Goal: Task Accomplishment & Management: Use online tool/utility

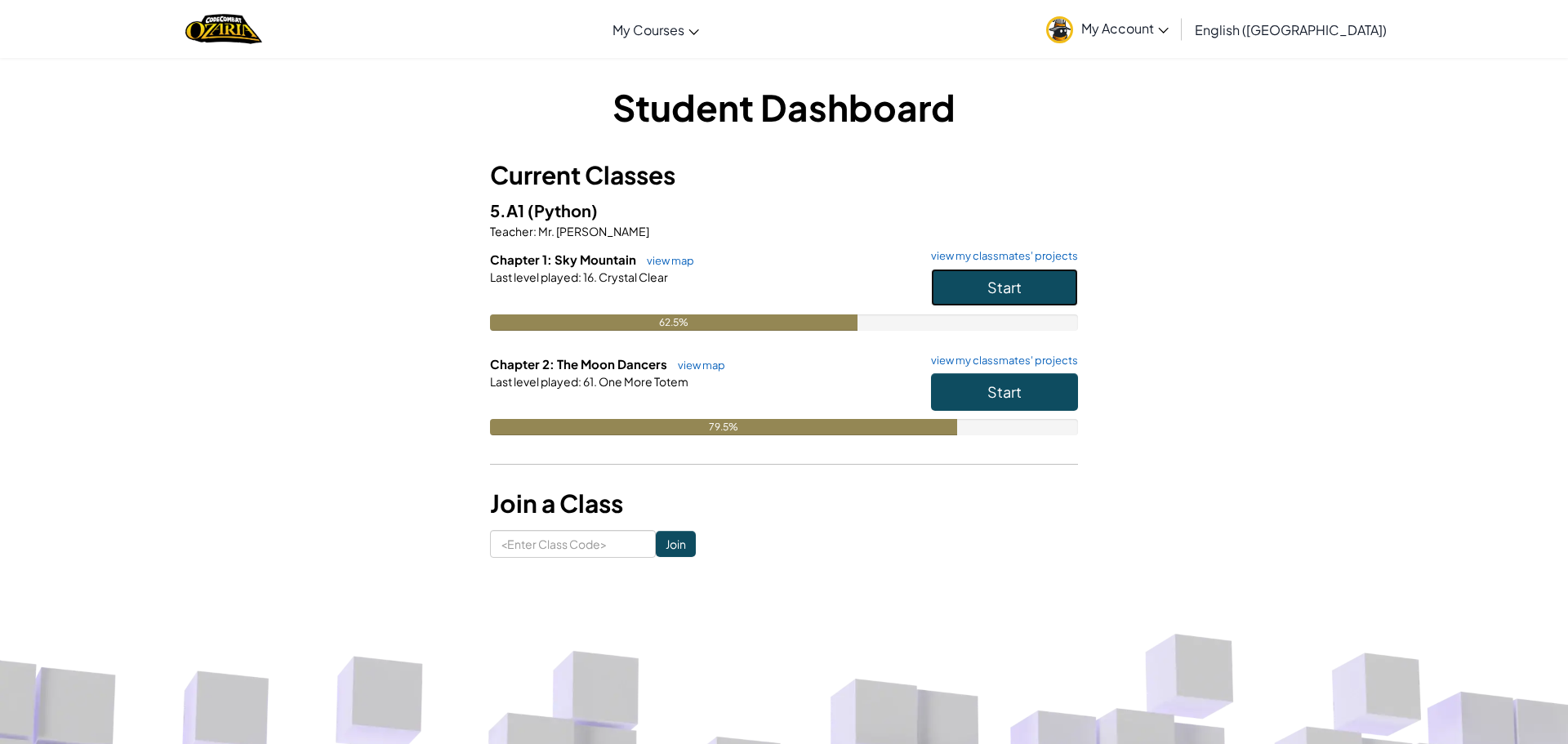
click at [949, 289] on button "Start" at bounding box center [1005, 287] width 147 height 37
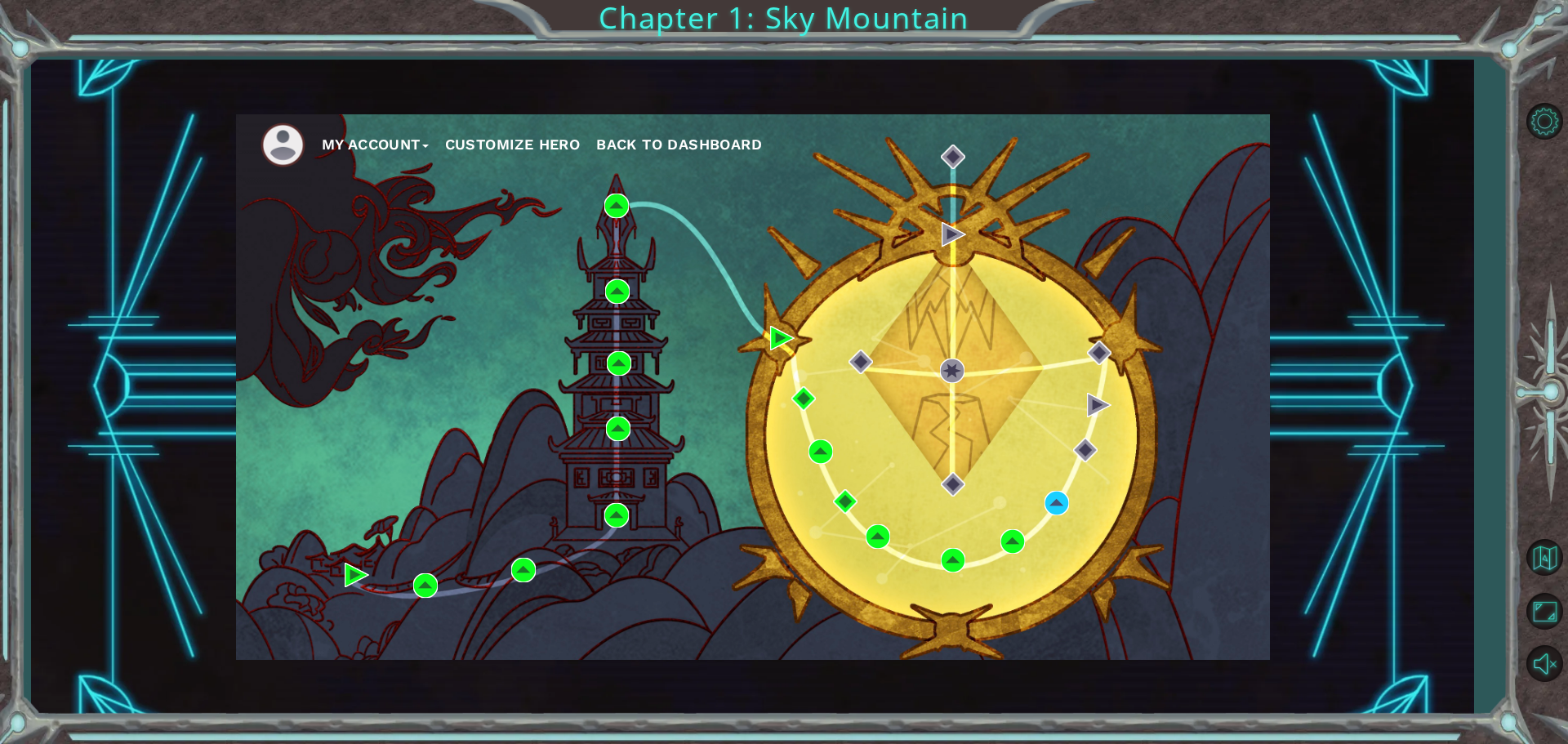
click at [1059, 488] on div "My Account Customize Hero Back to Dashboard" at bounding box center [753, 387] width 1033 height 546
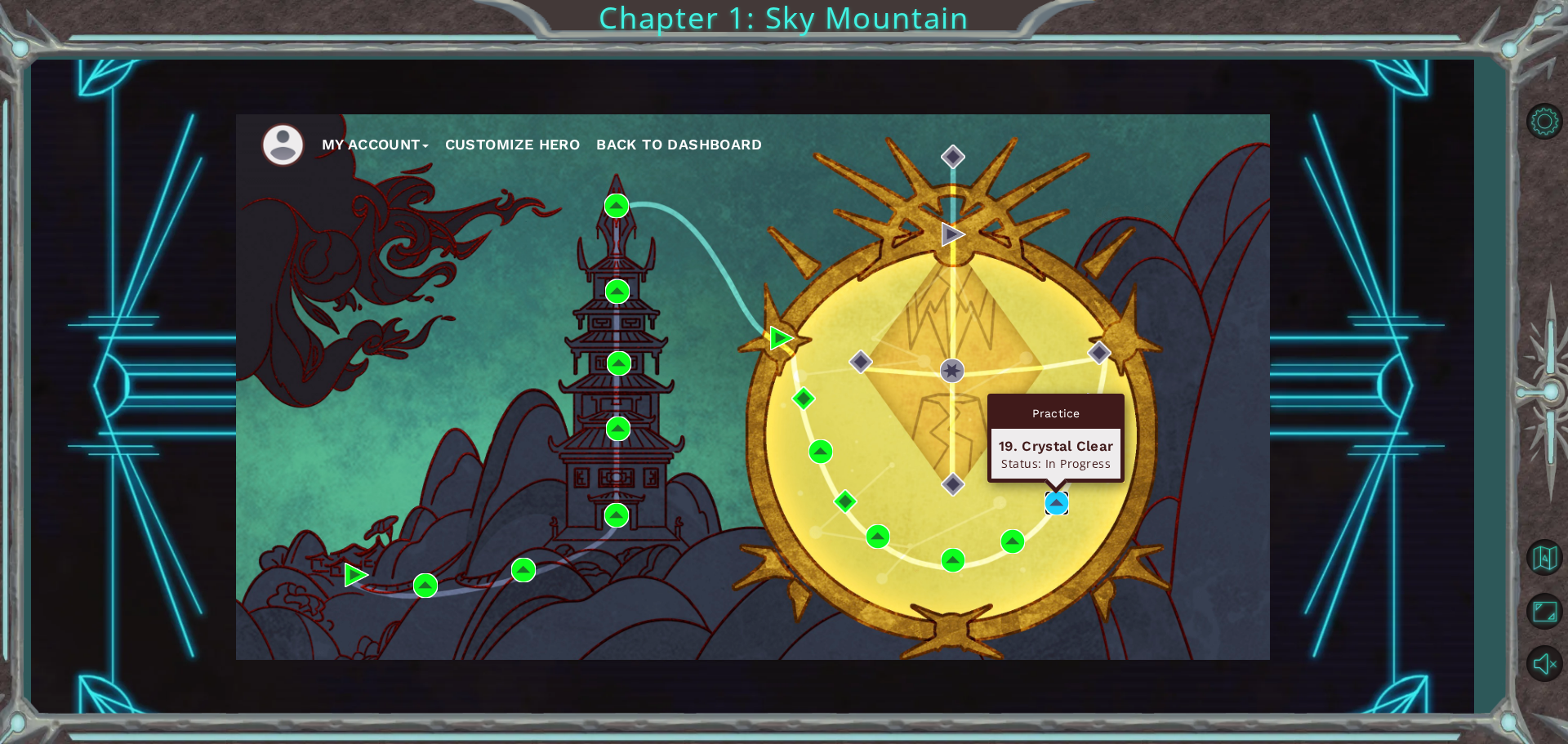
click at [1054, 501] on img at bounding box center [1057, 503] width 25 height 25
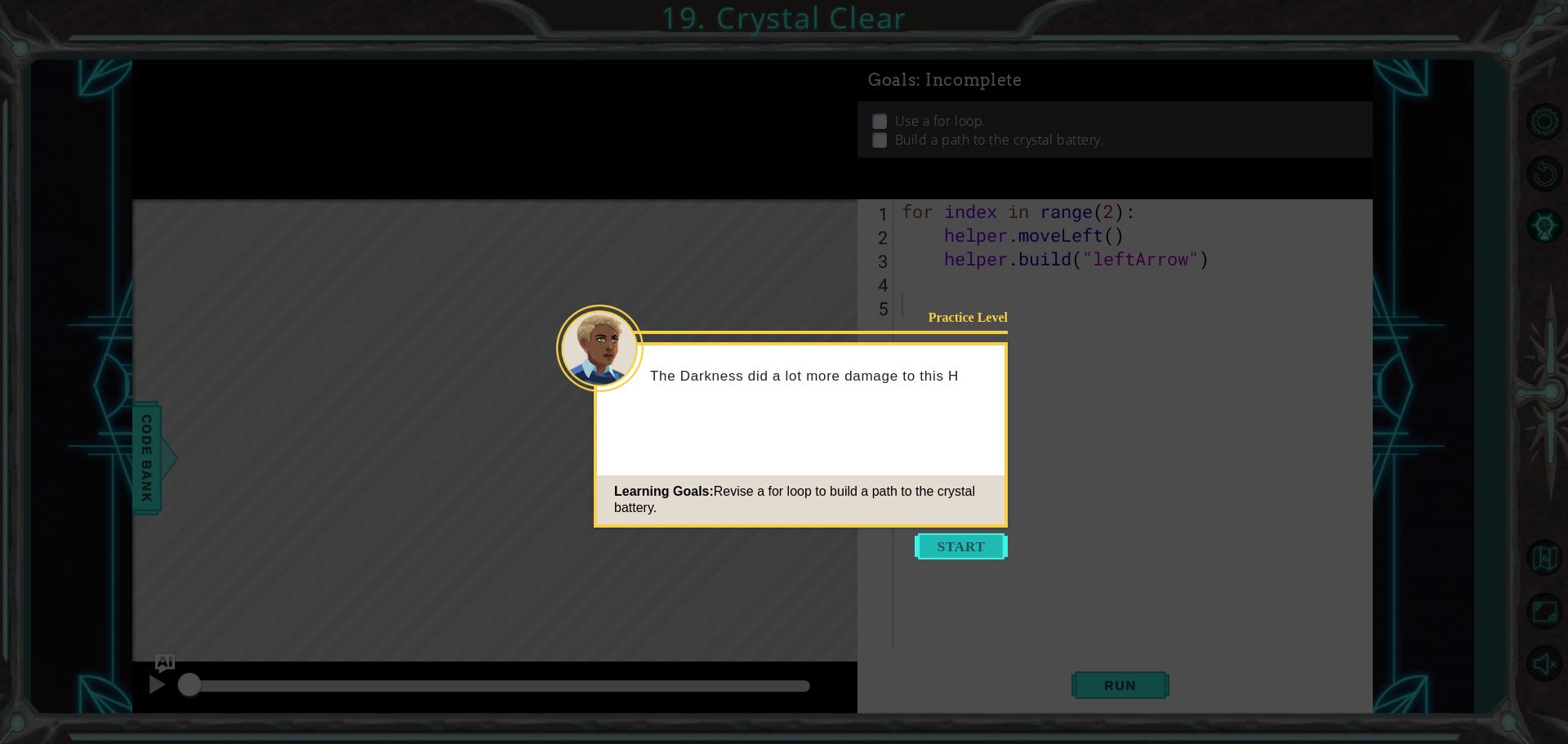
click at [964, 536] on button "Start" at bounding box center [961, 546] width 93 height 26
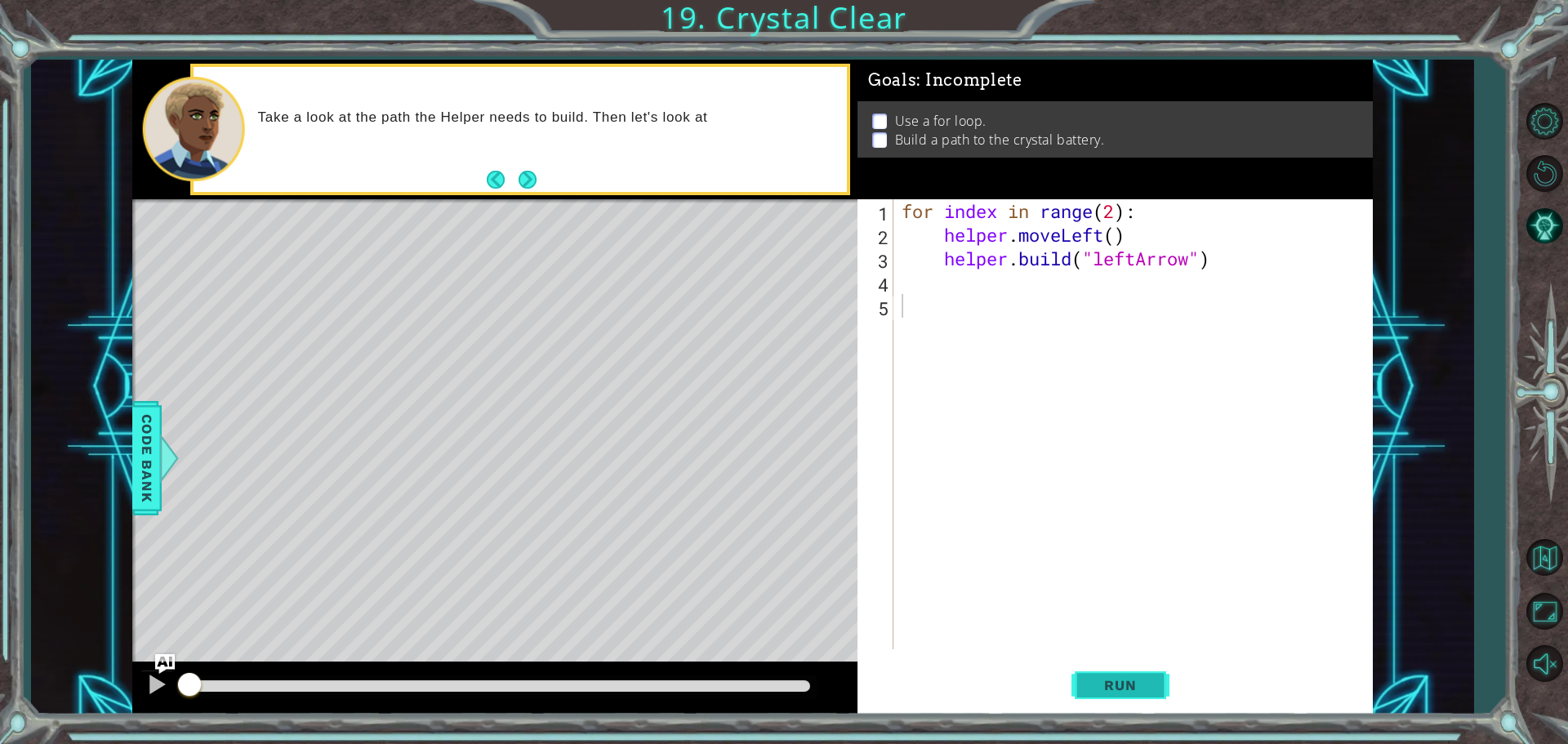
drag, startPoint x: 1102, startPoint y: 666, endPoint x: 1107, endPoint y: 673, distance: 8.6
click at [1106, 671] on button "Run" at bounding box center [1120, 685] width 98 height 51
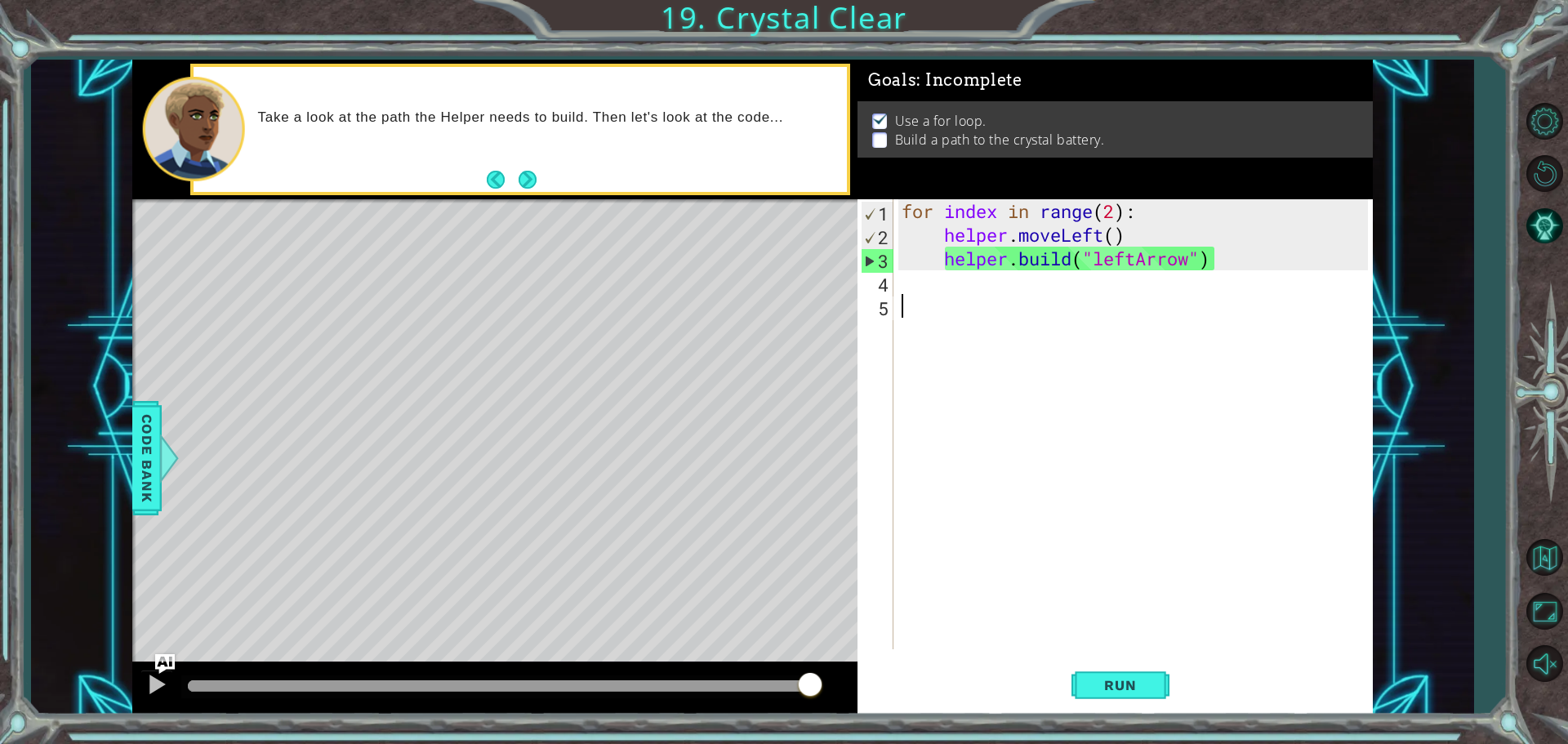
drag, startPoint x: 1358, startPoint y: -18, endPoint x: 1385, endPoint y: -99, distance: 85.4
click at [1385, 0] on html "1 ההההההההההההההההההההההההההההההההההההההההההההההההההההההההההההההההההההההההההההה…" at bounding box center [784, 372] width 1568 height 744
click at [1099, 644] on div "for index in range ( 2 ) : helper . moveLeft ( ) helper . build ( "leftArrow" )" at bounding box center [1137, 448] width 478 height 498
drag, startPoint x: 1099, startPoint y: 644, endPoint x: 1023, endPoint y: 626, distance: 78.1
click at [1090, 644] on div "for index in range ( 2 ) : helper . moveLeft ( ) helper . build ( "leftArrow" )" at bounding box center [1137, 448] width 478 height 498
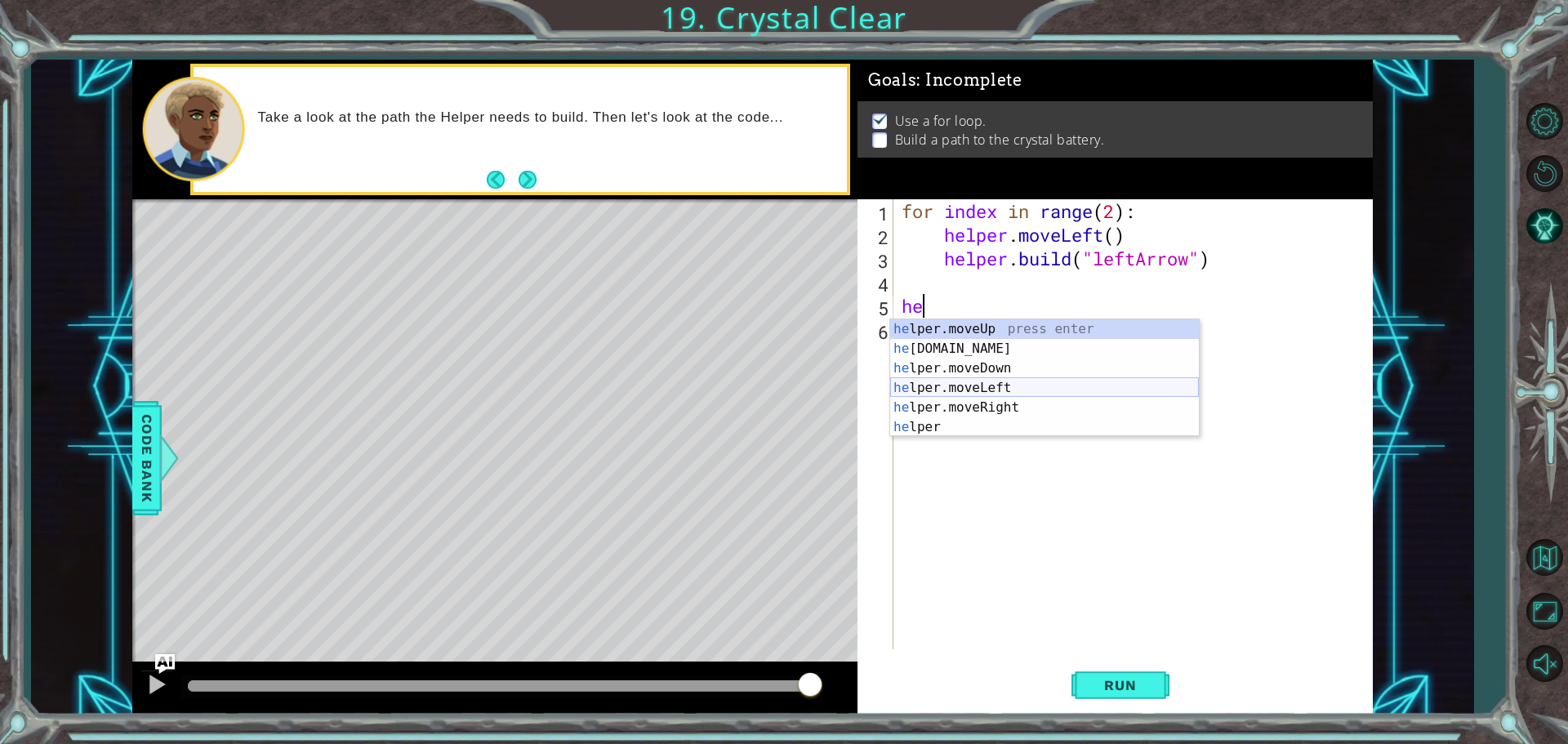
click at [1030, 396] on div "he lper.moveUp press enter he [DOMAIN_NAME] press enter he lper.moveDown press …" at bounding box center [1044, 398] width 309 height 157
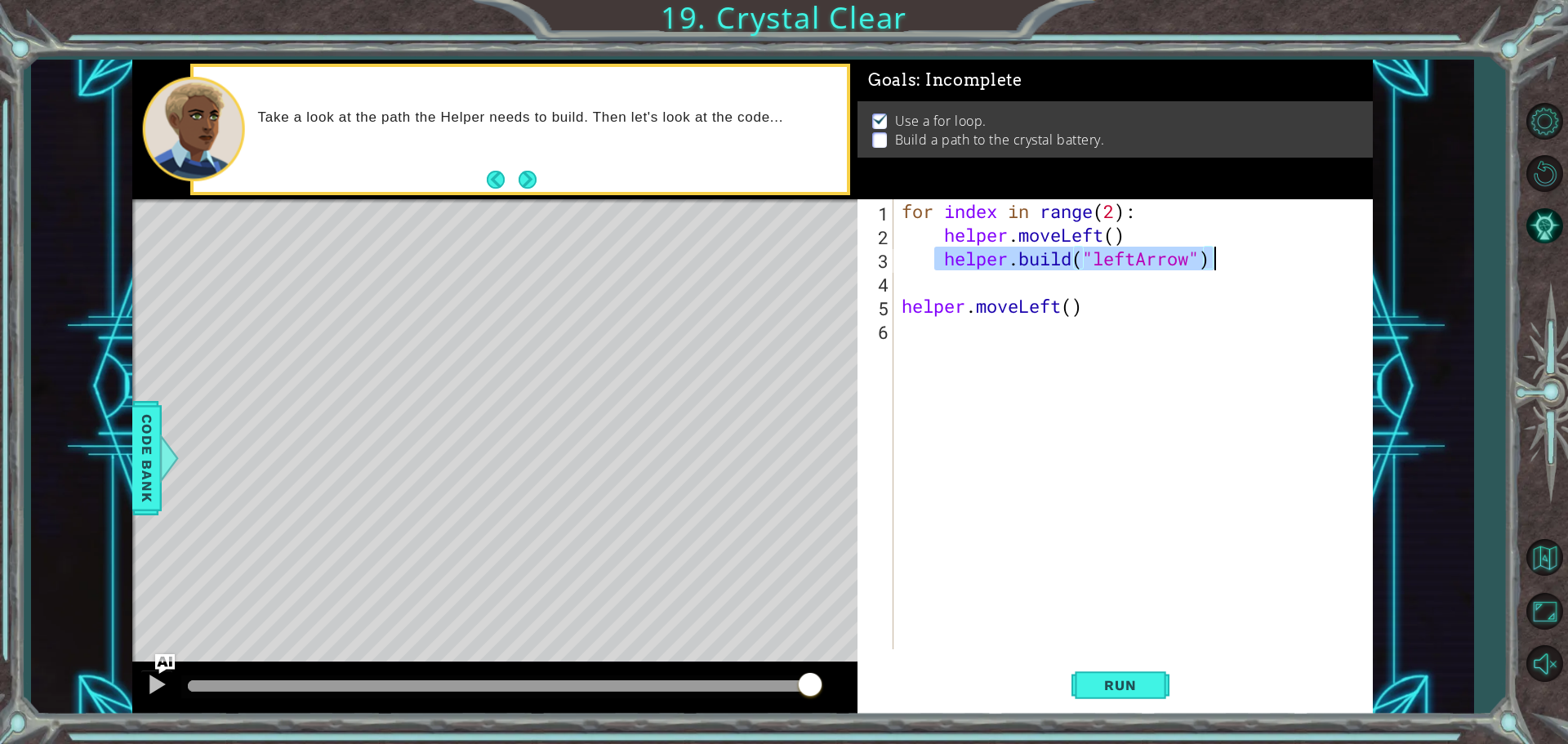
drag, startPoint x: 938, startPoint y: 259, endPoint x: 1219, endPoint y: 261, distance: 281.0
click at [1235, 262] on div "for index in range ( 2 ) : helper . moveLeft ( ) helper . build ( "leftArrow" )…" at bounding box center [1137, 448] width 478 height 498
type textarea "[DOMAIN_NAME]("leftArrow")"
drag, startPoint x: 993, startPoint y: 391, endPoint x: 991, endPoint y: 371, distance: 20.1
click at [992, 388] on div "for index in range ( 2 ) : helper . moveLeft ( ) helper . build ( "leftArrow" )…" at bounding box center [1137, 448] width 478 height 498
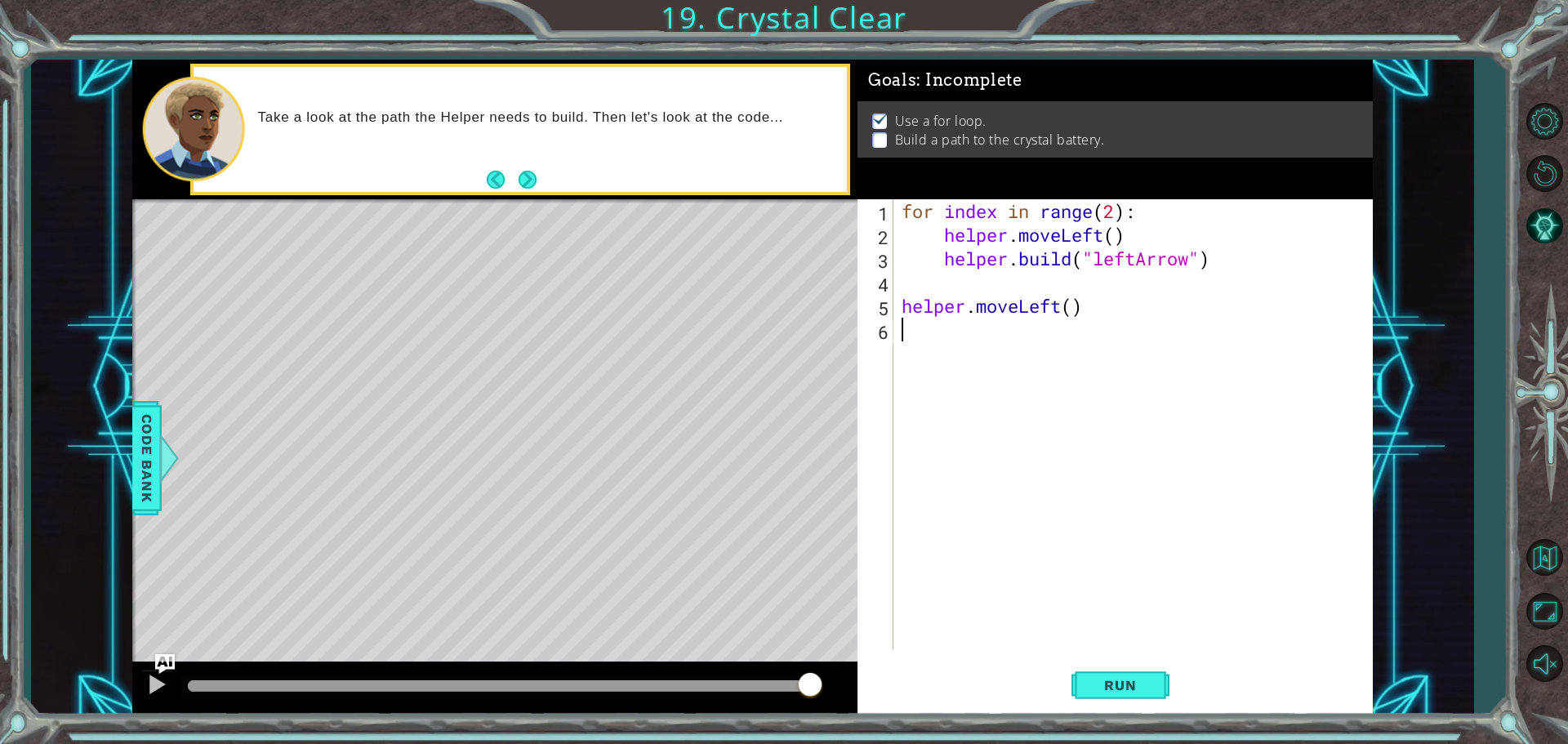
click at [990, 368] on div "for index in range ( 2 ) : helper . moveLeft ( ) helper . build ( "leftArrow" )…" at bounding box center [1137, 448] width 478 height 498
drag, startPoint x: 938, startPoint y: 265, endPoint x: 1221, endPoint y: 274, distance: 283.1
click at [1221, 274] on div "for index in range ( 2 ) : helper . moveLeft ( ) helper . build ( "leftArrow" )…" at bounding box center [1137, 448] width 478 height 498
type textarea "[DOMAIN_NAME]("leftArrow")"
click at [1009, 347] on div "for index in range ( 2 ) : helper . moveLeft ( ) helper . build ( "leftArrow" )…" at bounding box center [1137, 448] width 478 height 498
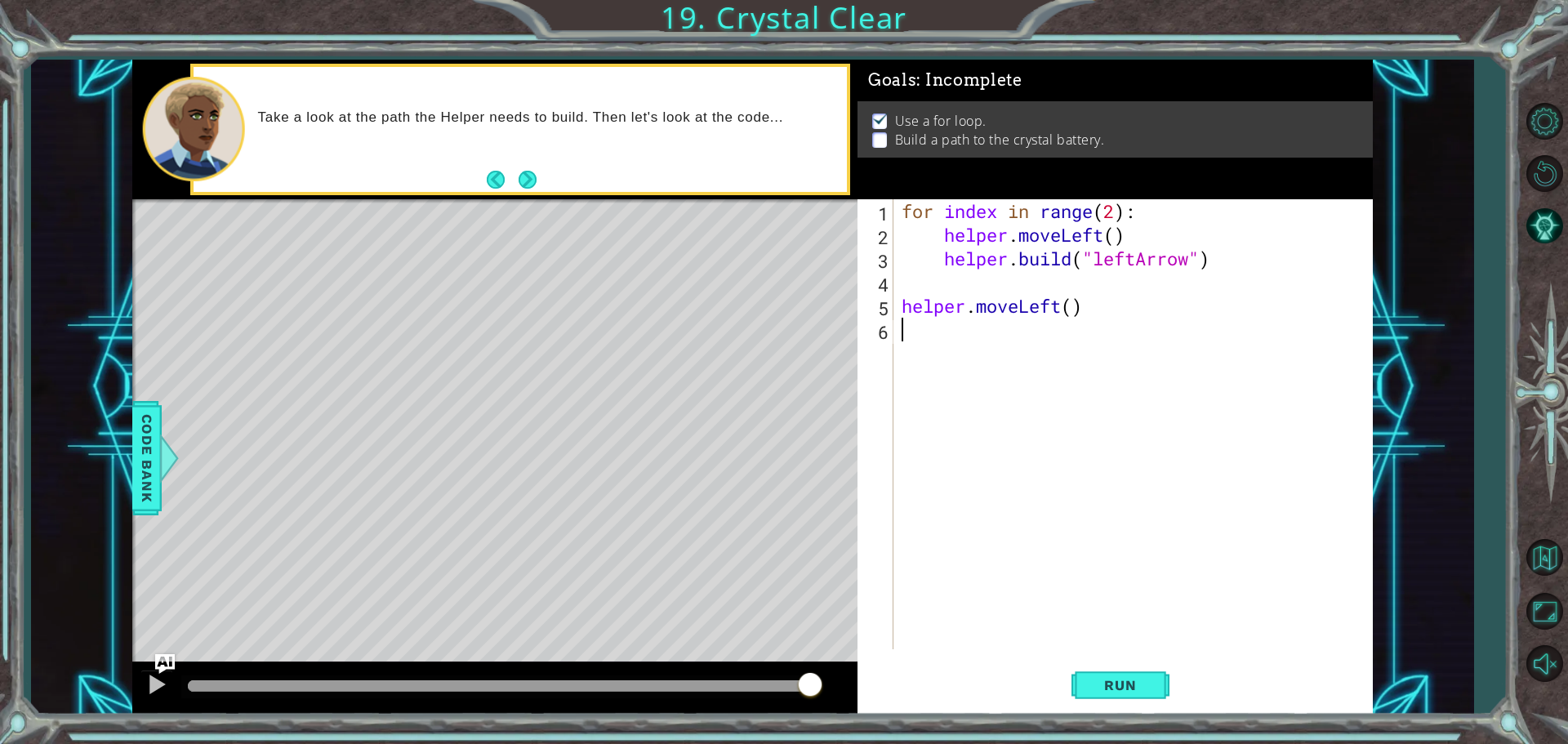
drag, startPoint x: 1003, startPoint y: 365, endPoint x: 894, endPoint y: 229, distance: 174.3
click at [901, 234] on div "for index in range ( 2 ) : helper . moveLeft ( ) helper . build ( "leftArrow" )…" at bounding box center [1137, 448] width 478 height 498
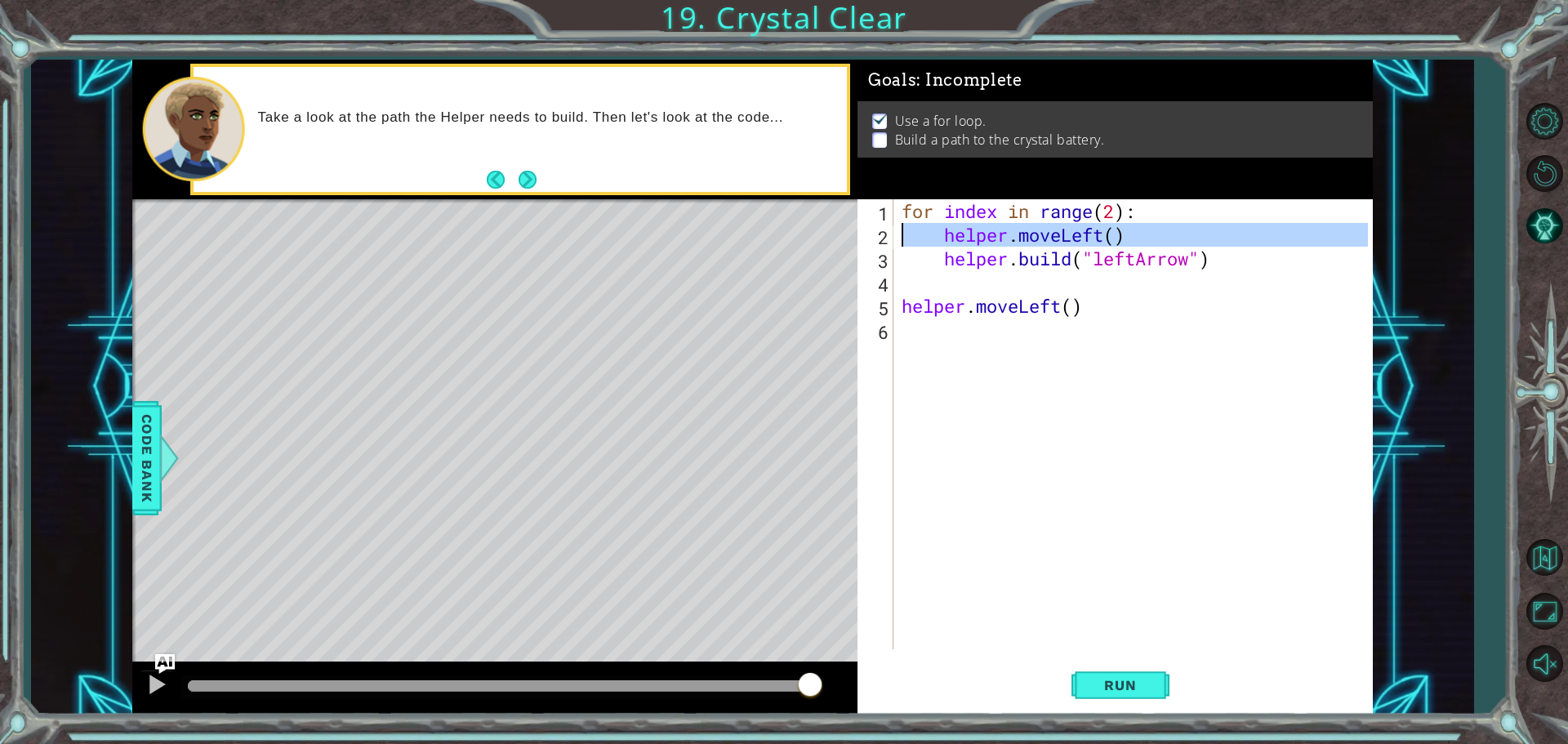
click at [901, 243] on div "1 2 3 4 5 6 for index in range ( 2 ) : helper . moveLeft ( ) helper . build ( "…" at bounding box center [1113, 424] width 511 height 451
type textarea "helper.moveLeft() [DOMAIN_NAME]("leftArrow")"
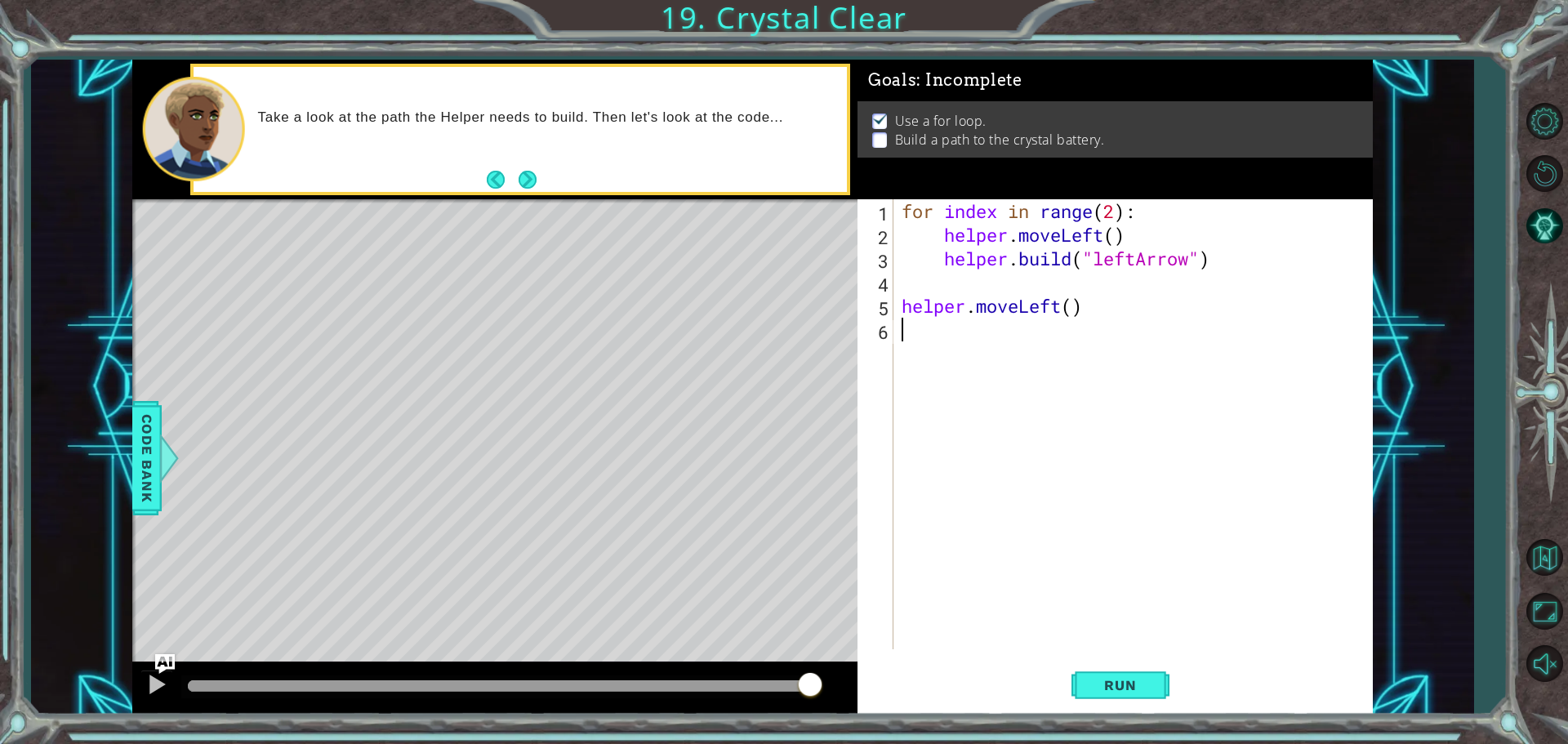
click at [943, 354] on div "for index in range ( 2 ) : helper . moveLeft ( ) helper . build ( "leftArrow" )…" at bounding box center [1137, 448] width 478 height 498
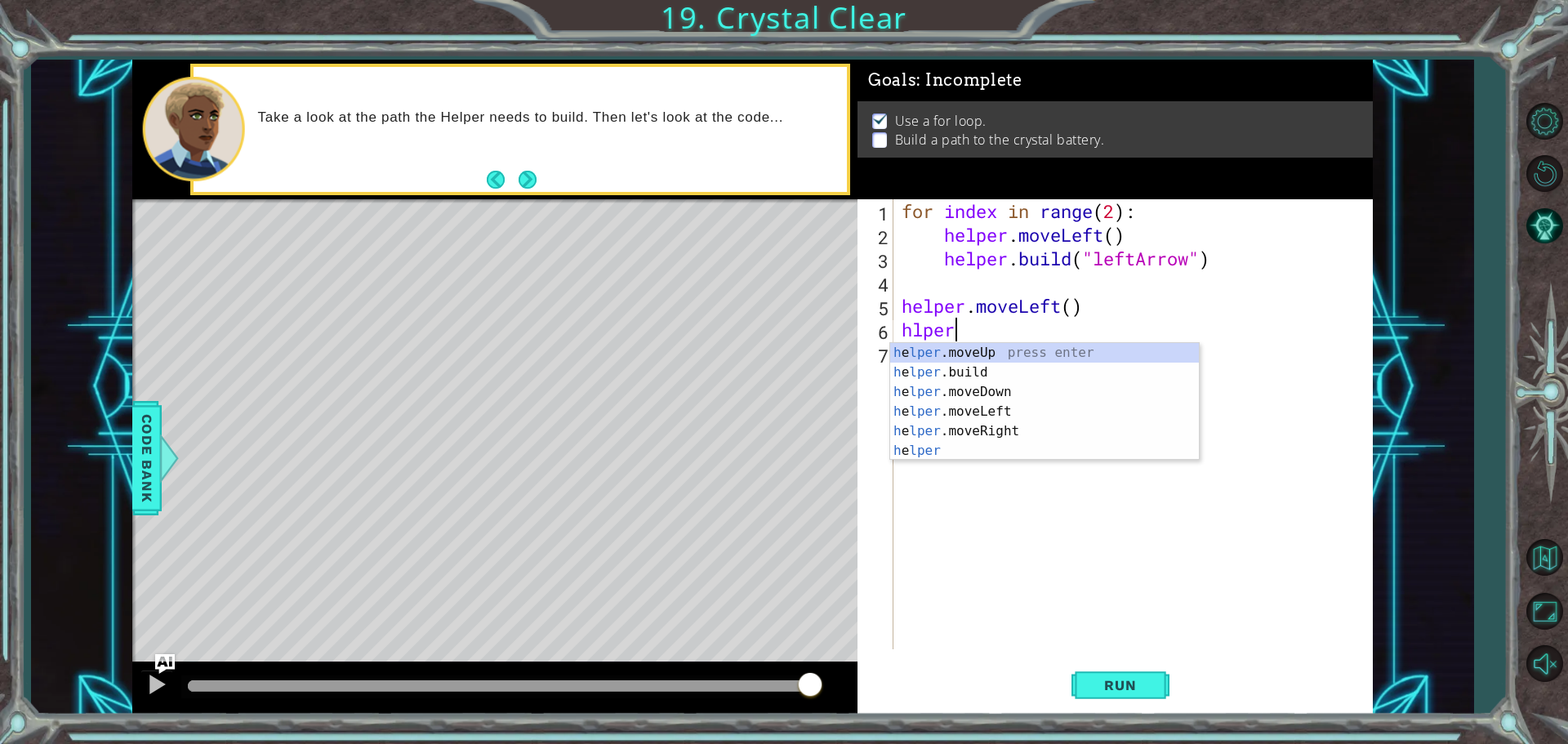
scroll to position [0, 2]
click at [921, 361] on div "h e lper .moveUp press enter h e lper .build press enter h e lper .moveDown pre…" at bounding box center [1044, 422] width 309 height 157
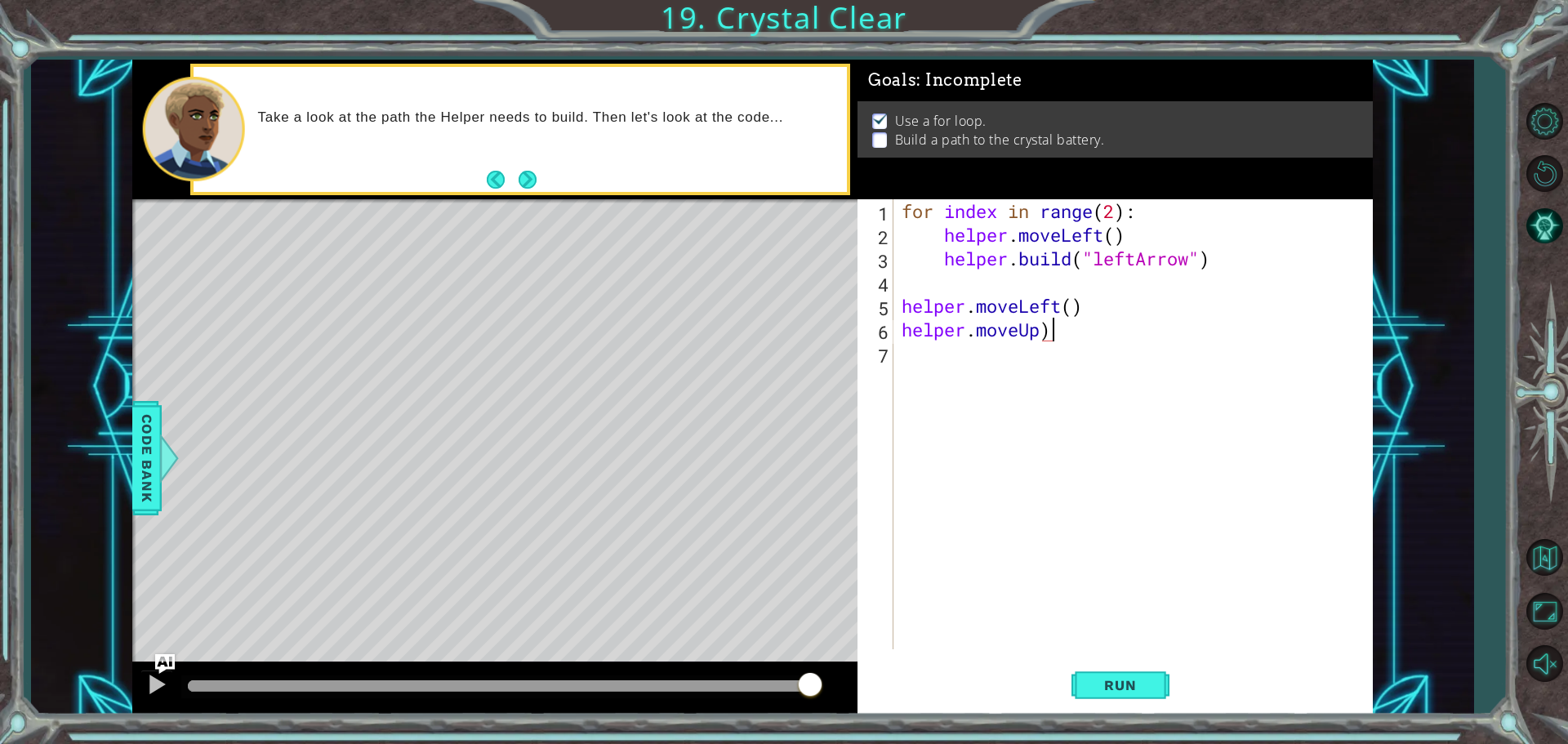
click at [1085, 331] on div "for index in range ( 2 ) : helper . moveLeft ( ) helper . build ( "leftArrow" )…" at bounding box center [1137, 448] width 478 height 498
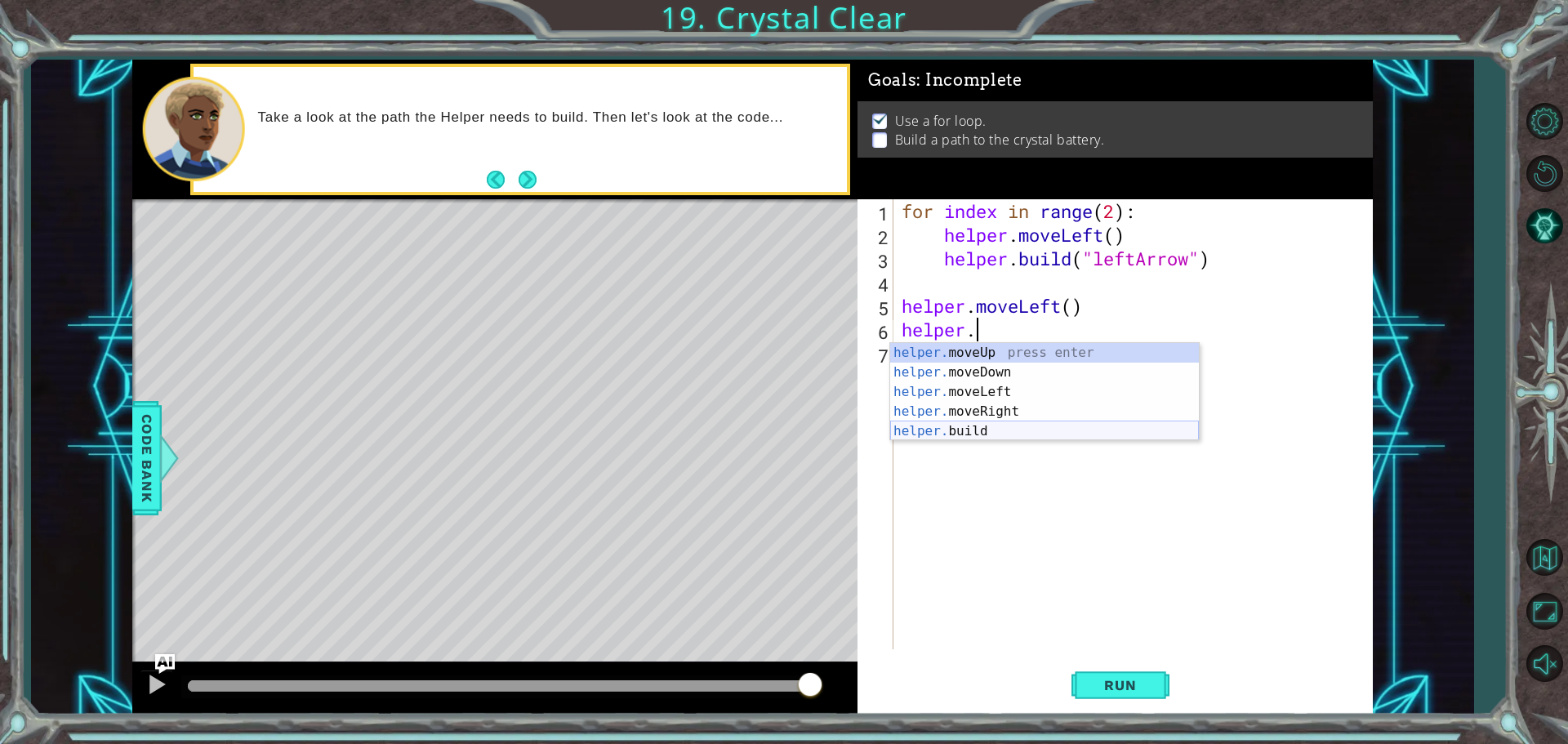
click at [1046, 438] on div "helper. moveUp press enter helper. moveDown press enter helper. moveLeft press …" at bounding box center [1044, 412] width 309 height 137
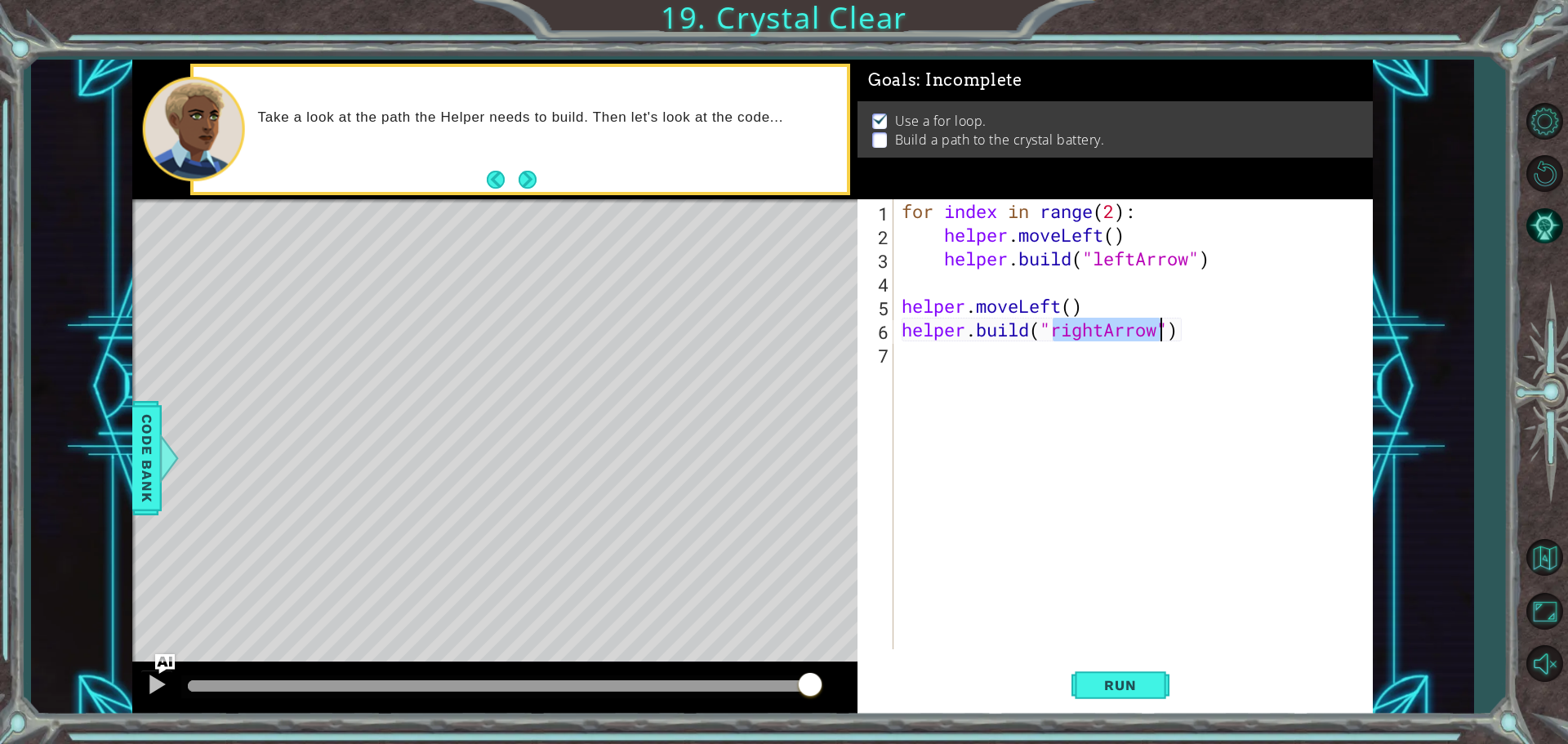
click at [1098, 327] on div "for index in range ( 2 ) : helper . moveLeft ( ) helper . build ( "leftArrow" )…" at bounding box center [1133, 424] width 469 height 451
click at [1109, 331] on div "for index in range ( 2 ) : helper . moveLeft ( ) helper . build ( "leftArrow" )…" at bounding box center [1137, 448] width 478 height 498
click at [1052, 359] on div "" leftA r row" press enter" at bounding box center [1185, 372] width 309 height 59
click at [1134, 699] on button "Run" at bounding box center [1120, 685] width 98 height 51
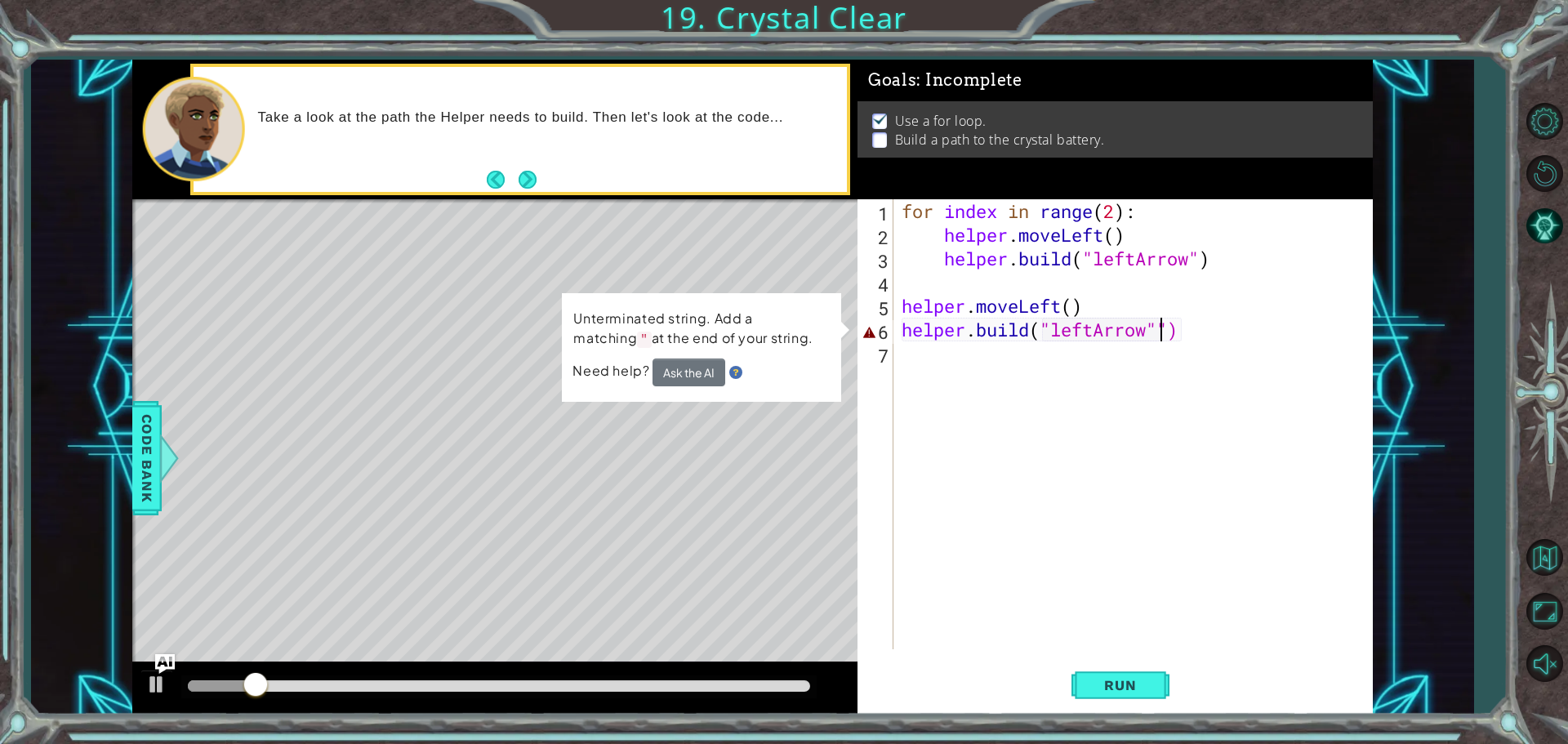
type textarea "[DOMAIN_NAME]("leftArrow")"
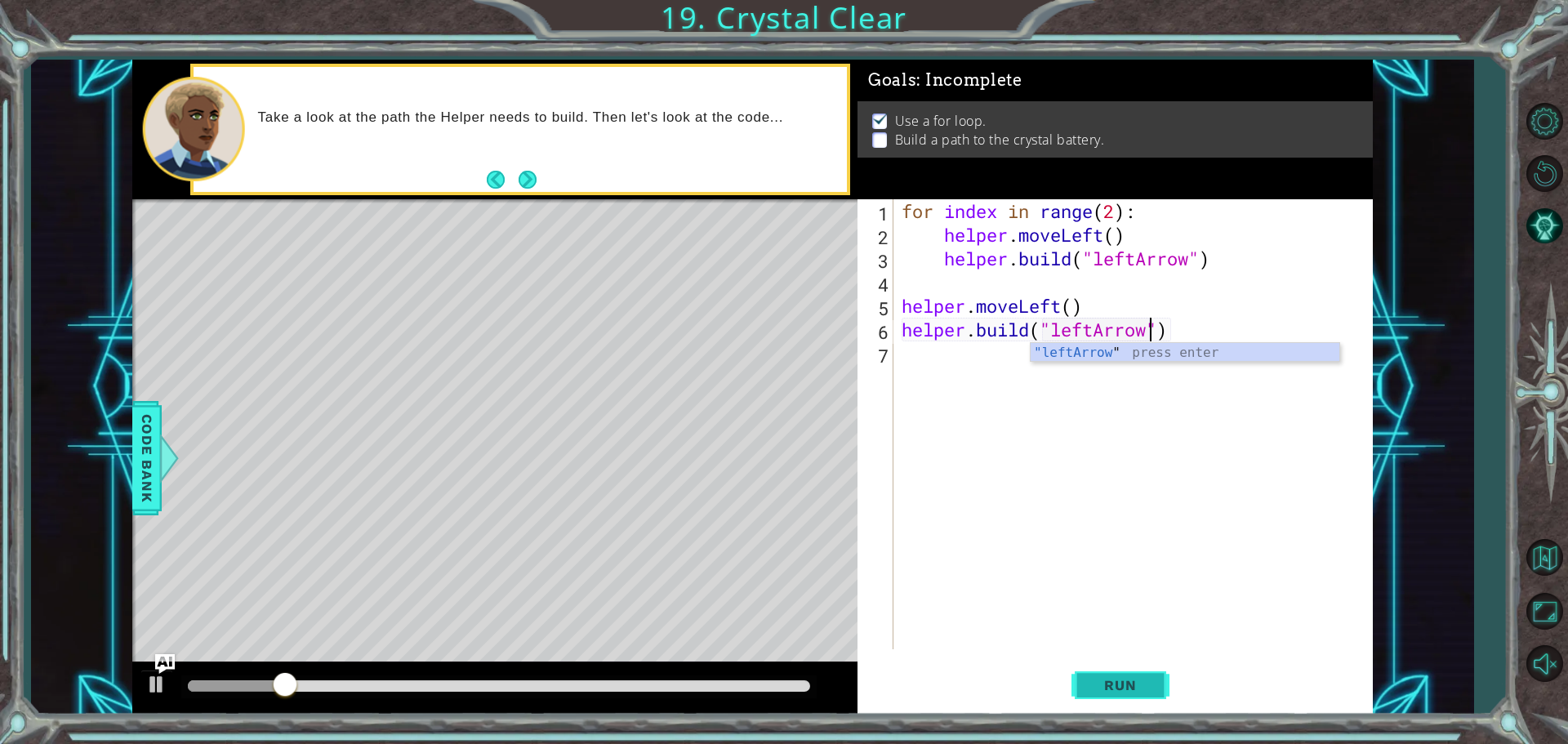
click at [1114, 708] on button "Run" at bounding box center [1120, 685] width 98 height 51
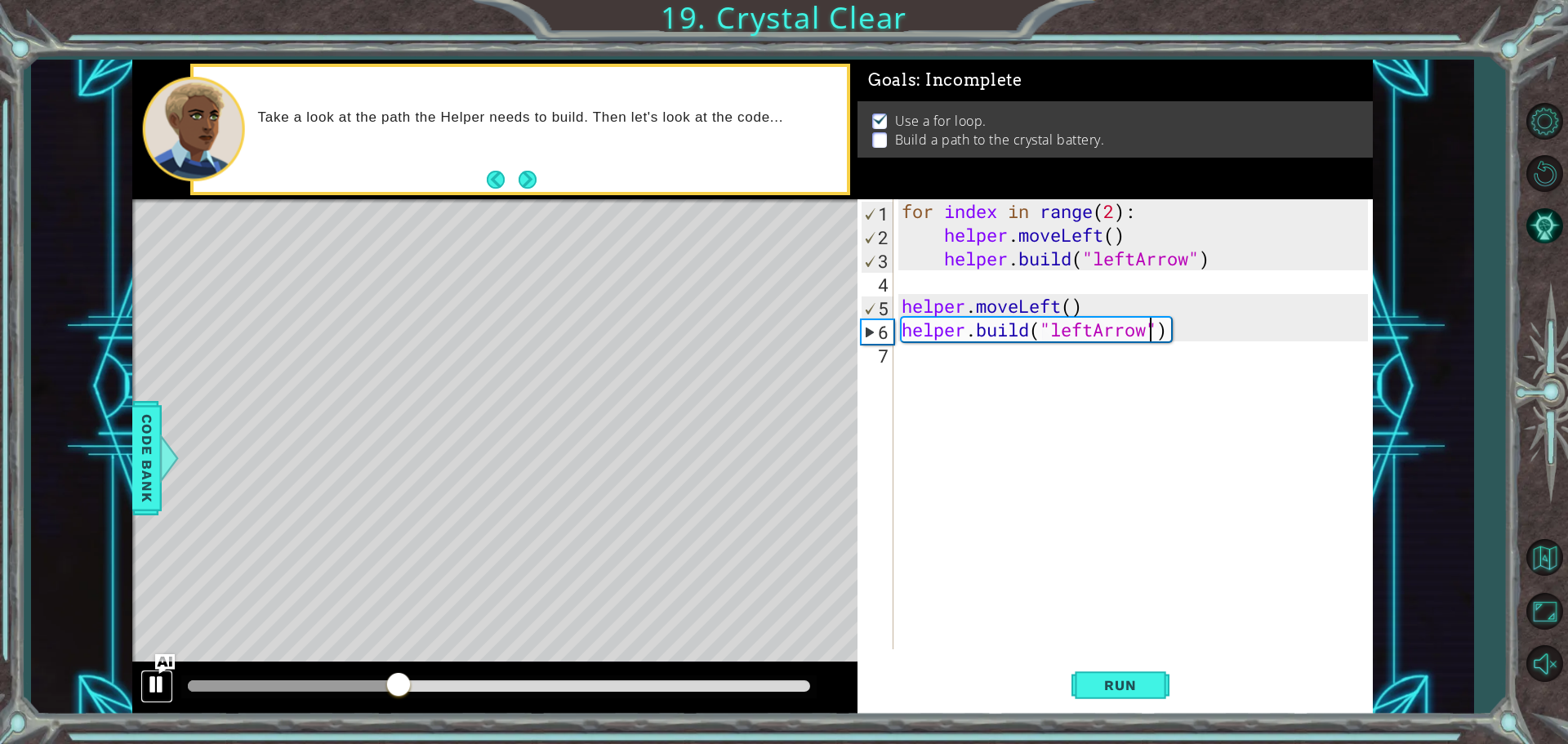
click at [168, 694] on button at bounding box center [157, 687] width 33 height 34
click at [1024, 424] on div "for index in range ( 2 ) : helper . moveLeft ( ) helper . build ( "leftArrow" )…" at bounding box center [1137, 448] width 478 height 498
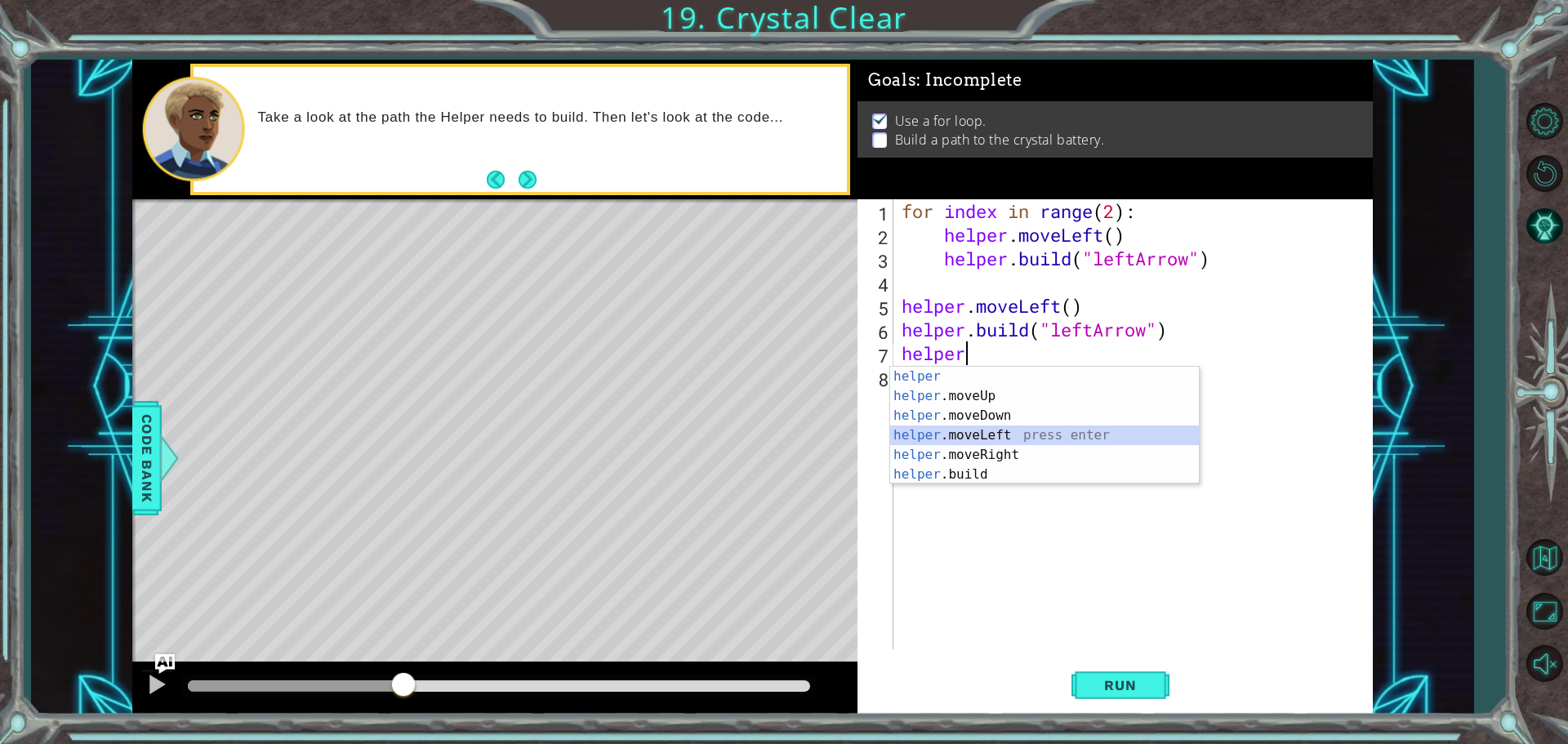
click at [1048, 429] on div "helper press enter helper .moveUp press enter helper .moveDown press enter help…" at bounding box center [1044, 446] width 309 height 157
type textarea "helper.moveLeft(1)"
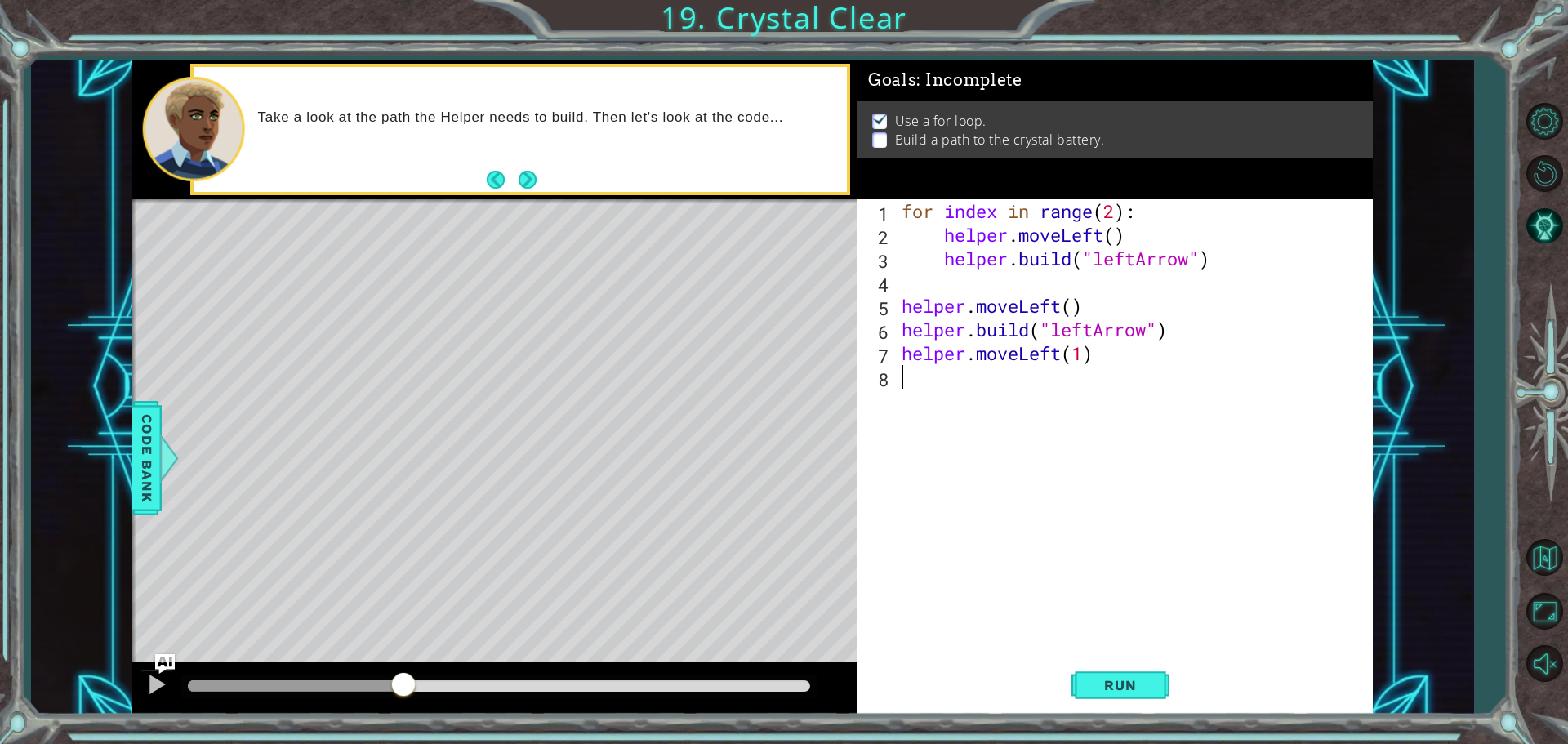
click at [1035, 424] on div "for index in range ( 2 ) : helper . moveLeft ( ) helper . build ( "leftArrow" )…" at bounding box center [1137, 448] width 478 height 498
click at [1081, 354] on div "for index in range ( 2 ) : helper . moveLeft ( ) helper . build ( "leftArrow" )…" at bounding box center [1137, 448] width 478 height 498
type textarea "helper.moveLeft()"
click at [1042, 435] on div "for index in range ( 2 ) : helper . moveLeft ( ) helper . build ( "leftArrow" )…" at bounding box center [1137, 448] width 478 height 498
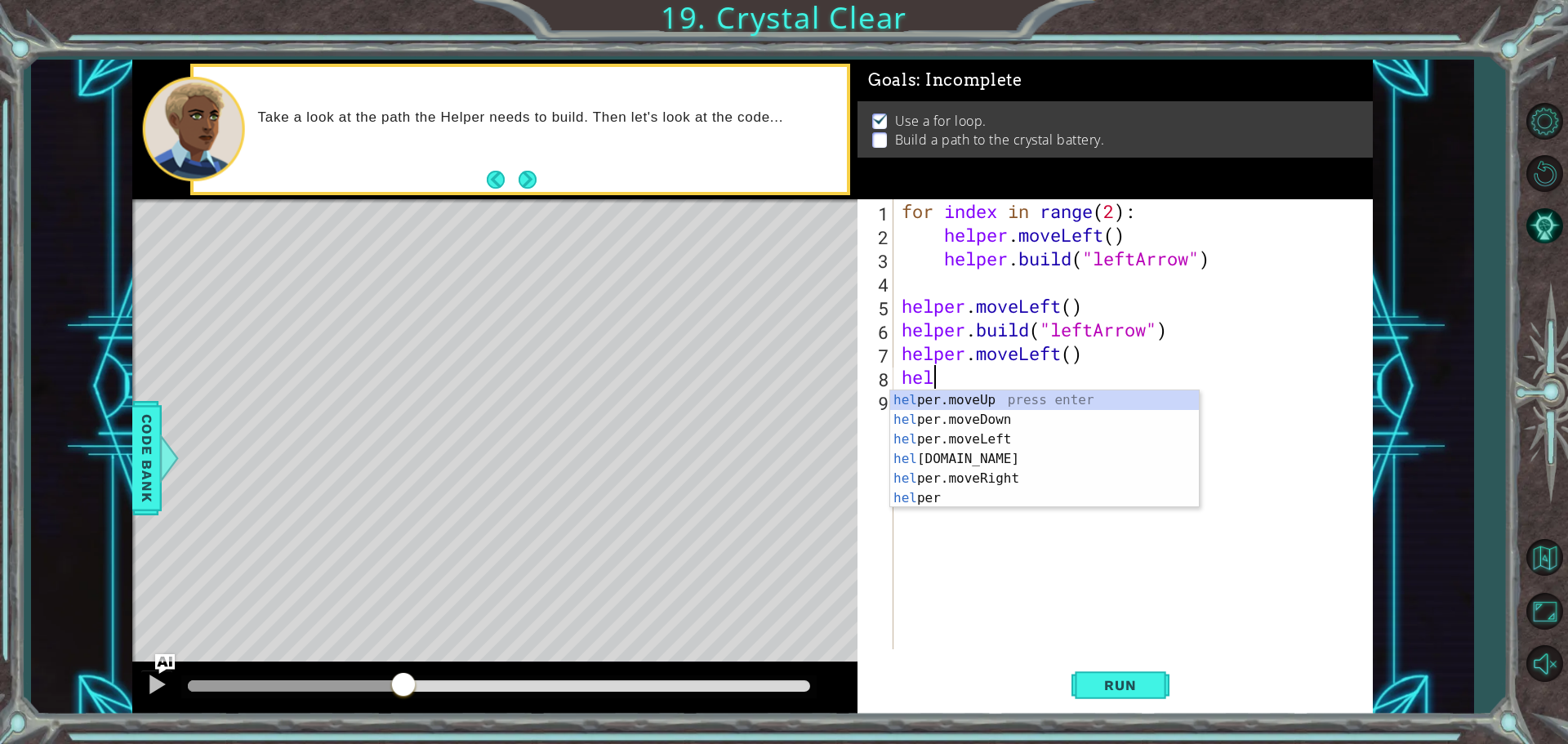
scroll to position [0, 1]
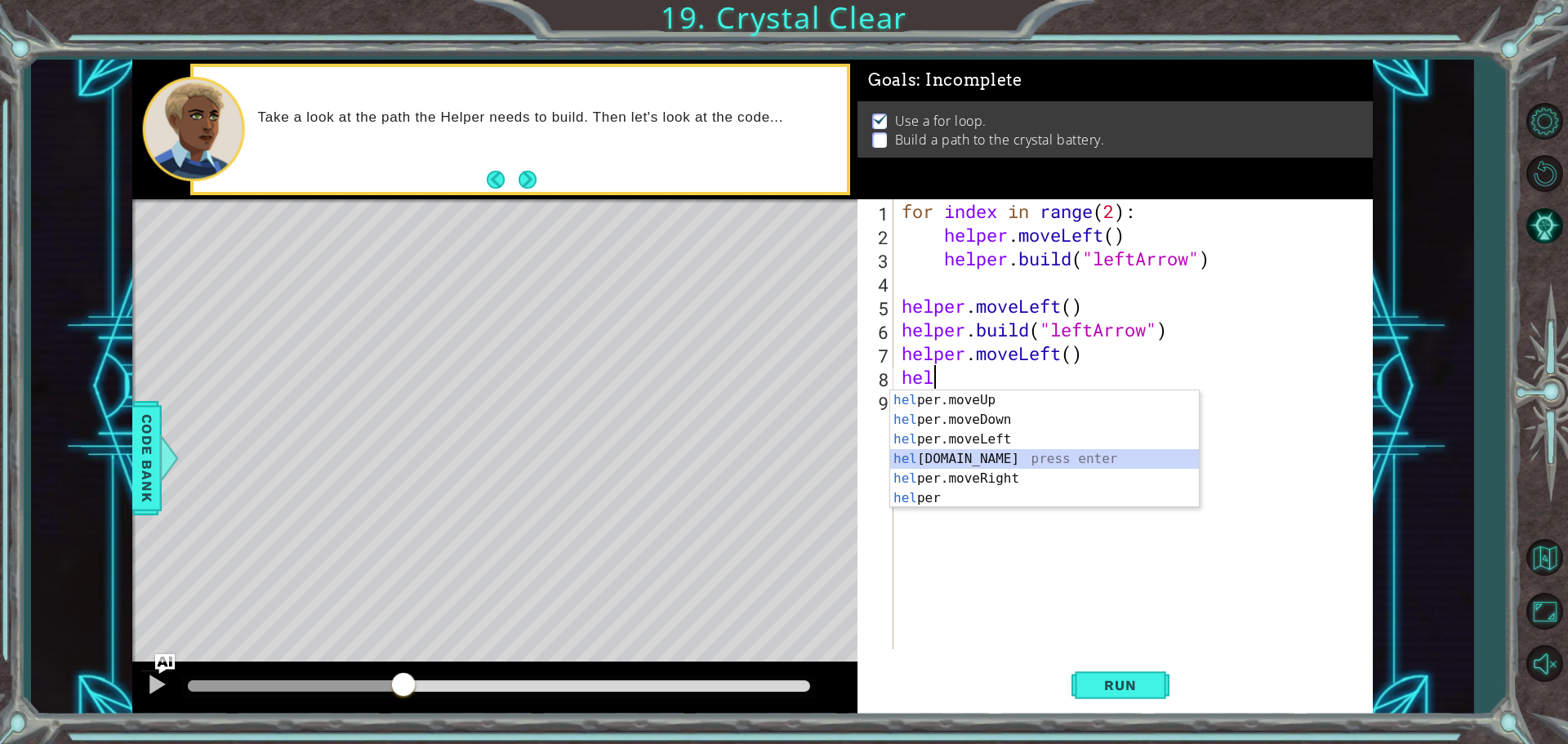
click at [995, 454] on div "hel per.moveUp press enter hel per.moveDown press enter hel per.moveLeft press …" at bounding box center [1044, 469] width 309 height 157
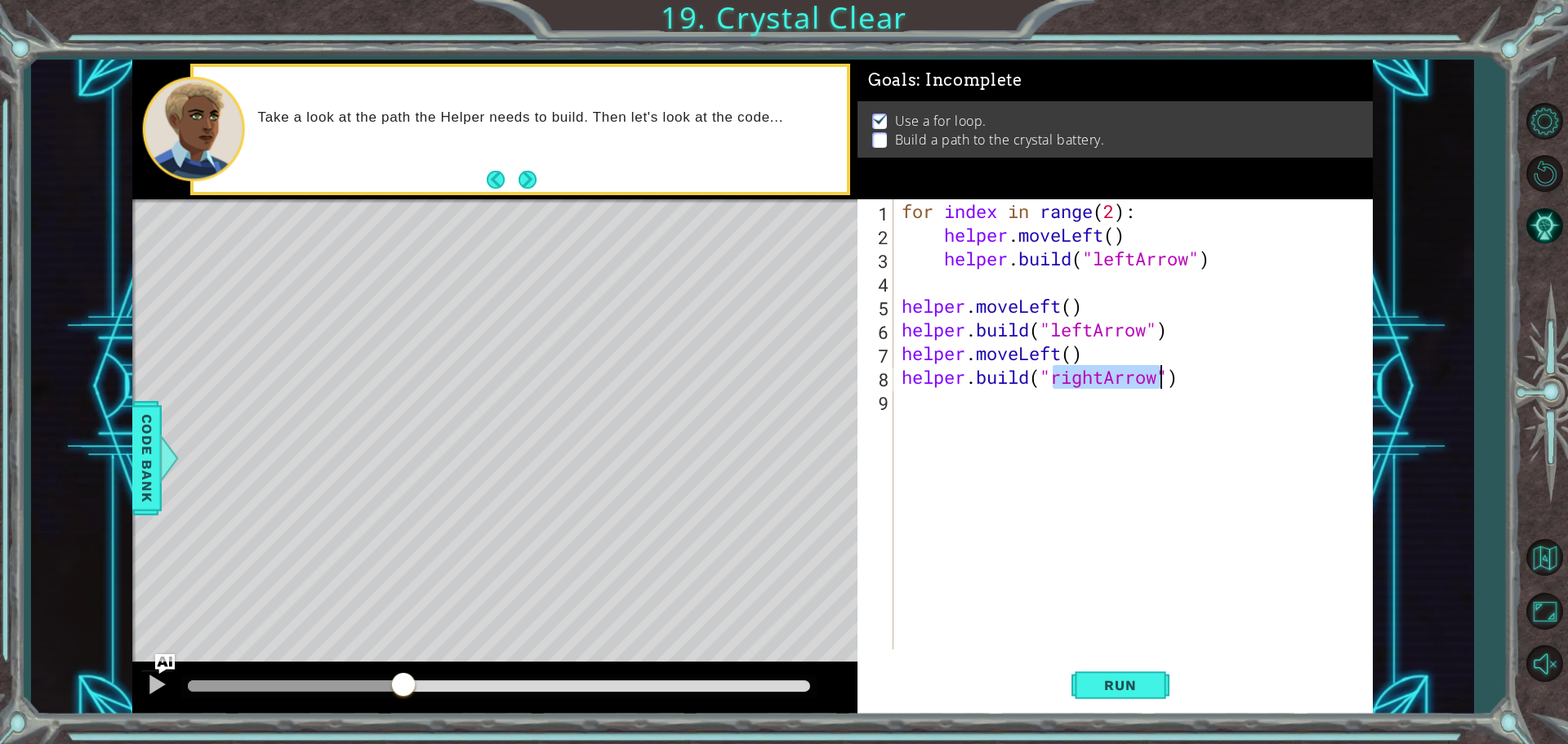
click at [1111, 373] on div "for index in range ( 2 ) : helper . moveLeft ( ) helper . build ( "leftArrow" )…" at bounding box center [1133, 424] width 469 height 451
click at [1104, 377] on div "for index in range ( 2 ) : helper . moveLeft ( ) helper . build ( "leftArrow" )…" at bounding box center [1137, 448] width 478 height 498
type textarea "[DOMAIN_NAME]("leftArrow")"
click at [1108, 686] on span "Run" at bounding box center [1120, 685] width 64 height 17
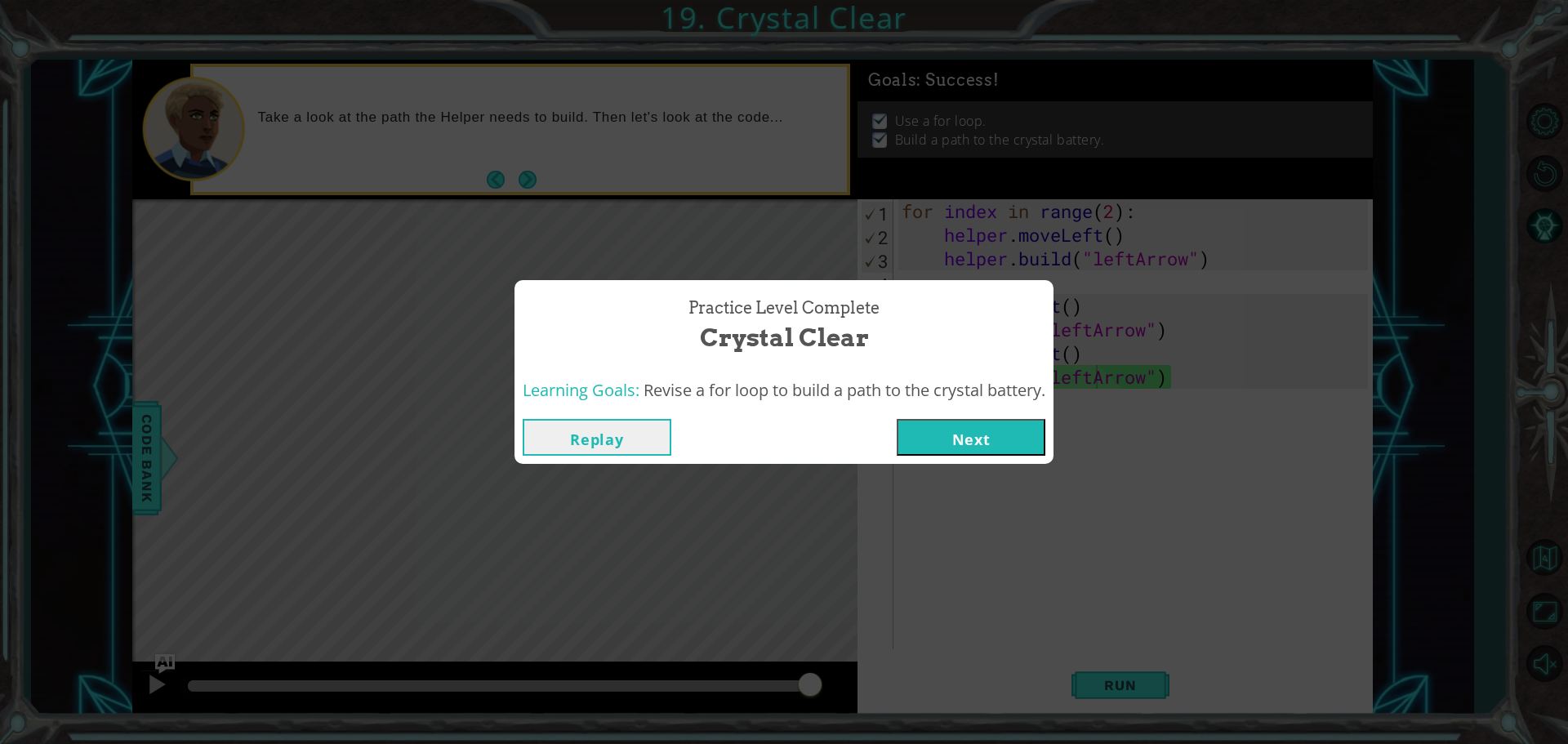
click at [1024, 426] on button "Next" at bounding box center [971, 437] width 149 height 36
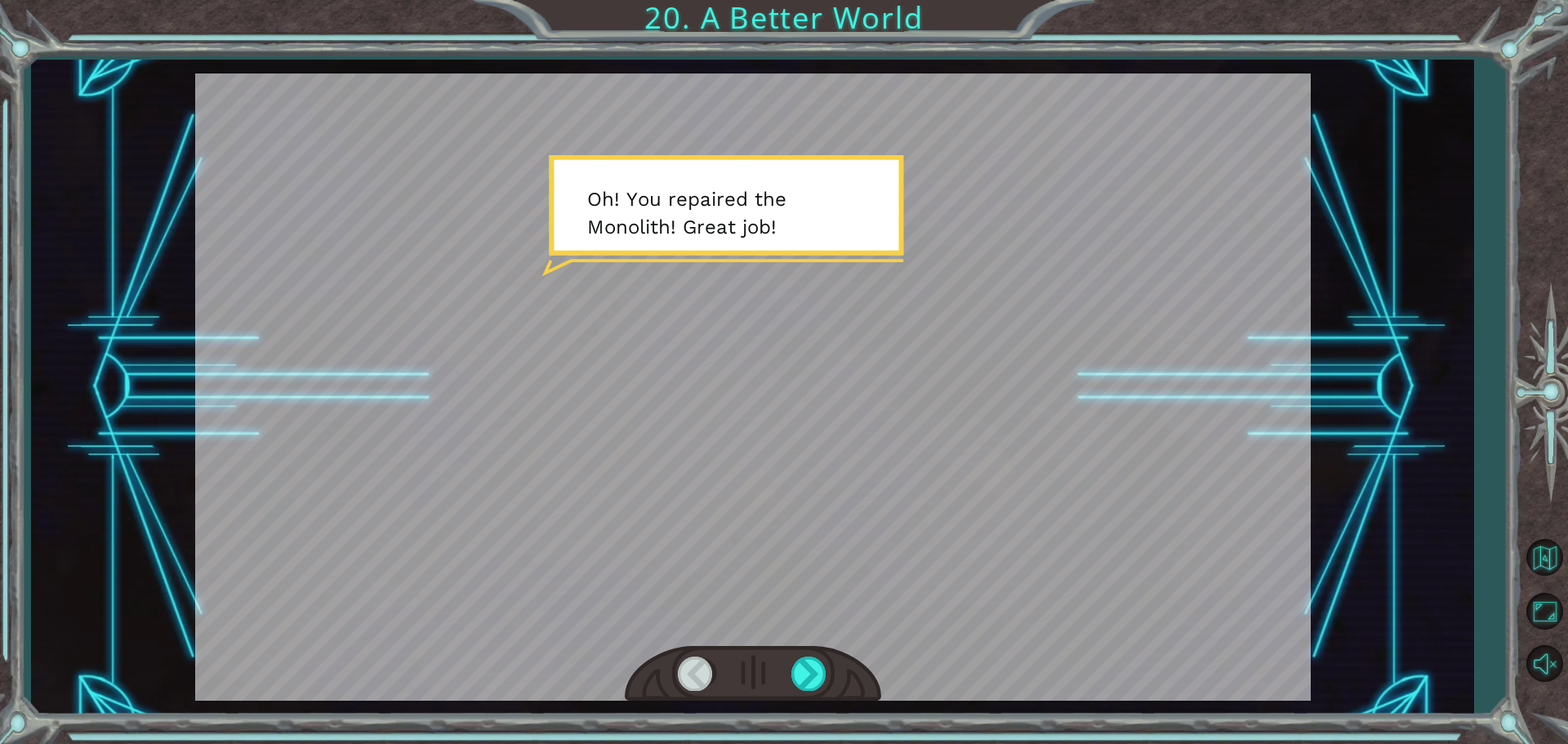
click at [811, 691] on div at bounding box center [753, 675] width 256 height 56
drag, startPoint x: 804, startPoint y: 690, endPoint x: 801, endPoint y: 727, distance: 37.1
click at [798, 727] on div "Temporary Text O h ! Y o u r e p a i r e d t h e M o n o l i t h ! G r e a t j …" at bounding box center [784, 372] width 1568 height 744
click at [801, 723] on div "Temporary Text O h ! Y o u r e p a i r e d t h e M o n o l i t h ! G r e a t j …" at bounding box center [784, 372] width 1568 height 744
click at [810, 670] on div at bounding box center [810, 674] width 36 height 34
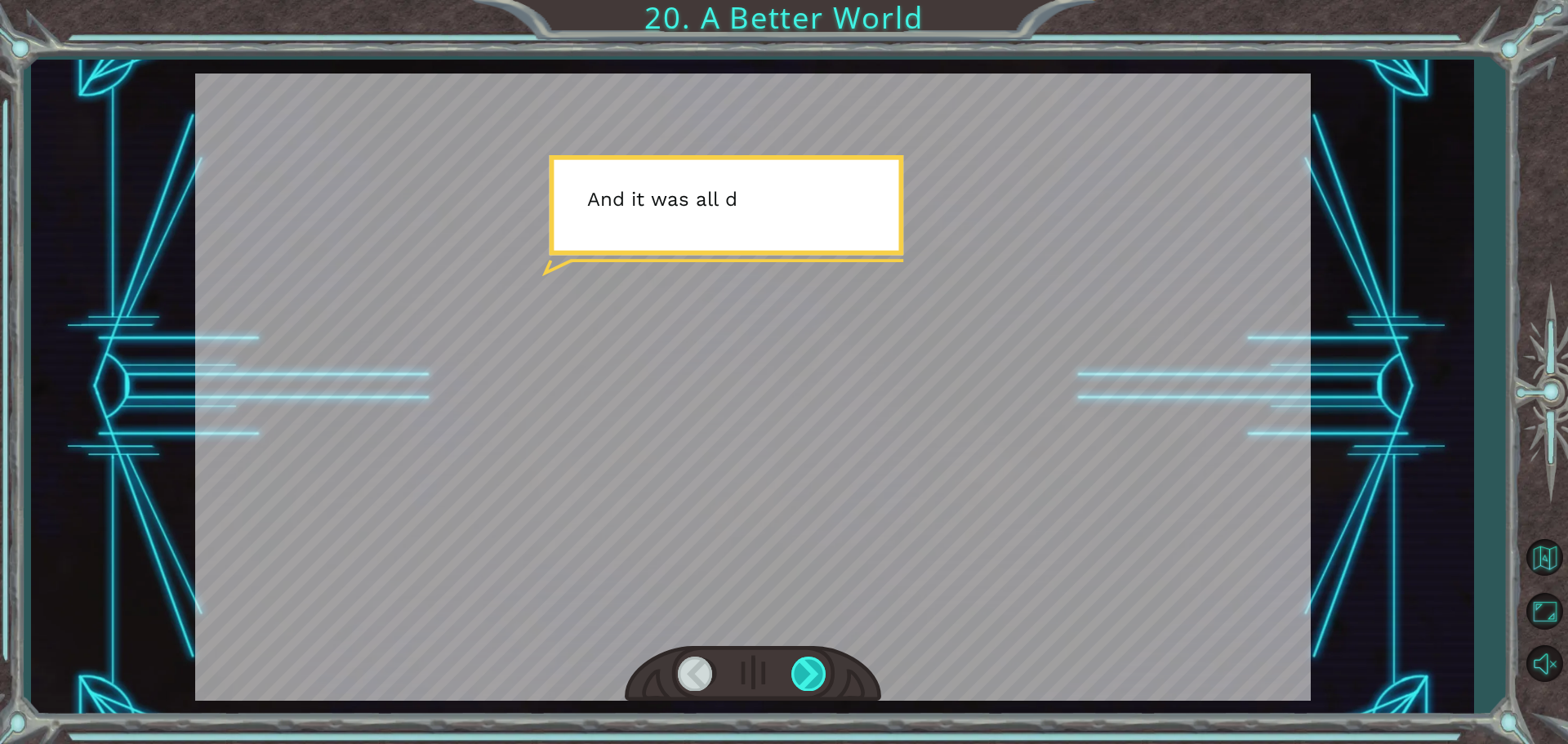
click at [810, 670] on div at bounding box center [810, 674] width 36 height 34
click at [809, 670] on div at bounding box center [810, 674] width 36 height 34
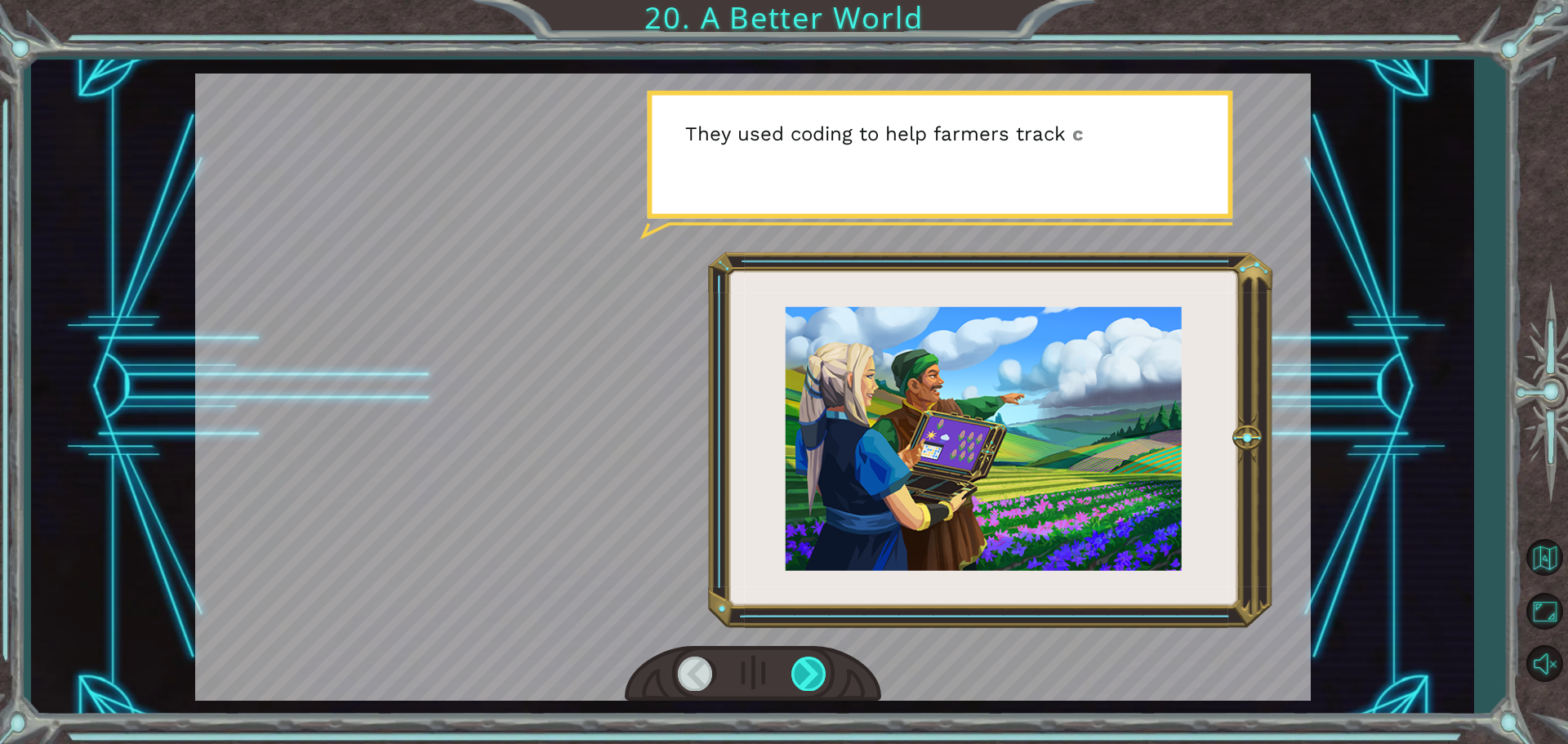
click at [793, 689] on div at bounding box center [810, 674] width 36 height 34
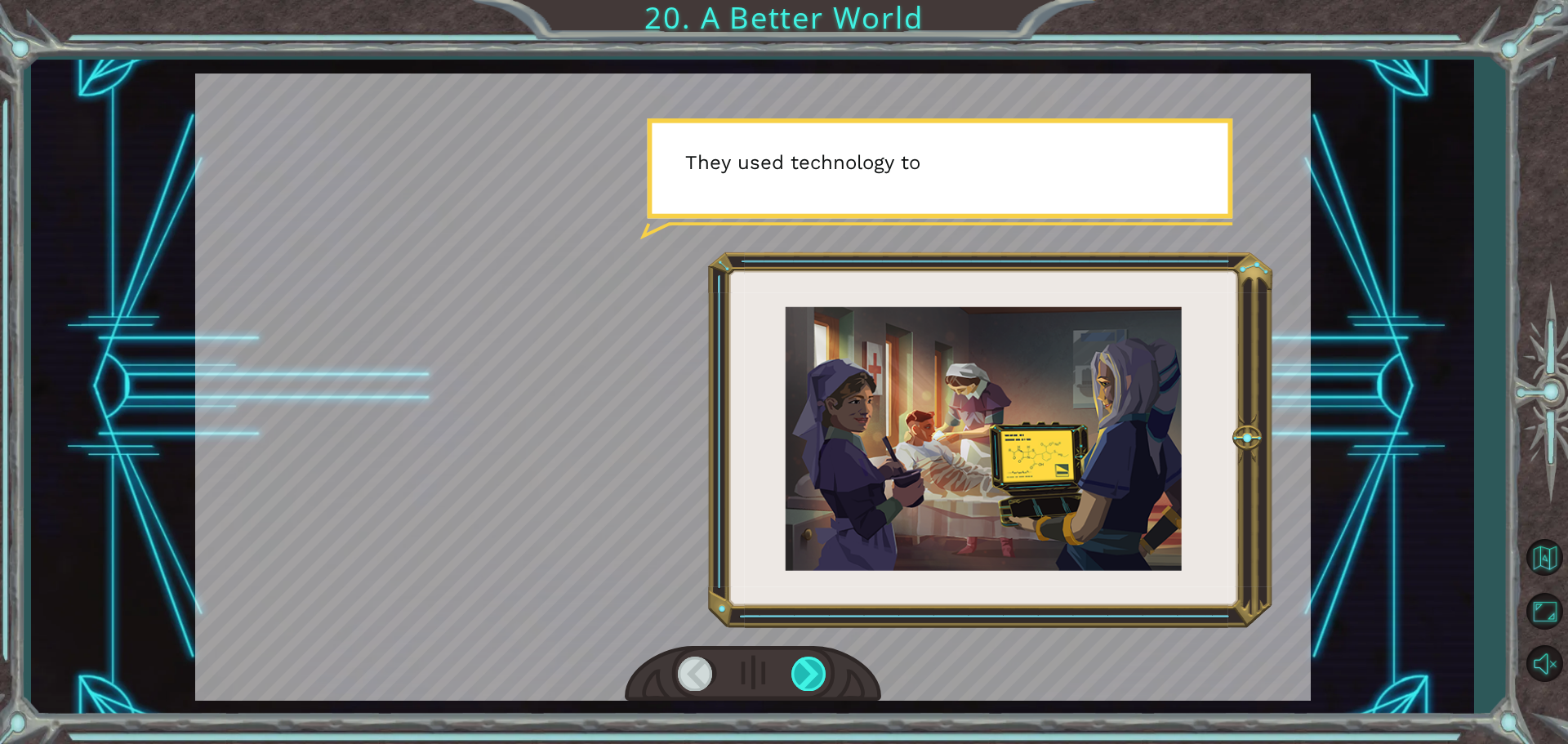
click at [823, 680] on div at bounding box center [810, 674] width 36 height 34
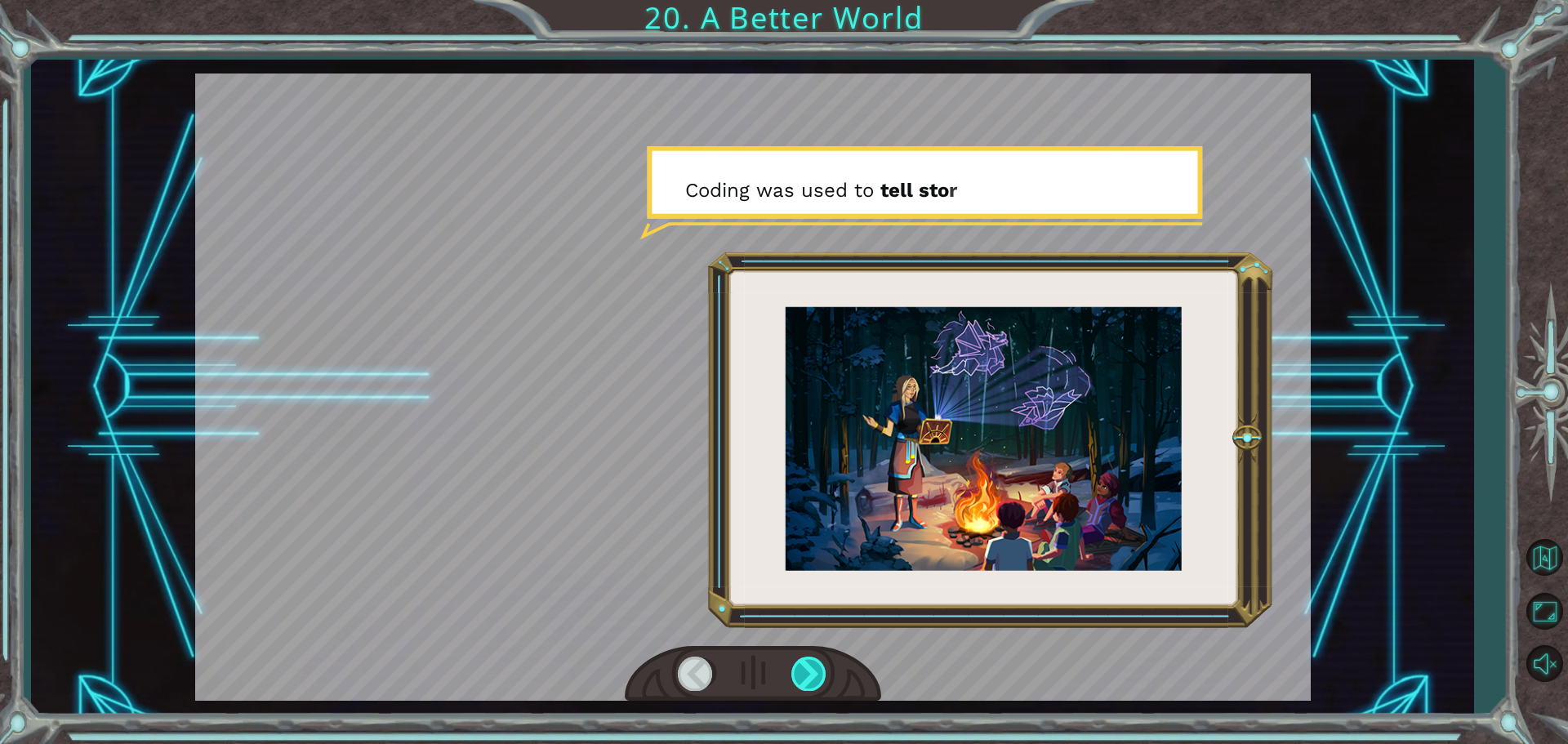
click at [820, 686] on div at bounding box center [810, 674] width 36 height 34
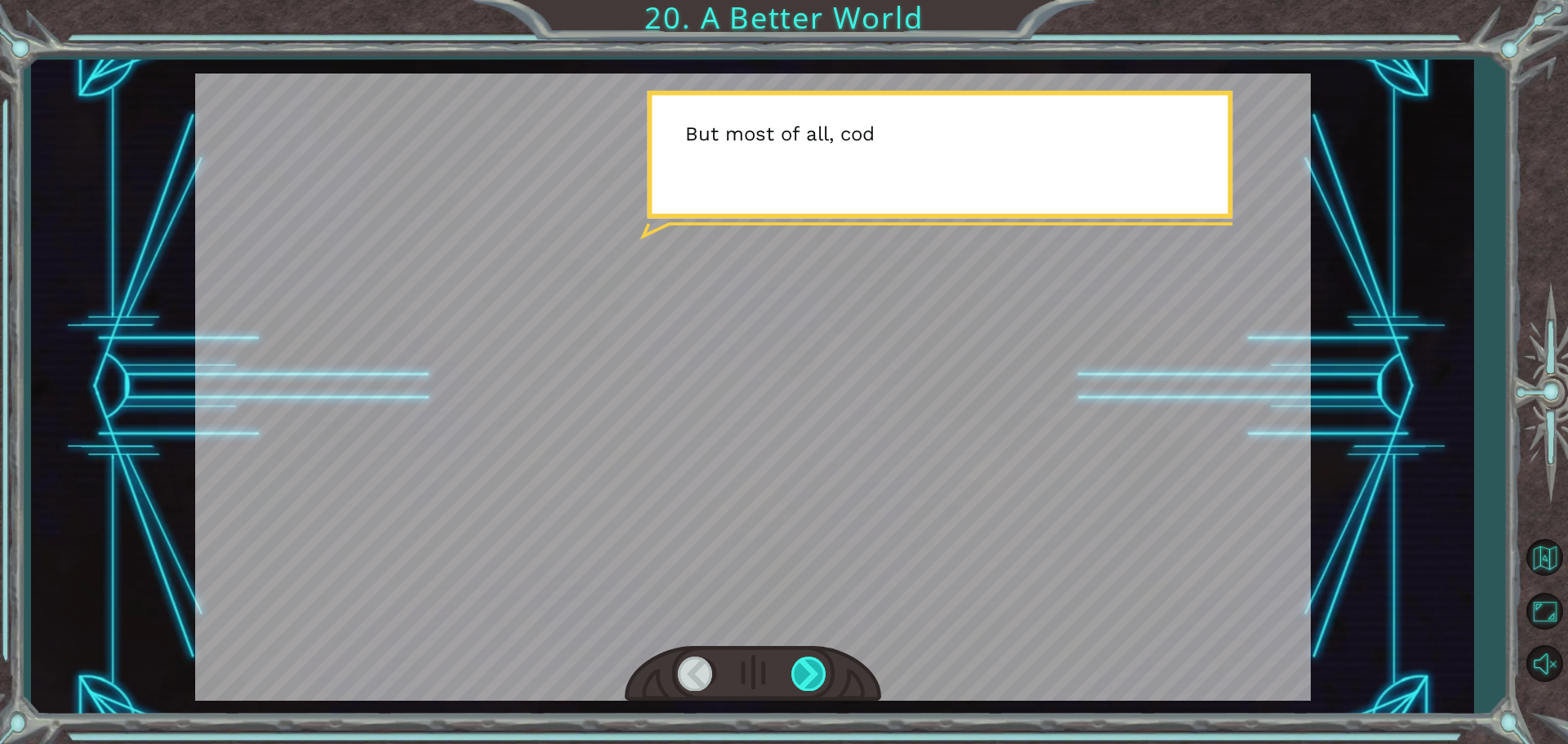
click at [820, 686] on div at bounding box center [810, 674] width 36 height 34
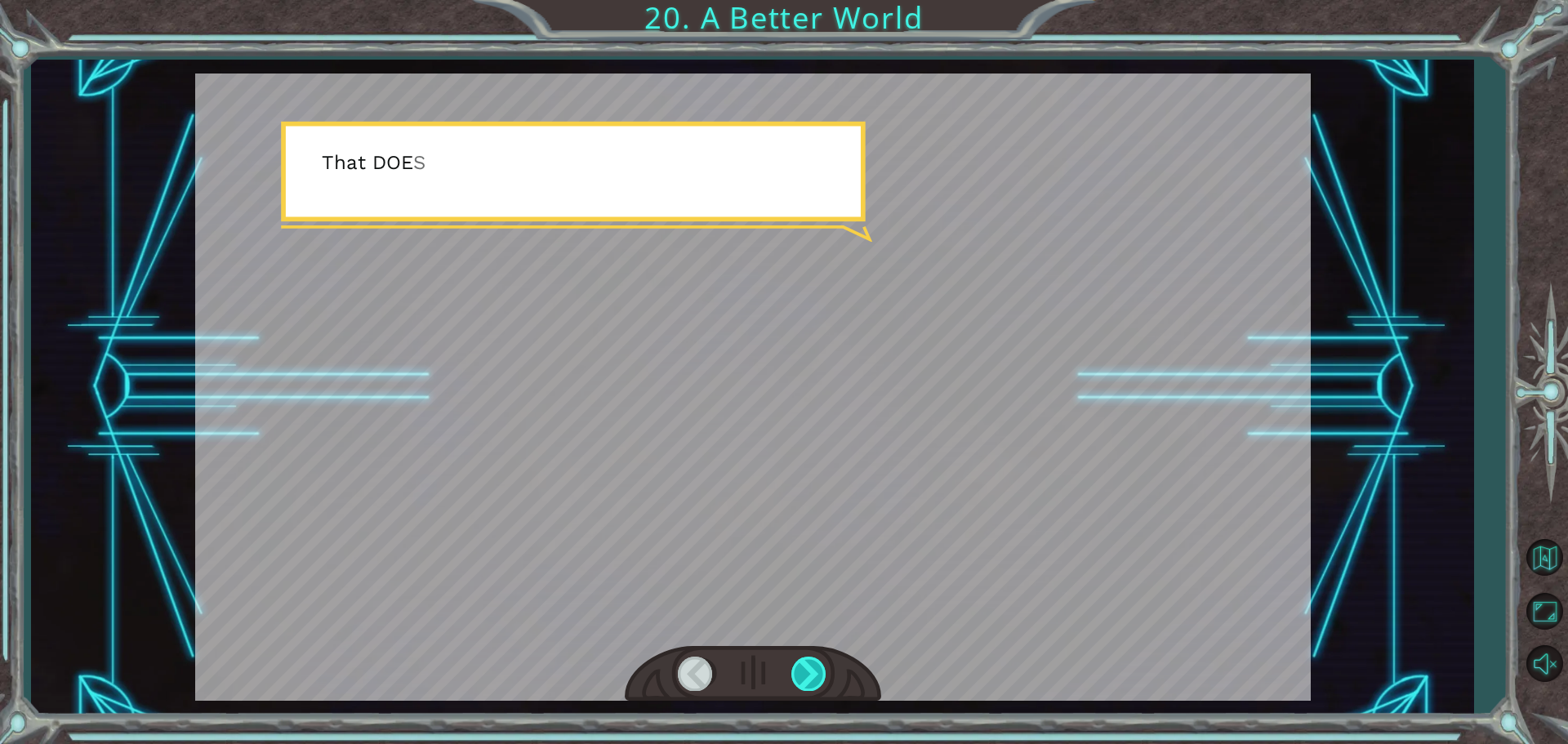
click at [820, 686] on div at bounding box center [810, 674] width 36 height 34
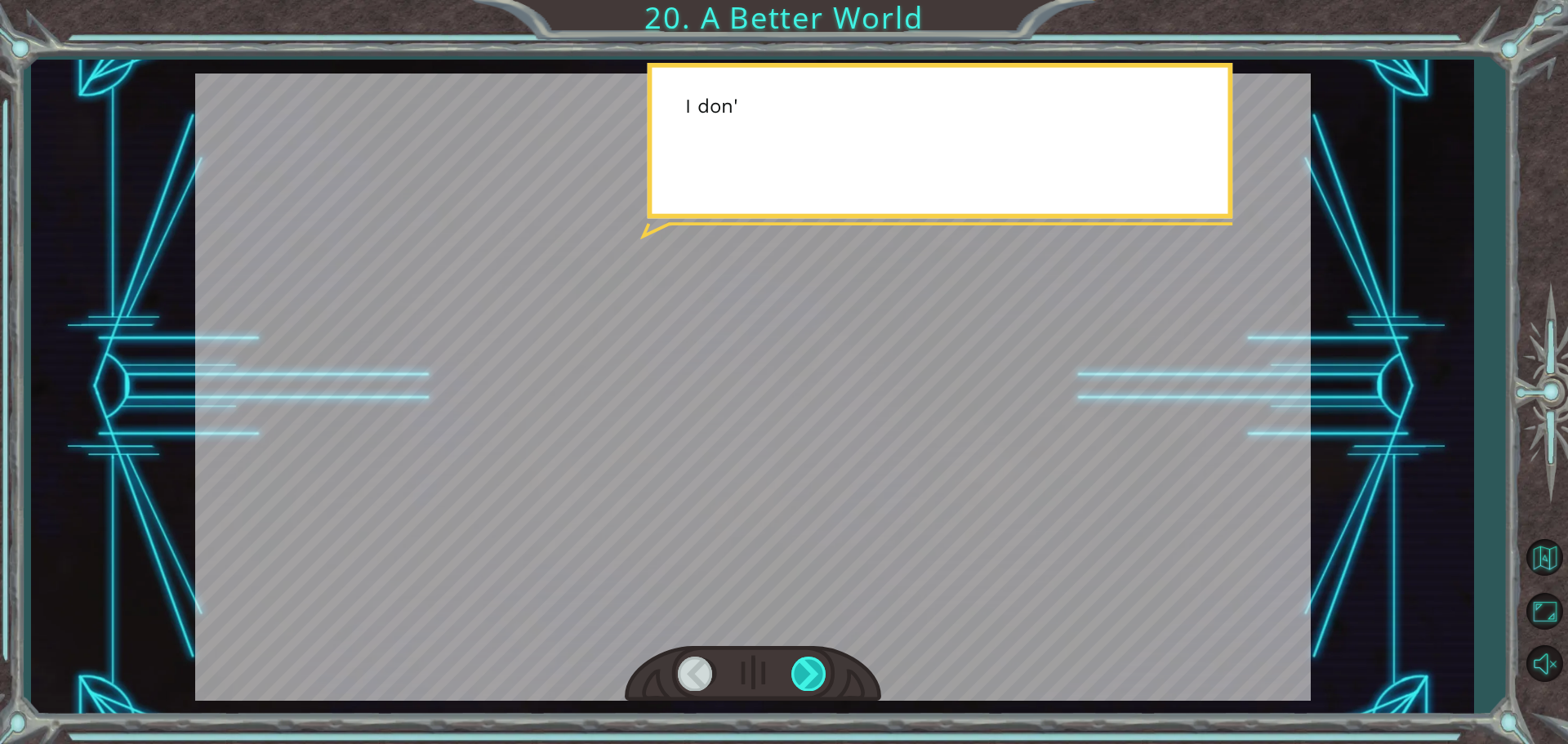
click at [820, 686] on div at bounding box center [810, 674] width 36 height 34
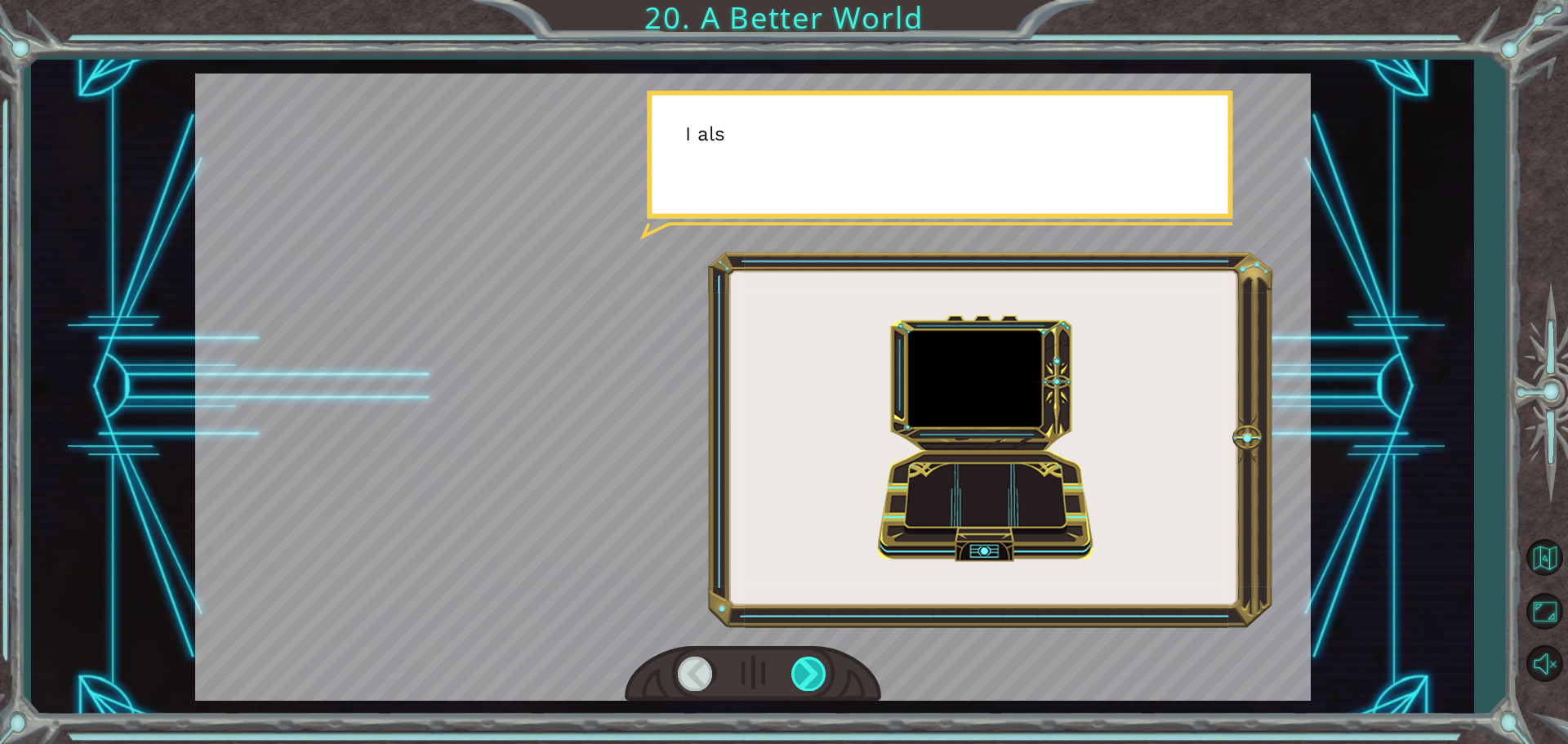
click at [820, 686] on div at bounding box center [810, 674] width 36 height 34
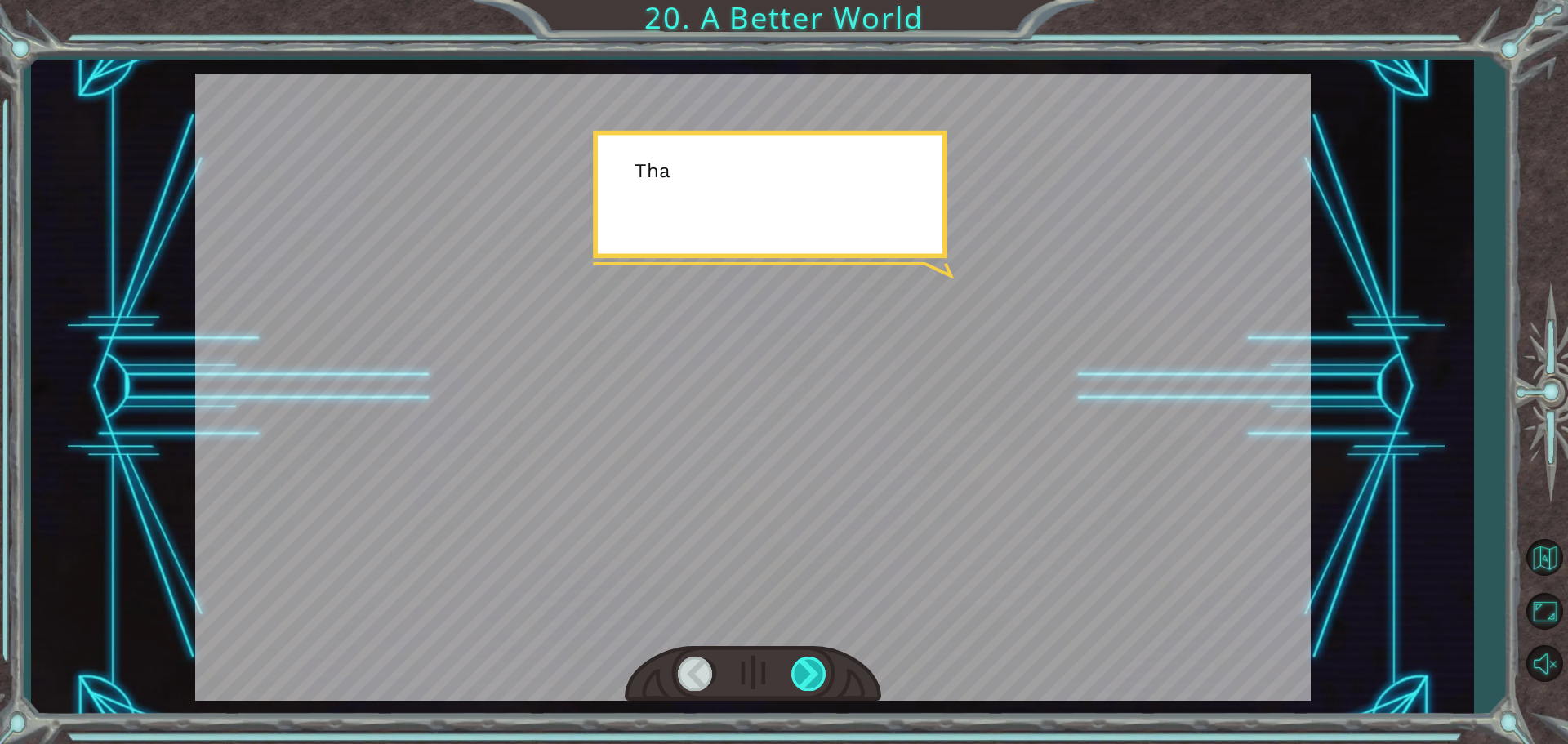
click at [820, 686] on div at bounding box center [810, 674] width 36 height 34
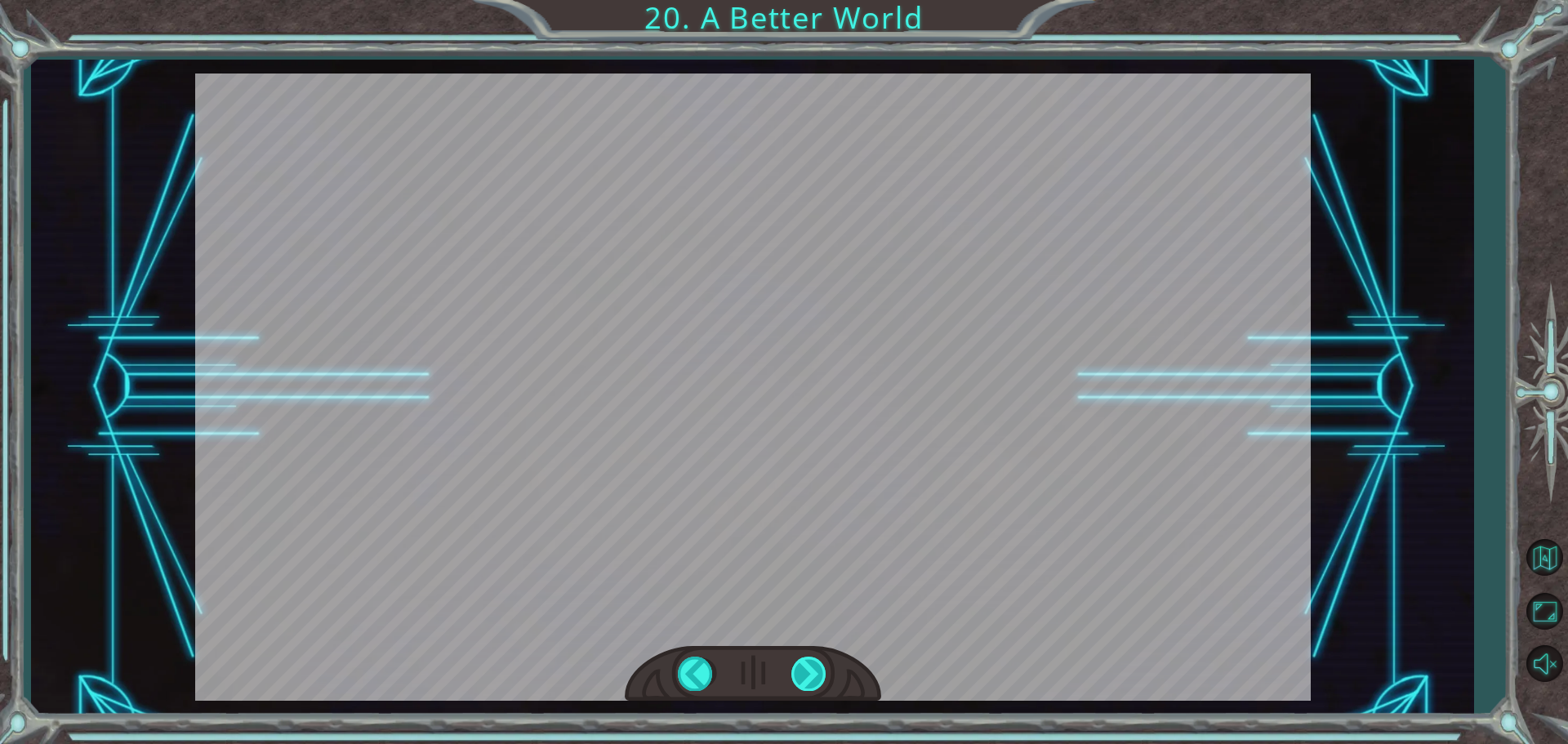
click at [820, 0] on div "O h ! Y o u r e p a i r e d t h e M o n o l i t h ! G r e a t j o b ! A n d i t…" at bounding box center [784, 0] width 1568 height 0
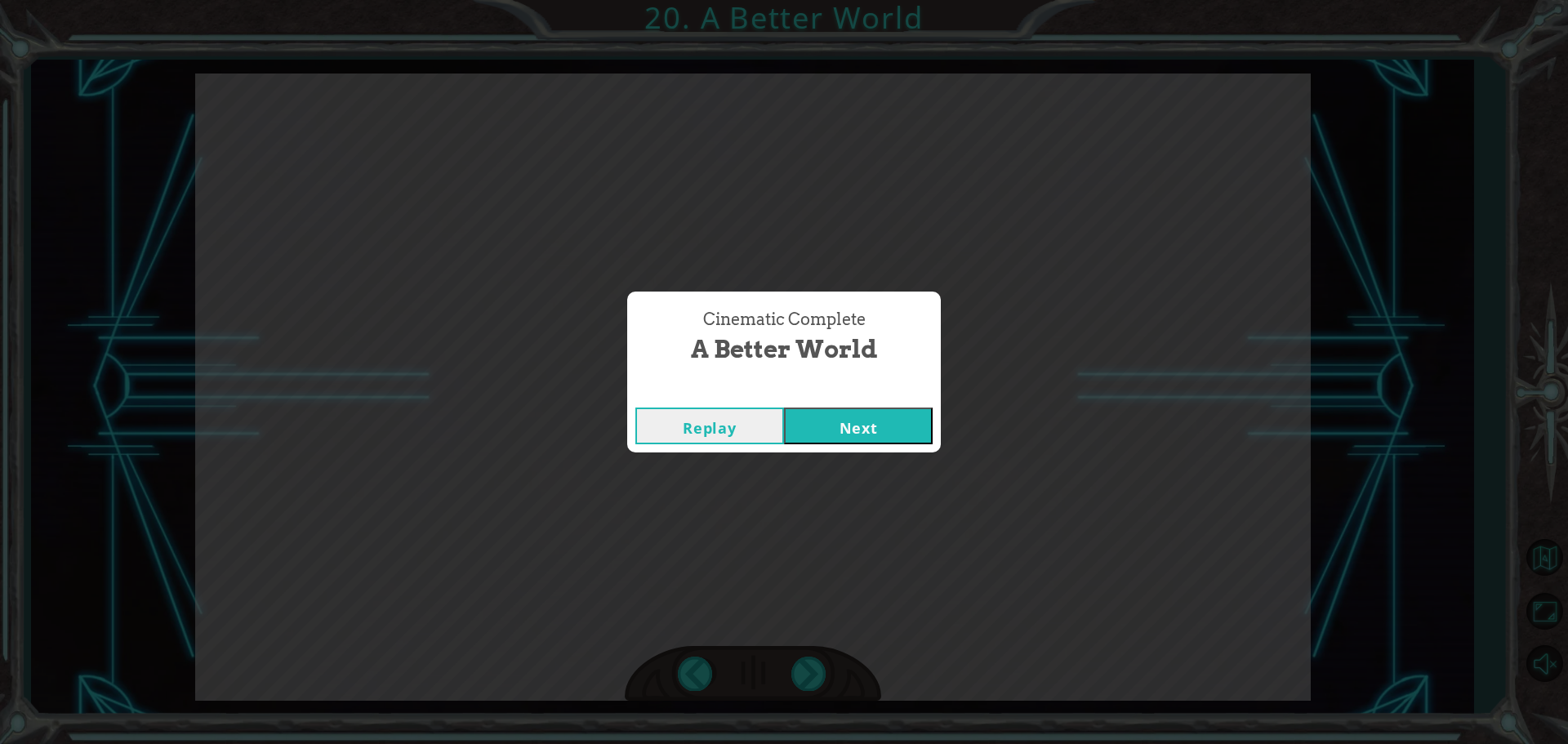
click at [845, 419] on button "Next" at bounding box center [858, 426] width 149 height 36
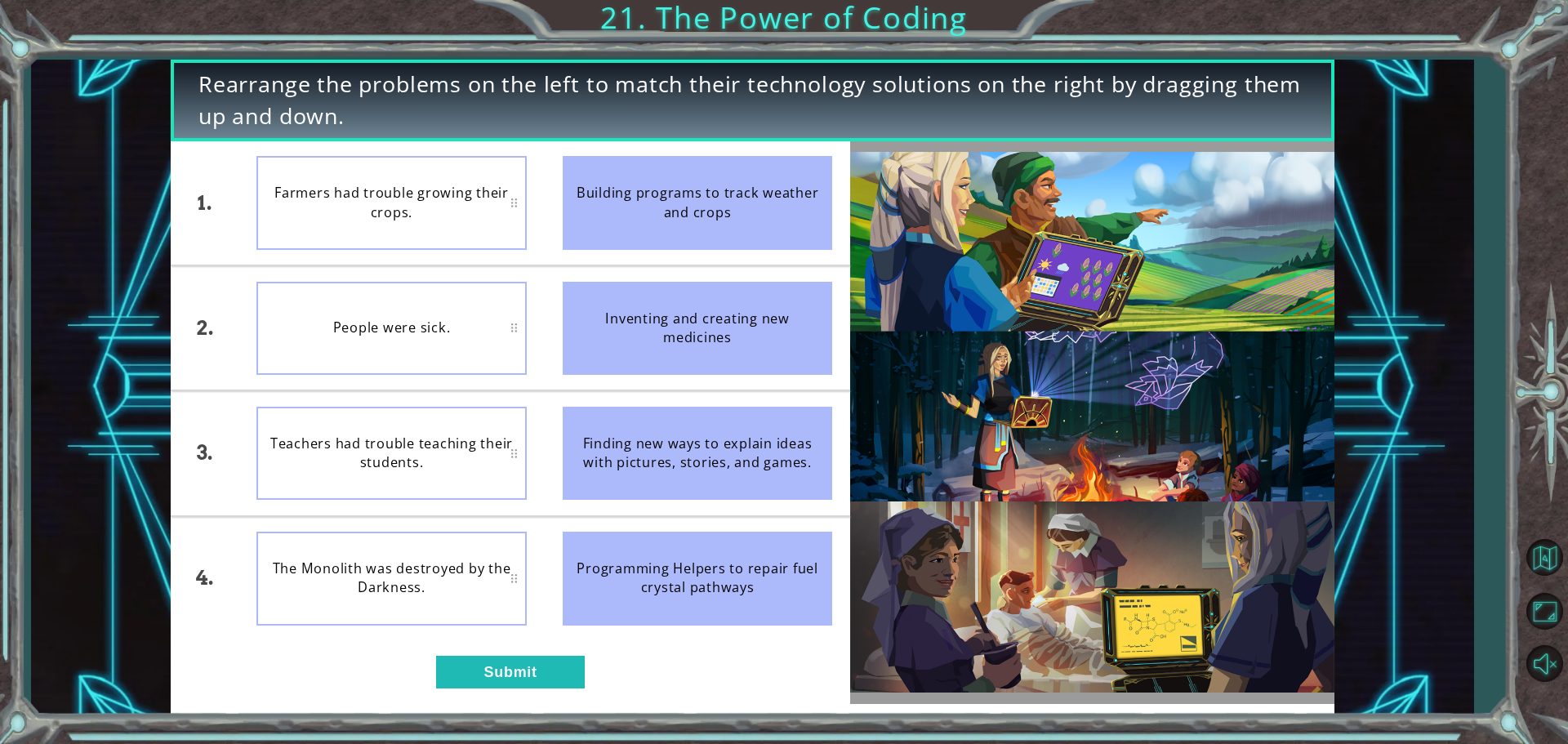
click at [520, 698] on div "1. 2. 3. 4. Farmers had trouble growing their crops. People were sick. Teachers…" at bounding box center [511, 422] width 679 height 563
click at [525, 679] on button "Submit" at bounding box center [511, 673] width 149 height 33
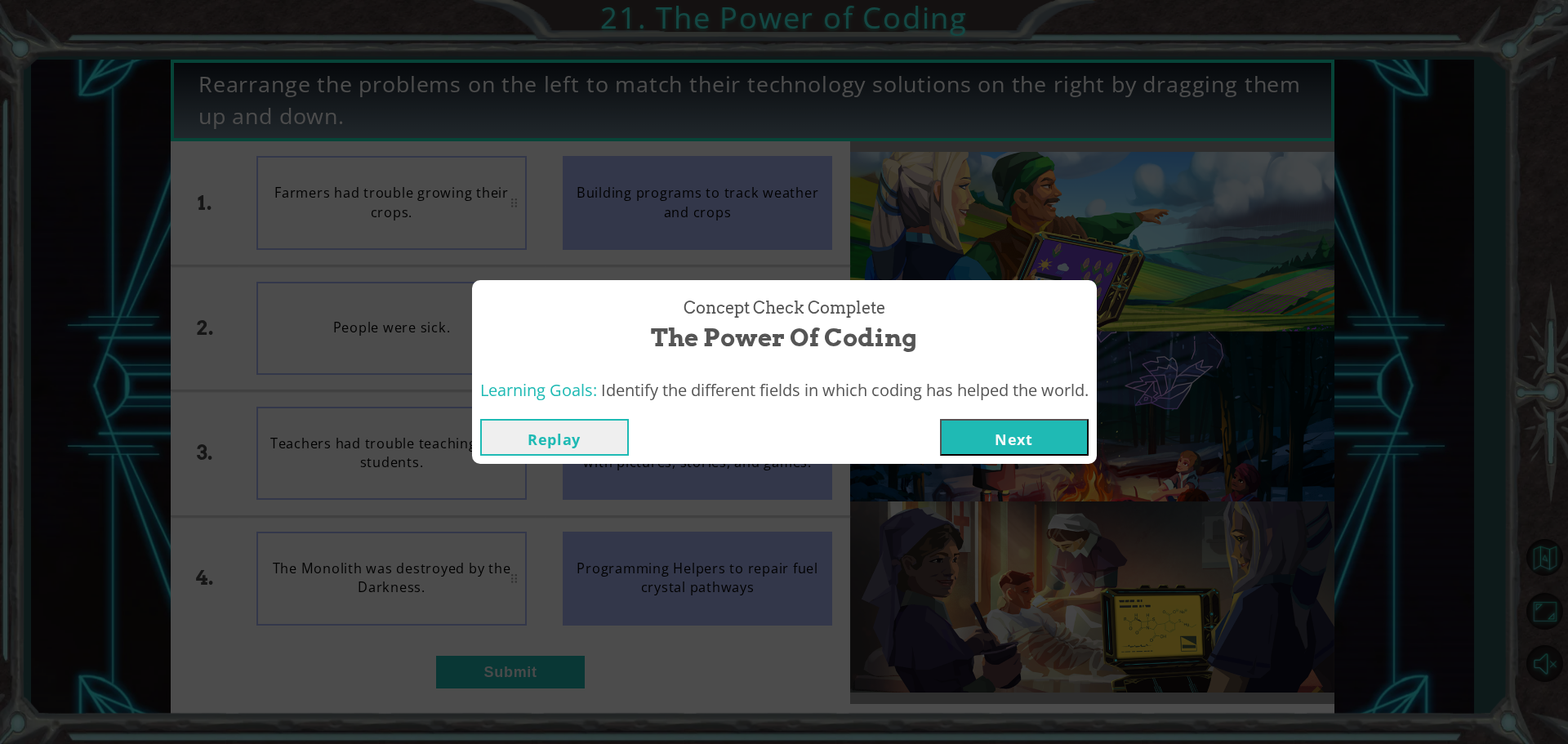
click at [1004, 437] on button "Next" at bounding box center [1014, 437] width 149 height 36
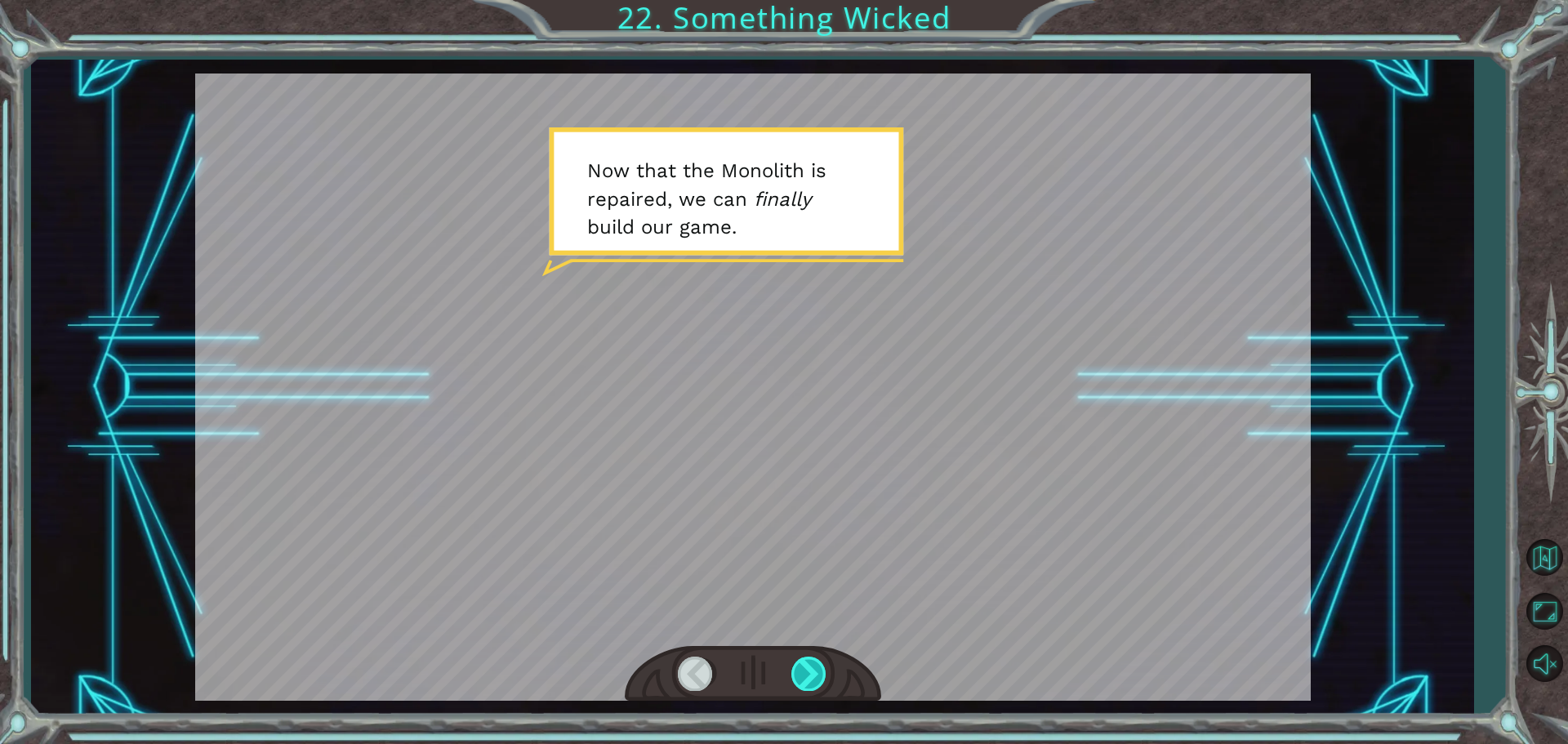
click at [816, 670] on div at bounding box center [810, 674] width 36 height 34
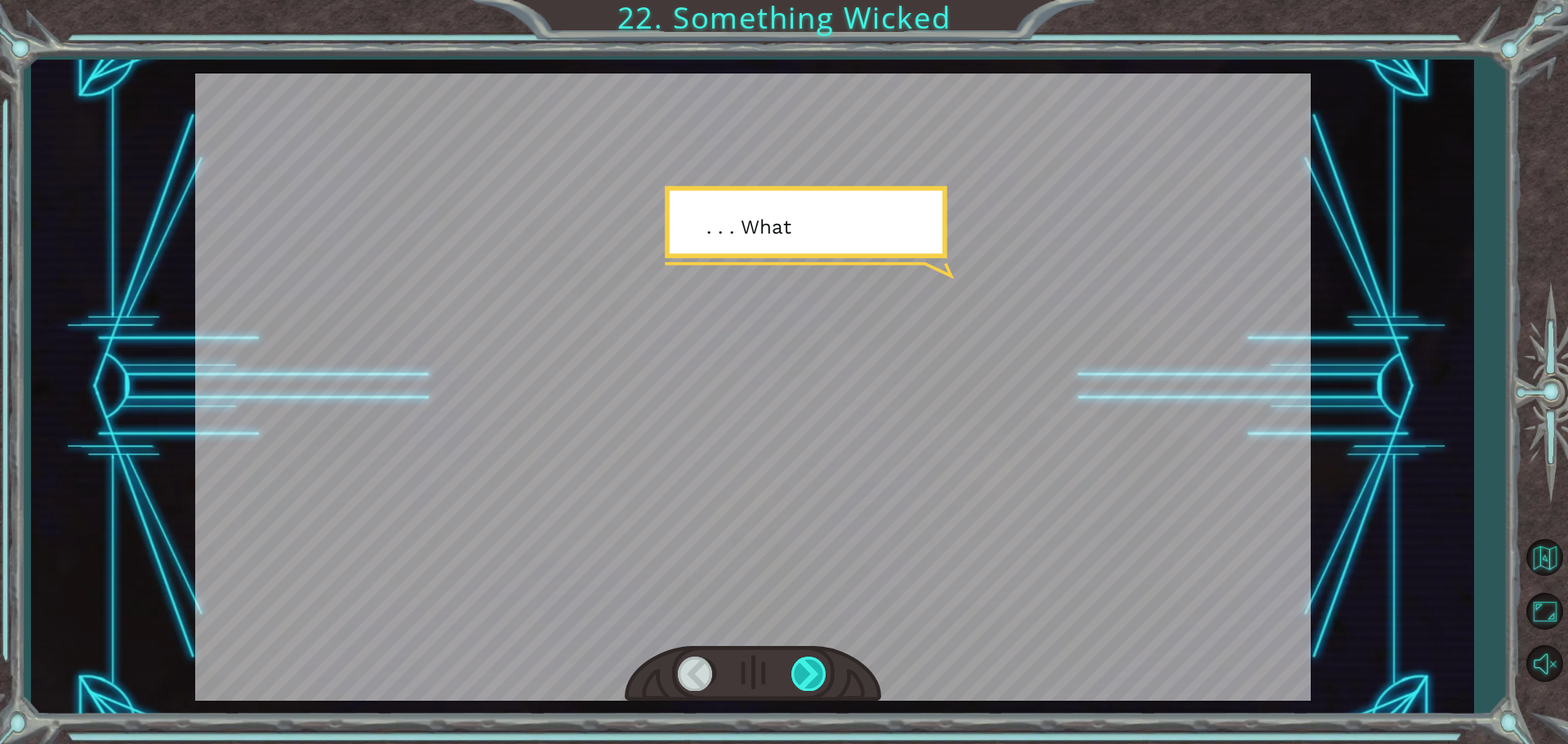
click at [818, 670] on div at bounding box center [810, 674] width 36 height 34
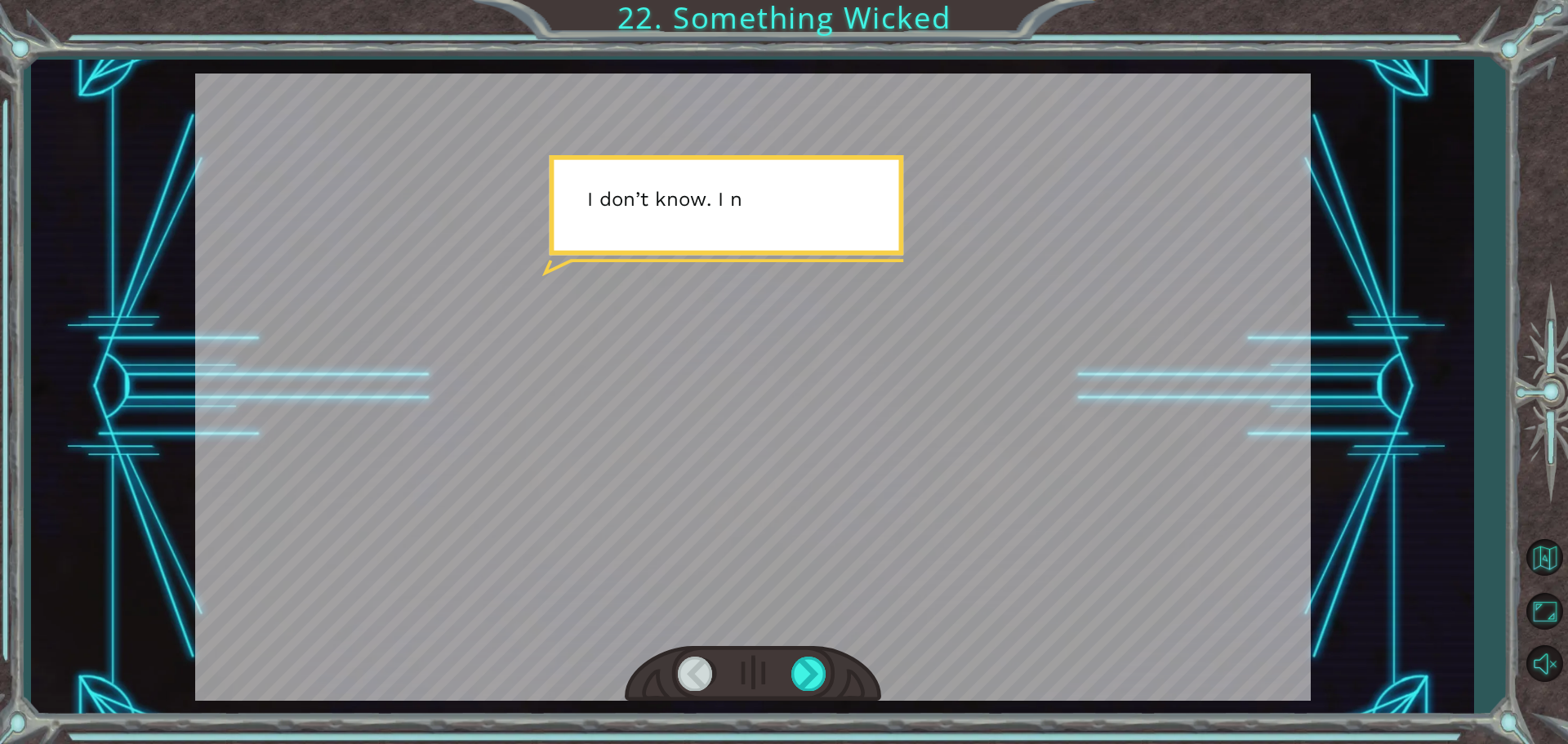
click at [821, 651] on div at bounding box center [753, 675] width 256 height 56
click at [819, 686] on div at bounding box center [810, 674] width 36 height 34
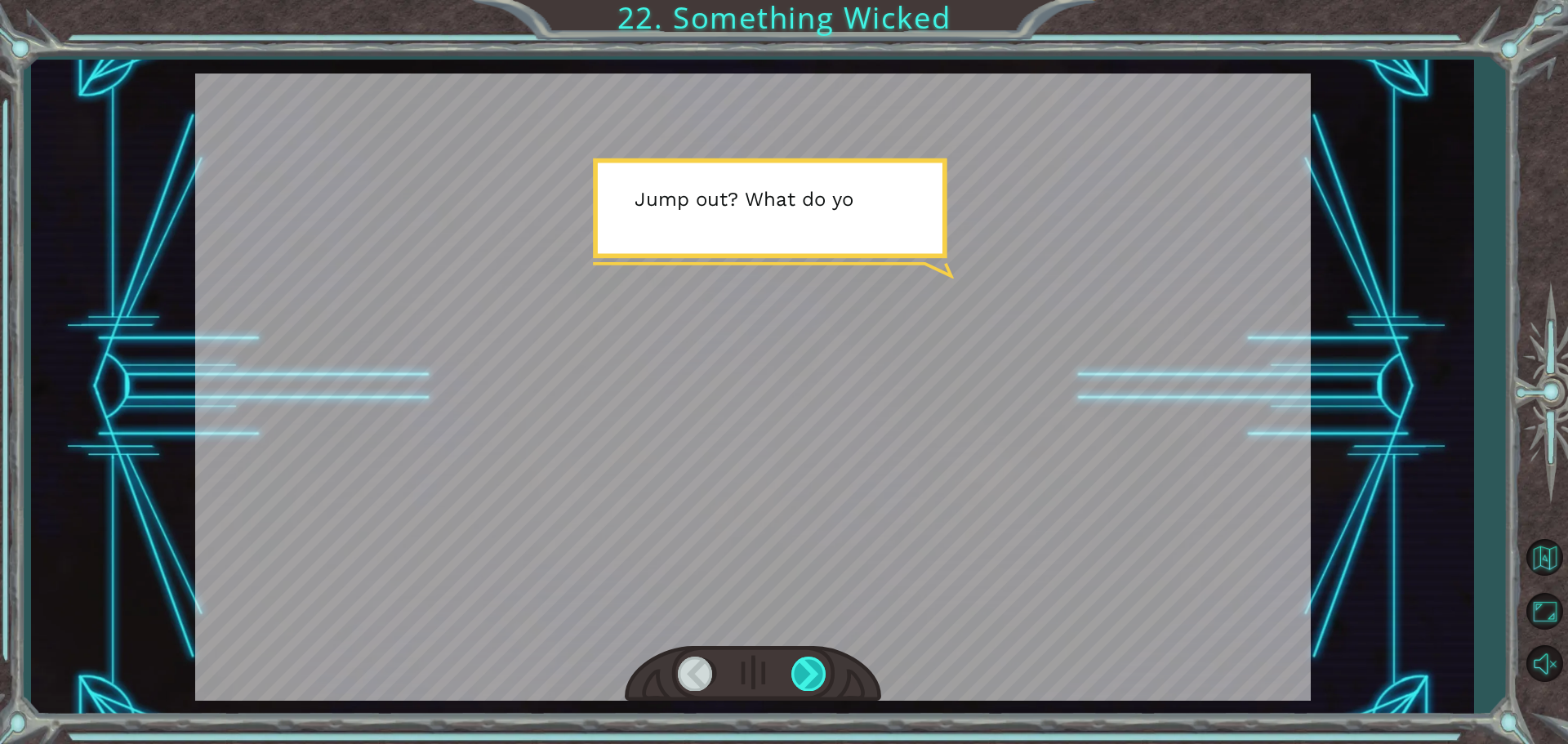
click at [819, 686] on div at bounding box center [810, 674] width 36 height 34
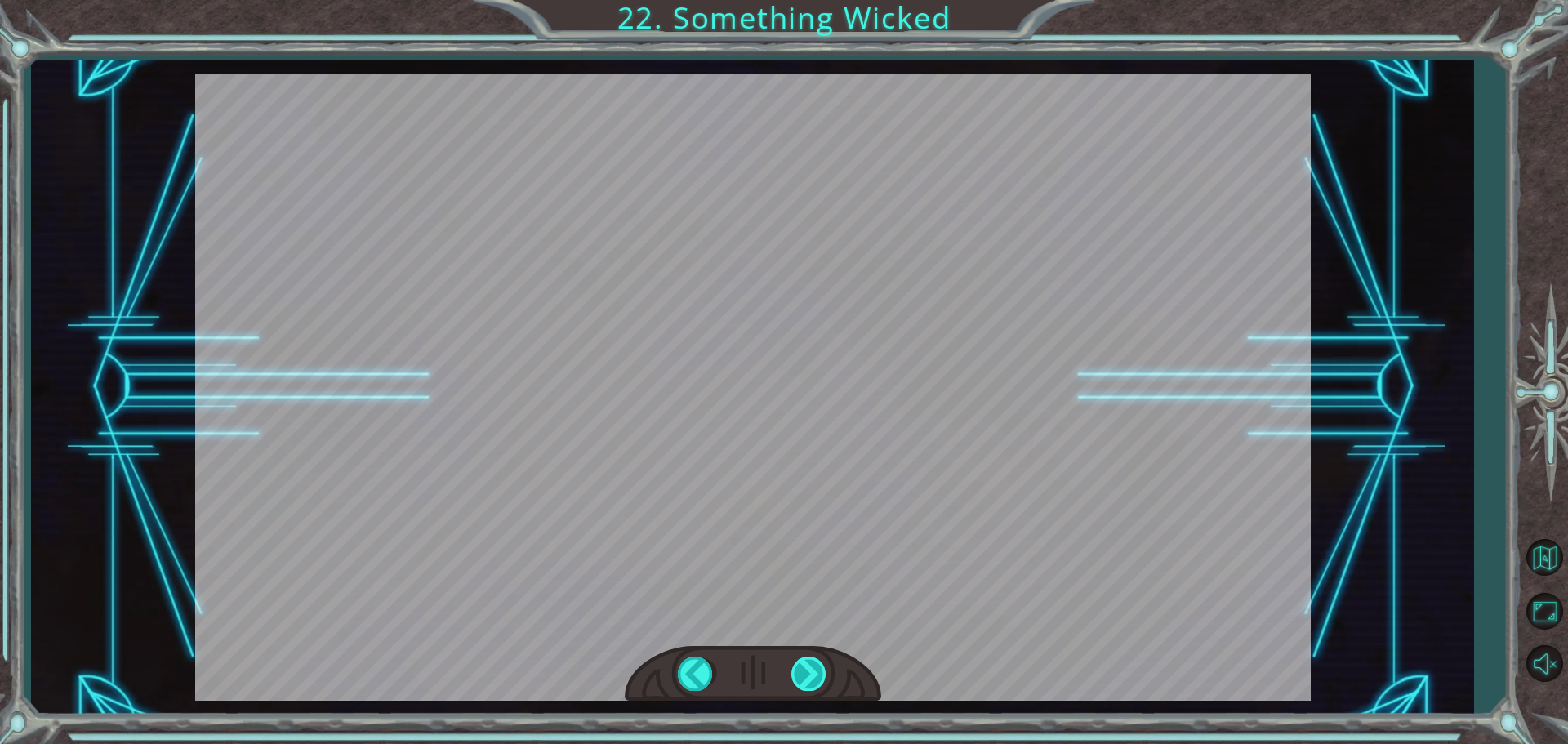
click at [819, 0] on div "Temporary Text N o w t h a t t h e M o n o l i t h i s r e p a i r e d , w e c …" at bounding box center [784, 0] width 1568 height 0
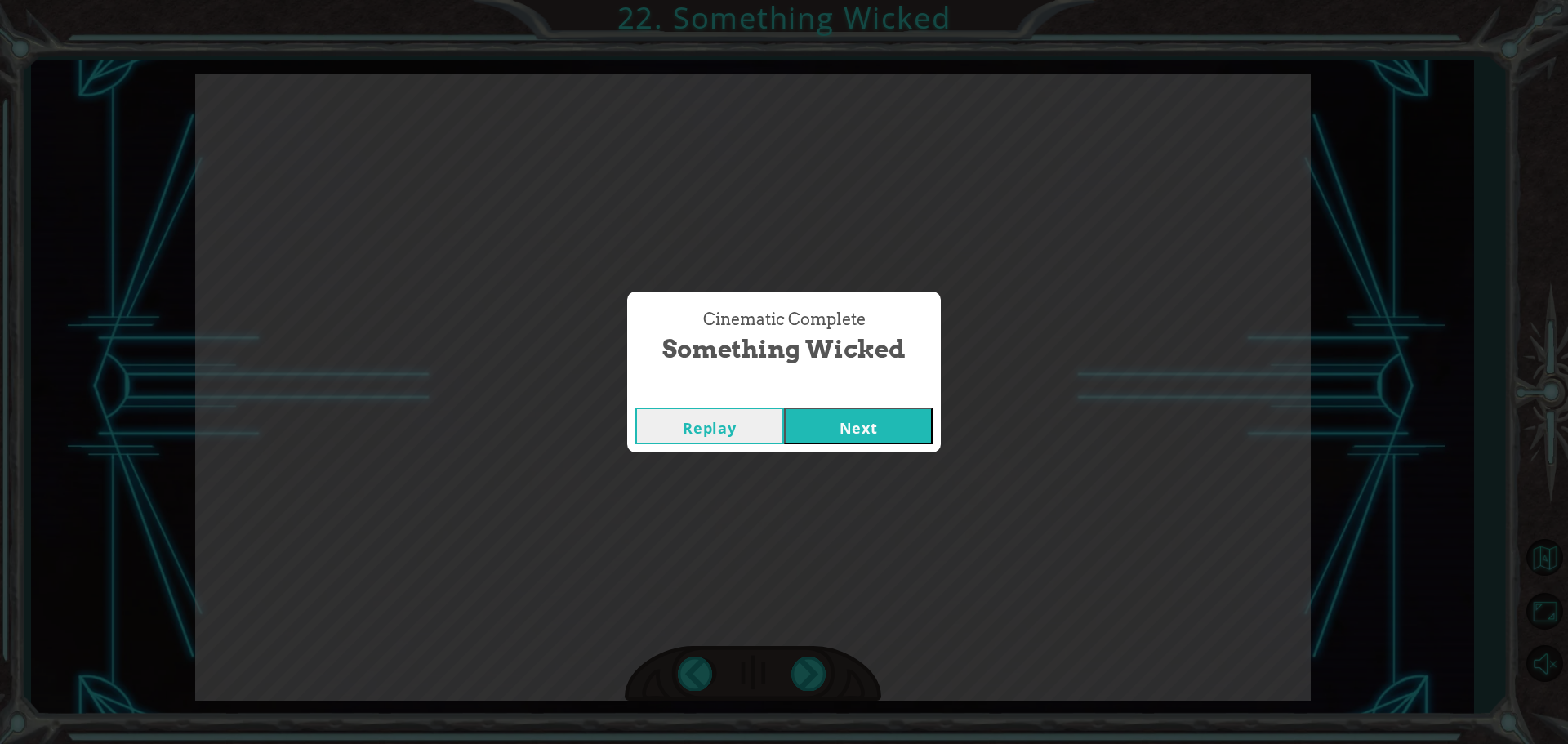
click at [888, 429] on button "Next" at bounding box center [858, 426] width 149 height 36
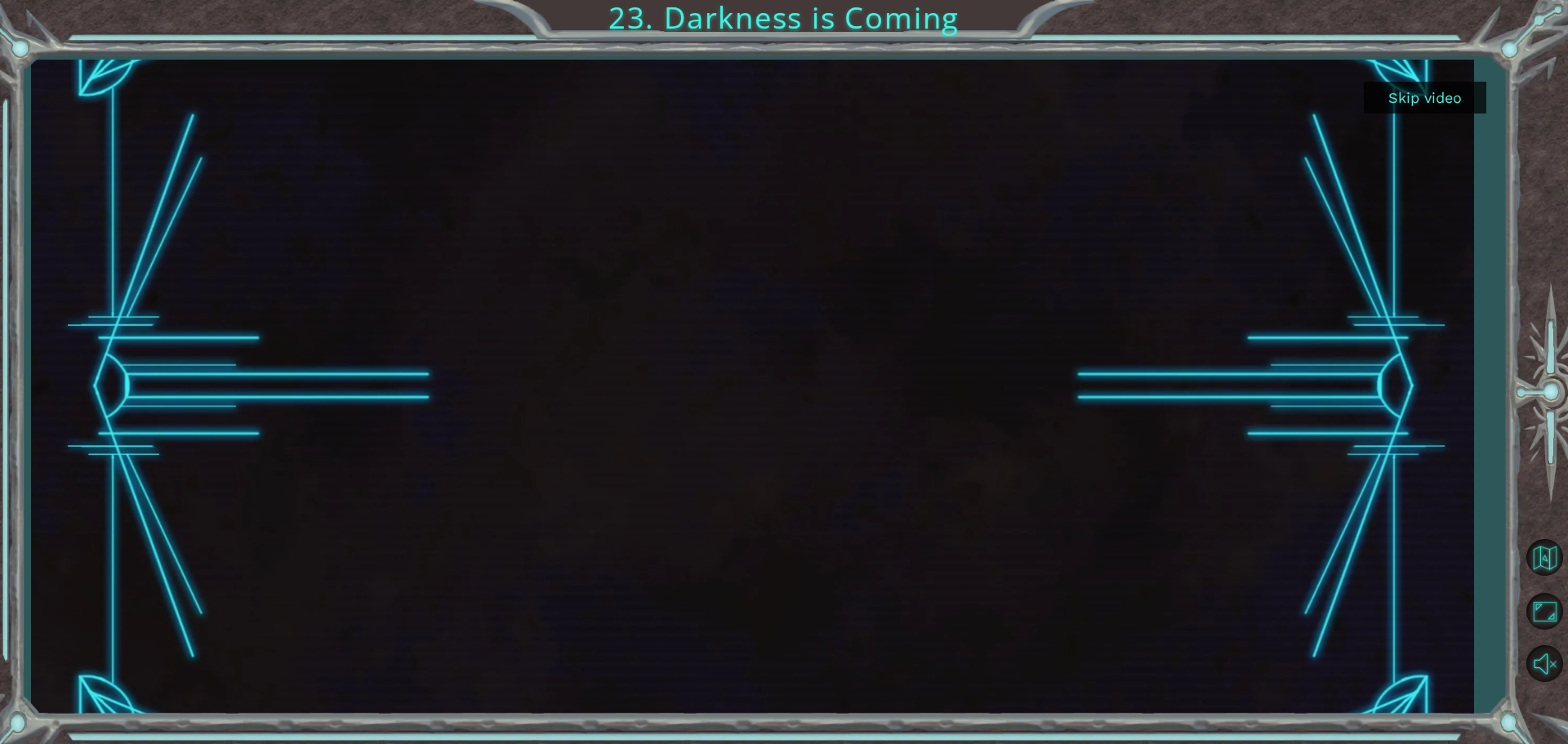
click at [1433, 89] on button "Skip video" at bounding box center [1425, 98] width 122 height 32
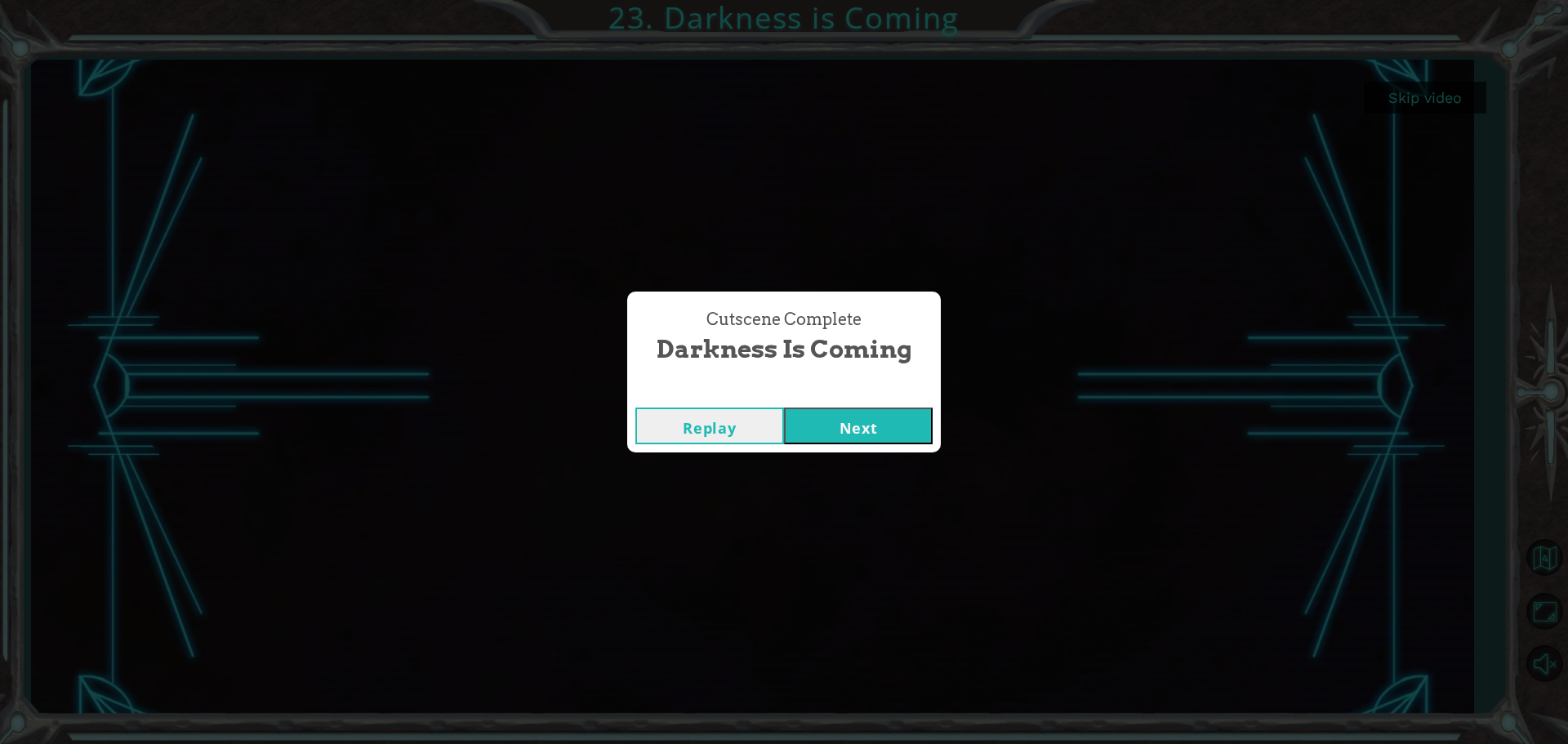
click at [870, 427] on button "Next" at bounding box center [858, 426] width 149 height 36
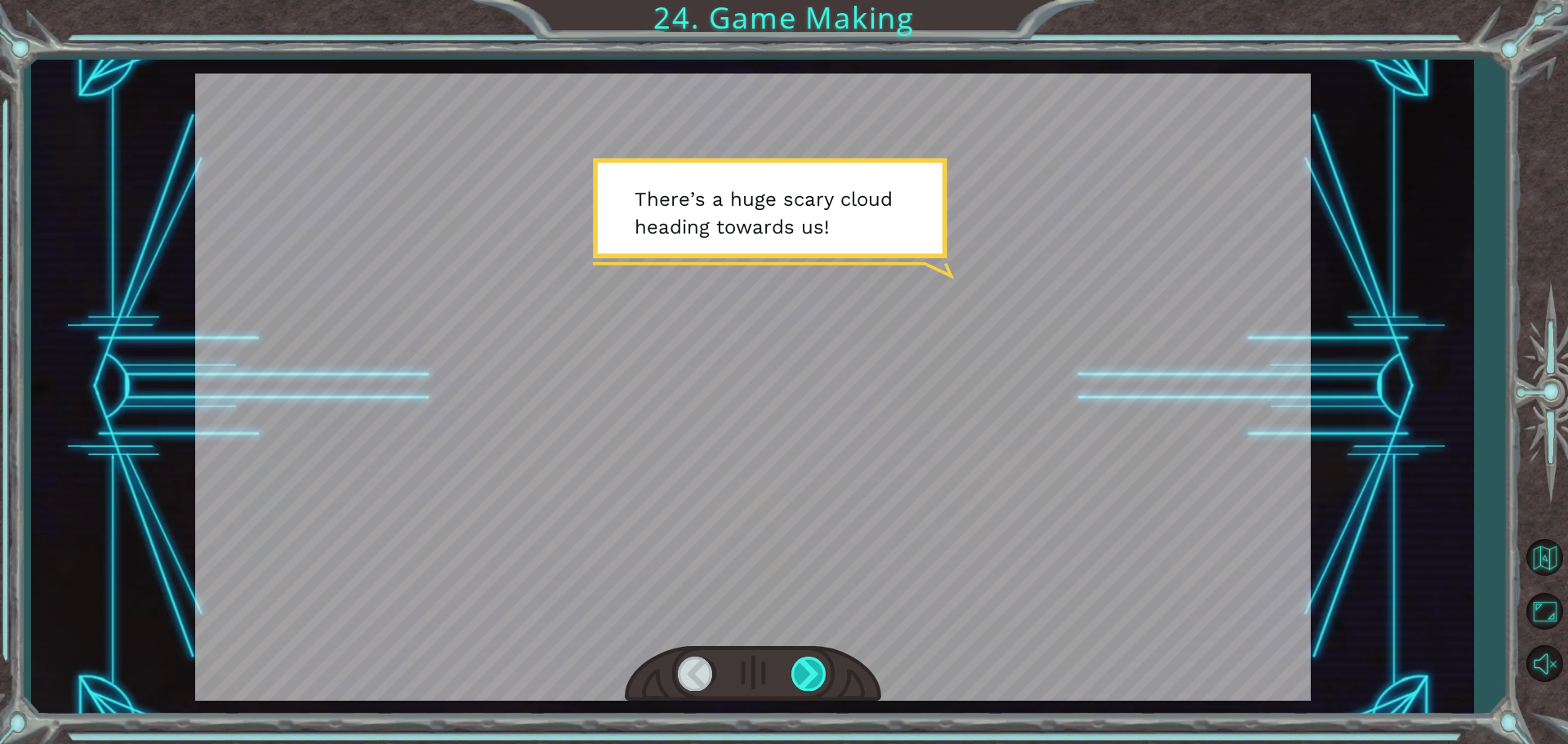
click at [796, 685] on div at bounding box center [810, 674] width 36 height 34
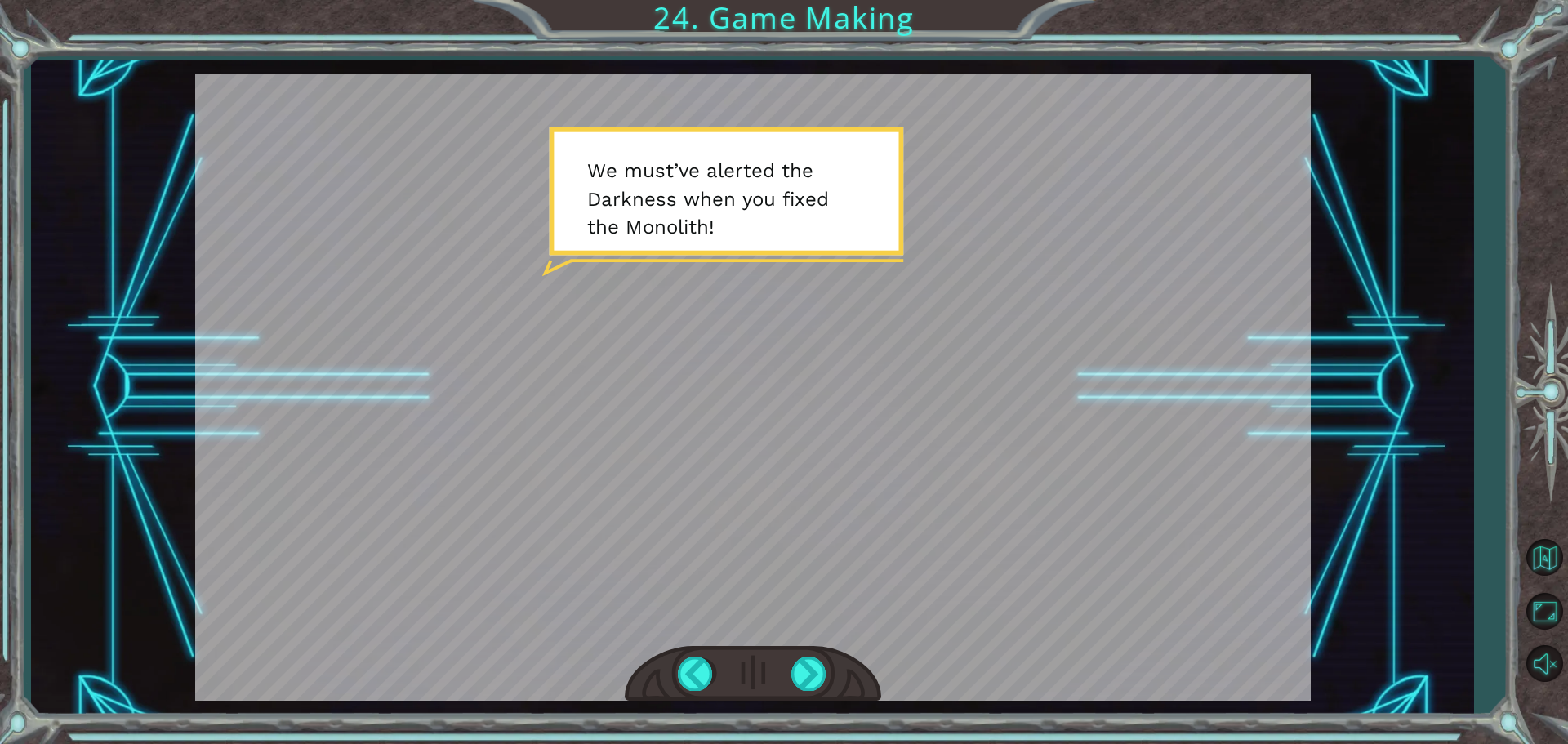
drag, startPoint x: 810, startPoint y: 661, endPoint x: 783, endPoint y: 725, distance: 69.5
drag, startPoint x: 811, startPoint y: 667, endPoint x: 807, endPoint y: 687, distance: 20.4
click at [810, 670] on div at bounding box center [810, 674] width 36 height 34
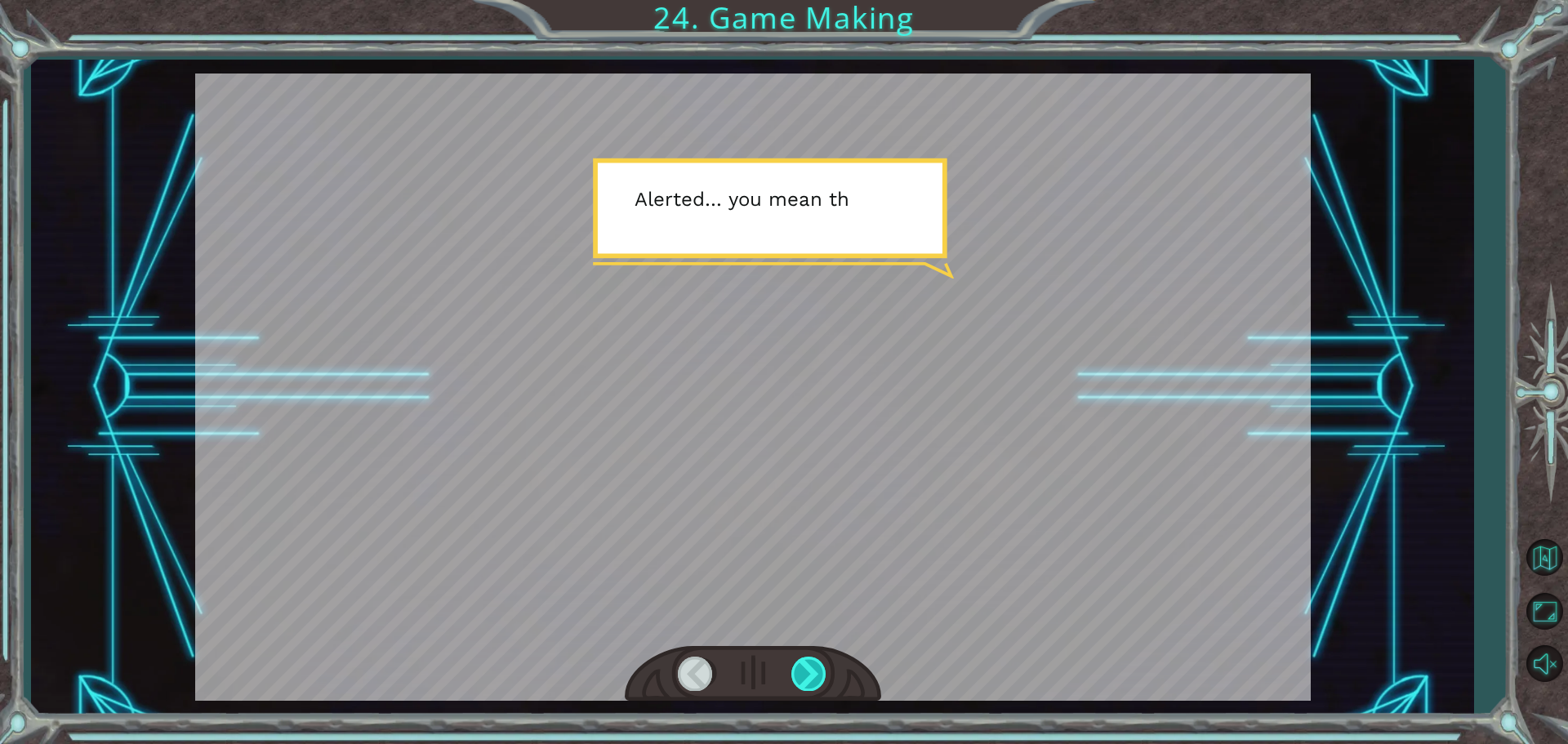
click at [810, 670] on div at bounding box center [810, 674] width 36 height 34
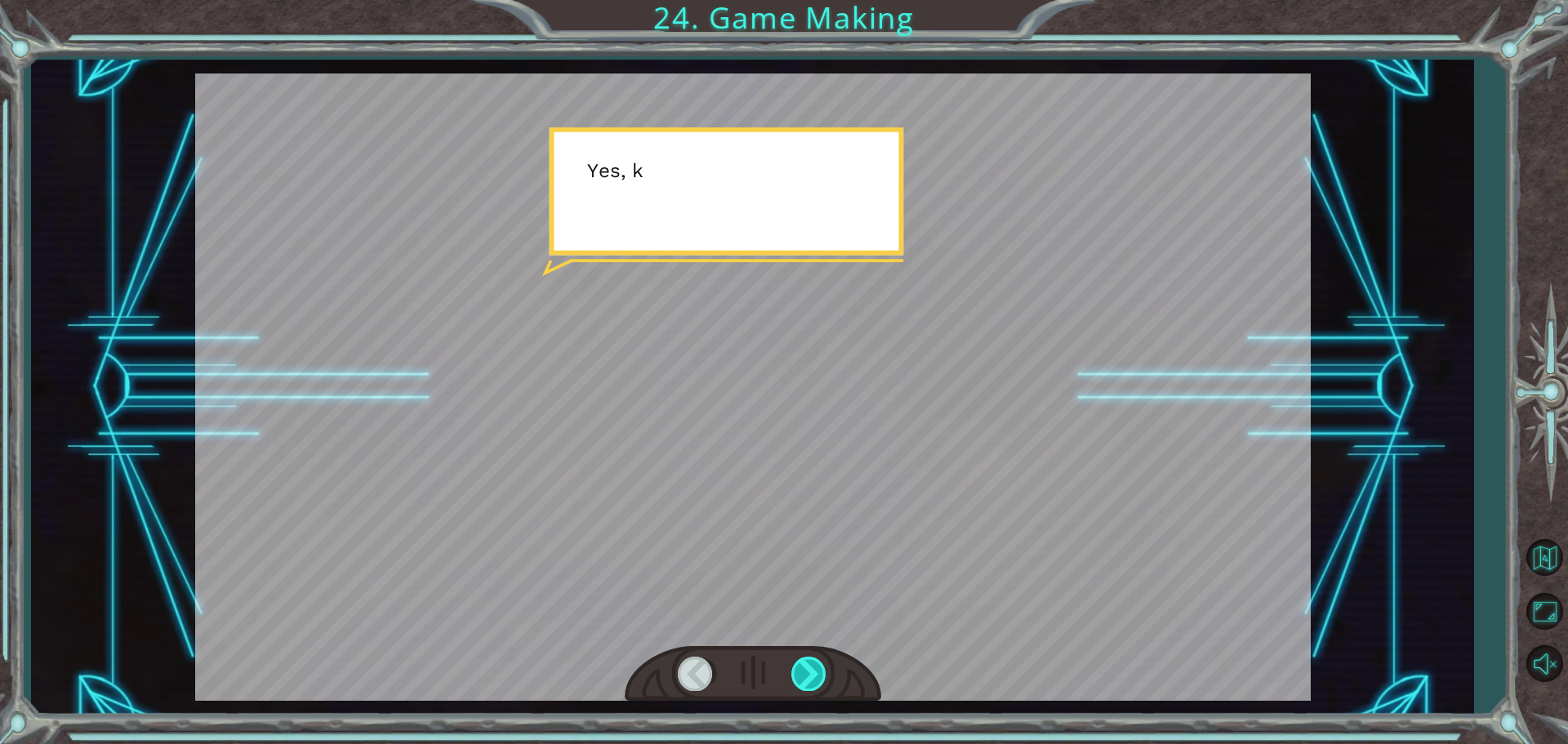
click at [810, 670] on div at bounding box center [810, 674] width 36 height 34
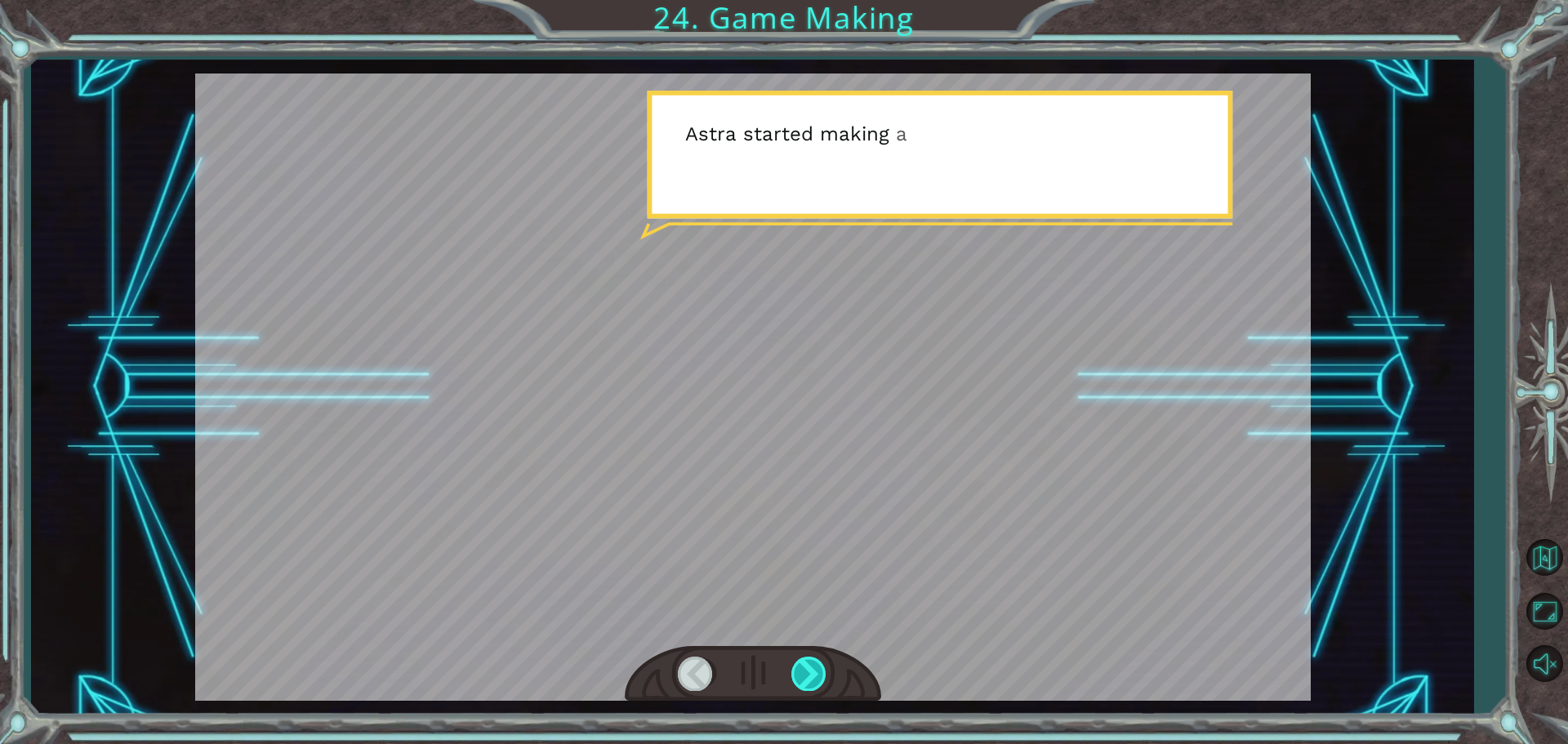
click at [810, 670] on div at bounding box center [810, 674] width 36 height 34
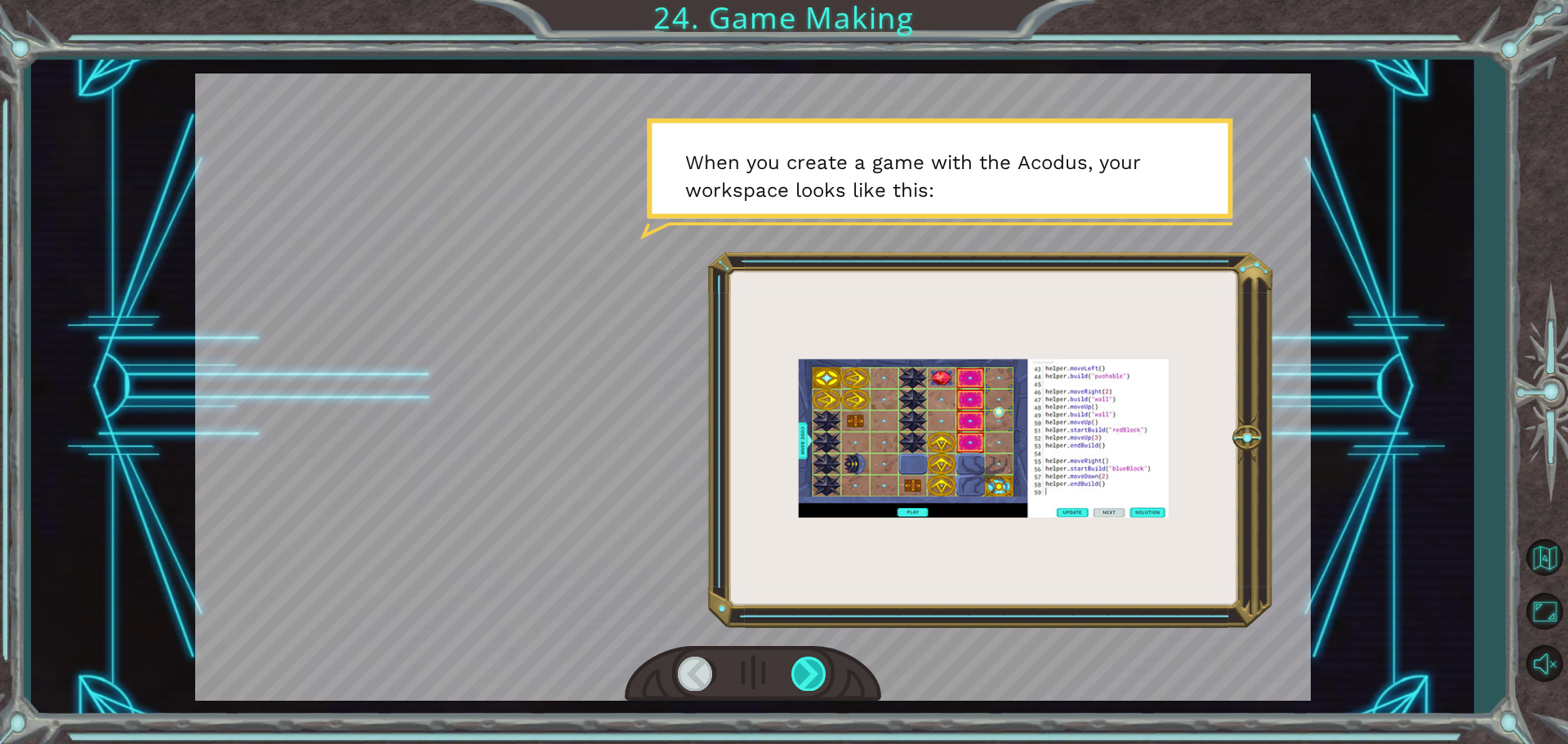
click at [800, 670] on div at bounding box center [810, 674] width 36 height 34
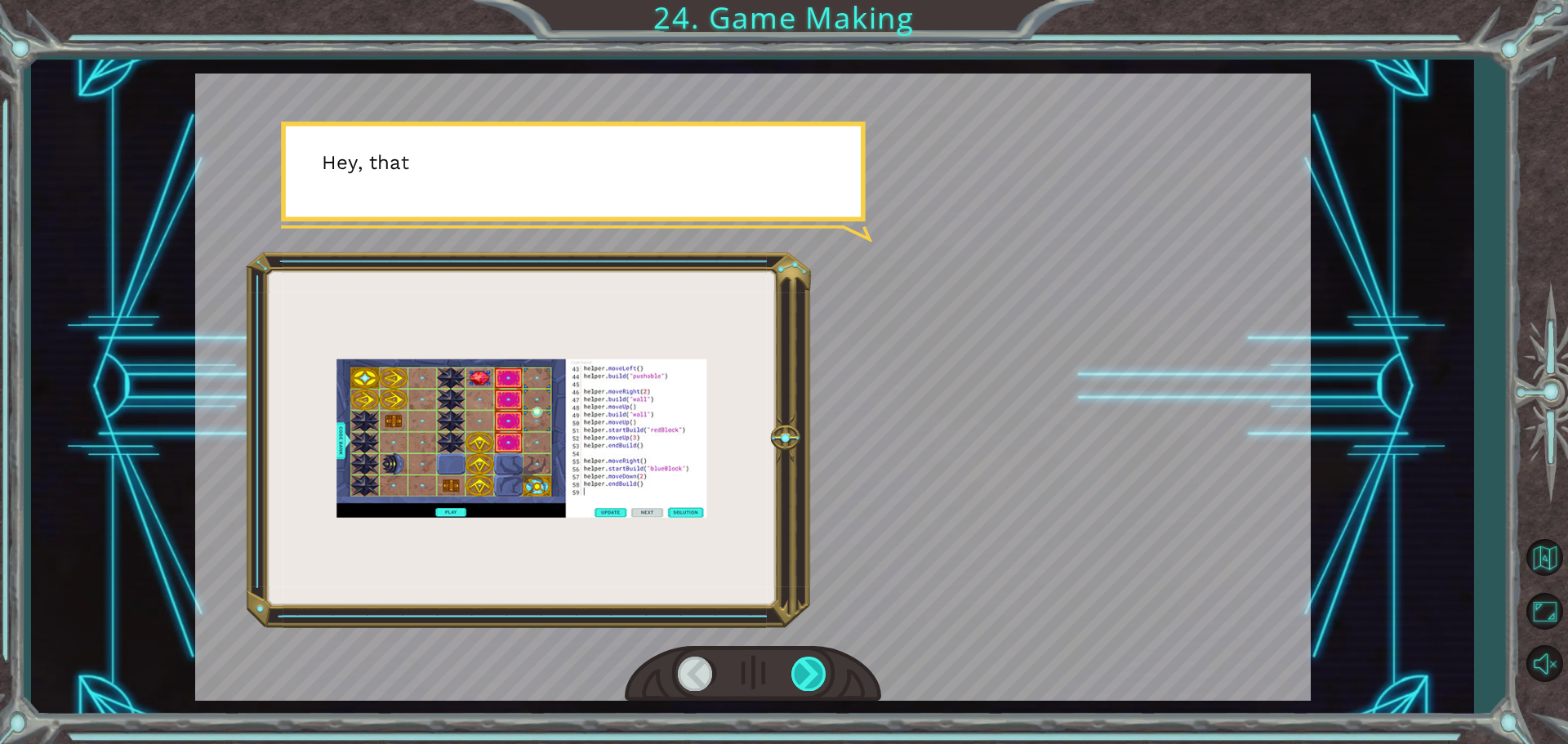
click at [799, 670] on div at bounding box center [810, 674] width 36 height 34
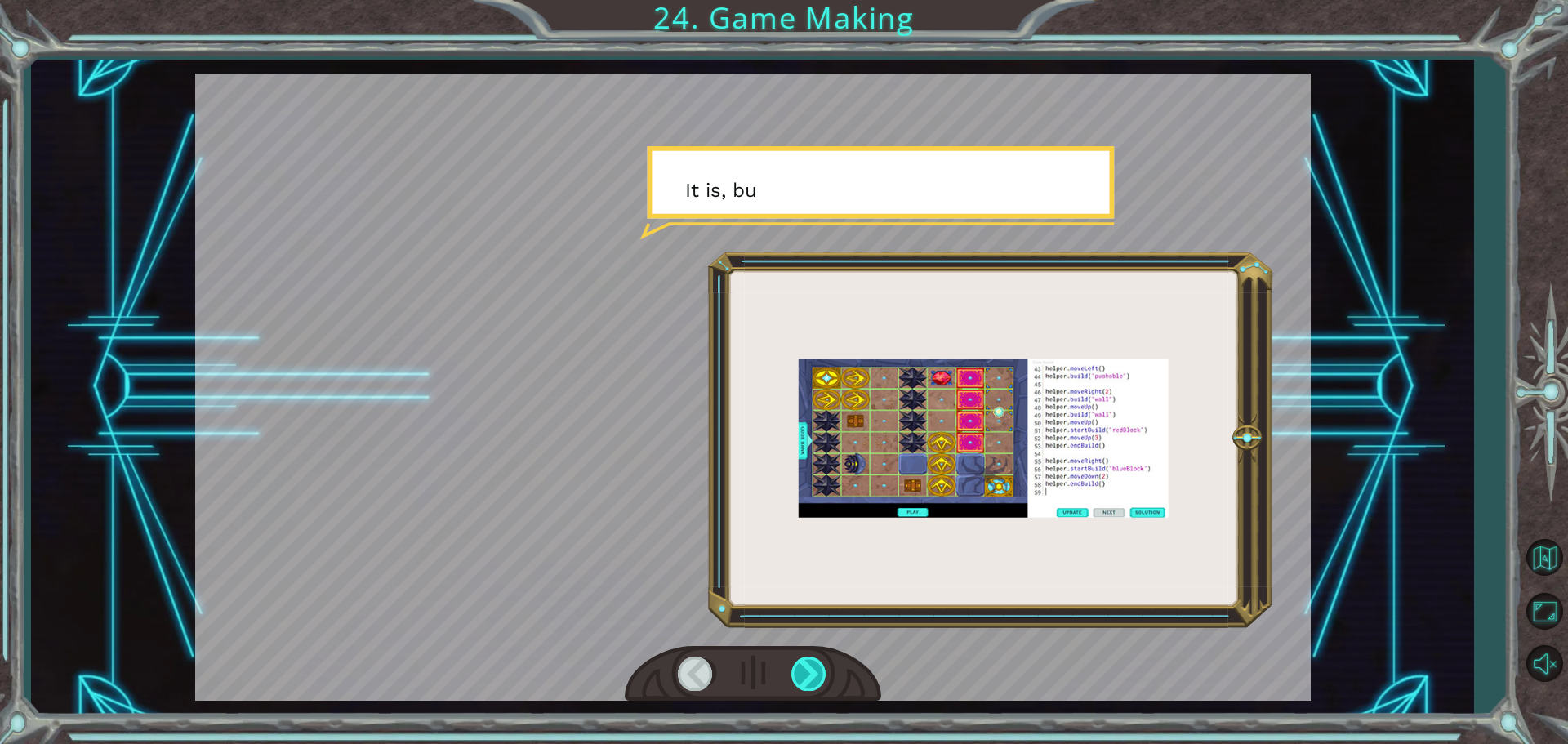
click at [799, 670] on div at bounding box center [810, 674] width 36 height 34
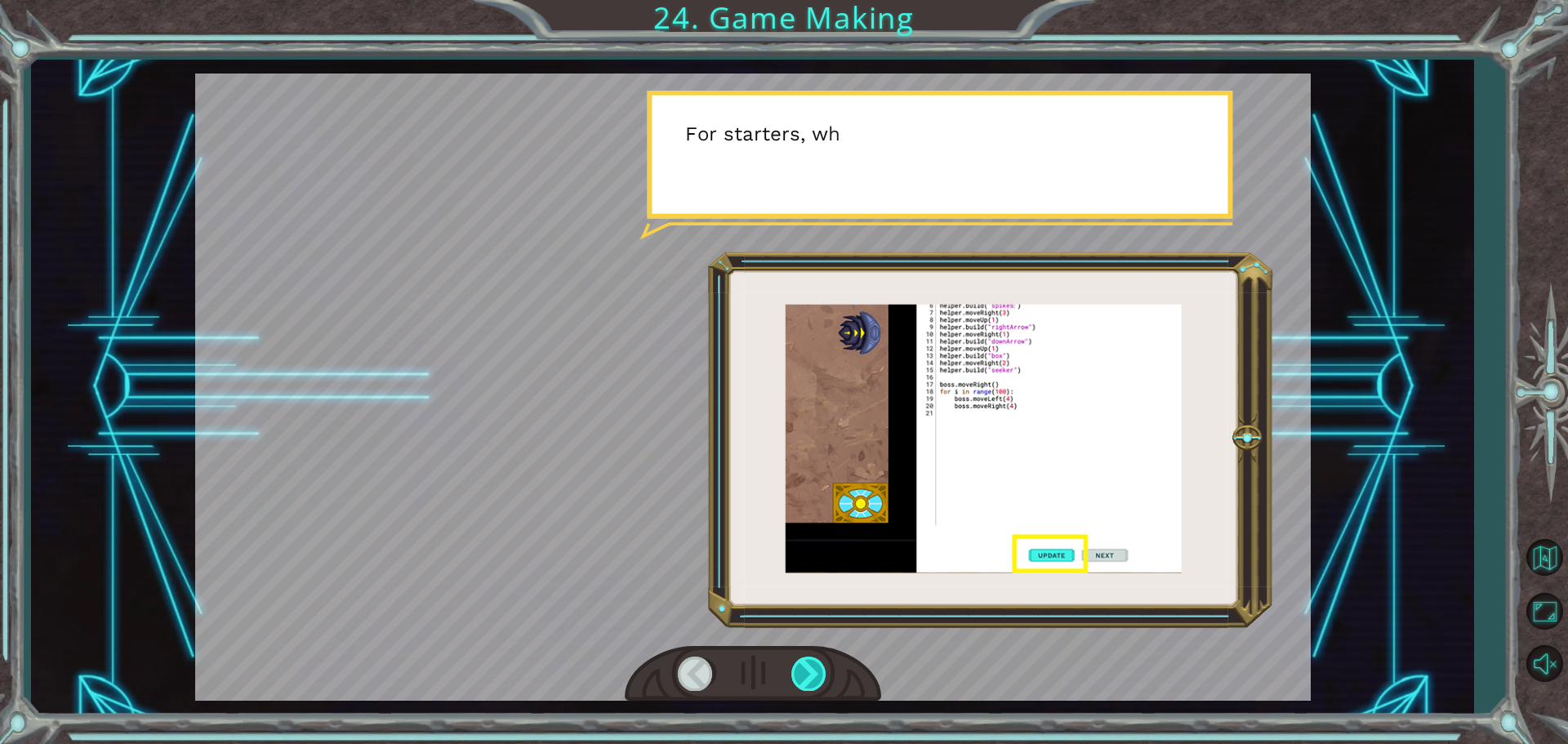
drag, startPoint x: 799, startPoint y: 670, endPoint x: 804, endPoint y: 684, distance: 14.9
click at [804, 684] on div at bounding box center [810, 674] width 36 height 34
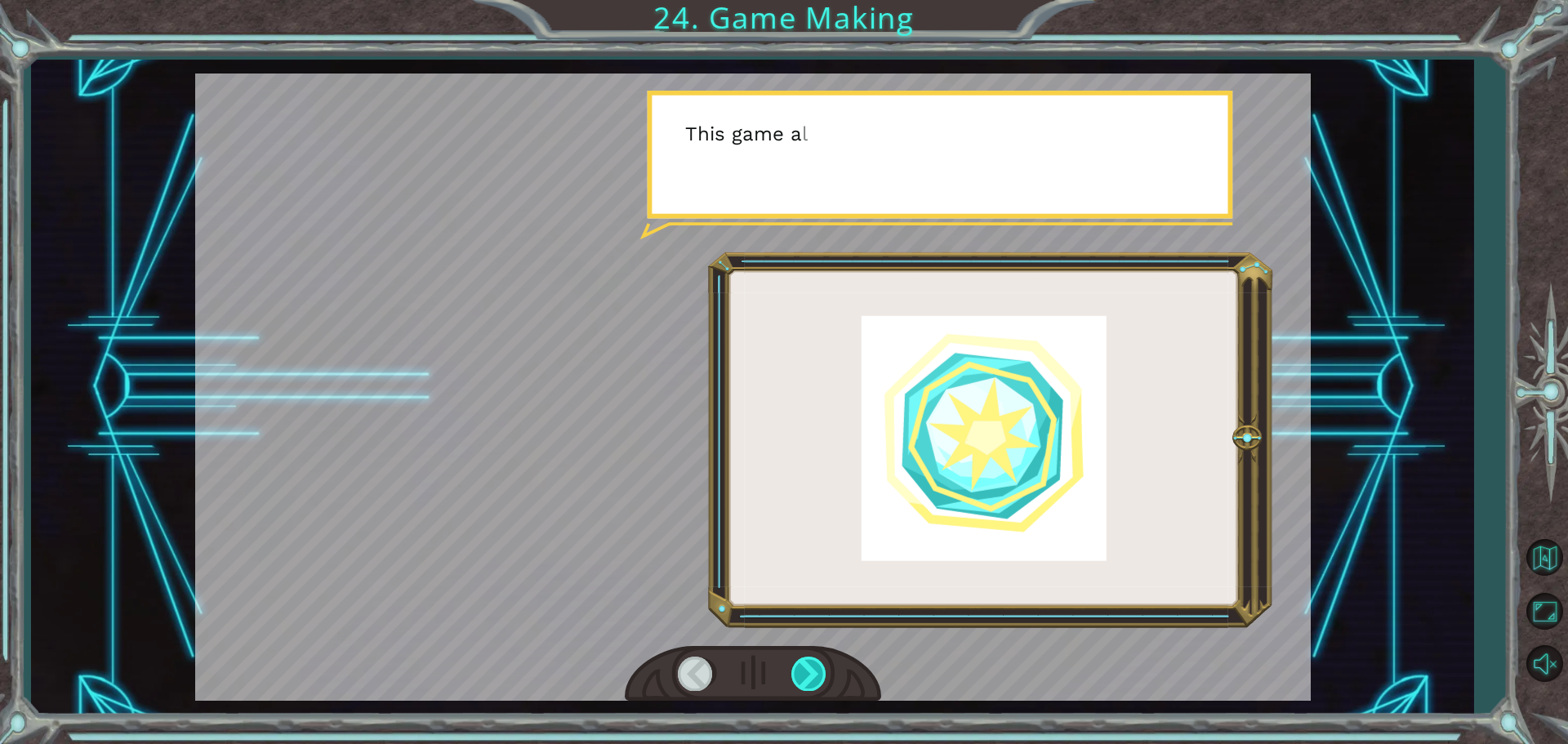
click at [804, 684] on div at bounding box center [810, 674] width 36 height 34
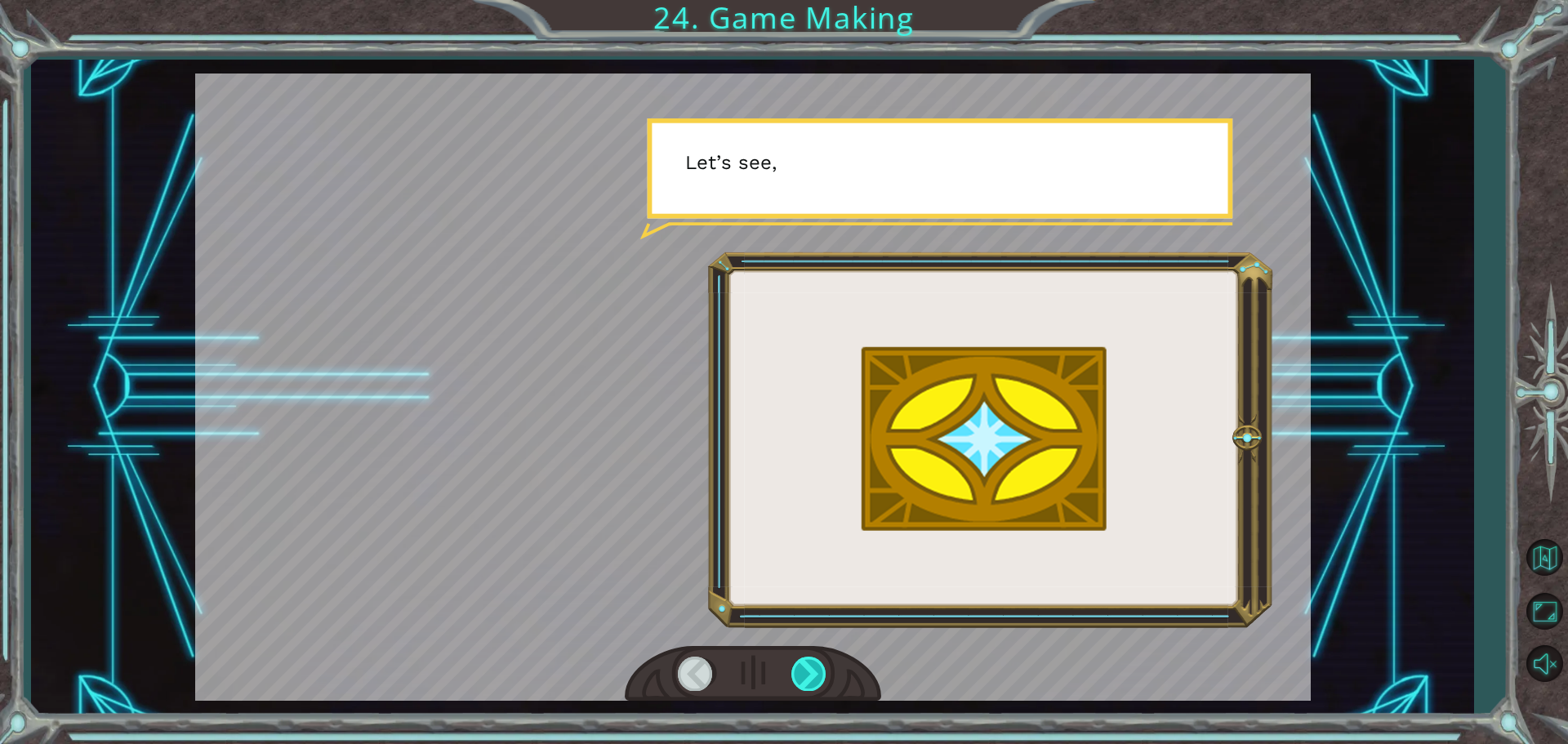
click at [804, 684] on div at bounding box center [810, 674] width 36 height 34
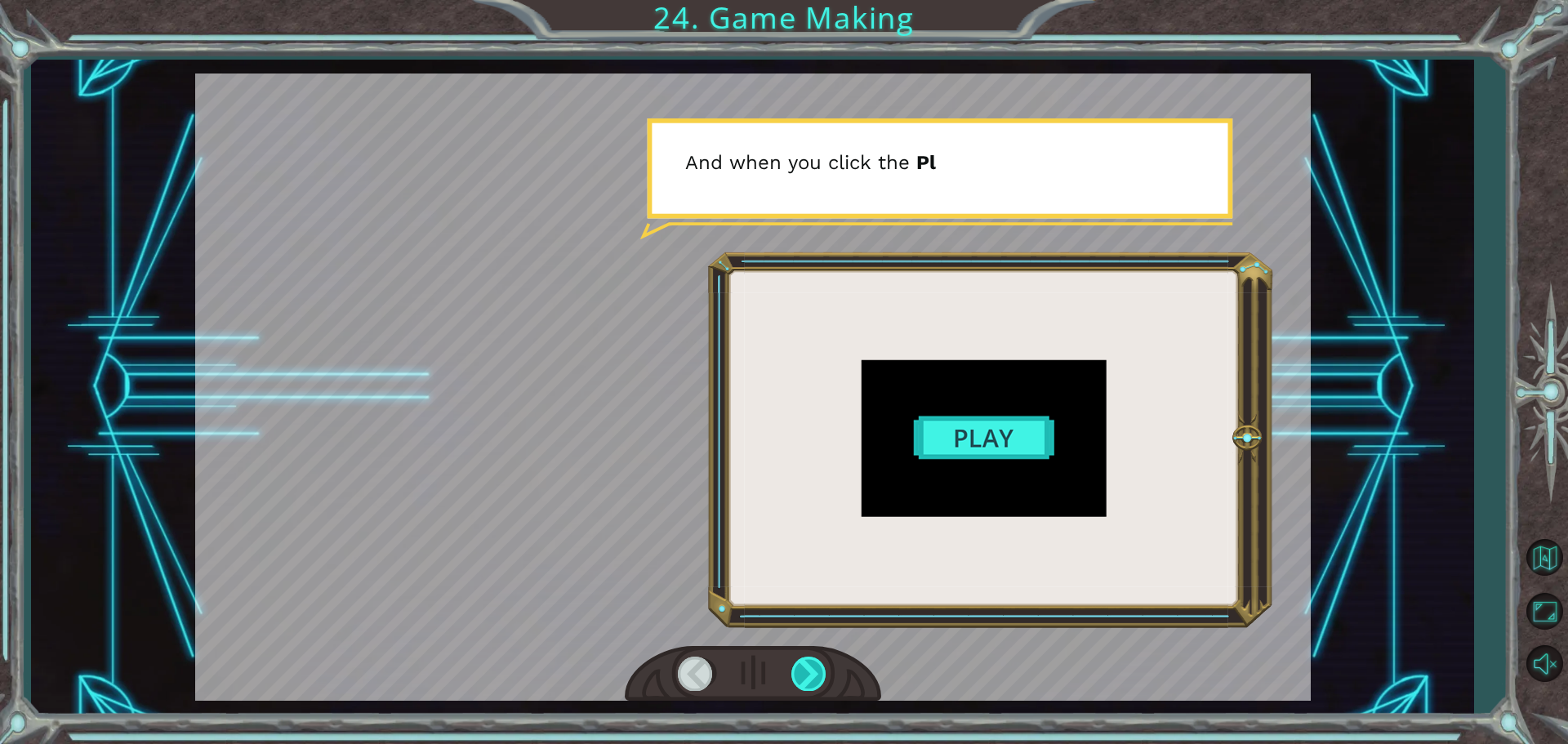
click at [804, 684] on div at bounding box center [810, 674] width 36 height 34
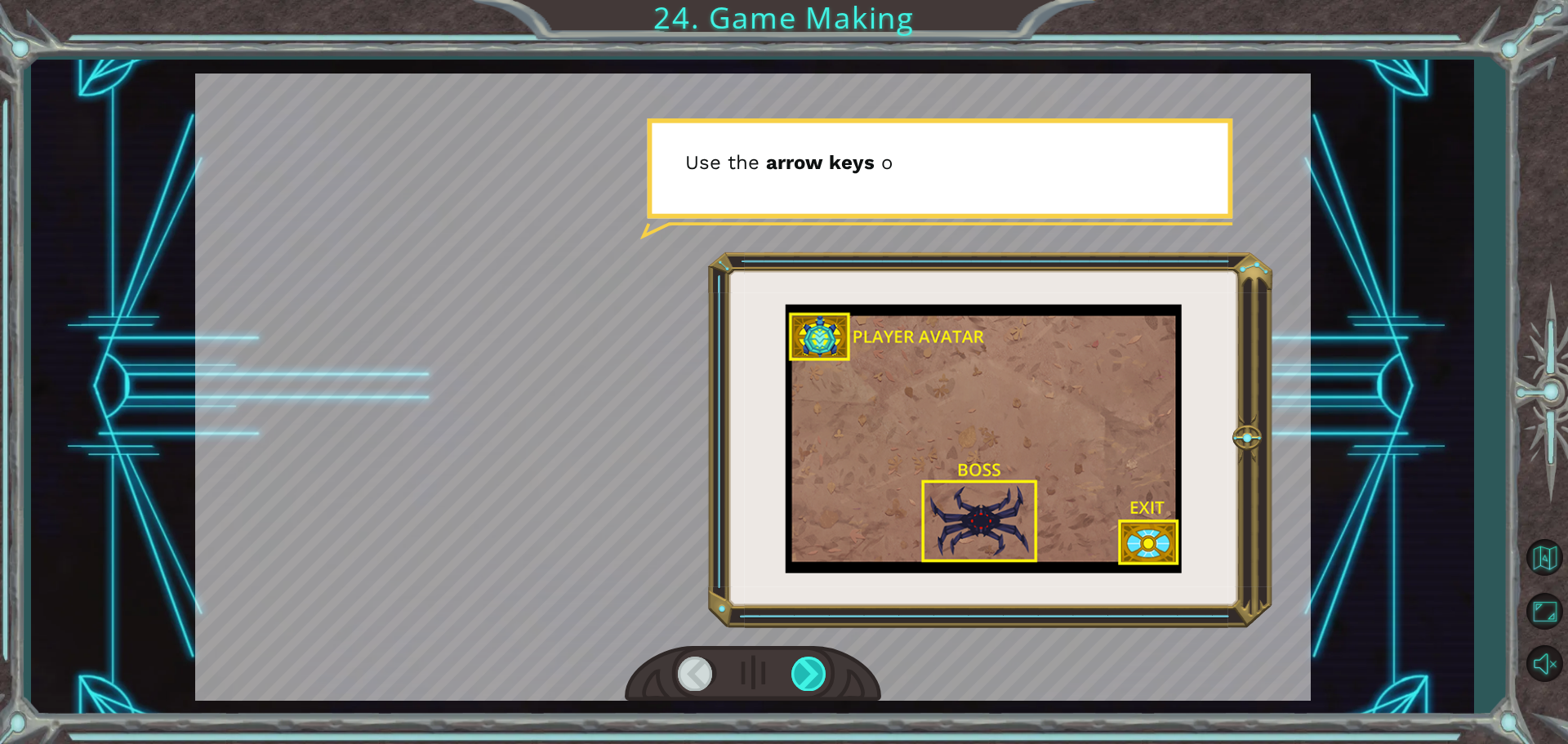
click at [804, 684] on div at bounding box center [810, 674] width 36 height 34
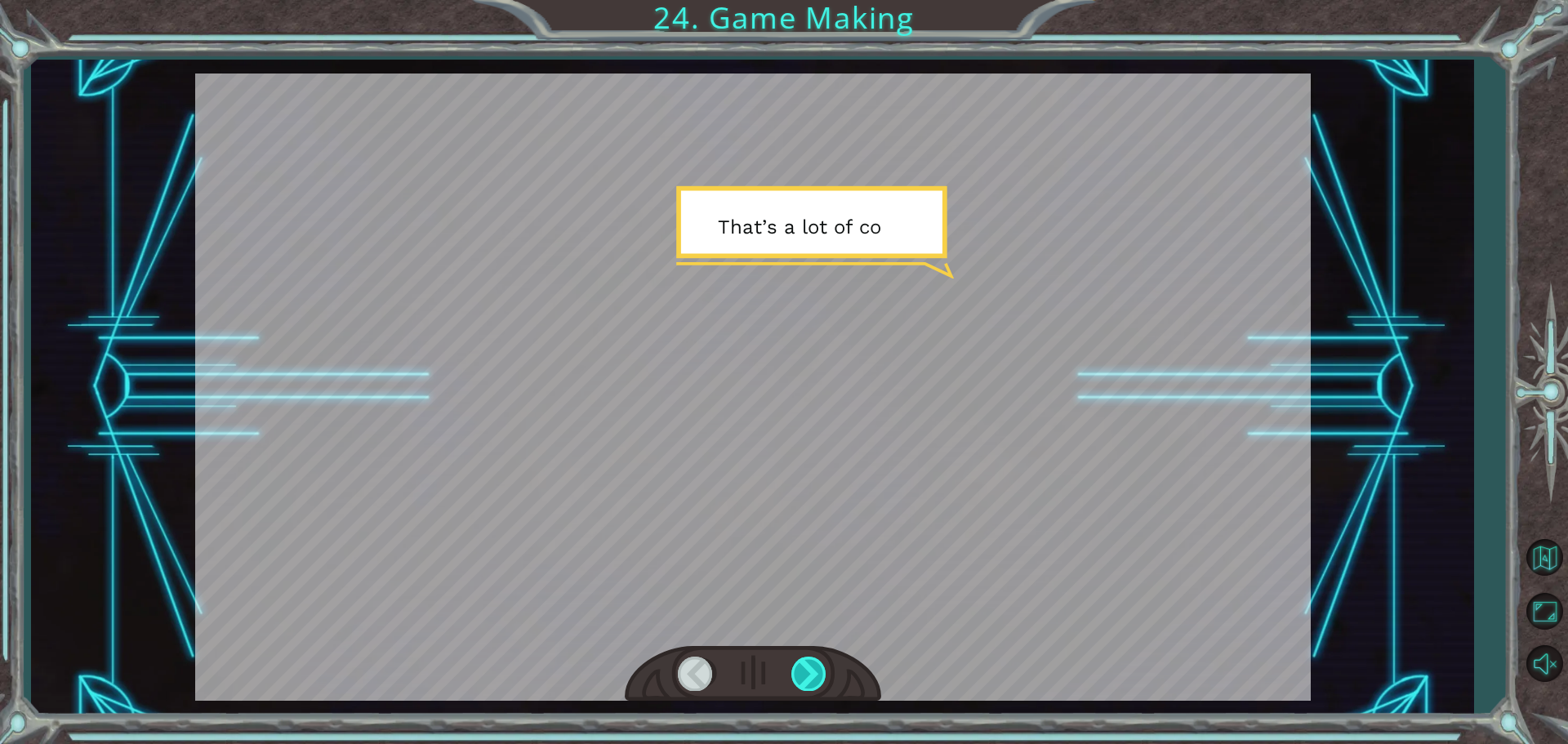
click at [804, 684] on div at bounding box center [810, 674] width 36 height 34
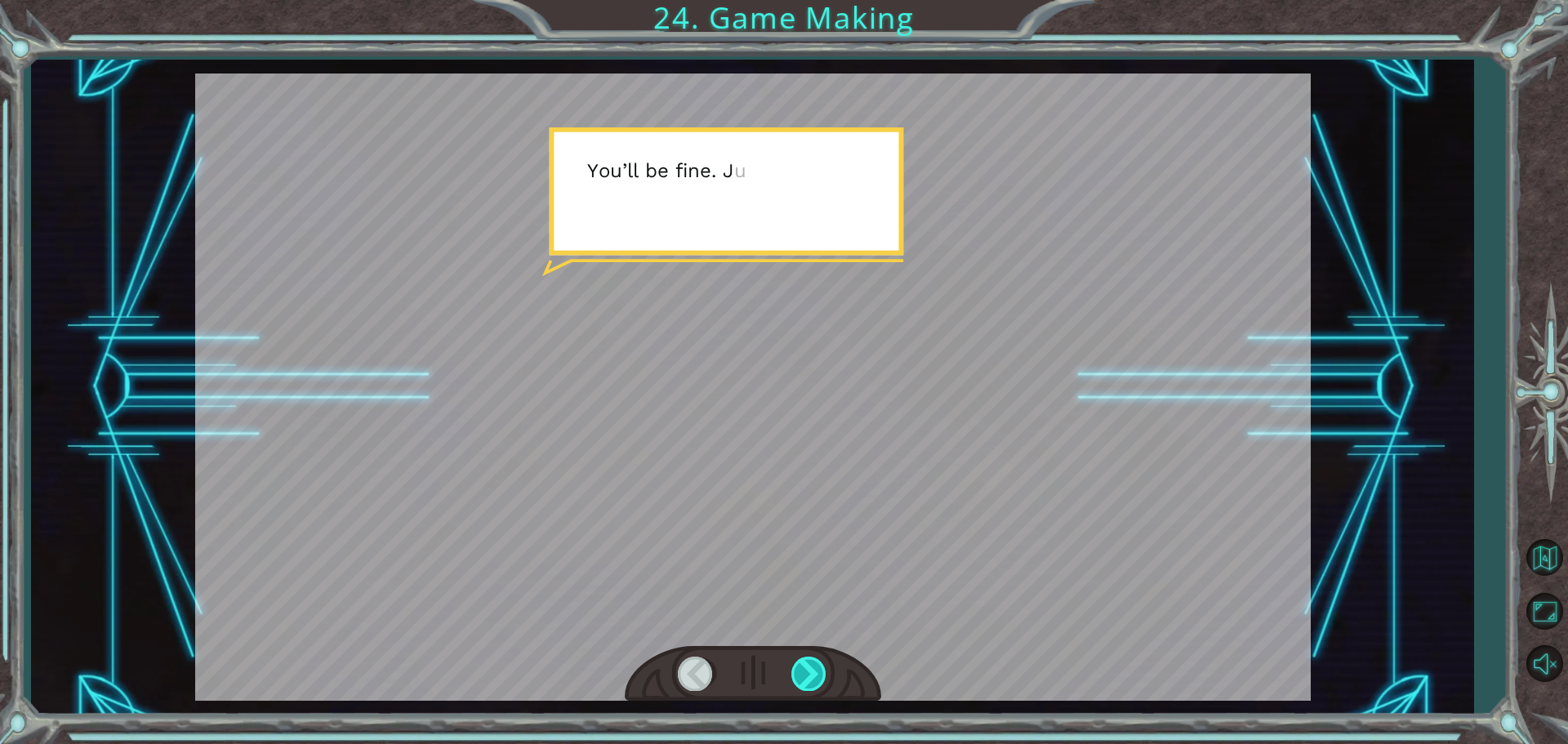
click at [804, 684] on div at bounding box center [810, 674] width 36 height 34
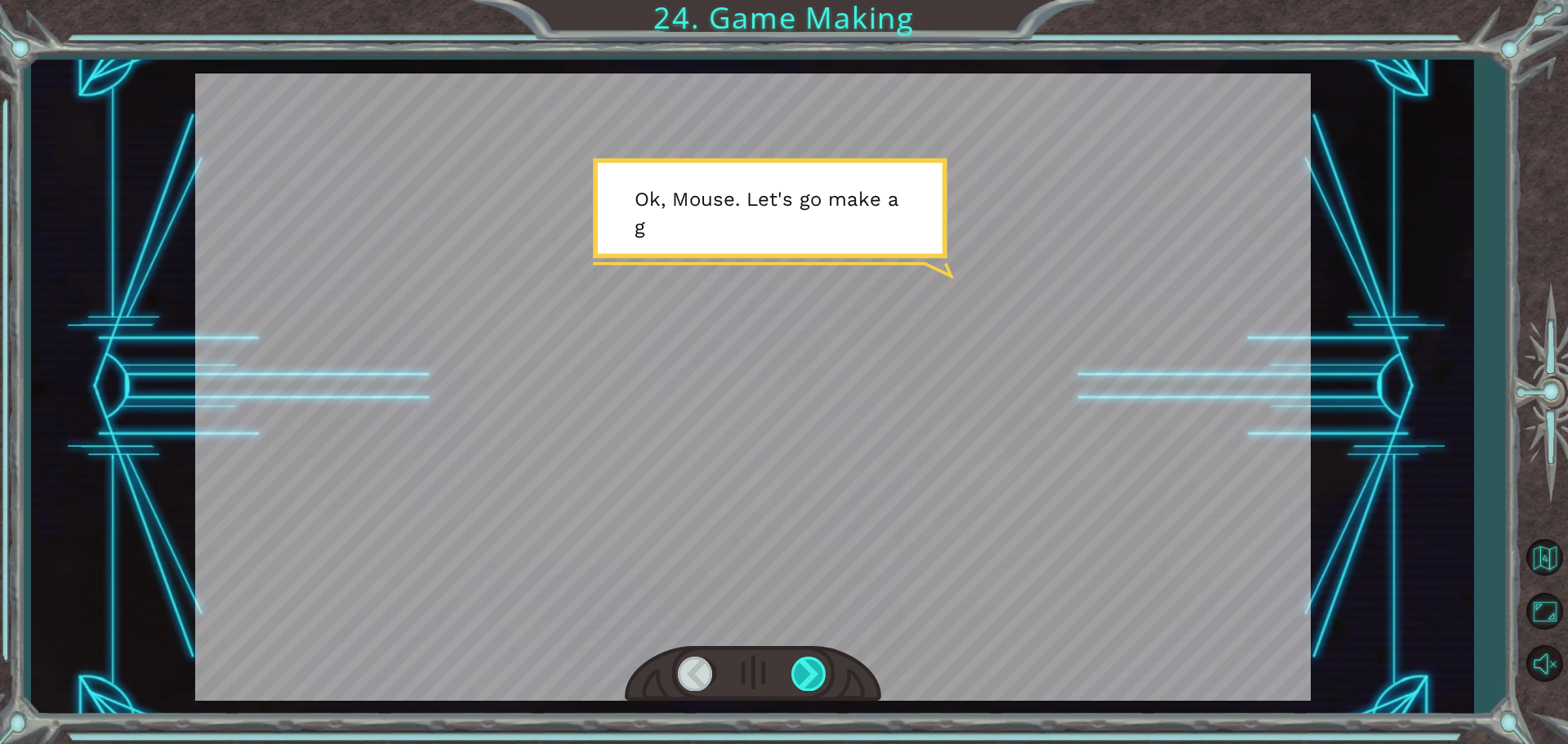
click at [808, 670] on div at bounding box center [810, 674] width 36 height 34
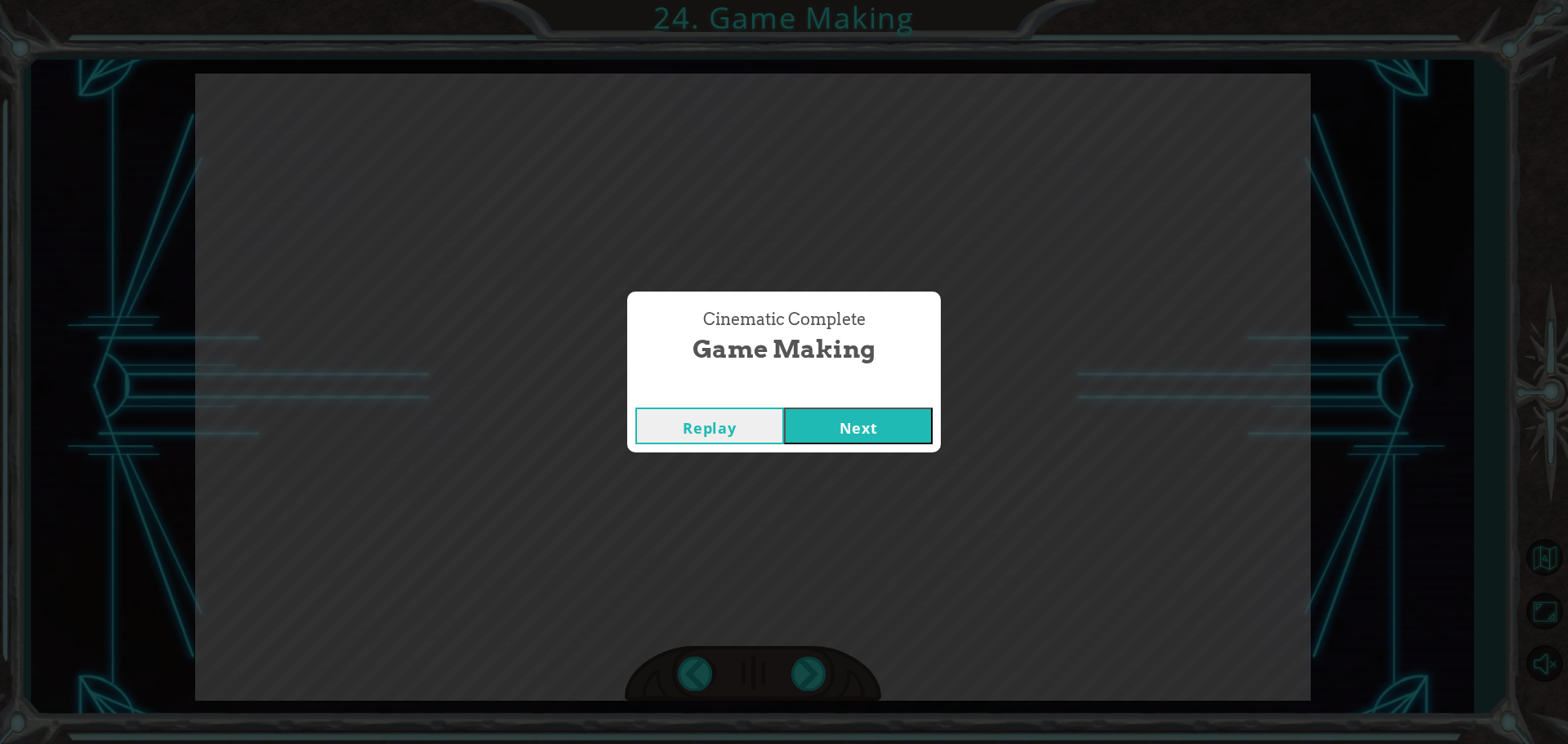
drag, startPoint x: 860, startPoint y: 442, endPoint x: 862, endPoint y: 464, distance: 22.1
click at [862, 454] on div "Cinematic Complete Game Making Replay Next" at bounding box center [784, 372] width 1568 height 744
click at [851, 408] on button "Next" at bounding box center [858, 426] width 149 height 36
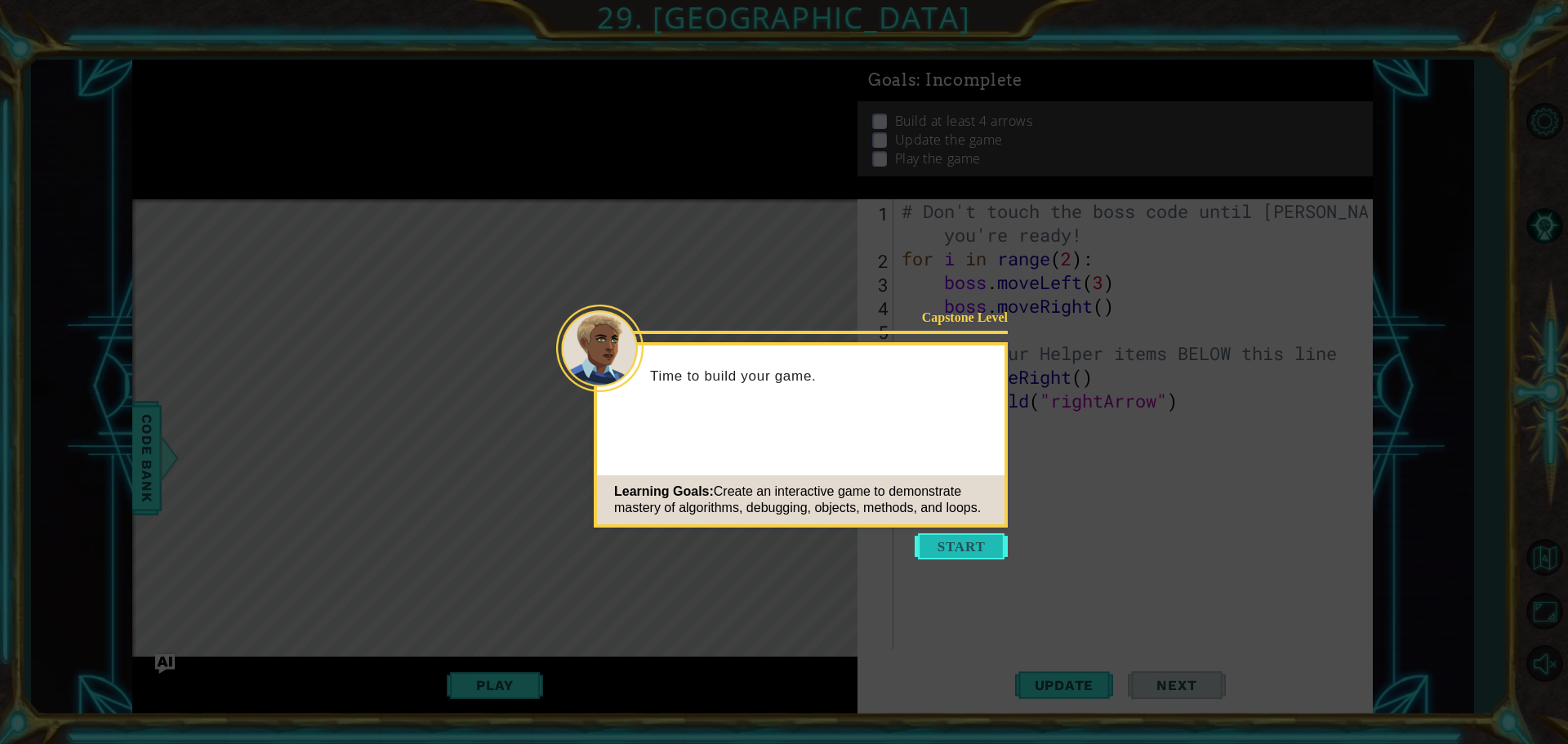
click at [944, 538] on button "Start" at bounding box center [961, 546] width 93 height 26
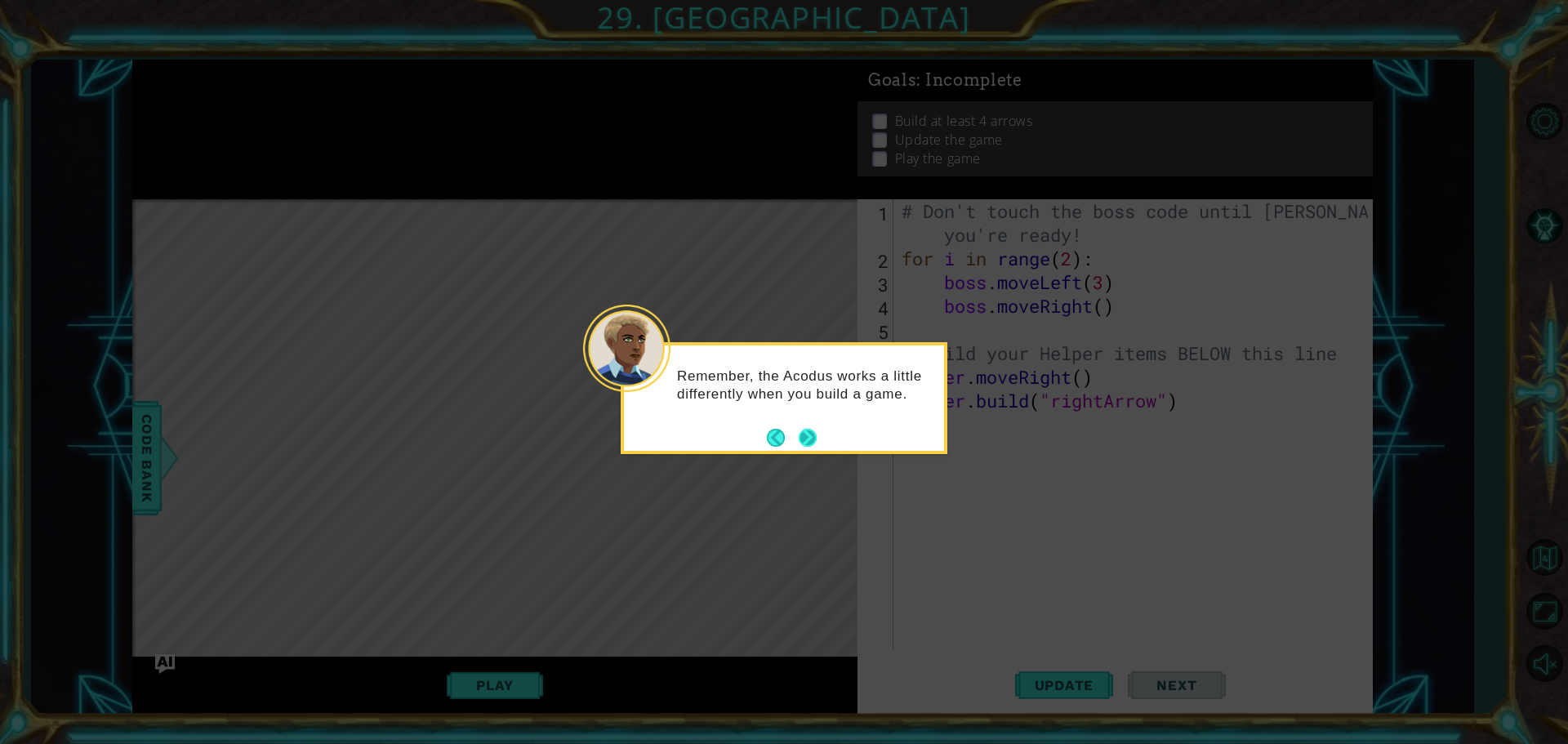
click at [806, 429] on button "Next" at bounding box center [808, 438] width 18 height 18
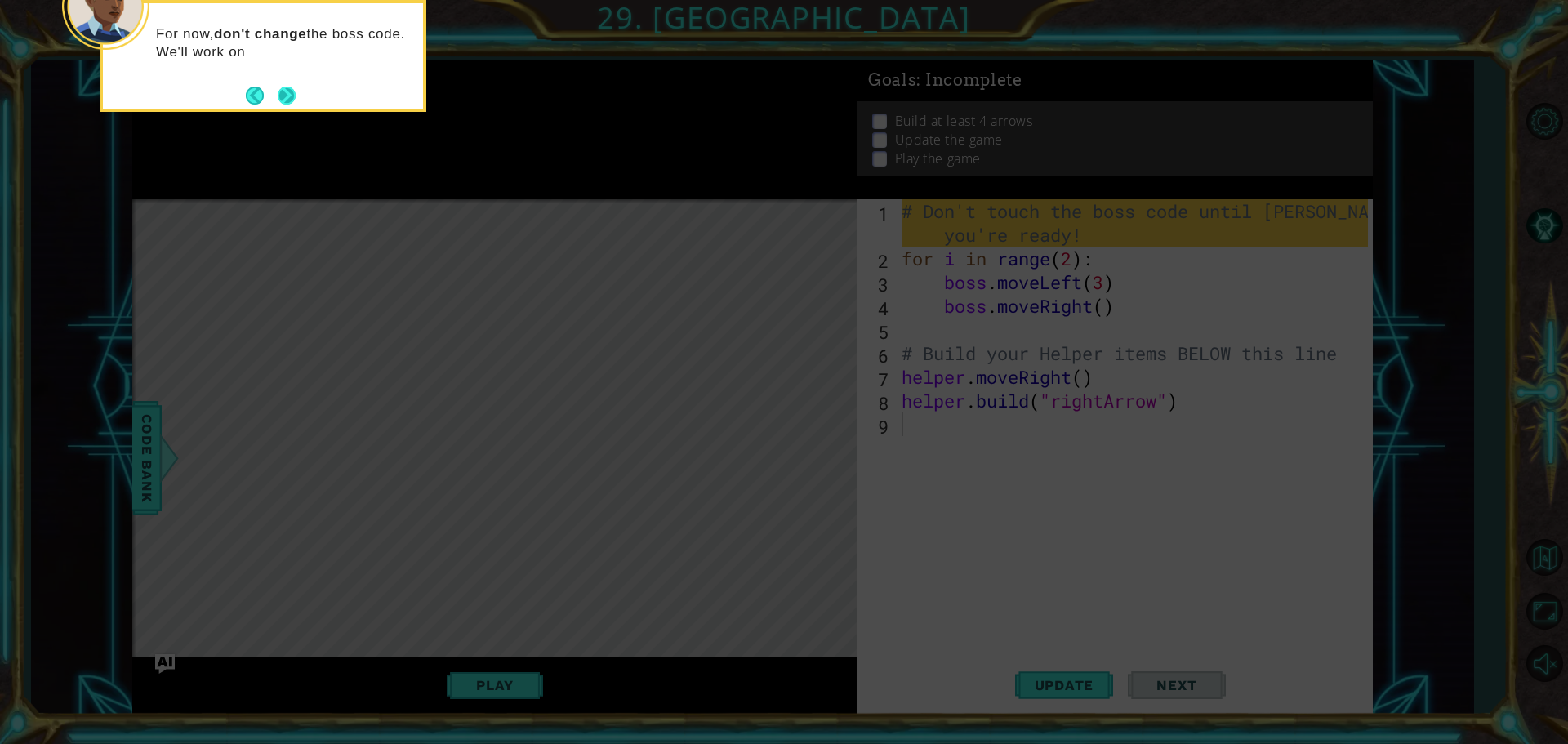
click at [287, 93] on button "Next" at bounding box center [287, 96] width 18 height 18
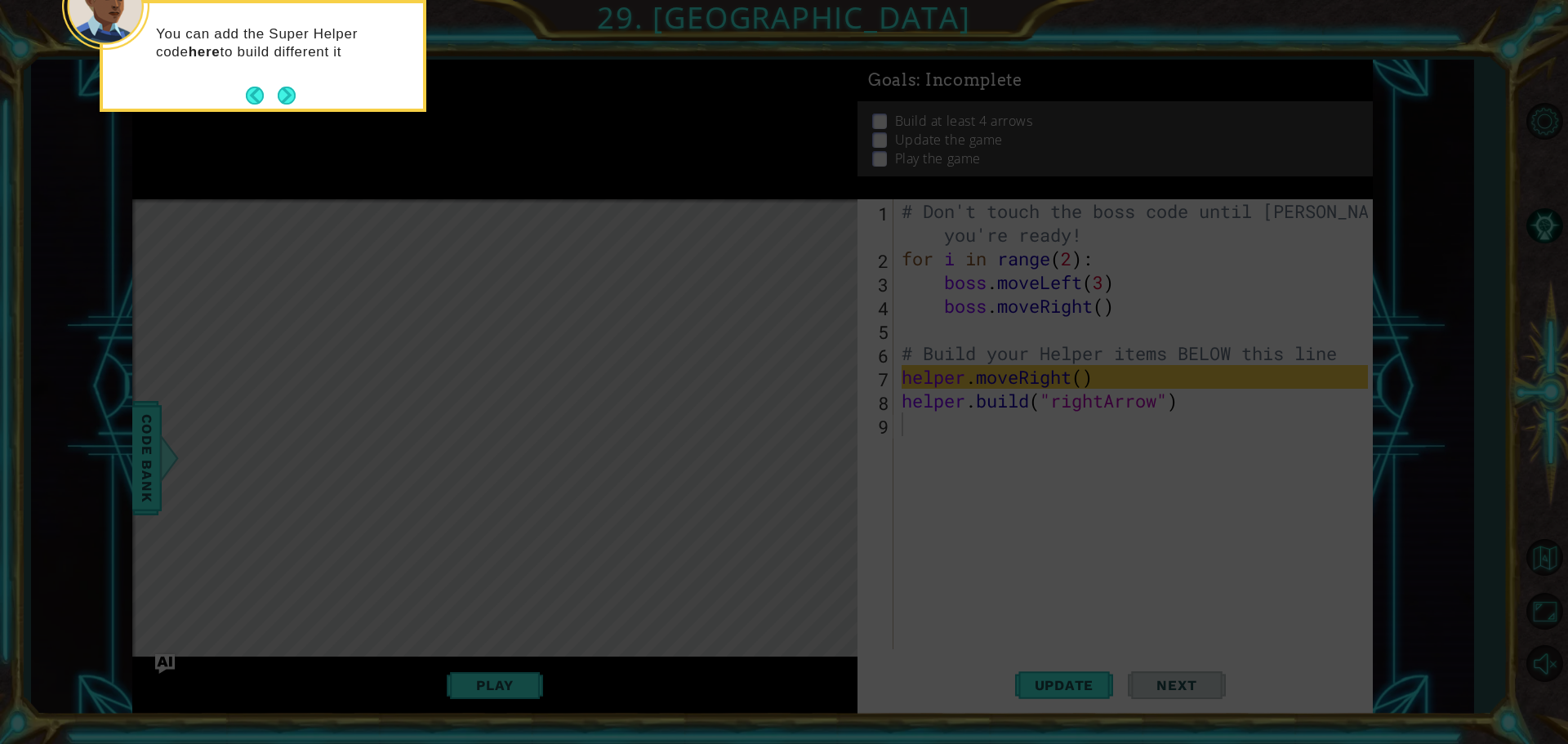
click at [287, 93] on button "Next" at bounding box center [287, 96] width 18 height 18
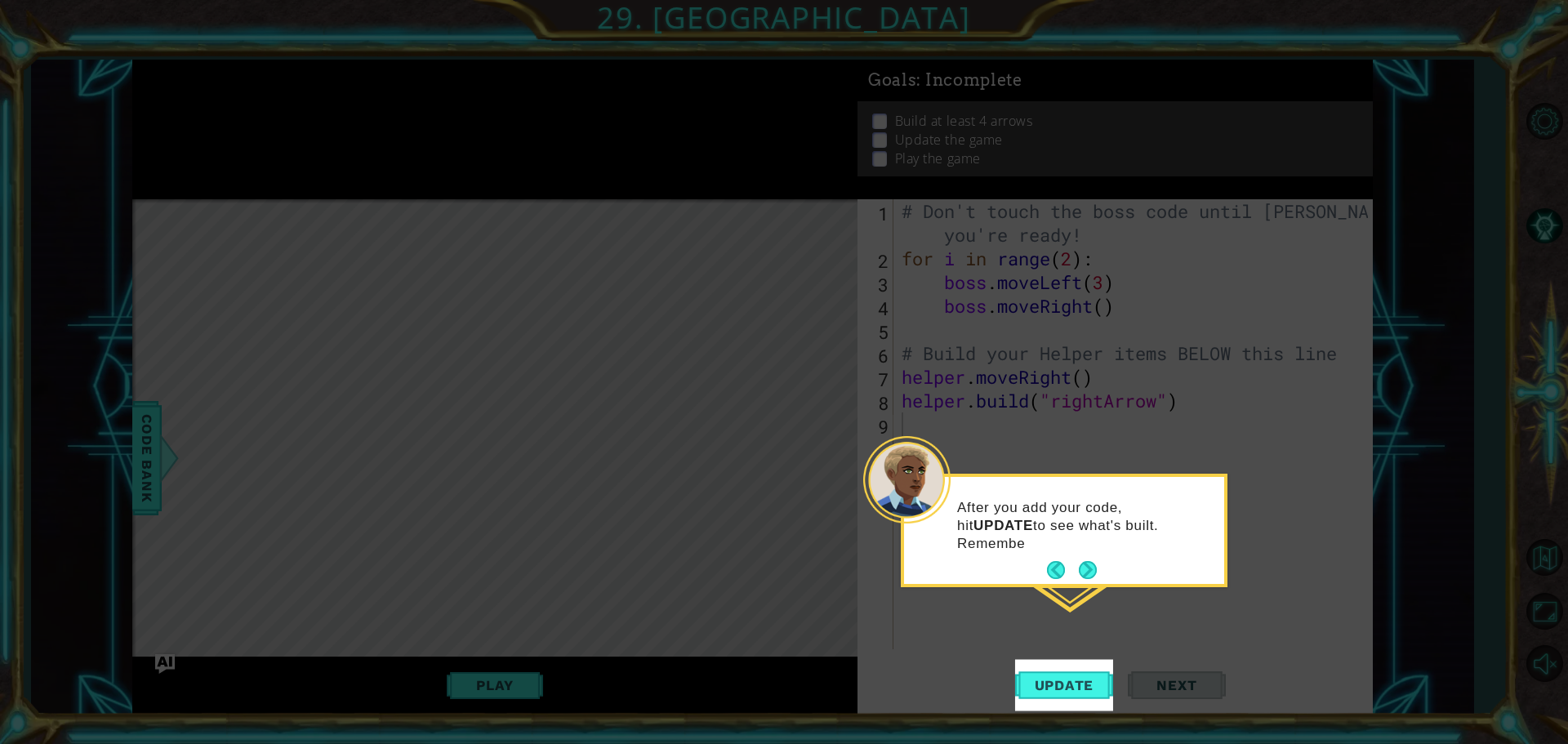
drag, startPoint x: 1056, startPoint y: 670, endPoint x: 777, endPoint y: 246, distance: 507.6
click at [748, 92] on body "1 ההההההההההההההההההההההההההההההההההההההההההההההההההההההההההההההההההההההההההההה…" at bounding box center [784, 372] width 1568 height 744
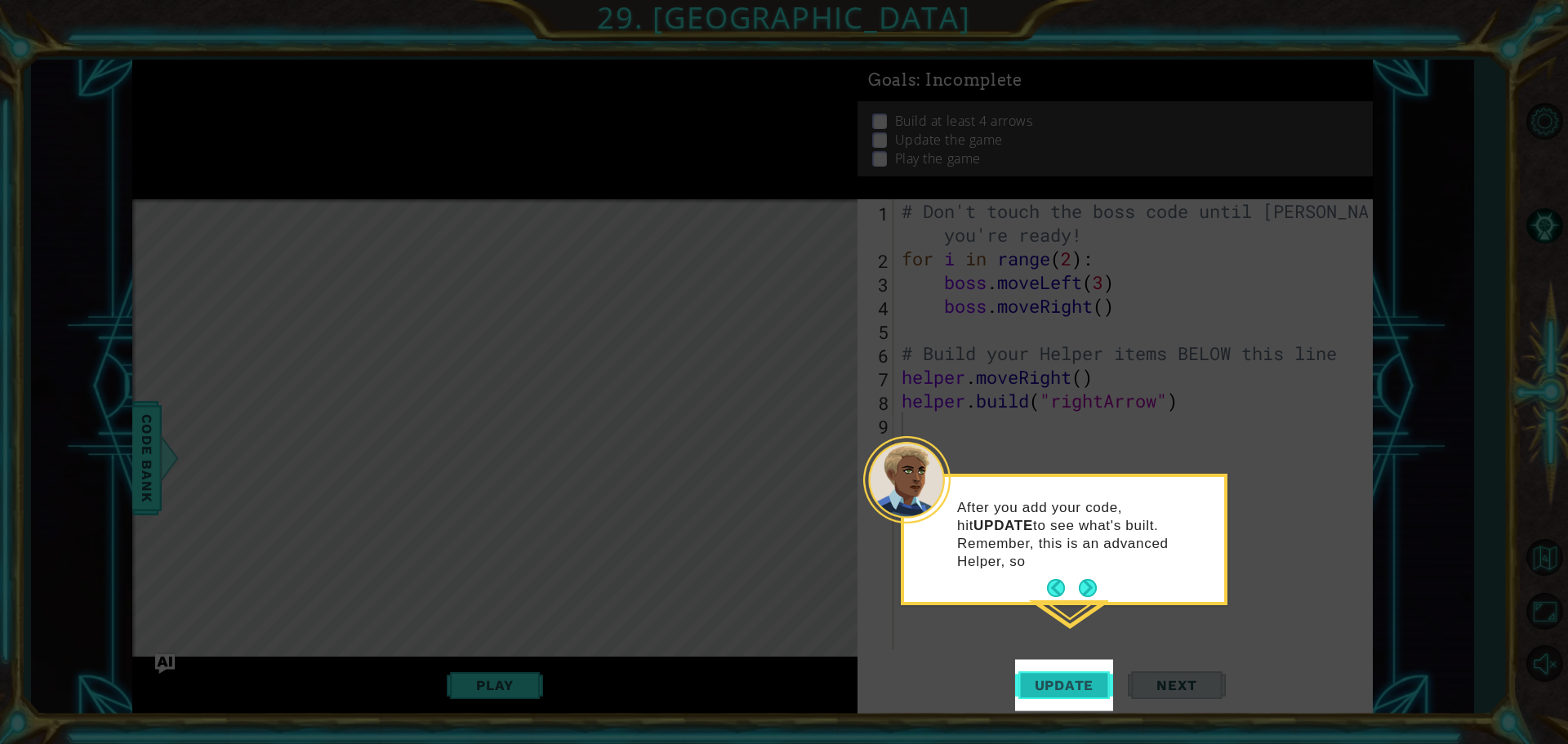
click at [1054, 674] on button "Update" at bounding box center [1064, 685] width 98 height 51
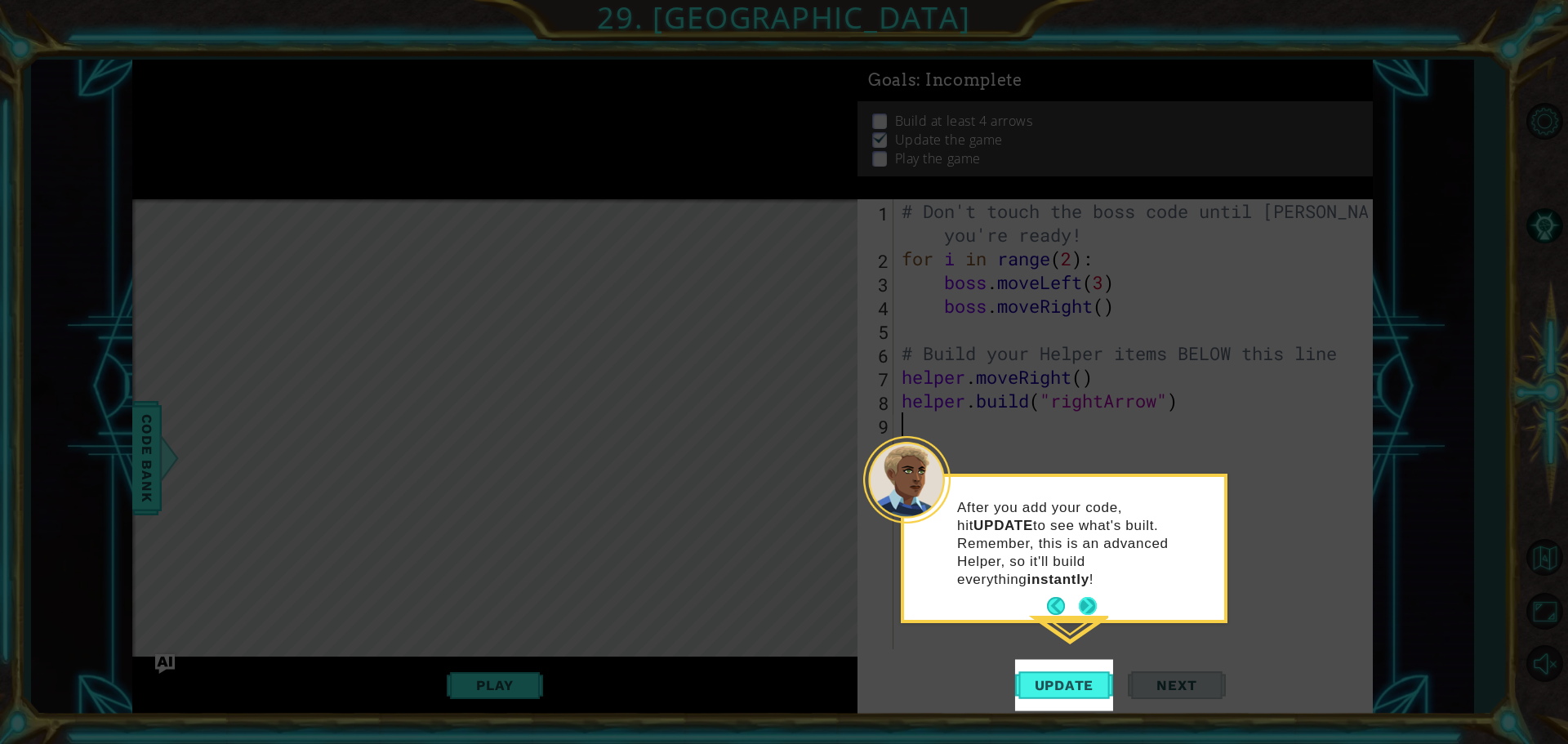
click at [1083, 598] on button "Next" at bounding box center [1088, 607] width 18 height 18
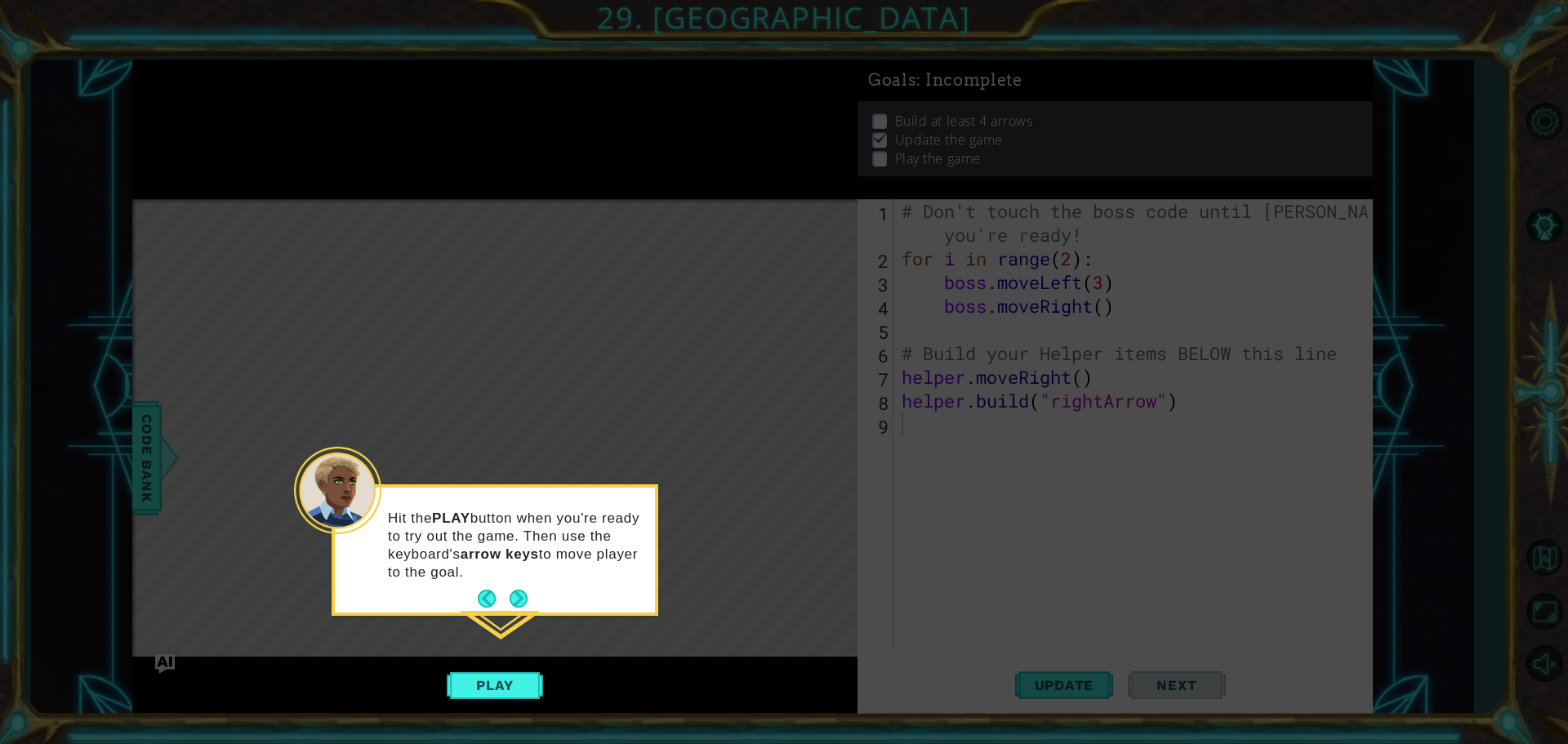
click at [521, 584] on div "Hit the PLAY button when you're ready to try out the game. Then use the keyboar…" at bounding box center [494, 553] width 320 height 118
click at [525, 600] on button "Next" at bounding box center [519, 599] width 18 height 18
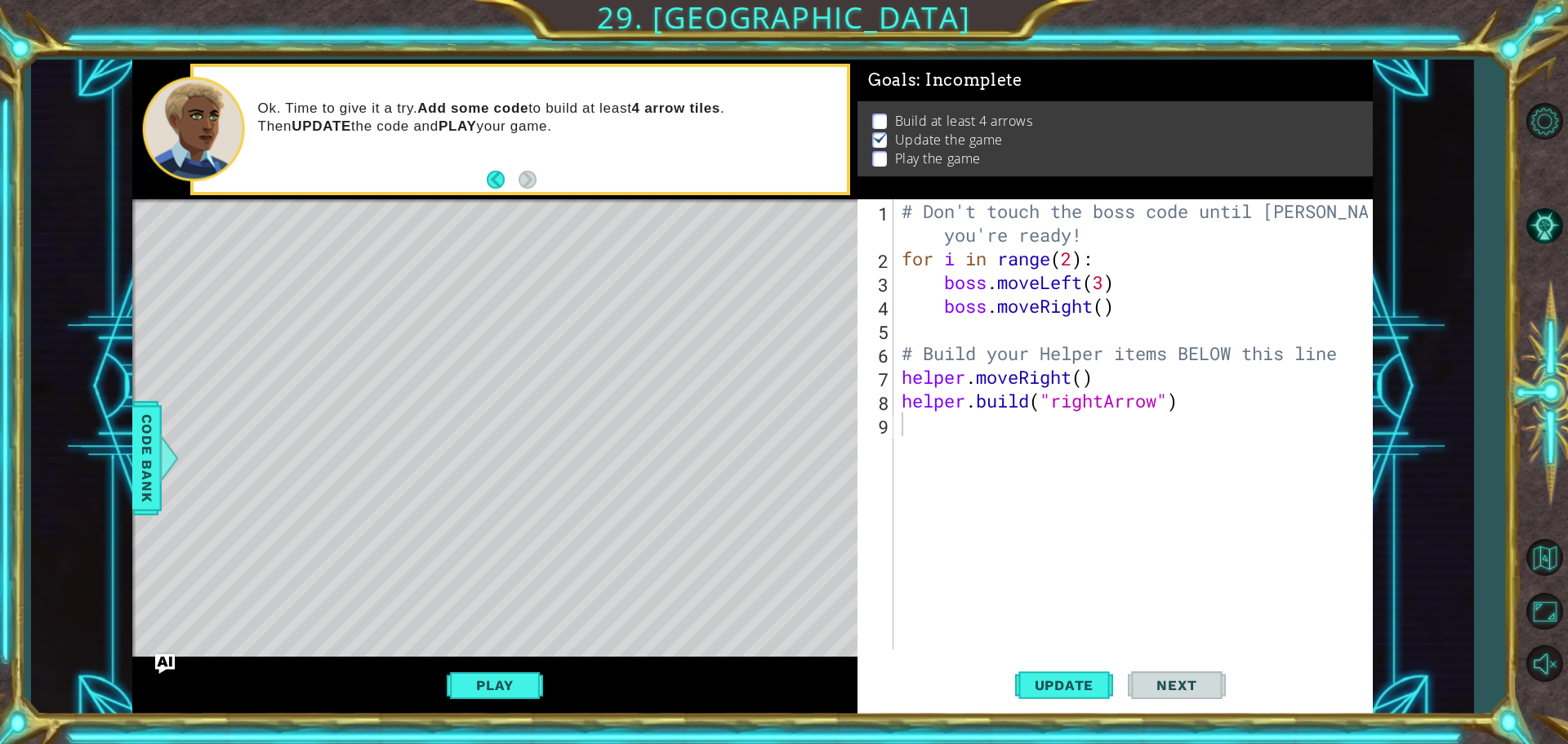
click at [340, 289] on div "helper methods moveLeft(steps) moveRight(steps) moveUp(steps) moveDown(steps) b…" at bounding box center [752, 387] width 1240 height 656
click at [967, 517] on div "# Don't touch the boss code until [PERSON_NAME] says you're ready! for i in ran…" at bounding box center [1137, 460] width 478 height 522
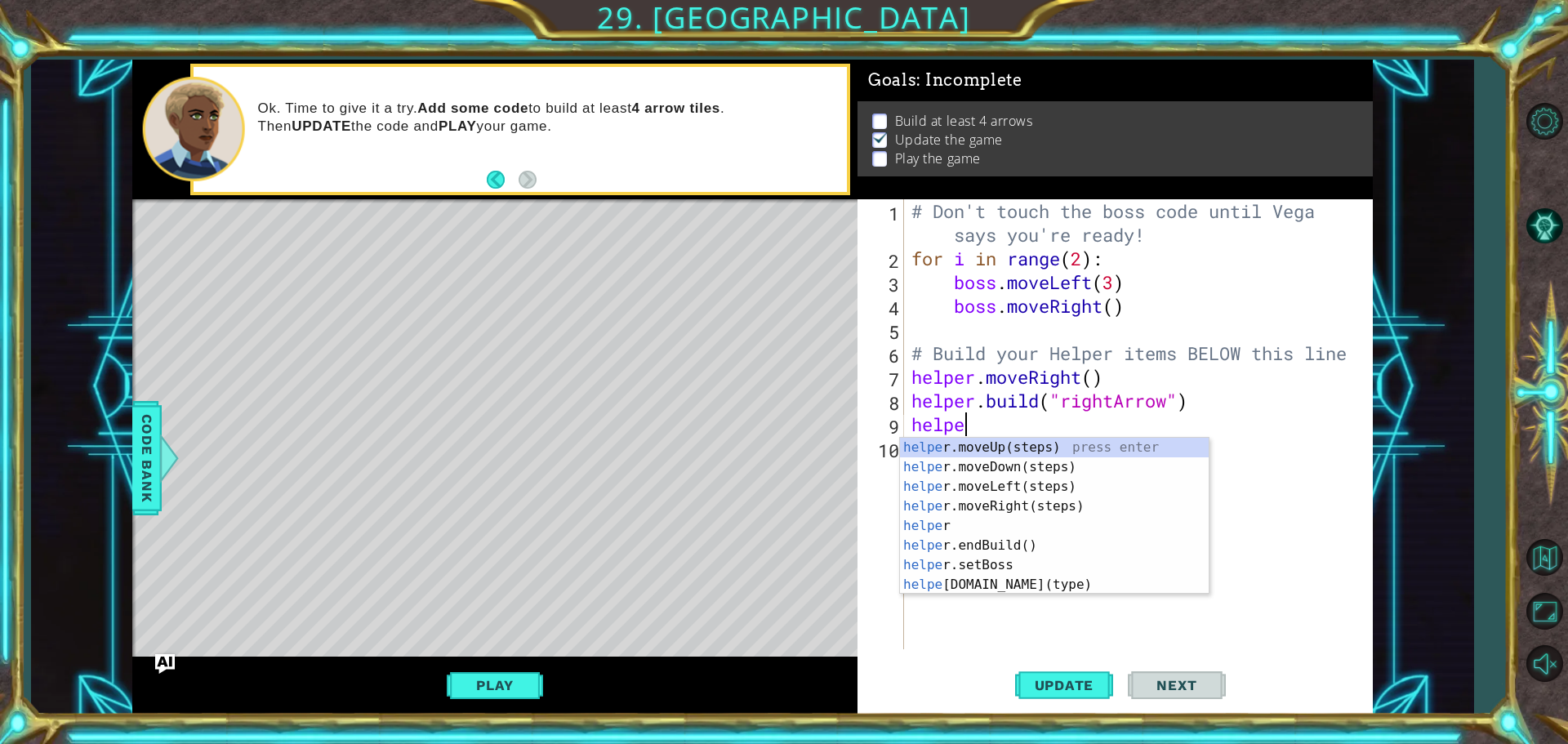
scroll to position [0, 2]
type textarea "helper"
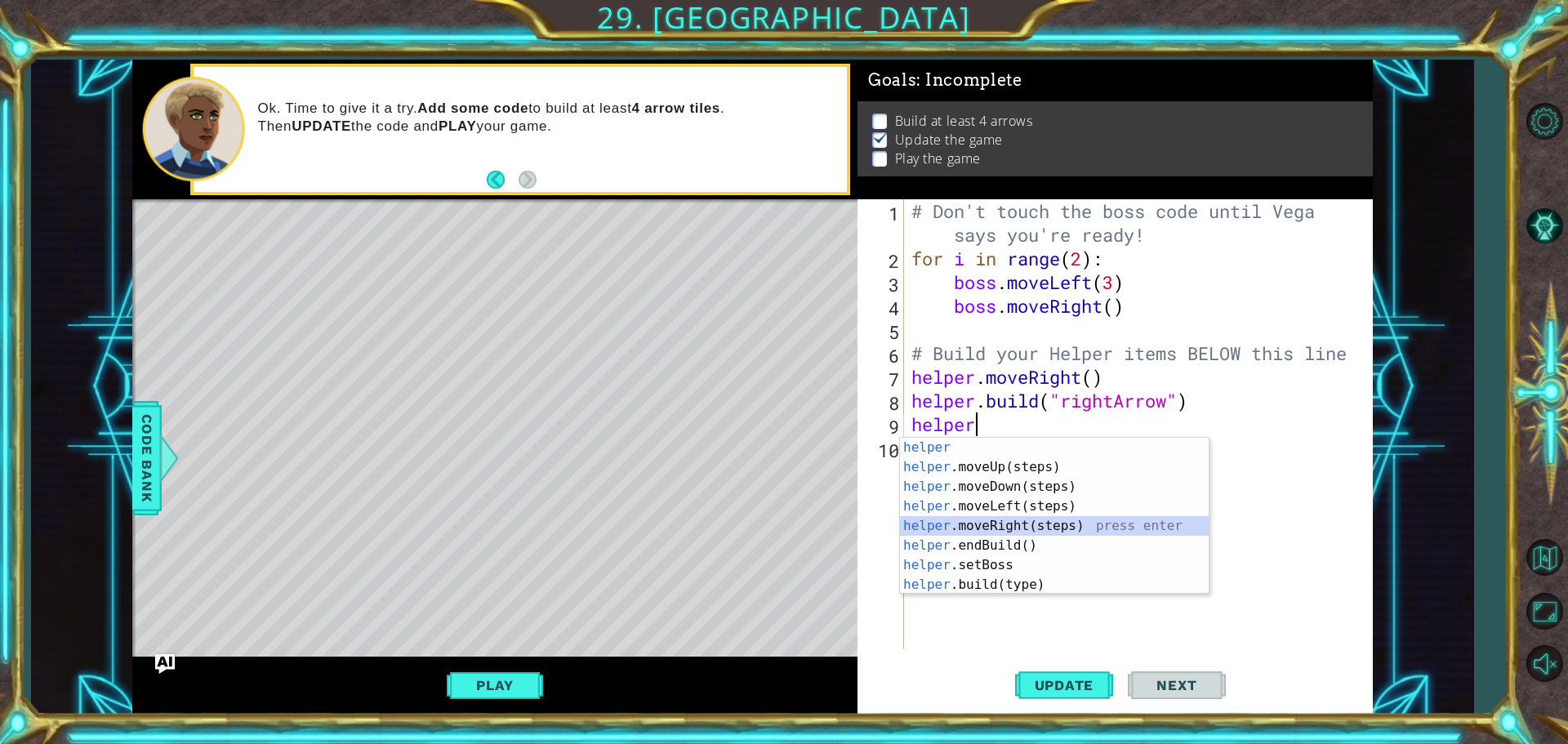
click at [957, 518] on div "helper press enter helper .moveUp(steps) press enter helper .moveDown(steps) pr…" at bounding box center [1054, 536] width 309 height 196
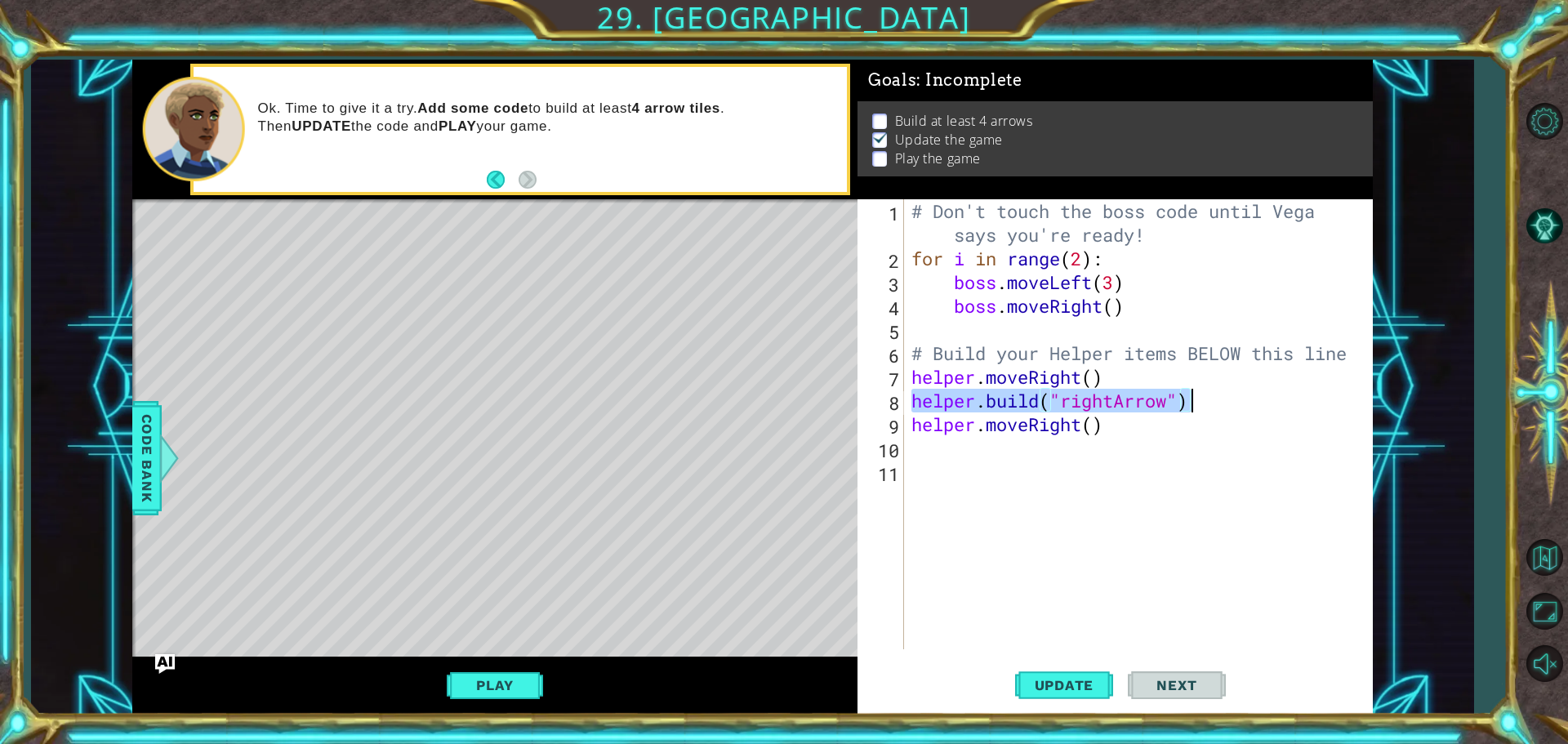
drag, startPoint x: 910, startPoint y: 399, endPoint x: 1209, endPoint y: 393, distance: 299.1
click at [1209, 393] on div "# Don't touch the boss code until [PERSON_NAME] says you're ready! for i in ran…" at bounding box center [1142, 460] width 468 height 522
type textarea "[DOMAIN_NAME]("rightArrow")"
click at [1209, 393] on div "# Don't touch the boss code until [PERSON_NAME] says you're ready! for i in ran…" at bounding box center [1138, 424] width 459 height 451
click at [1188, 398] on div "# Don't touch the boss code until [PERSON_NAME] says you're ready! for i in ran…" at bounding box center [1142, 460] width 468 height 522
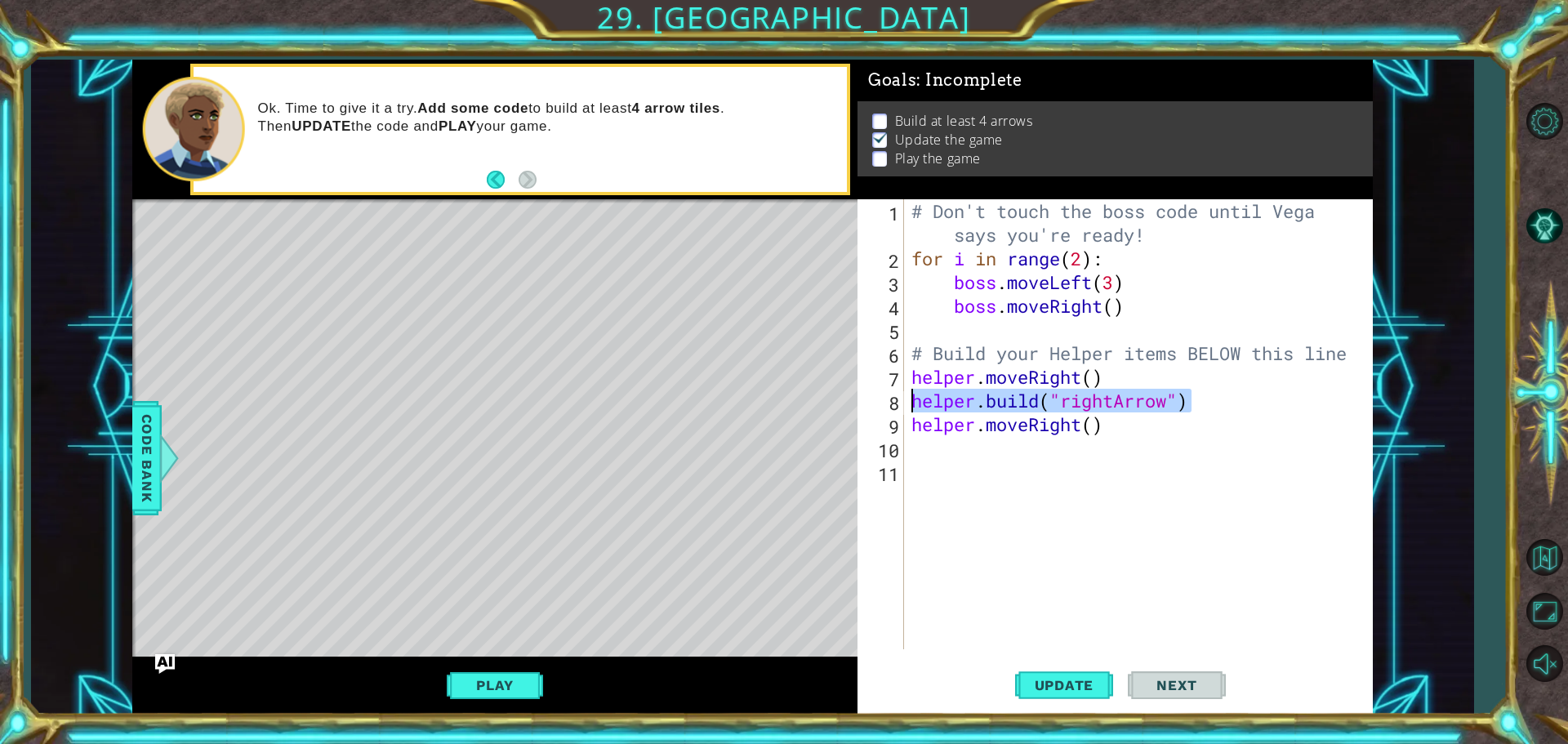
drag, startPoint x: 1188, startPoint y: 398, endPoint x: 900, endPoint y: 390, distance: 288.1
click at [900, 390] on div "[DOMAIN_NAME]("rightArrow") 1 2 3 4 5 6 7 8 9 10 11 # Don't touch the boss code…" at bounding box center [1113, 424] width 511 height 451
click at [942, 397] on div "# Don't touch the boss code until [PERSON_NAME] says you're ready! for i in ran…" at bounding box center [1138, 424] width 459 height 451
drag, startPoint x: 910, startPoint y: 394, endPoint x: 1202, endPoint y: 402, distance: 292.1
click at [1202, 402] on div "# Don't touch the boss code until [PERSON_NAME] says you're ready! for i in ran…" at bounding box center [1142, 460] width 468 height 522
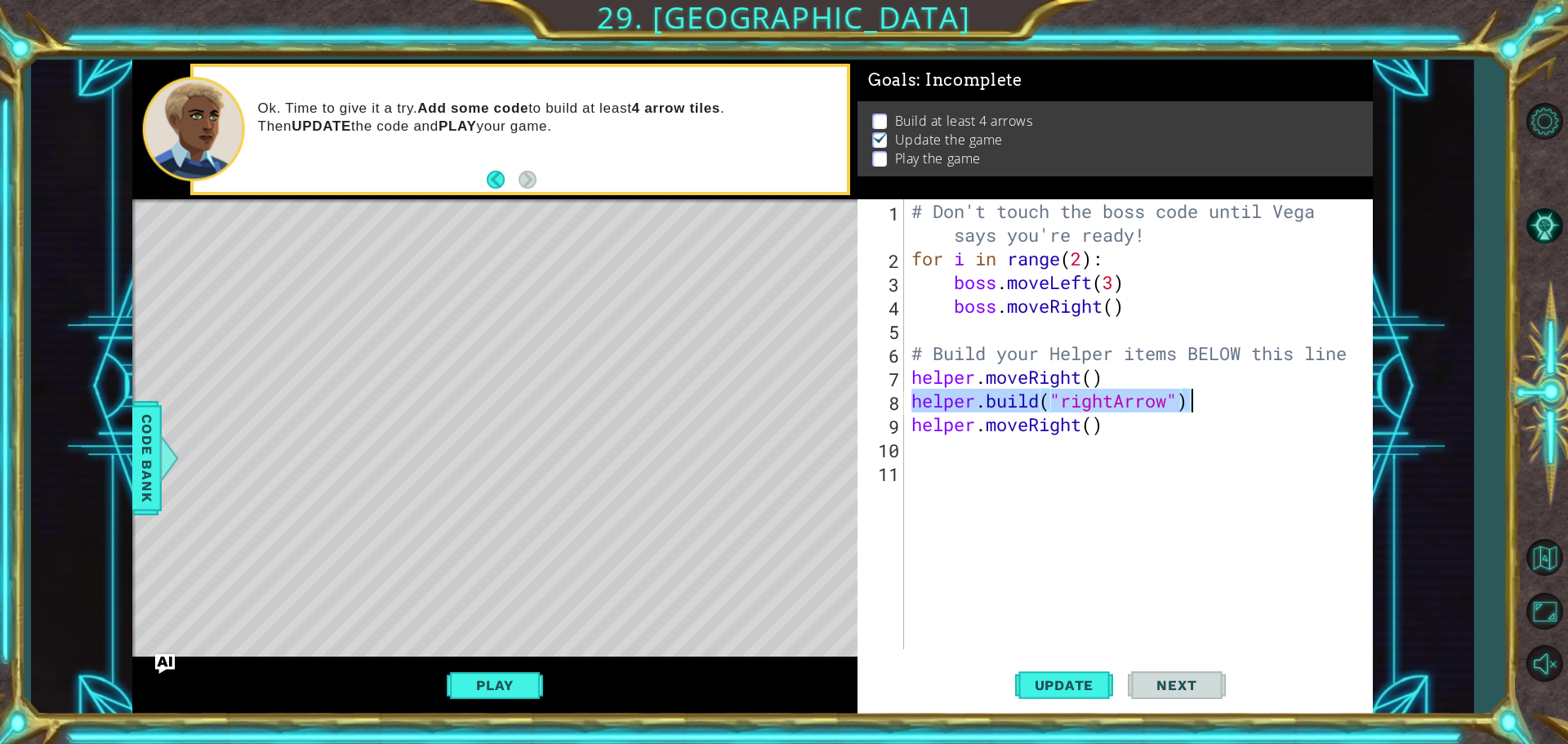
click at [1232, 484] on div "# Don't touch the boss code until [PERSON_NAME] says you're ready! for i in ran…" at bounding box center [1142, 460] width 468 height 522
click at [989, 459] on div "# Don't touch the boss code until [PERSON_NAME] says you're ready! for i in ran…" at bounding box center [1142, 460] width 468 height 522
paste textarea "[DOMAIN_NAME]("rightArrow")"
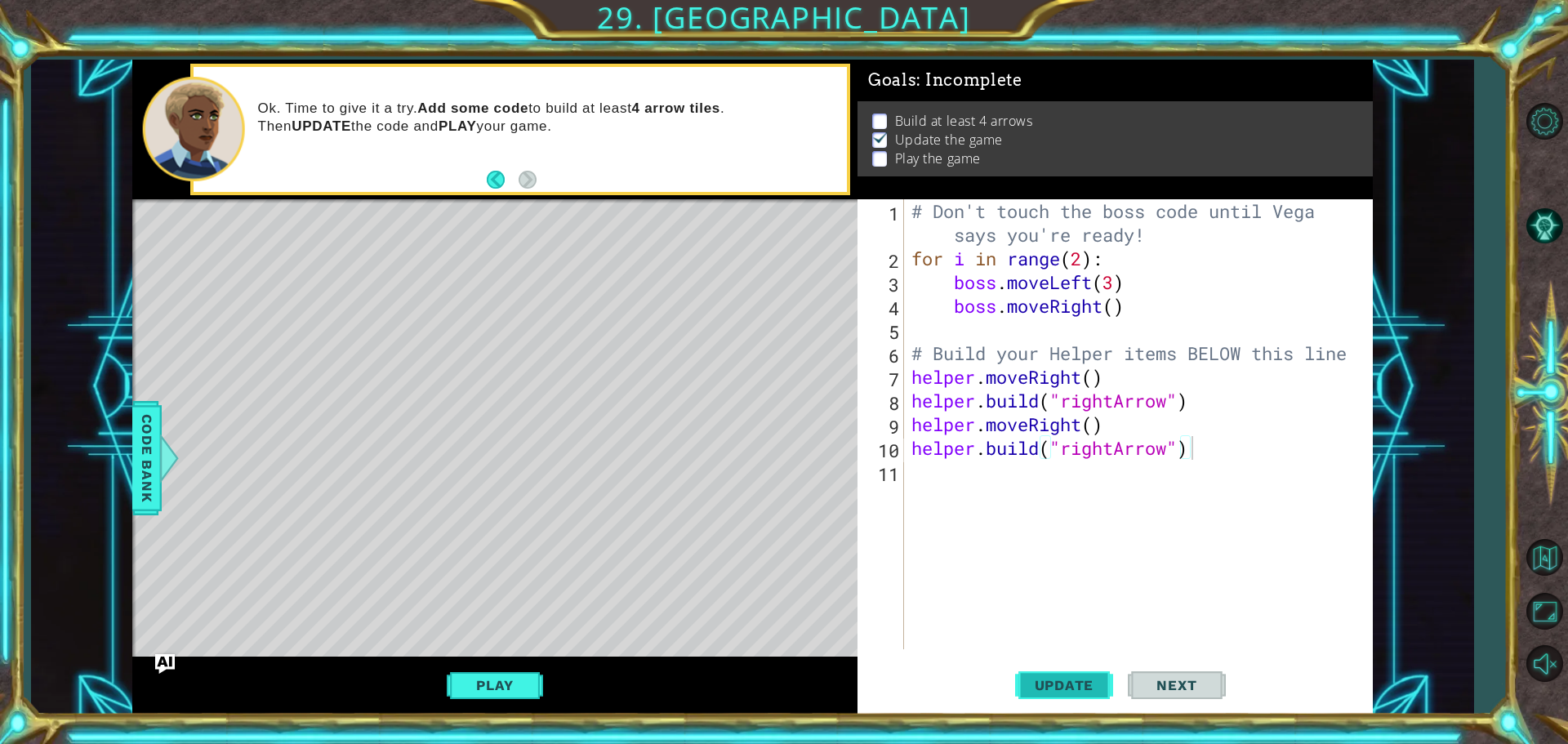
click at [1055, 675] on button "Update" at bounding box center [1064, 685] width 98 height 51
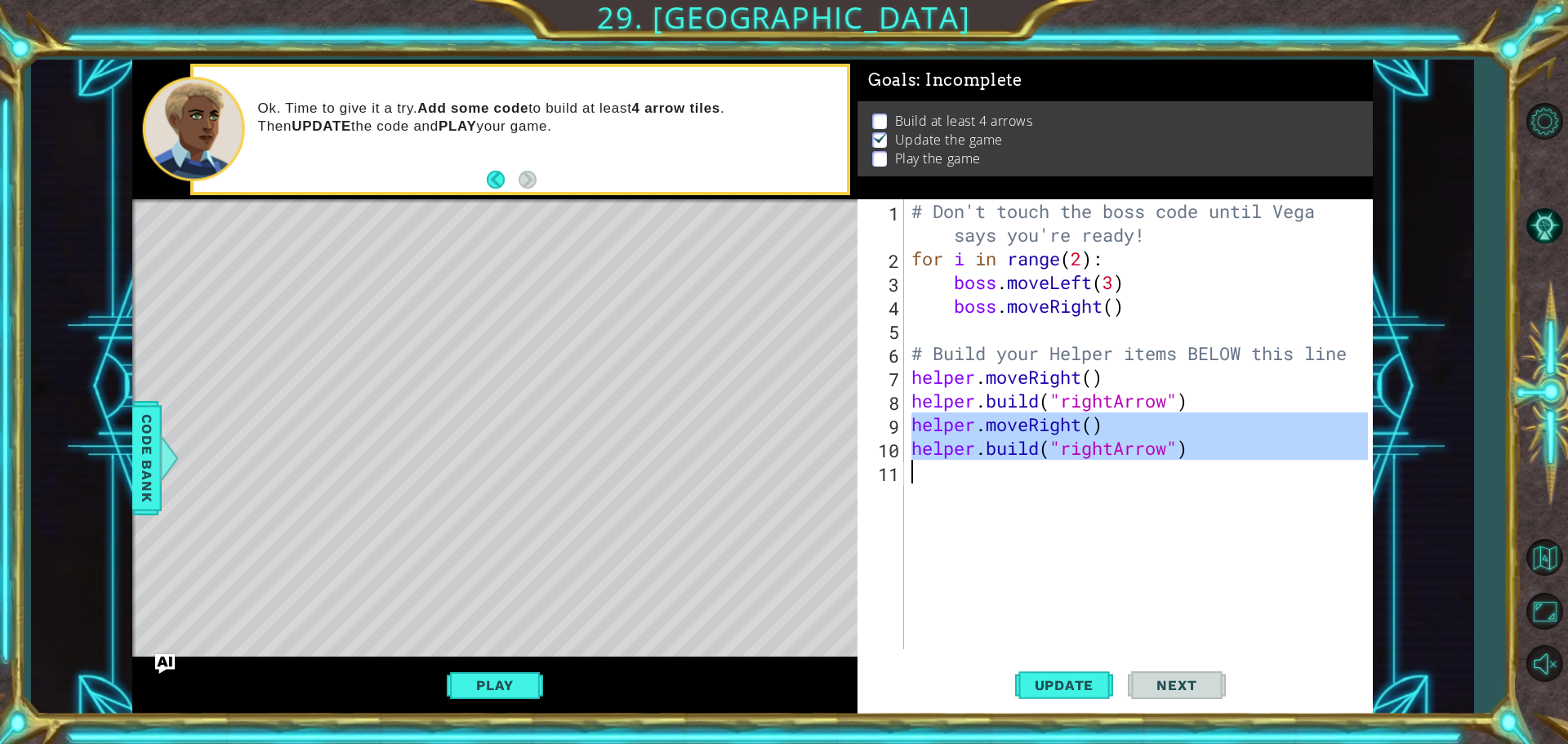
drag, startPoint x: 903, startPoint y: 423, endPoint x: 1250, endPoint y: 472, distance: 350.4
click at [1250, 472] on div "[DOMAIN_NAME]("rightArrow") 1 2 3 4 5 6 7 8 9 10 11 # Don't touch the boss code…" at bounding box center [1113, 424] width 511 height 451
click at [1243, 446] on div "# Don't touch the boss code until [PERSON_NAME] says you're ready! for i in ran…" at bounding box center [1138, 424] width 459 height 451
drag, startPoint x: 918, startPoint y: 427, endPoint x: 1239, endPoint y: 446, distance: 321.6
click at [1243, 446] on div "# Don't touch the boss code until [PERSON_NAME] says you're ready! for i in ran…" at bounding box center [1142, 460] width 468 height 522
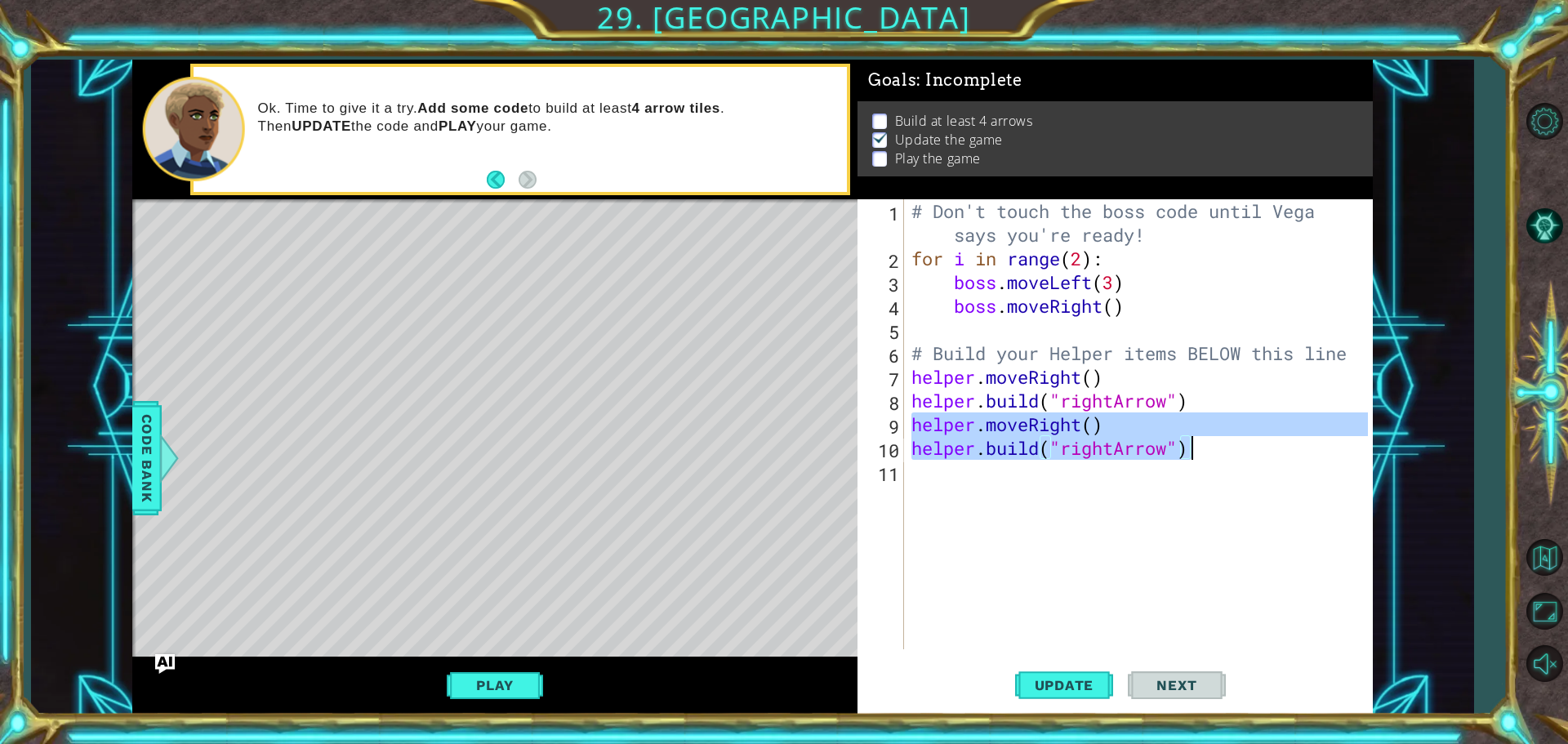
drag, startPoint x: 1239, startPoint y: 446, endPoint x: 1105, endPoint y: 527, distance: 156.6
click at [1105, 527] on div "# Don't touch the boss code until [PERSON_NAME] says you're ready! for i in ran…" at bounding box center [1142, 460] width 468 height 522
type textarea "c"
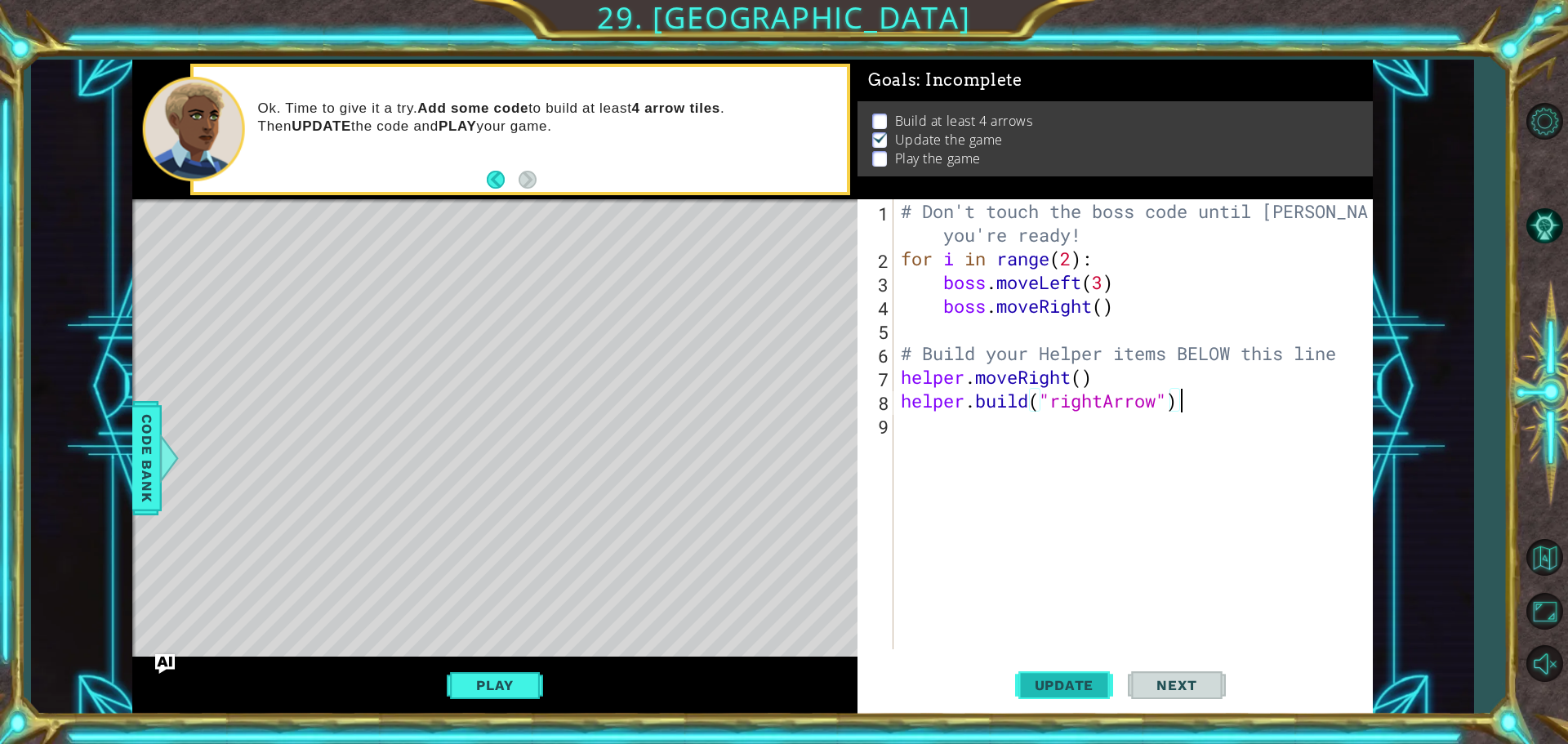
type textarea "[DOMAIN_NAME]("rightArrow")"
click at [1066, 696] on button "Update" at bounding box center [1064, 685] width 98 height 51
drag, startPoint x: 1029, startPoint y: 670, endPoint x: 937, endPoint y: 516, distance: 179.4
click at [1024, 658] on div "[DOMAIN_NAME]("rightArrow") 1 2 3 4 5 6 7 8 9 # Don't touch the boss code until…" at bounding box center [1115, 457] width 516 height 516
drag, startPoint x: 930, startPoint y: 484, endPoint x: 929, endPoint y: 471, distance: 13.0
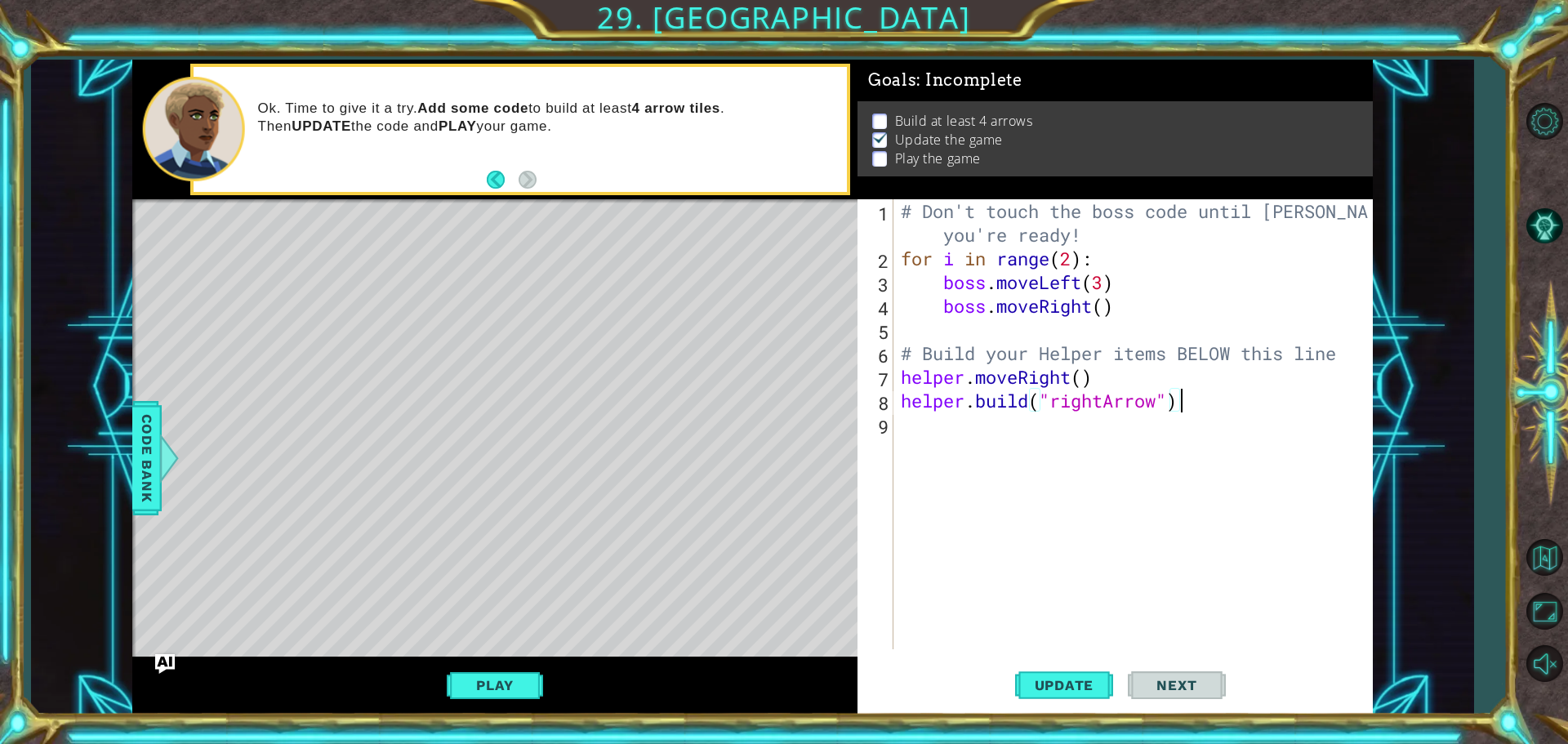
click at [930, 474] on div "# Don't touch the boss code until [PERSON_NAME] says you're ready! for i in ran…" at bounding box center [1136, 460] width 478 height 522
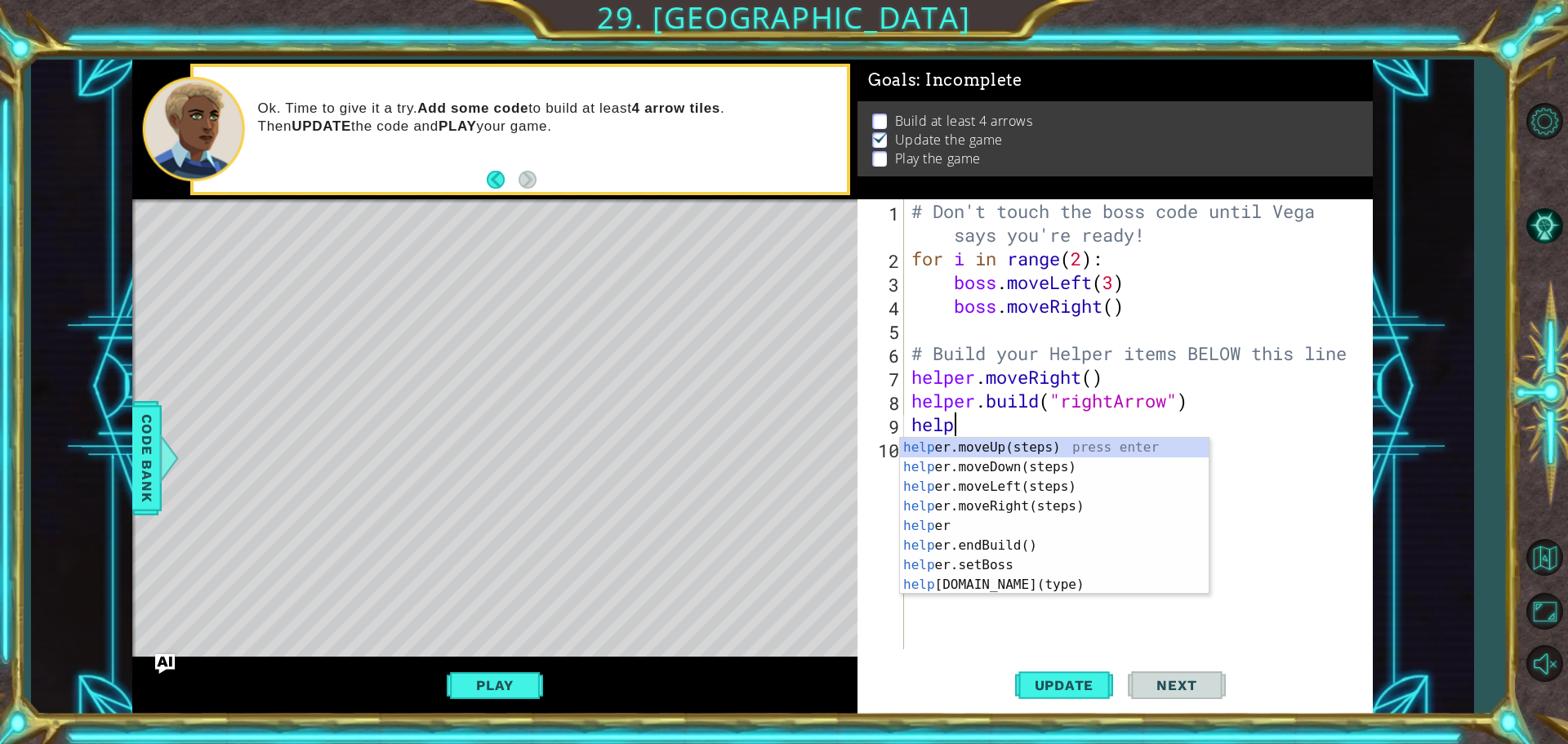
scroll to position [0, 2]
type textarea "helper"
click at [1008, 531] on div "helper press enter helper .moveUp(steps) press enter helper .moveDown(steps) pr…" at bounding box center [1054, 536] width 309 height 196
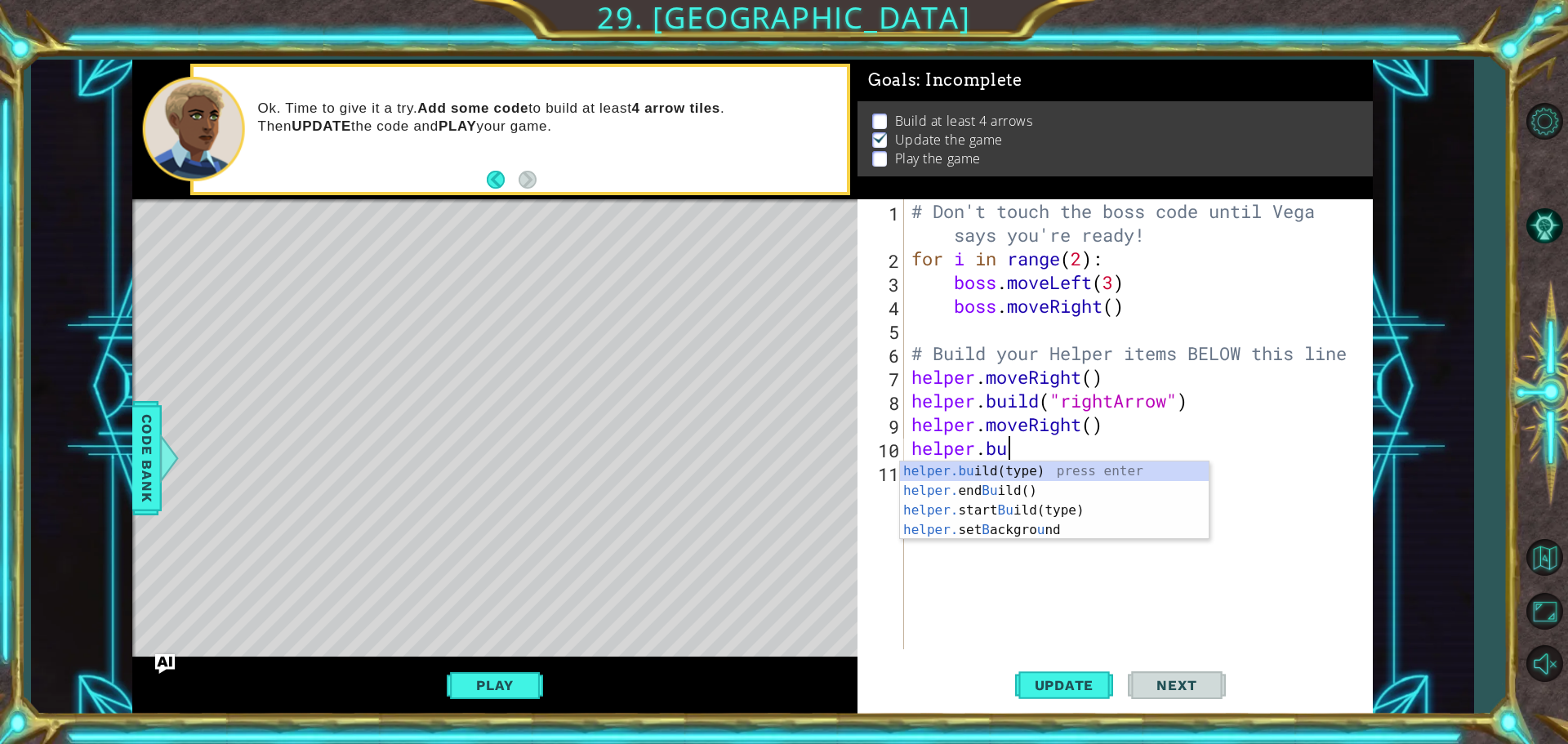
scroll to position [0, 4]
click at [1020, 478] on div "helper.buil d(type) press enter helper. end Buil d() press enter helper. start …" at bounding box center [1054, 510] width 309 height 98
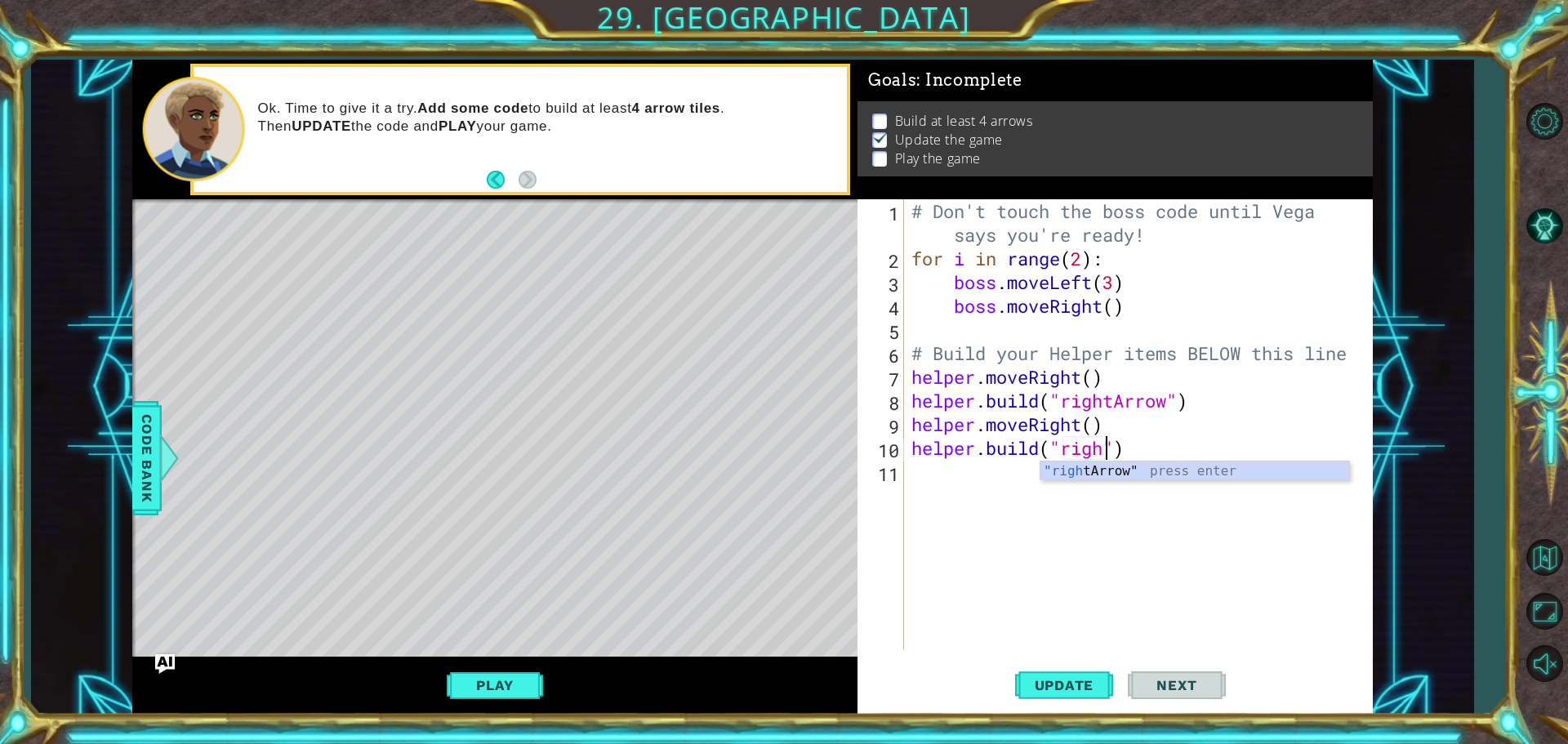
scroll to position [0, 9]
drag, startPoint x: 1049, startPoint y: 479, endPoint x: 1059, endPoint y: 472, distance: 12.2
click at [1052, 477] on body "1 ההההההההההההההההההההההההההההההההההההההההההההההההההההההההההההההההההההההההההההה…" at bounding box center [784, 372] width 1568 height 744
click at [1107, 457] on div "# Don't touch the boss code until [PERSON_NAME] says you're ready! for i in ran…" at bounding box center [1142, 460] width 468 height 522
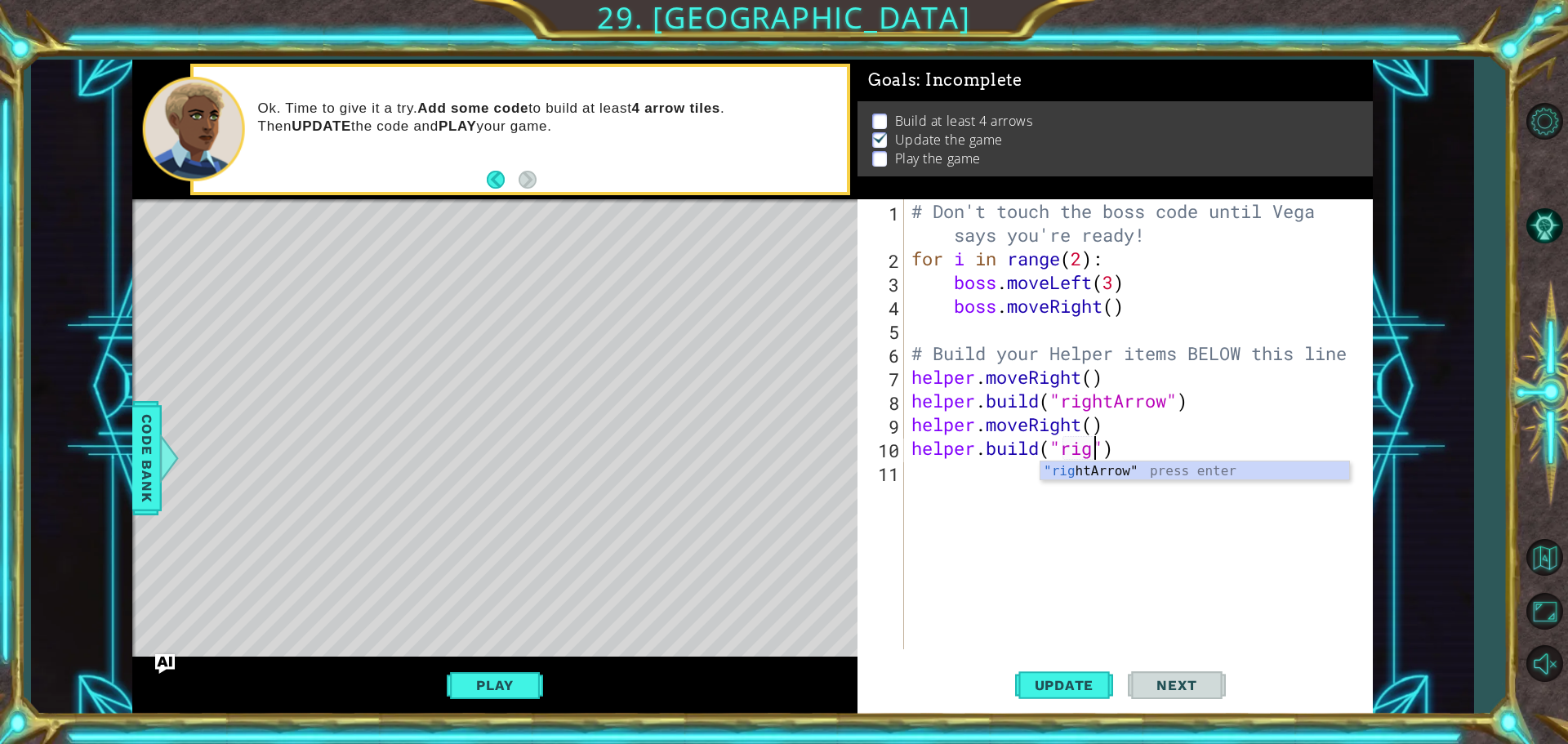
click at [1110, 479] on body "1 ההההההההההההההההההההההההההההההההההההההההההההההההההההההההההההההההההההההההההההה…" at bounding box center [784, 372] width 1568 height 744
click at [1093, 456] on div "# Don't touch the boss code until [PERSON_NAME] says you're ready! for i in ran…" at bounding box center [1142, 460] width 468 height 522
click at [1104, 477] on div ""righ tArrow" press enter" at bounding box center [1195, 490] width 309 height 59
type textarea "[DOMAIN_NAME]("rightArrow")"
click at [1071, 658] on div "[DOMAIN_NAME]("rightArrow") 1 2 3 4 5 6 7 8 9 10 11 # Don't touch the boss code…" at bounding box center [1115, 457] width 516 height 516
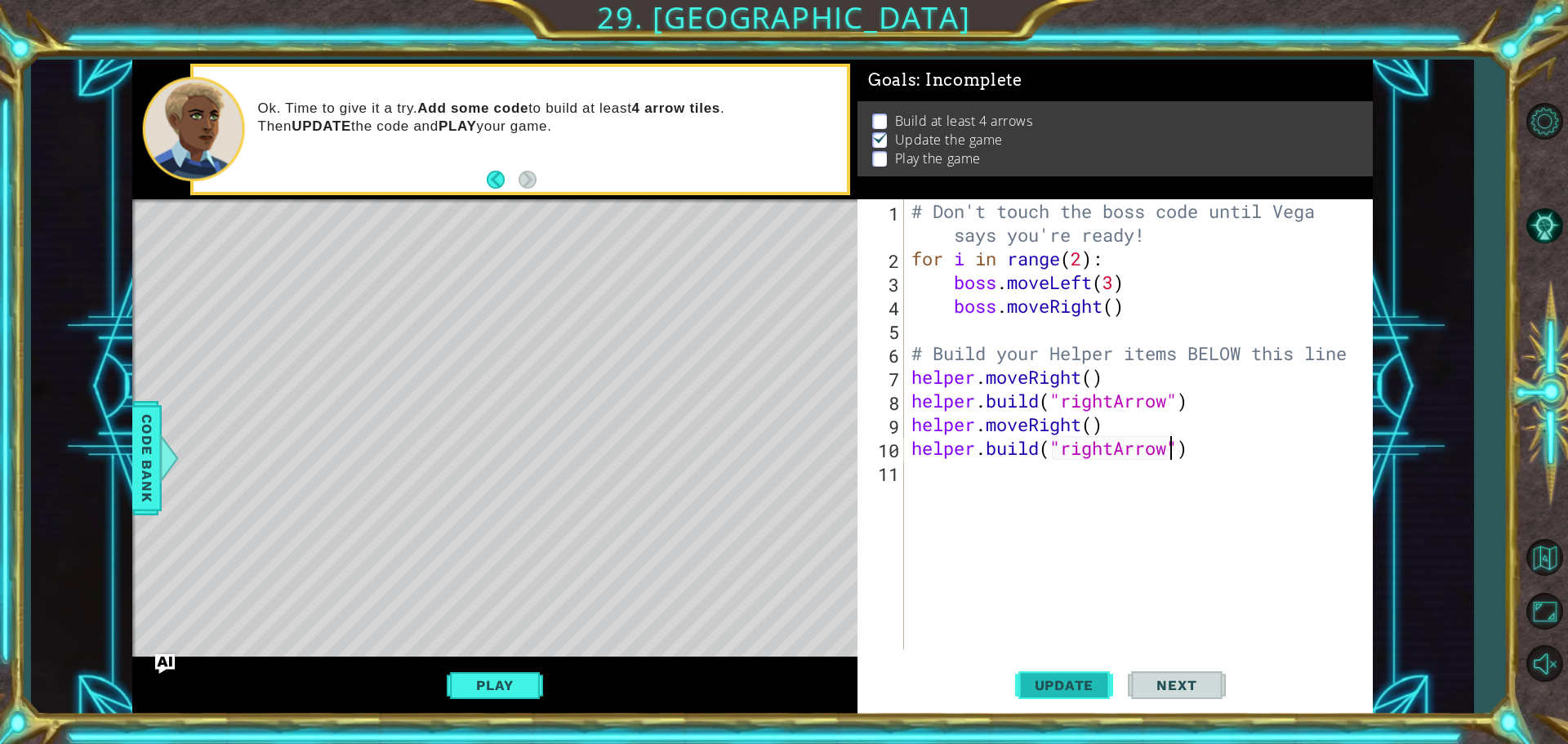
click at [1068, 672] on button "Update" at bounding box center [1064, 685] width 98 height 51
click at [1076, 683] on span "Update" at bounding box center [1065, 685] width 93 height 17
click at [953, 511] on div "# Don't touch the boss code until [PERSON_NAME] says you're ready! for i in ran…" at bounding box center [1142, 460] width 468 height 522
click at [1046, 689] on span "Update" at bounding box center [1065, 685] width 93 height 17
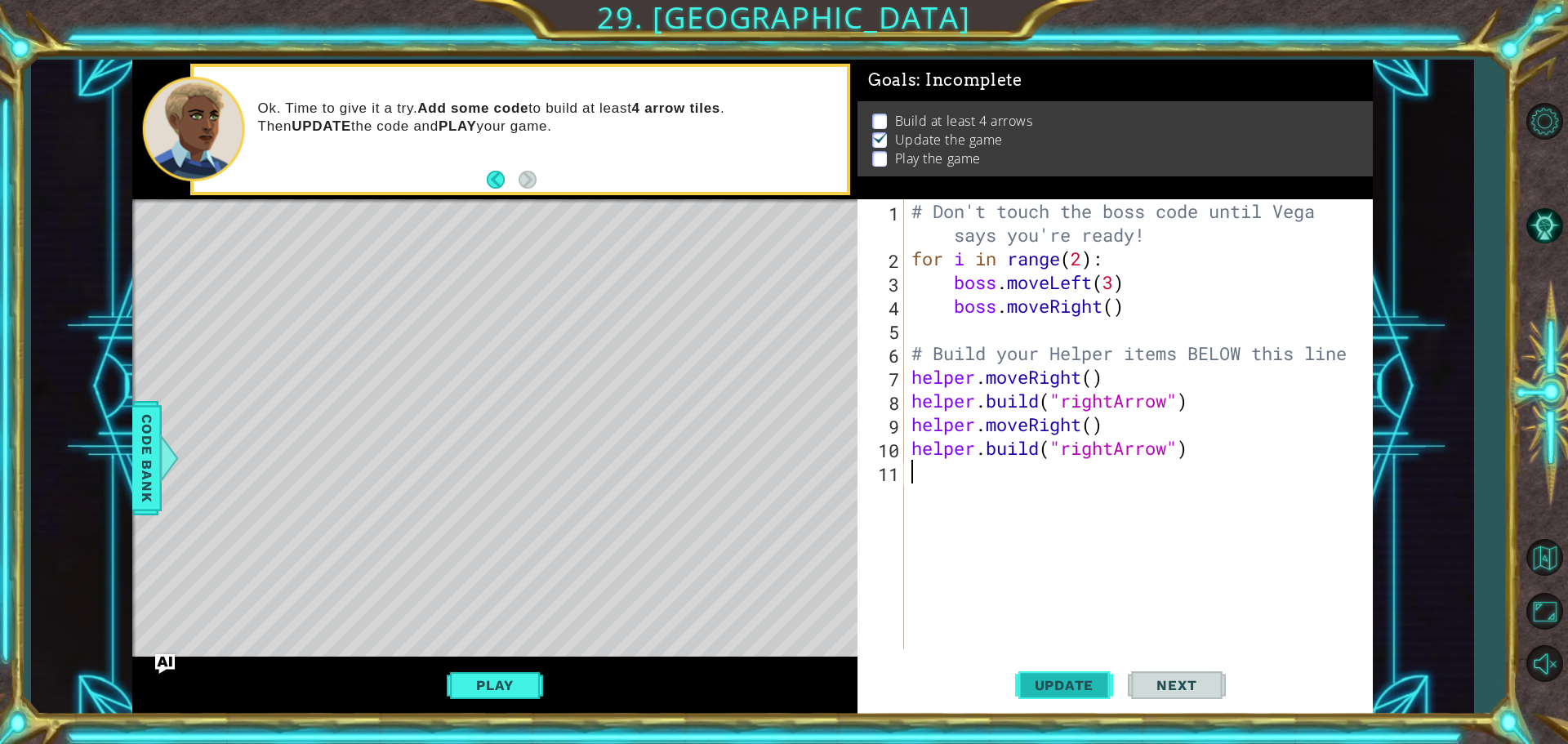
click at [1045, 689] on span "Update" at bounding box center [1065, 685] width 93 height 17
drag, startPoint x: 272, startPoint y: 136, endPoint x: 245, endPoint y: 122, distance: 30.4
drag, startPoint x: 229, startPoint y: 122, endPoint x: 248, endPoint y: 127, distance: 19.6
click at [244, 126] on div at bounding box center [194, 129] width 102 height 105
click at [183, 201] on div at bounding box center [495, 201] width 725 height 4
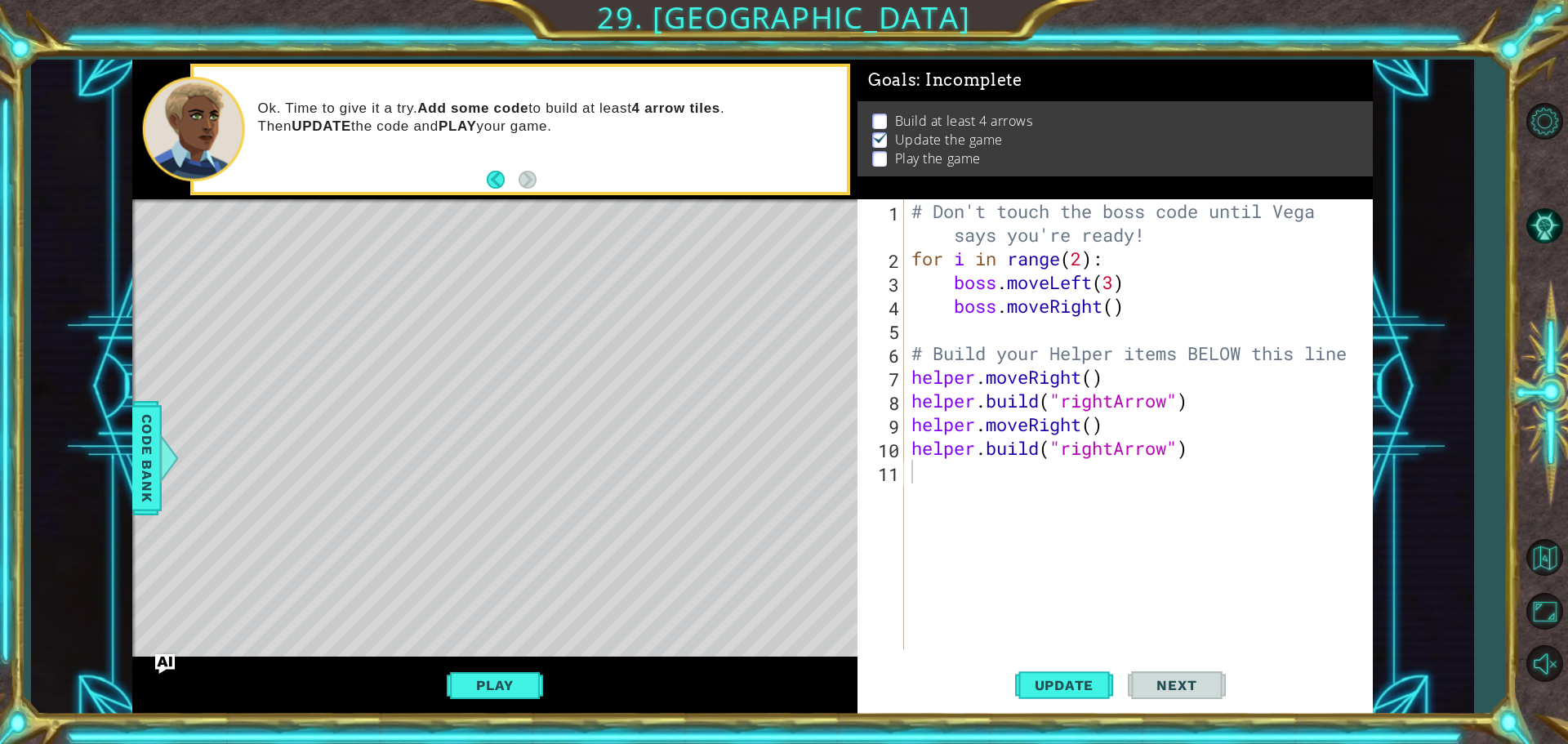
drag, startPoint x: 149, startPoint y: 184, endPoint x: 154, endPoint y: 190, distance: 7.8
click at [150, 221] on div "helper methods moveLeft(steps) moveRight(steps) moveUp(steps) moveDown(steps) b…" at bounding box center [752, 387] width 1240 height 656
click at [1044, 689] on span "Update" at bounding box center [1065, 685] width 93 height 17
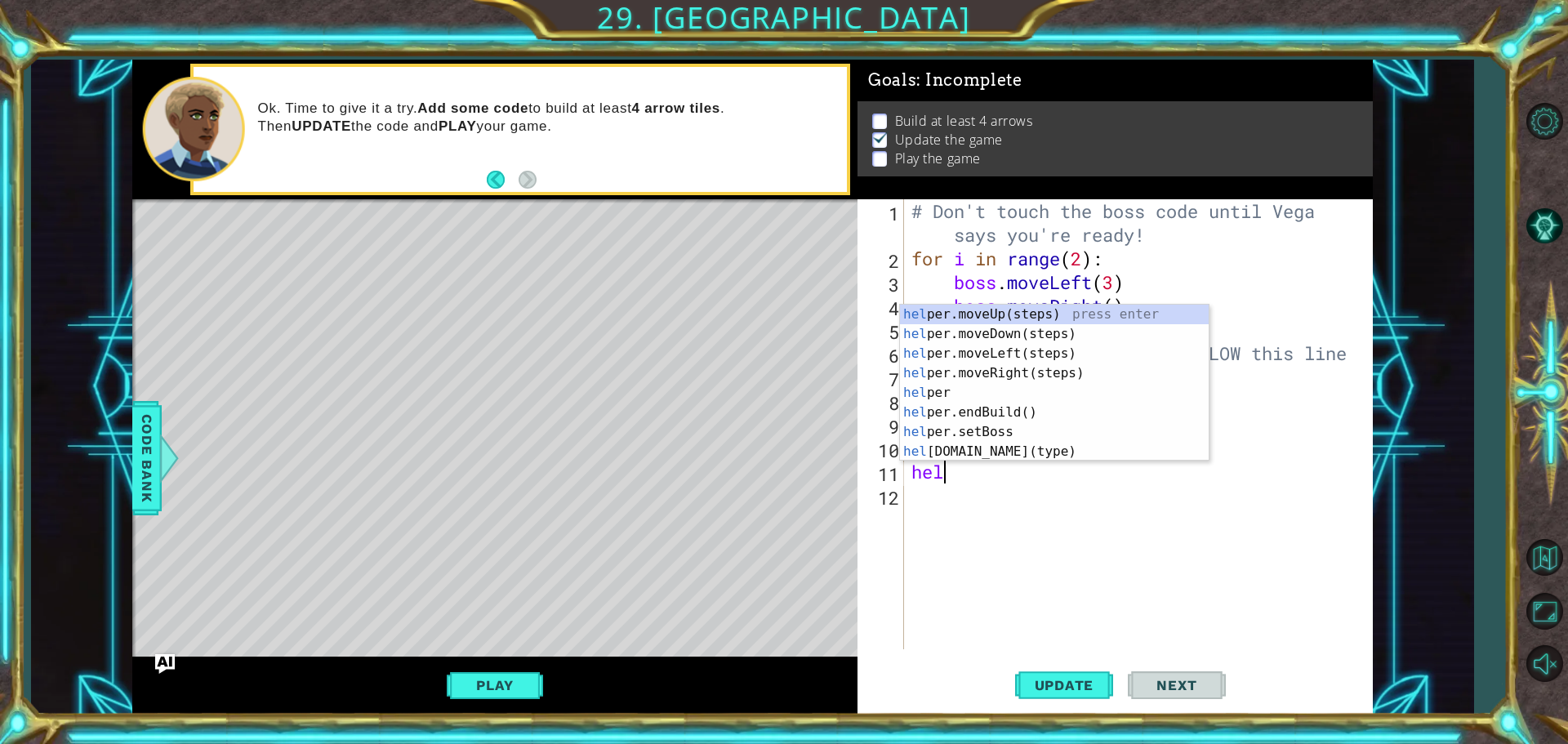
type textarea "help"
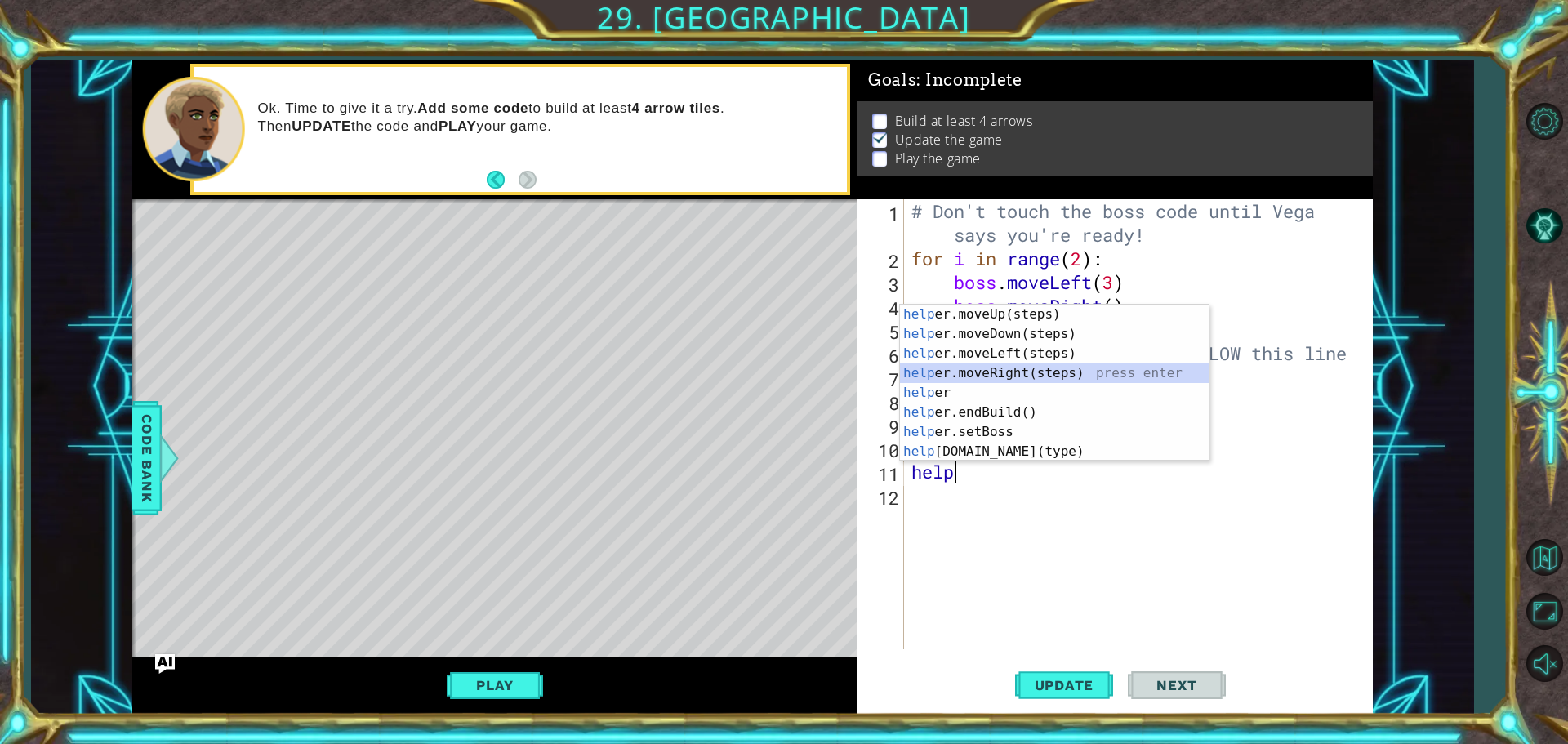
click at [994, 373] on div "help er.moveUp(steps) press enter help er.moveDown(steps) press enter help er.m…" at bounding box center [1054, 403] width 309 height 196
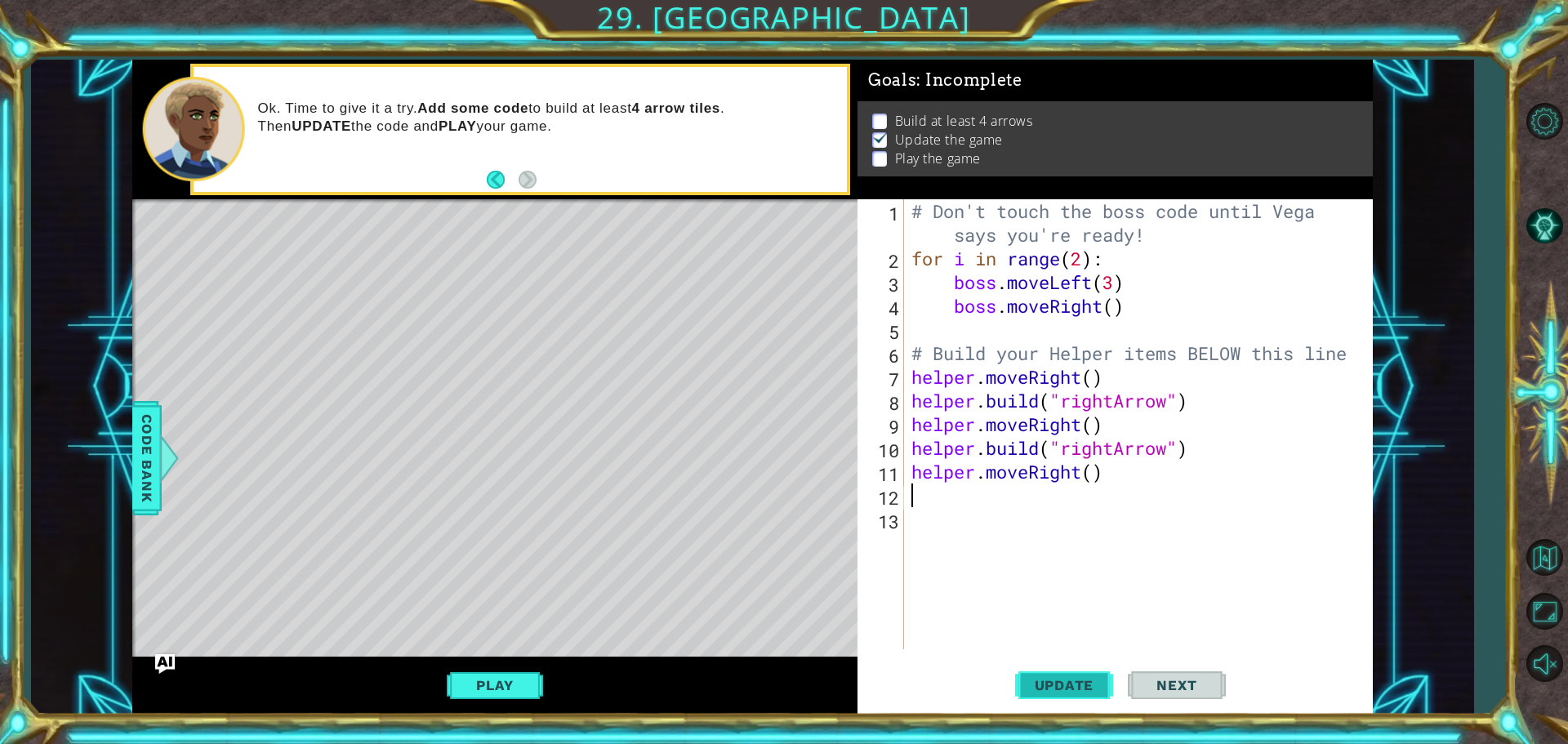
click at [1083, 679] on span "Update" at bounding box center [1065, 685] width 93 height 17
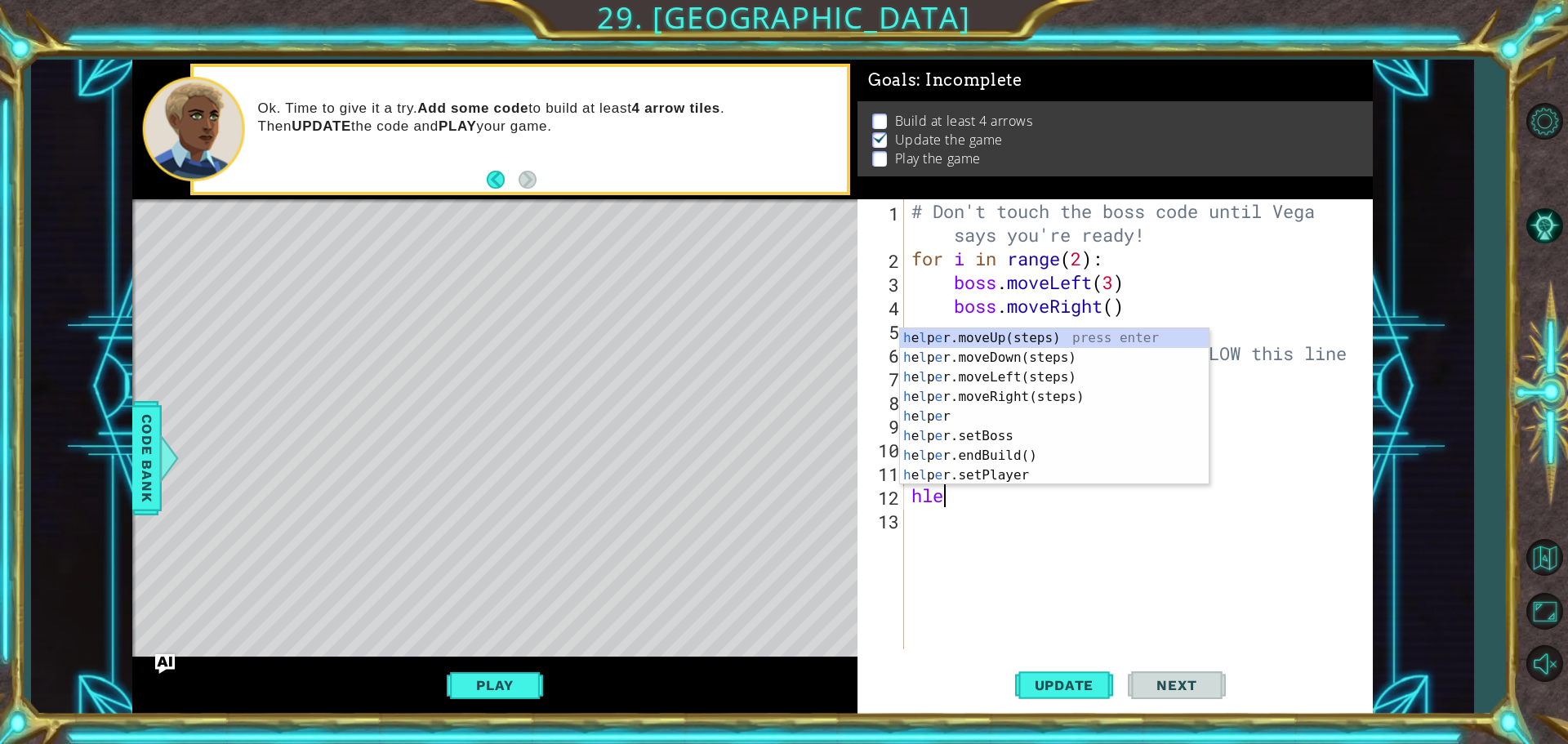
type textarea "hler"
click at [978, 572] on div "# Don't touch the boss code until [PERSON_NAME] says you're ready! for i in ran…" at bounding box center [1142, 460] width 468 height 522
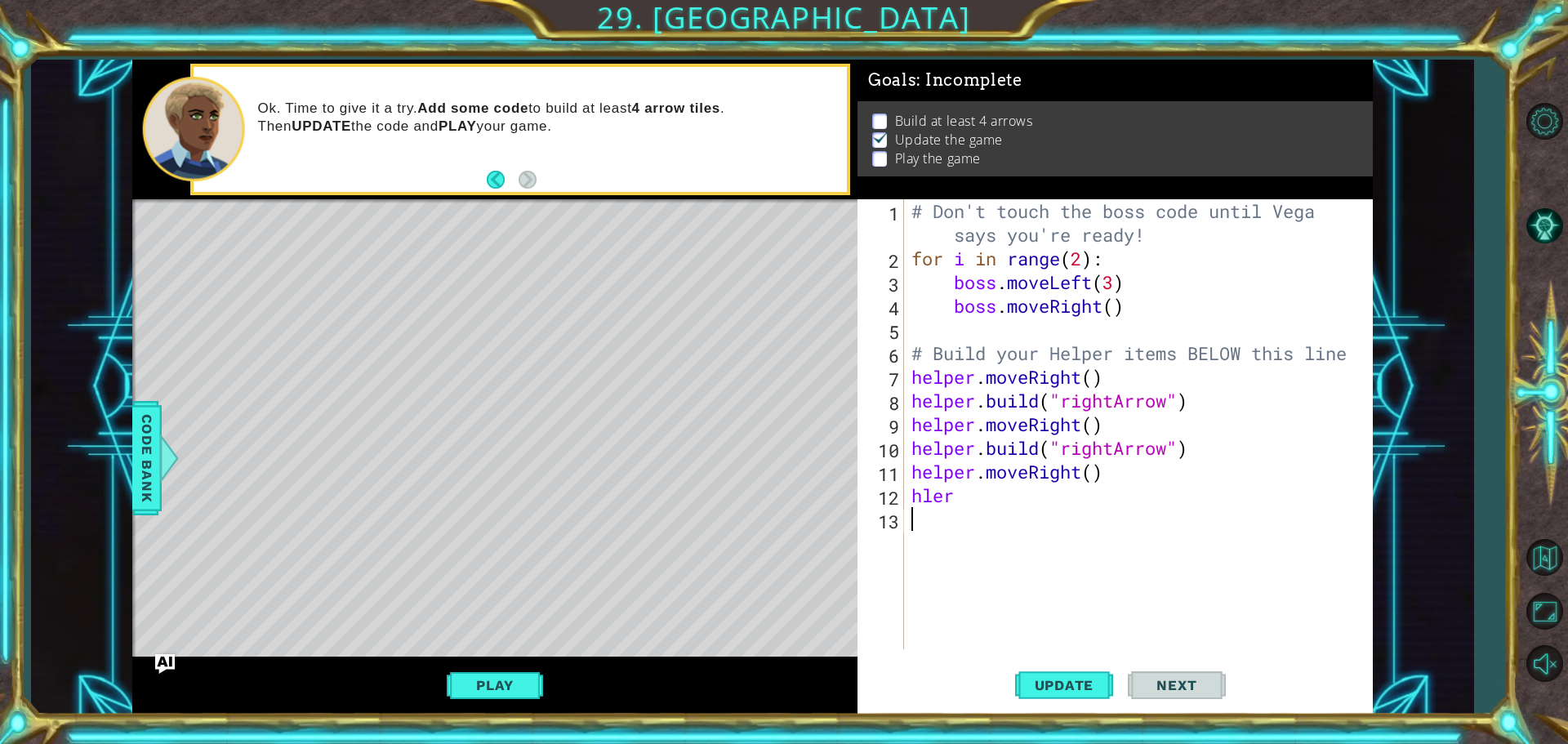
scroll to position [0, 0]
click at [965, 503] on div "# Don't touch the boss code until [PERSON_NAME] says you're ready! for i in ran…" at bounding box center [1142, 460] width 468 height 522
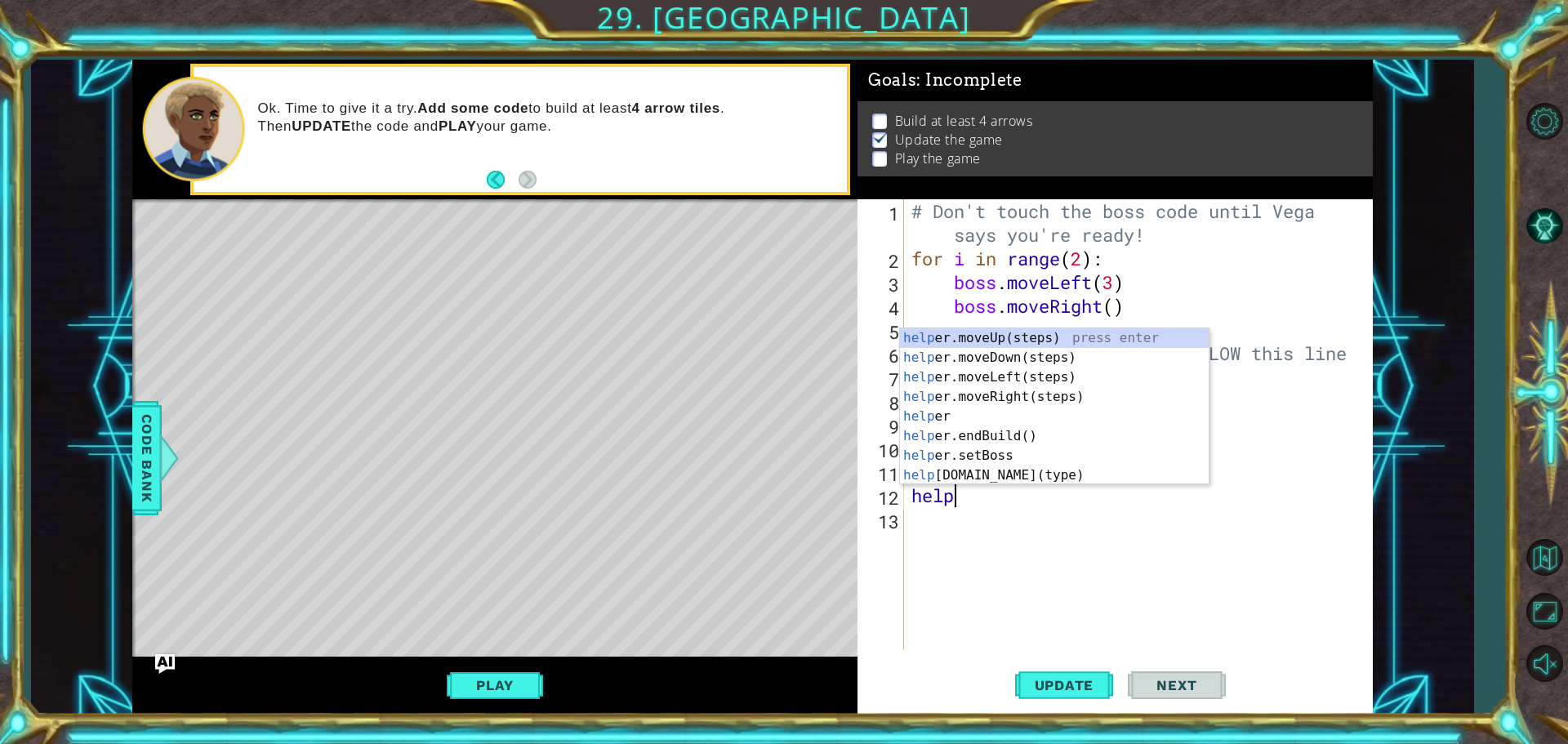
scroll to position [0, 2]
type textarea "helper"
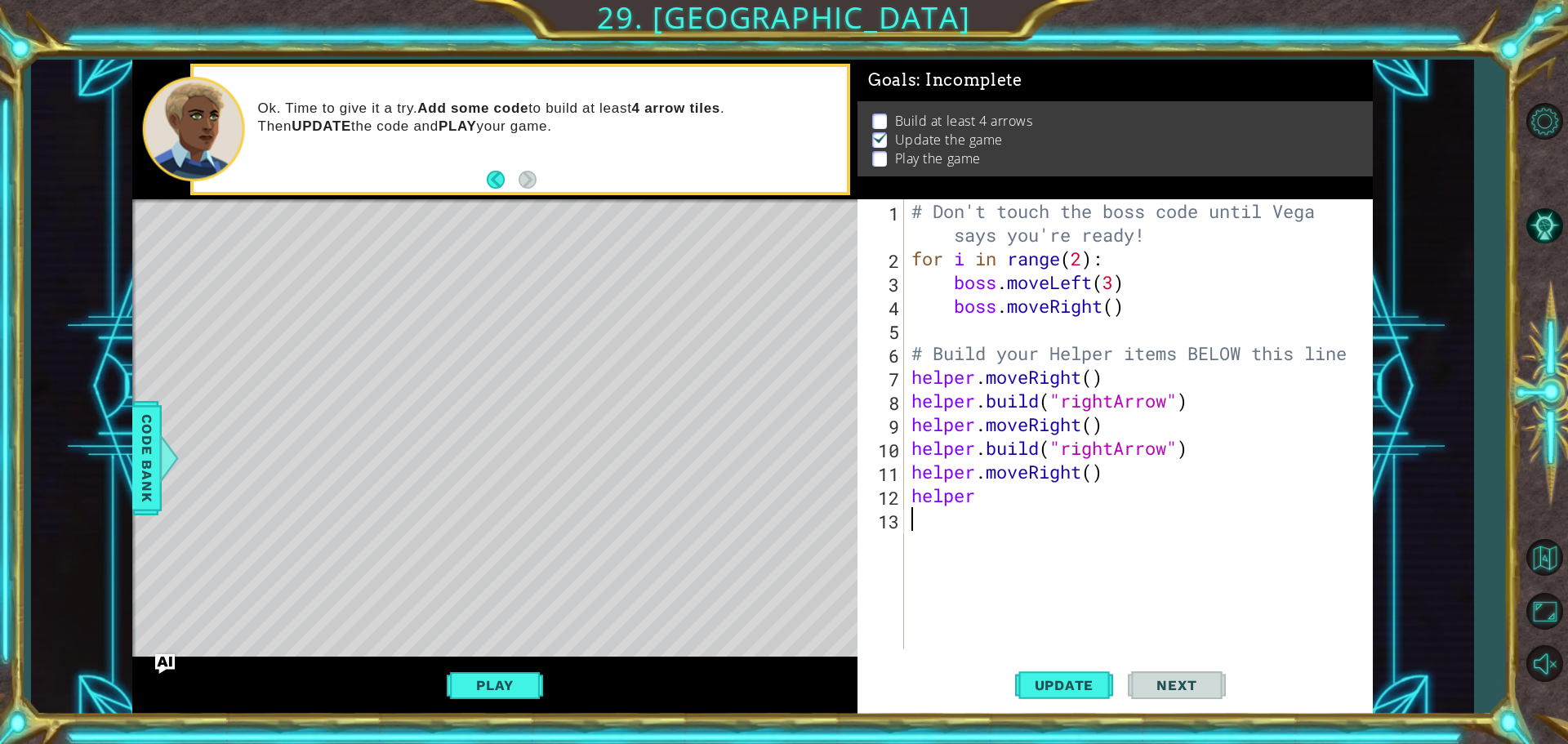
drag, startPoint x: 1048, startPoint y: 517, endPoint x: 1039, endPoint y: 508, distance: 12.7
click at [1047, 517] on div "# Don't touch the boss code until [PERSON_NAME] says you're ready! for i in ran…" at bounding box center [1142, 460] width 468 height 522
drag, startPoint x: 965, startPoint y: 490, endPoint x: 963, endPoint y: 503, distance: 13.2
click at [963, 503] on div "# Don't touch the boss code until [PERSON_NAME] says you're ready! for i in ran…" at bounding box center [1142, 460] width 468 height 522
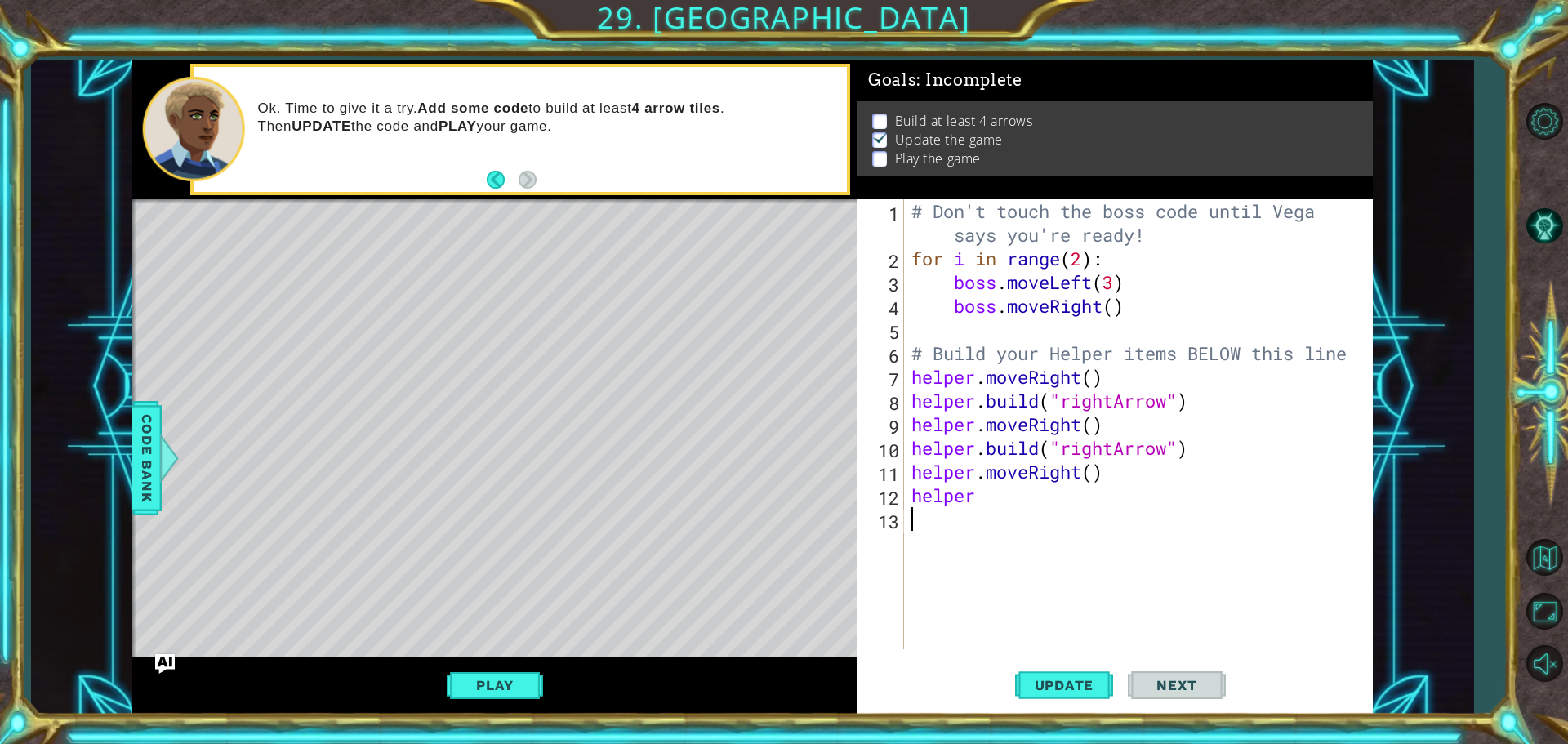
type textarea "helper"
click at [967, 503] on div "# Don't touch the boss code until [PERSON_NAME] says you're ready! for i in ran…" at bounding box center [1142, 460] width 468 height 522
drag, startPoint x: 953, startPoint y: 497, endPoint x: 1014, endPoint y: 517, distance: 64.2
click at [949, 499] on div "# Don't touch the boss code until [PERSON_NAME] says you're ready! for i in ran…" at bounding box center [1142, 460] width 468 height 522
click at [1005, 508] on div "# Don't touch the boss code until [PERSON_NAME] says you're ready! for i in ran…" at bounding box center [1142, 460] width 468 height 522
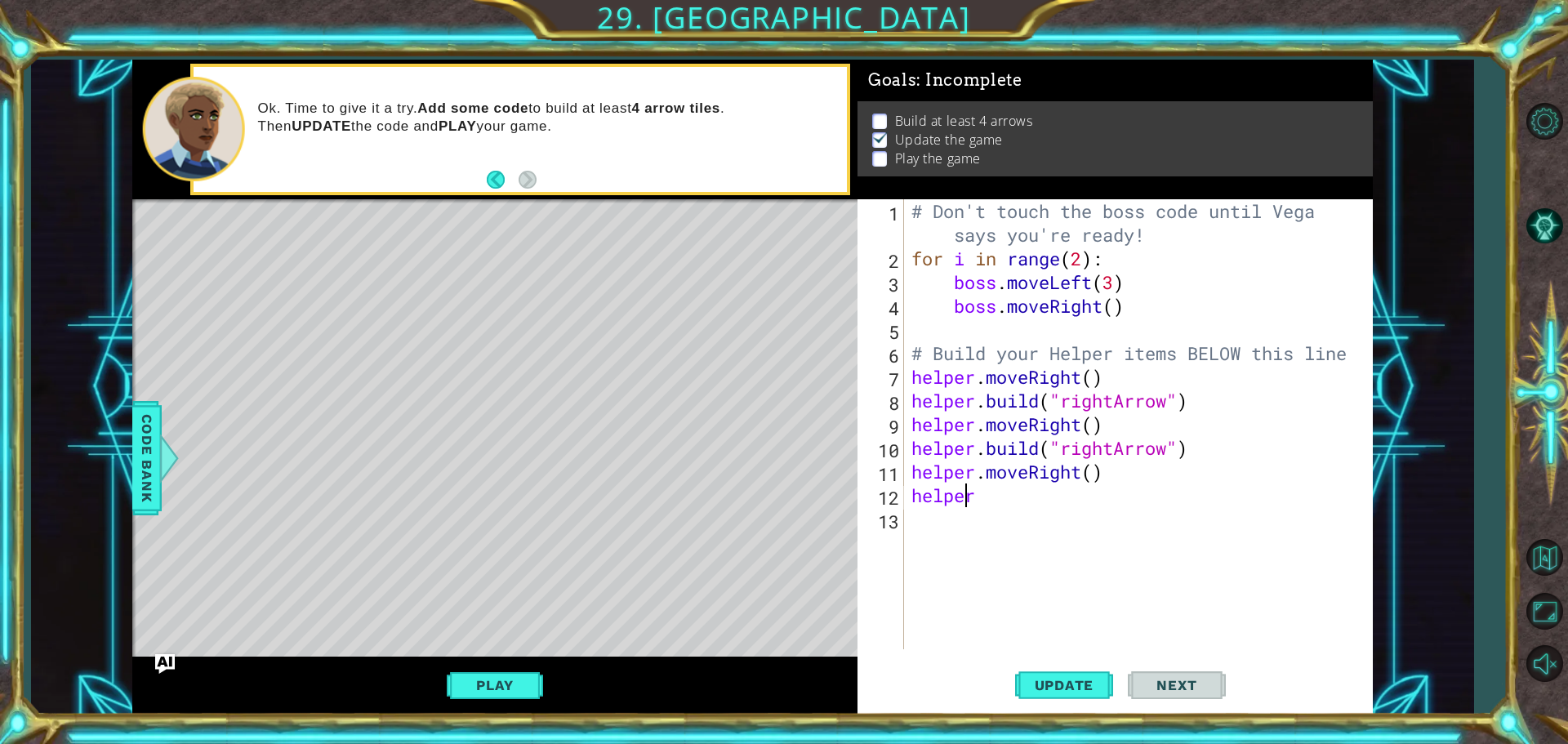
click at [971, 498] on div "# Don't touch the boss code until [PERSON_NAME] says you're ready! for i in ran…" at bounding box center [1142, 460] width 468 height 522
click at [981, 499] on div "# Don't touch the boss code until [PERSON_NAME] says you're ready! for i in ran…" at bounding box center [1142, 460] width 468 height 522
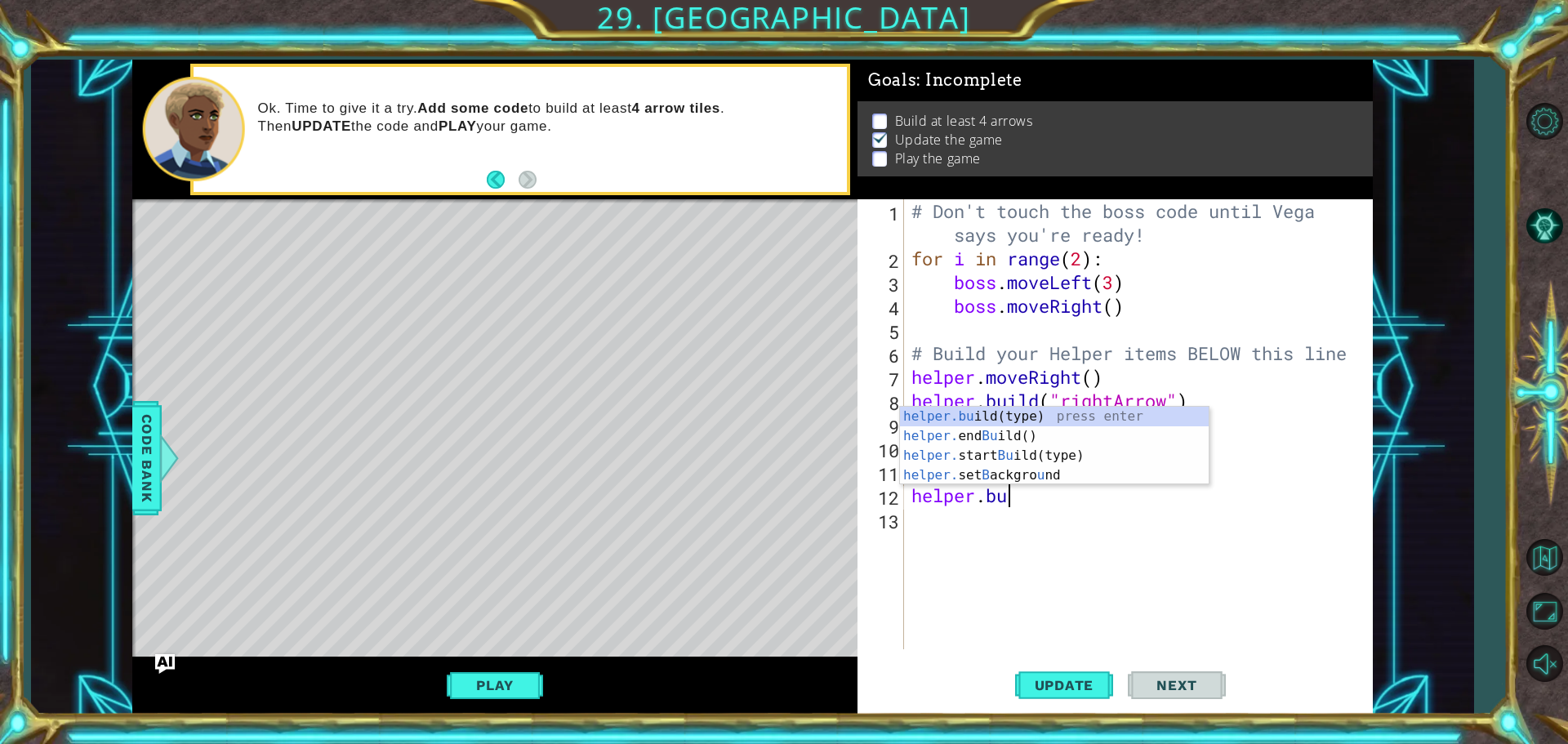
scroll to position [0, 3]
click at [970, 414] on div "helper.bu ild(type) press enter helper. end Bu ild() press enter helper. start …" at bounding box center [1054, 465] width 309 height 117
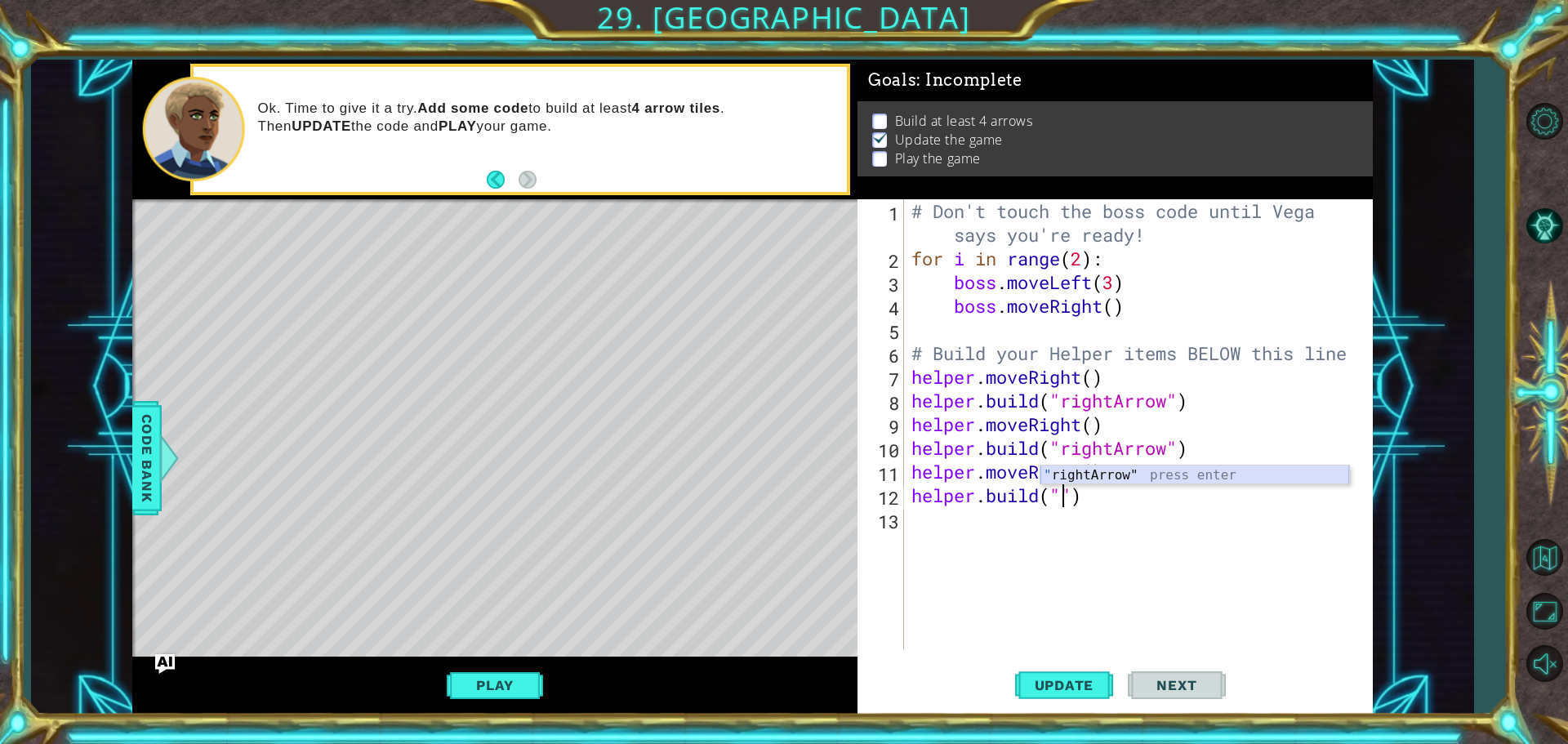
click at [1125, 482] on div "" rightArrow" press enter" at bounding box center [1195, 494] width 309 height 59
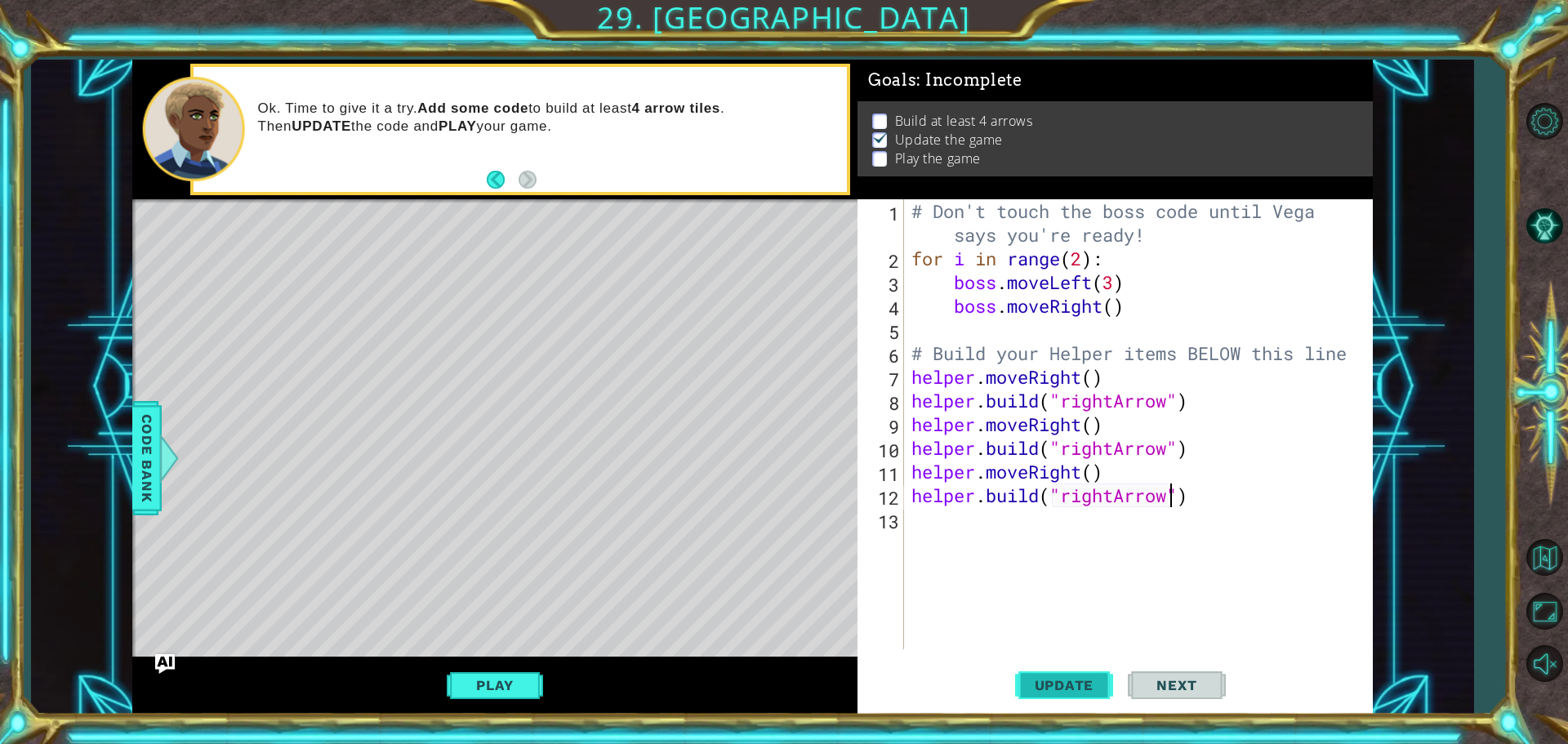
type textarea "[DOMAIN_NAME]("rightArrow")"
click at [1030, 703] on button "Update" at bounding box center [1064, 685] width 98 height 51
click at [919, 542] on div "# Don't touch the boss code until [PERSON_NAME] says you're ready! for i in ran…" at bounding box center [1142, 460] width 468 height 522
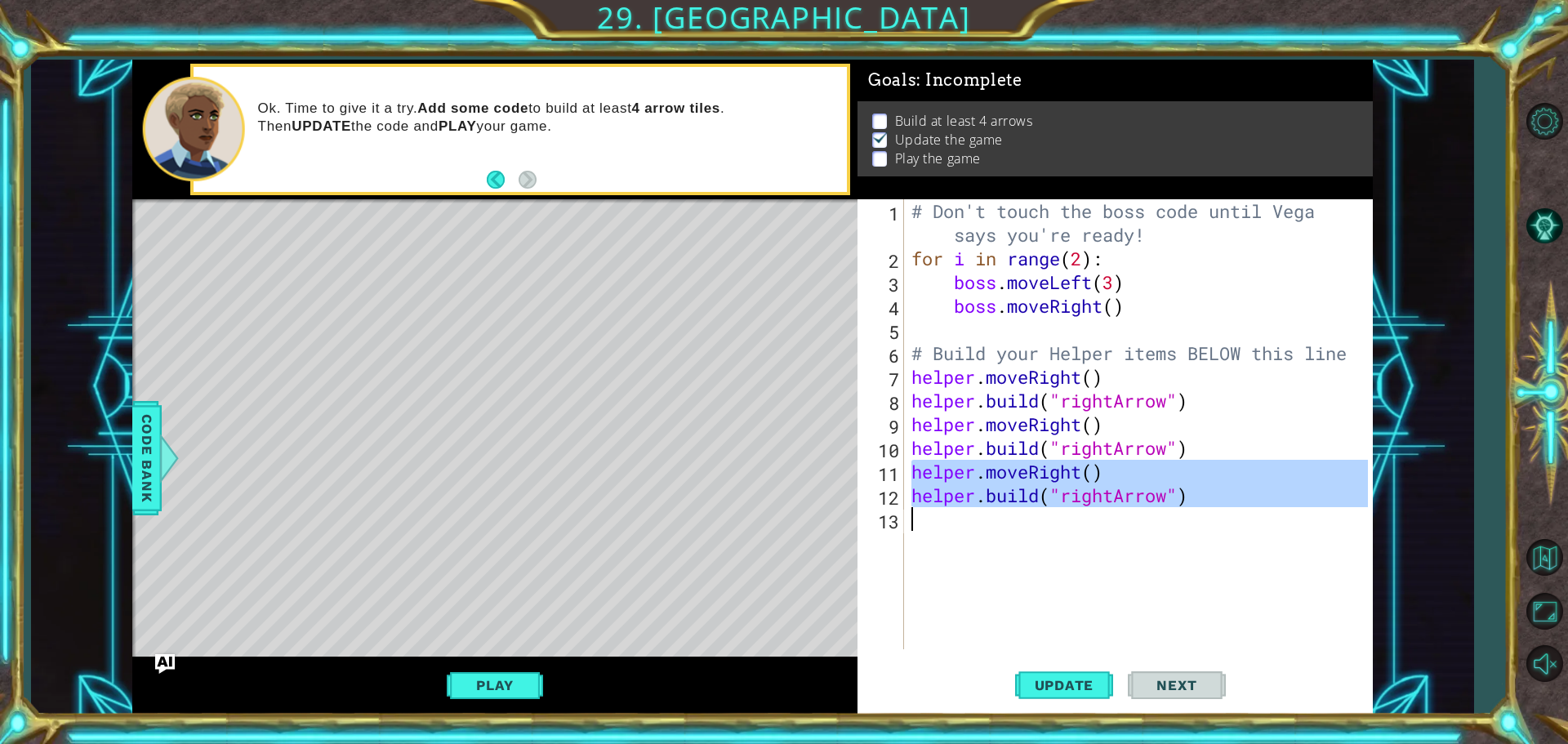
drag, startPoint x: 915, startPoint y: 470, endPoint x: 1216, endPoint y: 511, distance: 303.8
click at [1216, 511] on div "# Don't touch the boss code until [PERSON_NAME] says you're ready! for i in ran…" at bounding box center [1142, 460] width 468 height 522
type textarea "[DOMAIN_NAME]("rightArrow")"
drag, startPoint x: 1015, startPoint y: 512, endPoint x: 959, endPoint y: 525, distance: 57.5
paste textarea "Code Area"
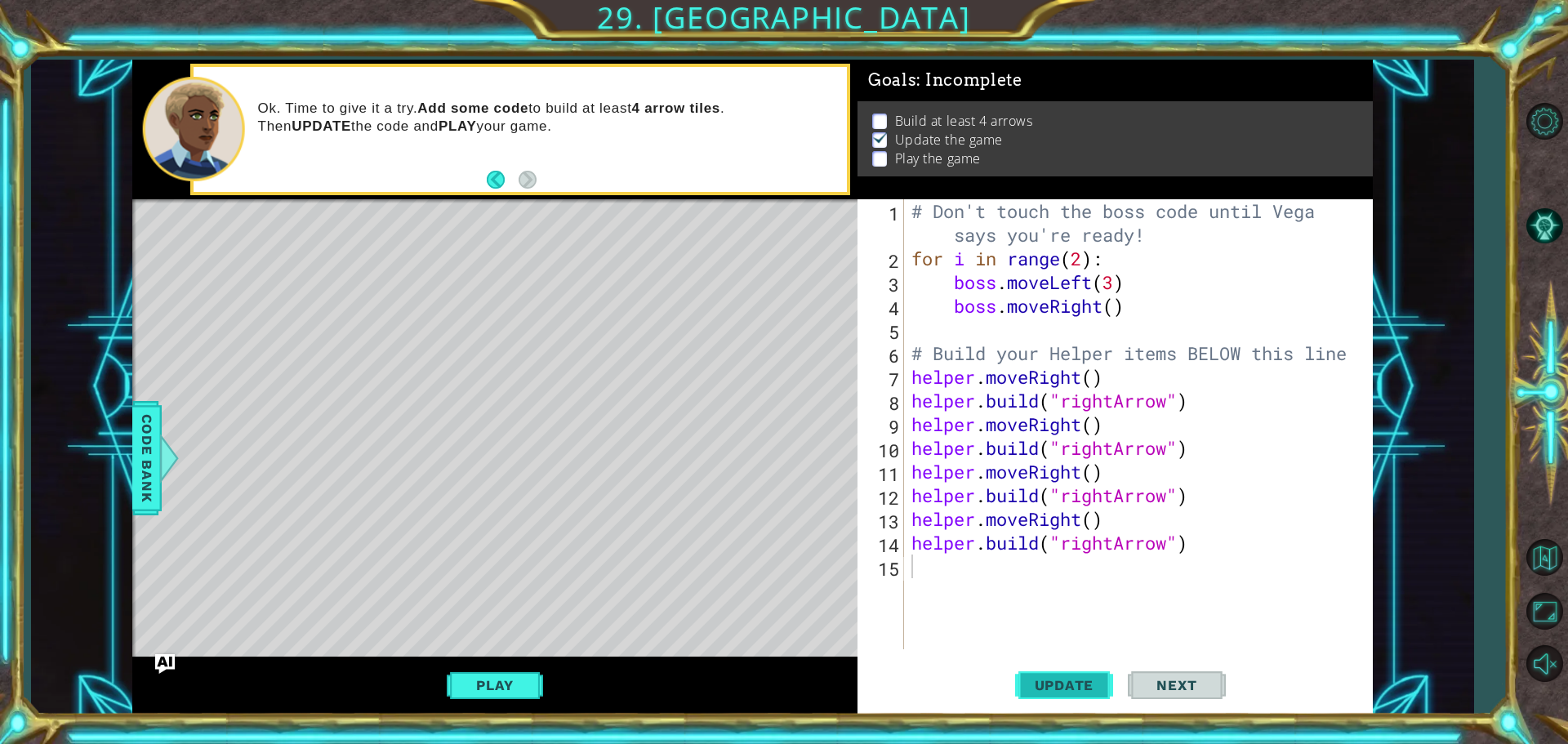
click at [1051, 682] on span "Update" at bounding box center [1065, 685] width 93 height 17
click at [1057, 684] on span "Update" at bounding box center [1065, 685] width 93 height 17
click at [1065, 684] on span "Update" at bounding box center [1065, 685] width 93 height 17
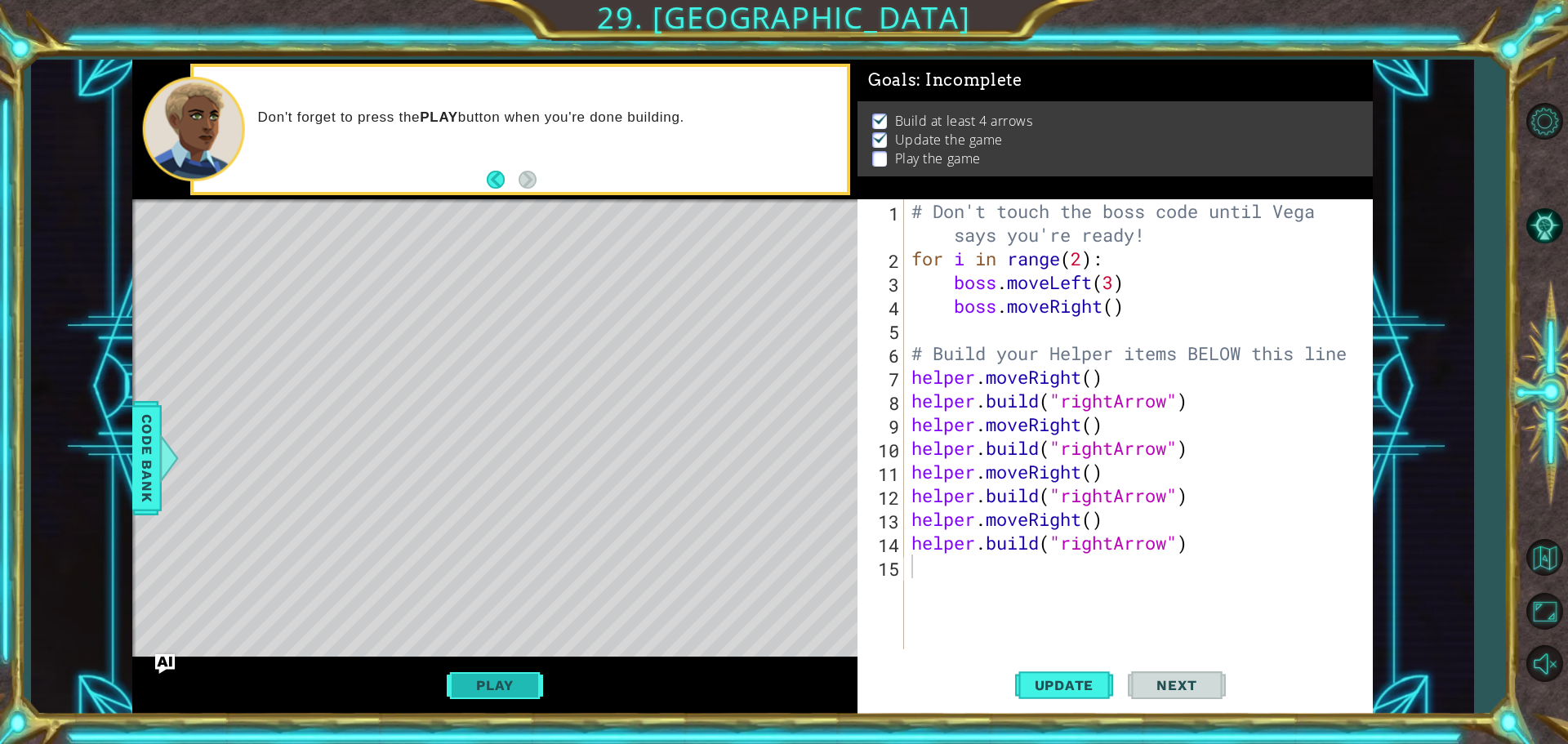
click at [481, 683] on button "Play" at bounding box center [495, 686] width 96 height 31
click at [1186, 683] on span "Next" at bounding box center [1176, 688] width 73 height 17
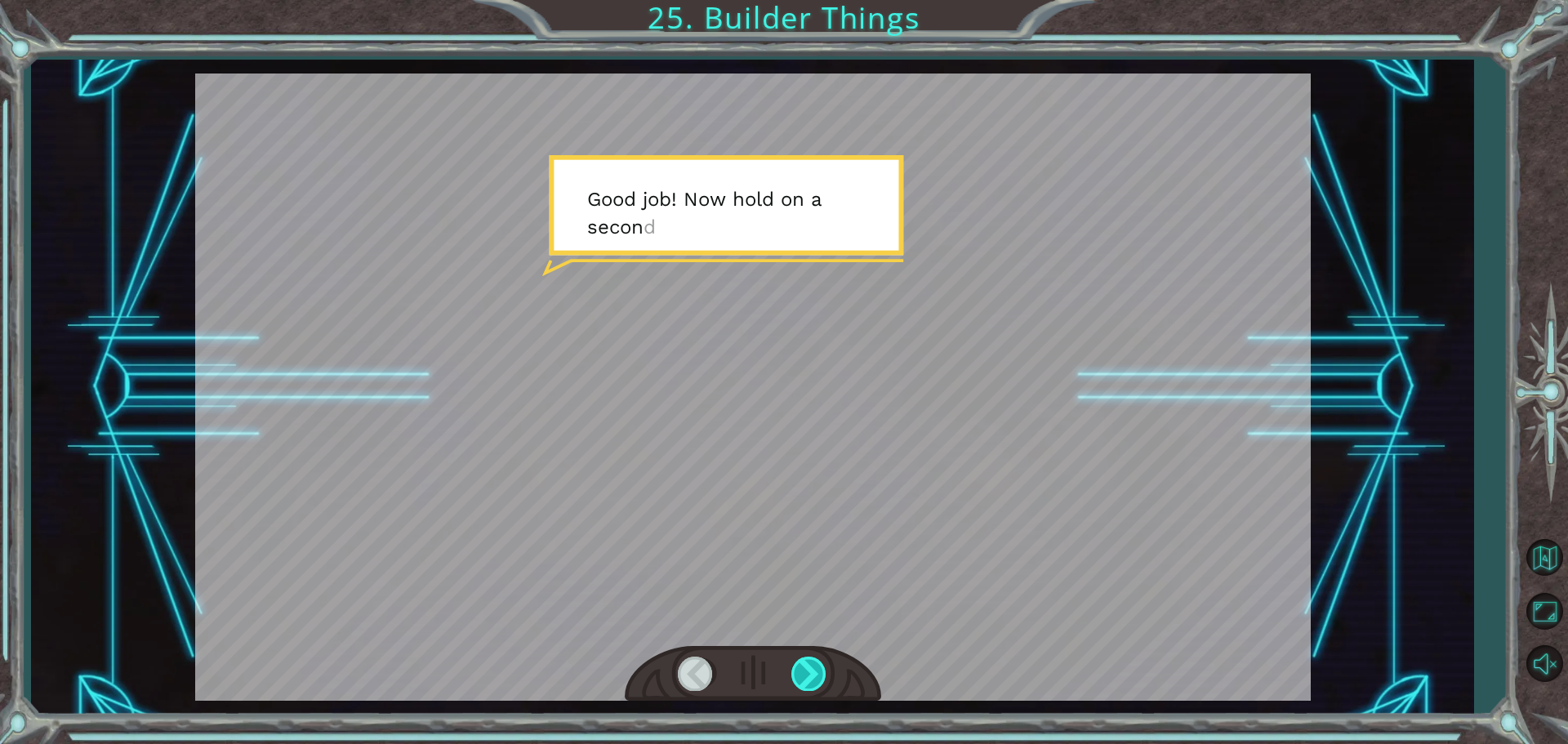
click at [812, 669] on div at bounding box center [810, 674] width 36 height 34
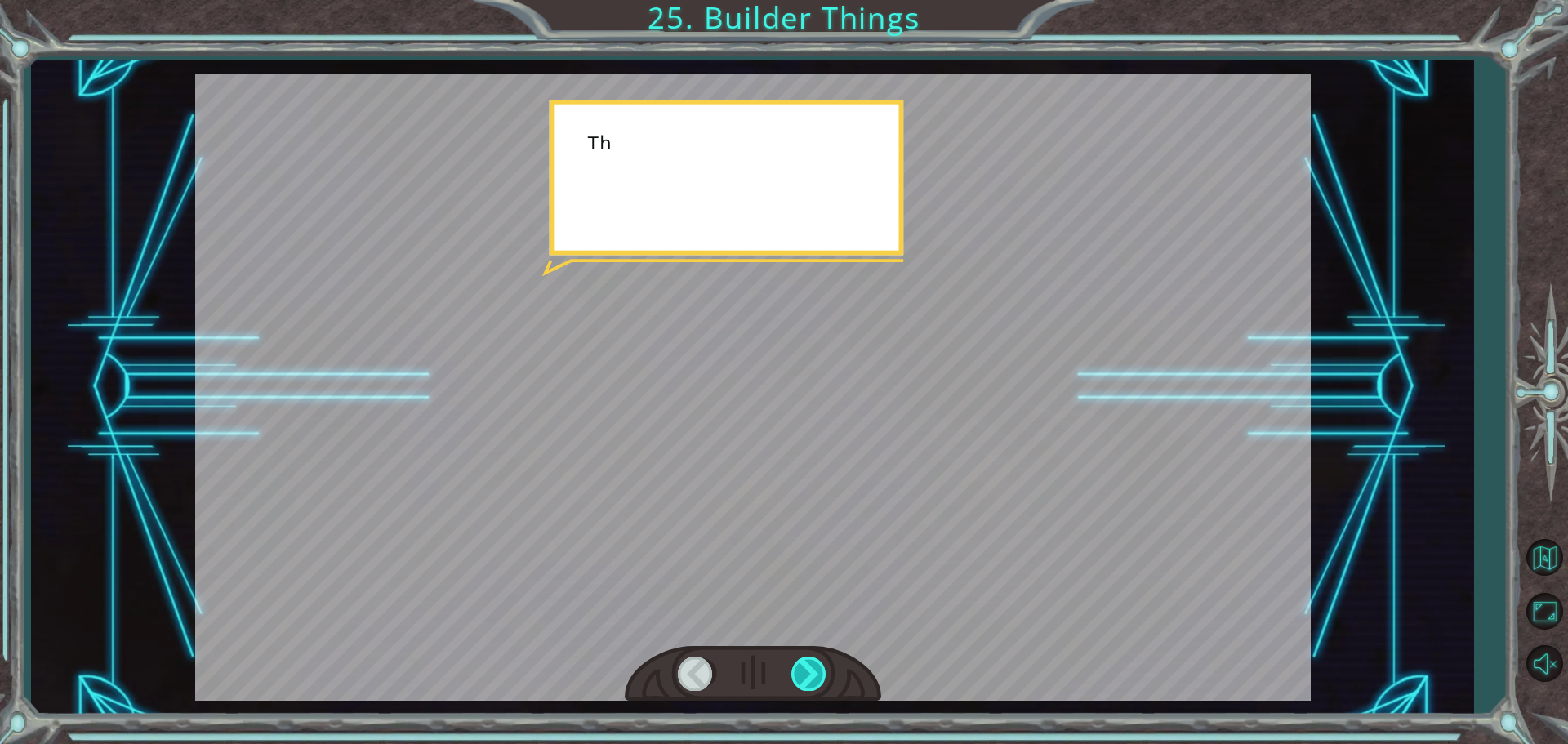
click at [812, 669] on div at bounding box center [810, 674] width 36 height 34
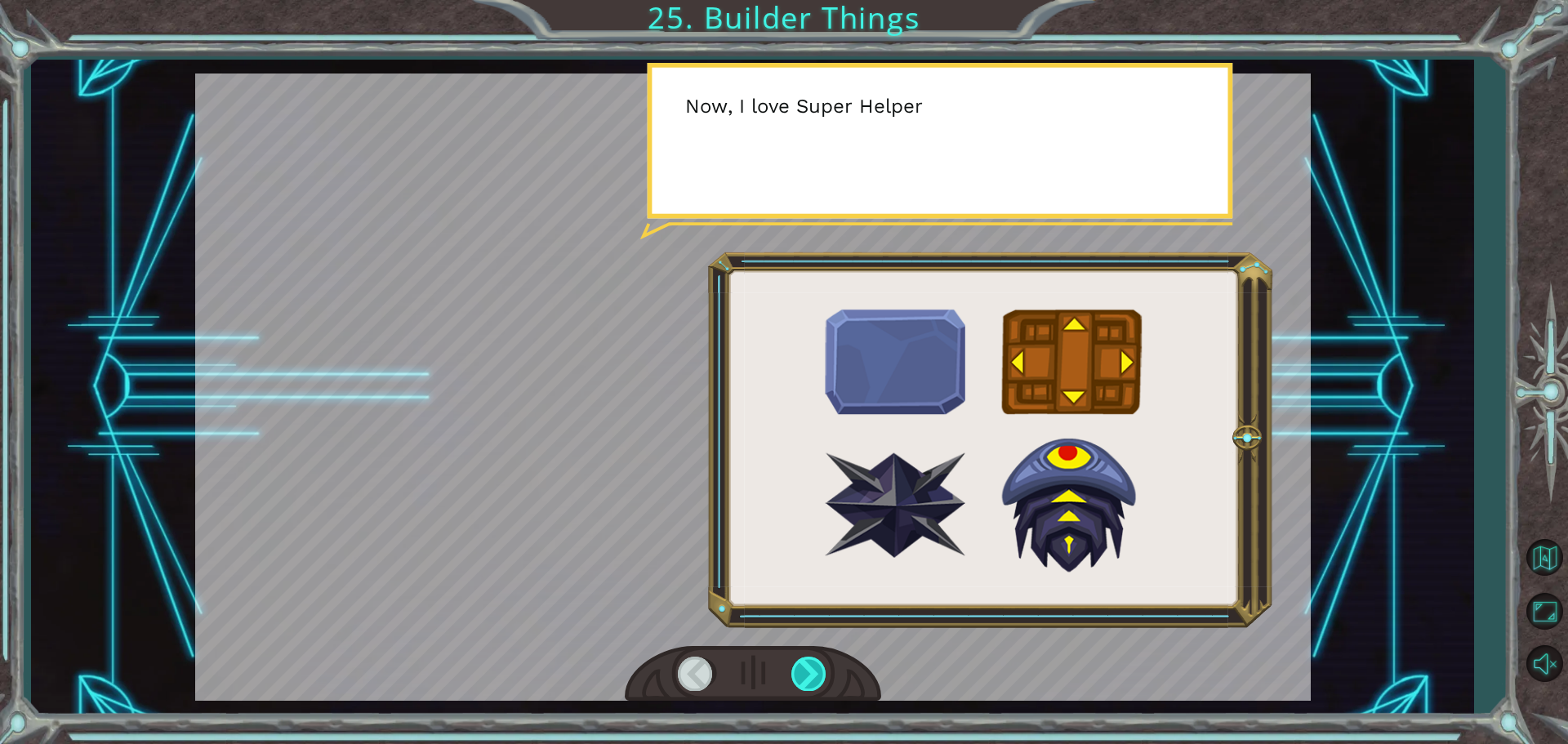
click at [812, 669] on div at bounding box center [810, 674] width 36 height 34
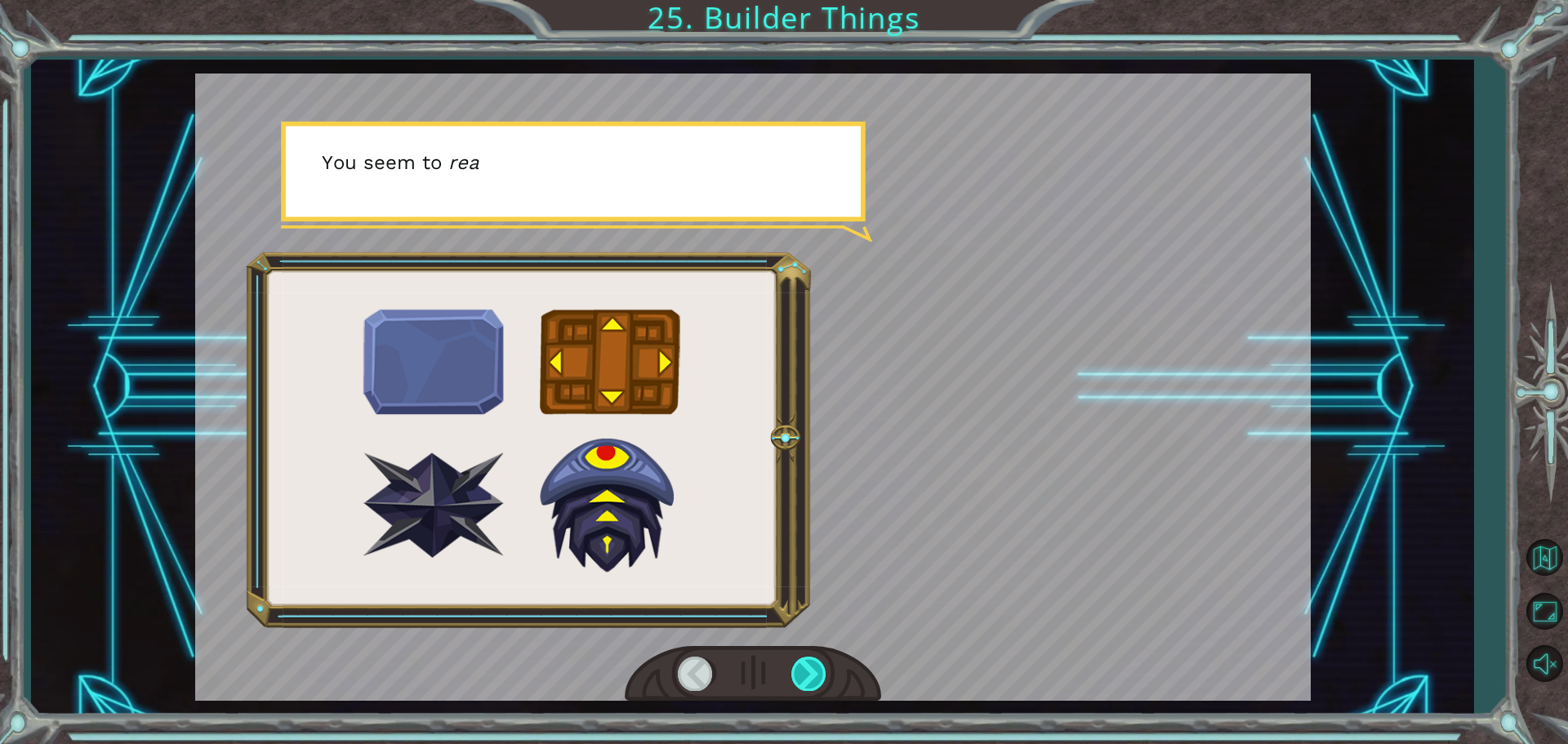
click at [810, 670] on div at bounding box center [810, 674] width 36 height 34
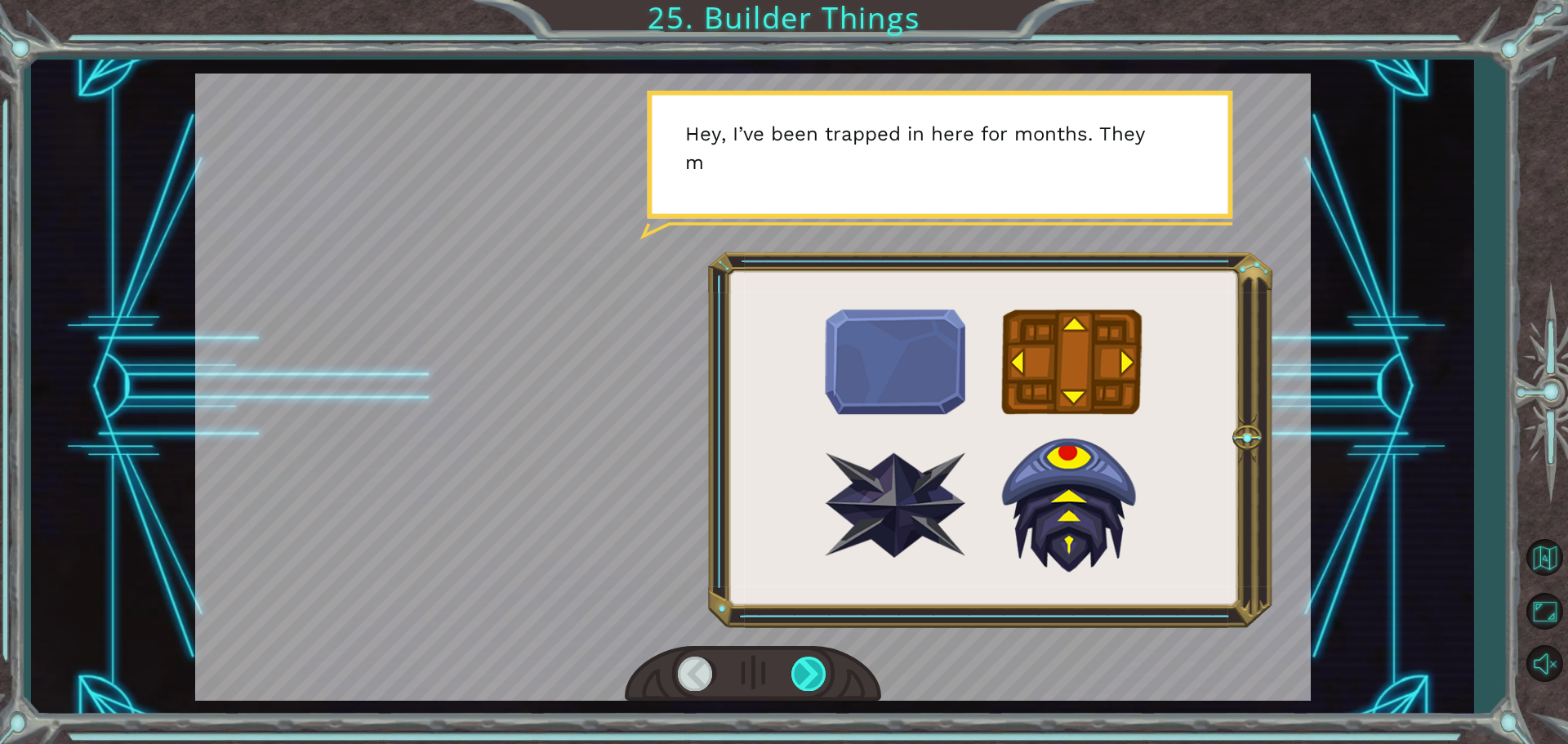
click at [811, 670] on div at bounding box center [810, 674] width 36 height 34
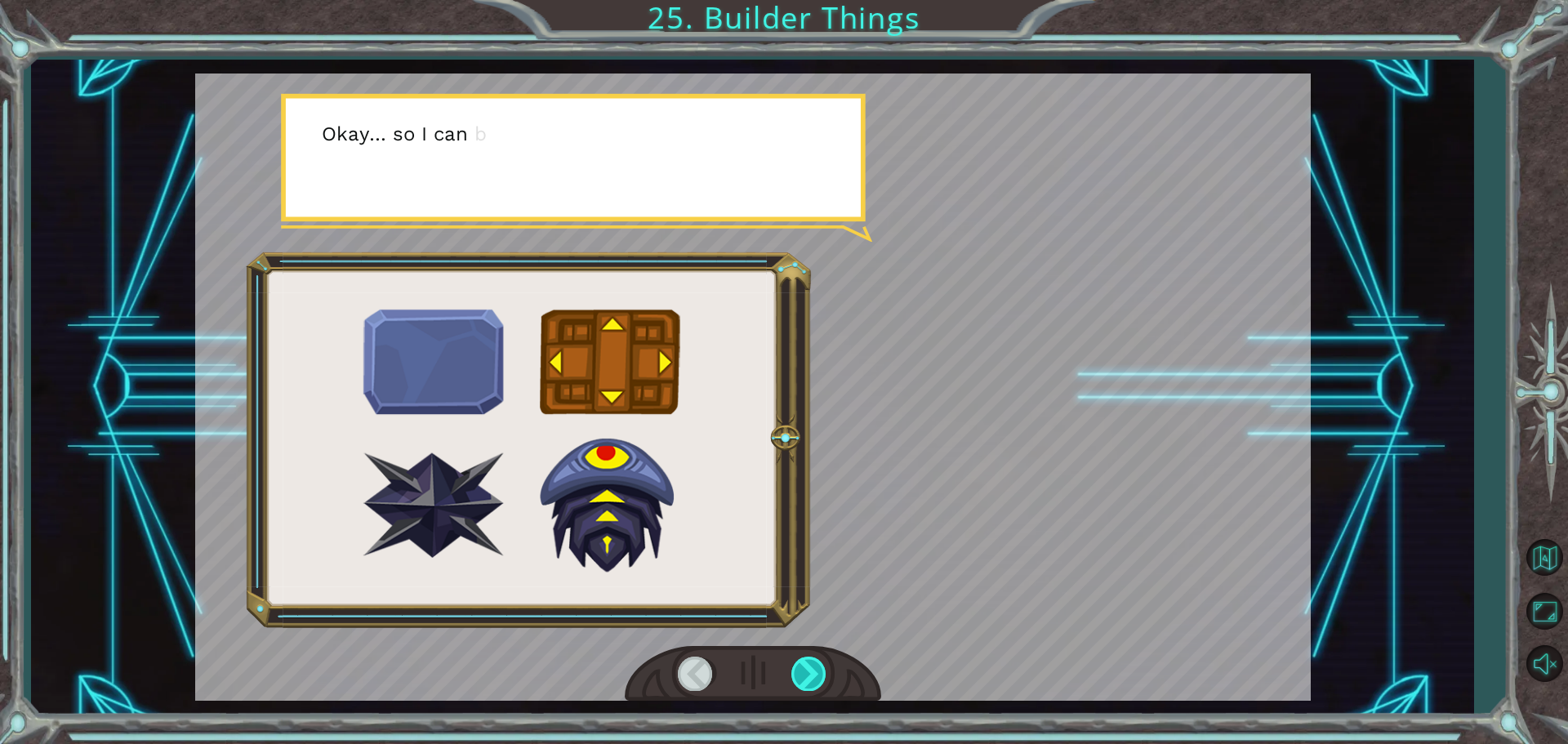
click at [811, 670] on div at bounding box center [810, 674] width 36 height 34
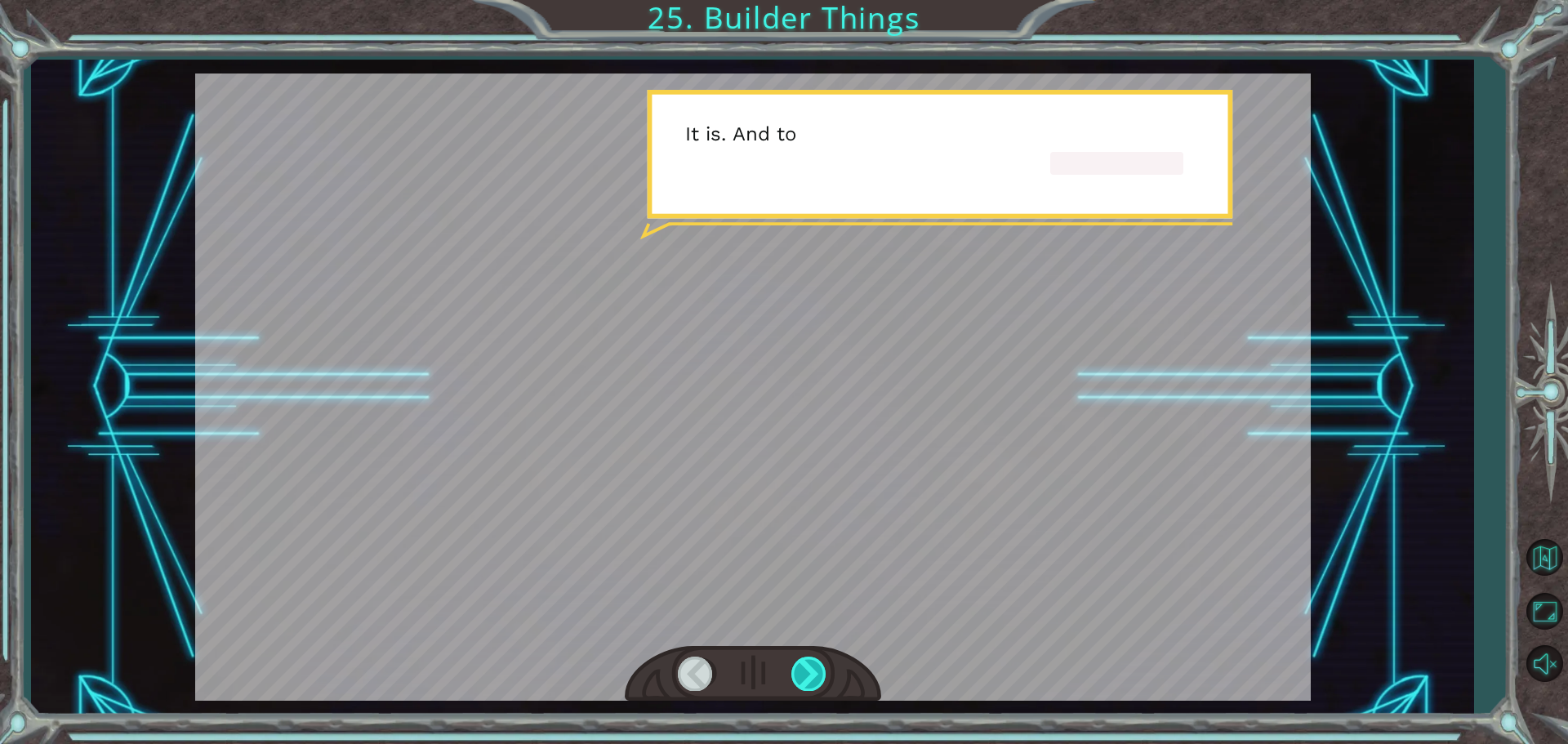
click at [811, 670] on div at bounding box center [810, 674] width 36 height 34
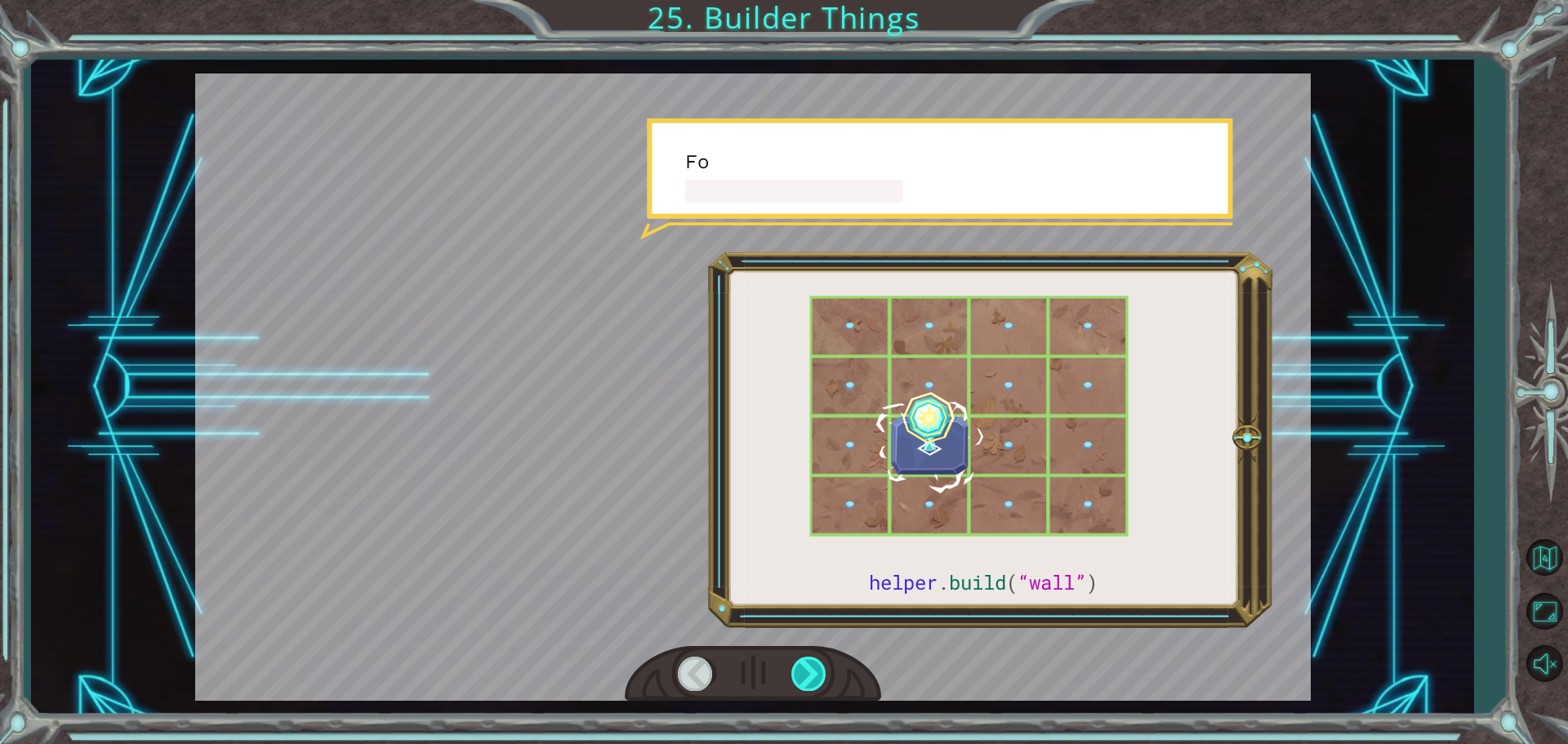
click at [811, 670] on div at bounding box center [810, 674] width 36 height 34
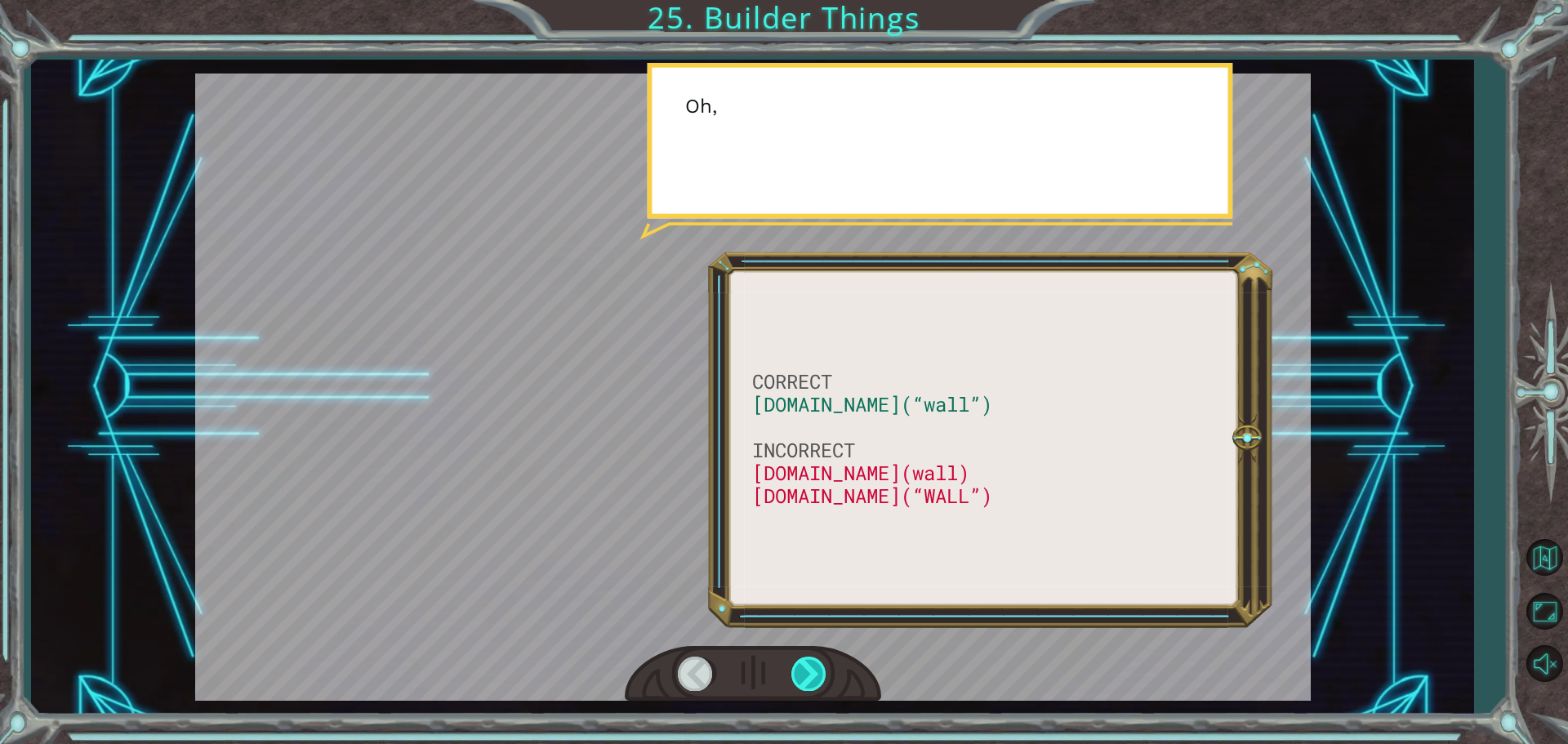
click at [811, 674] on div at bounding box center [810, 674] width 36 height 34
click at [813, 677] on div at bounding box center [810, 674] width 36 height 34
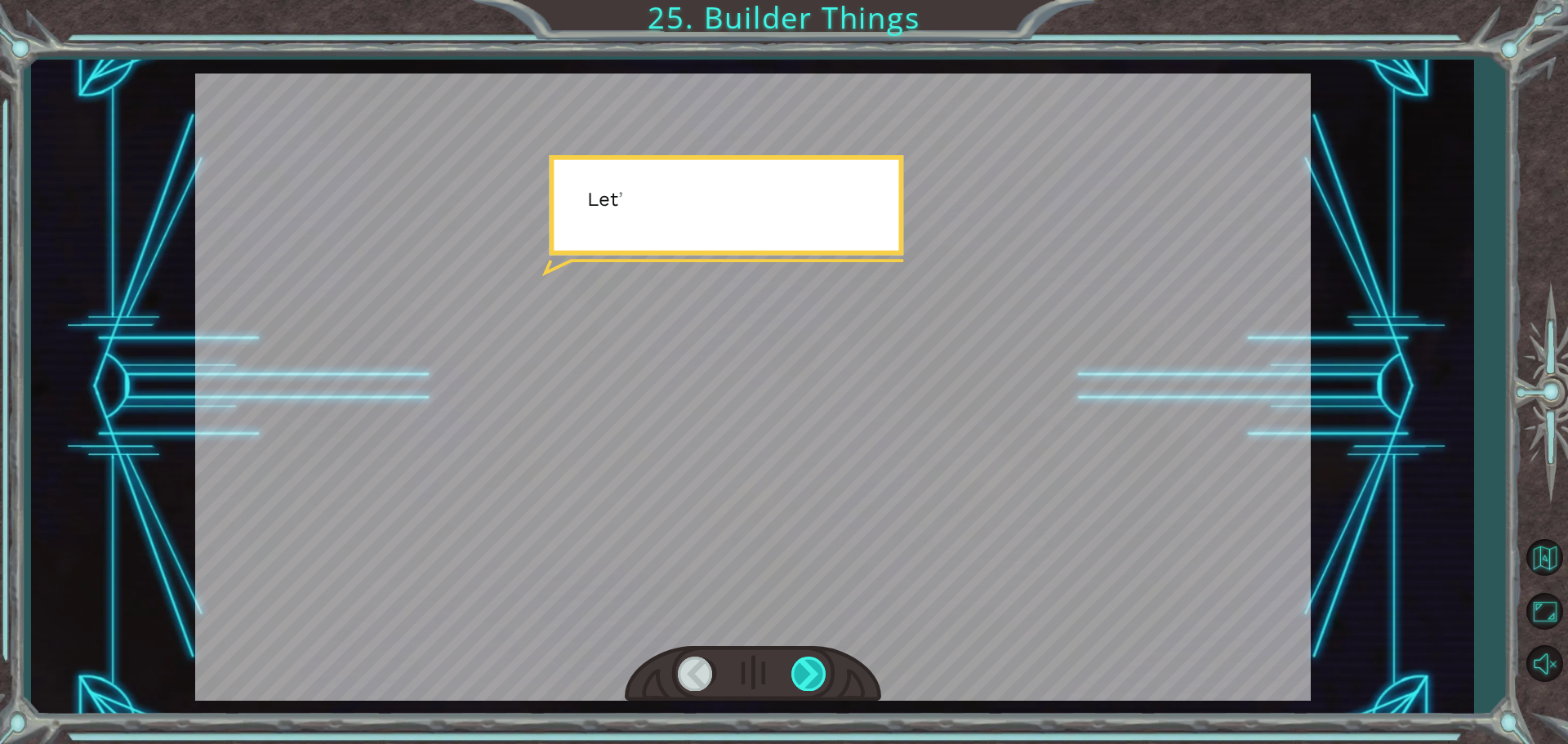
click at [813, 677] on div at bounding box center [810, 674] width 36 height 34
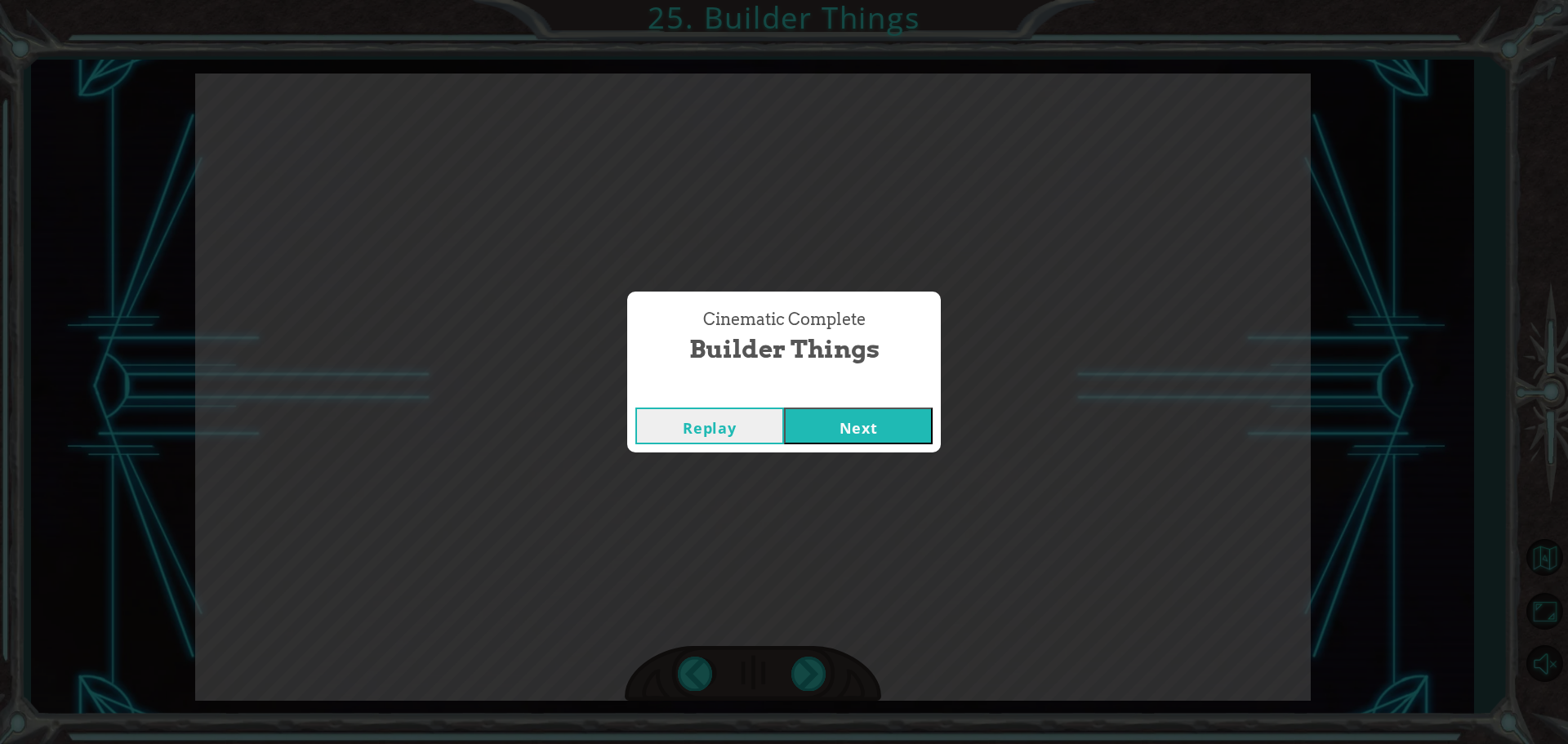
click at [814, 677] on div "Cinematic Complete Builder Things Replay Next" at bounding box center [784, 372] width 1568 height 744
click at [834, 426] on button "Next" at bounding box center [858, 426] width 149 height 36
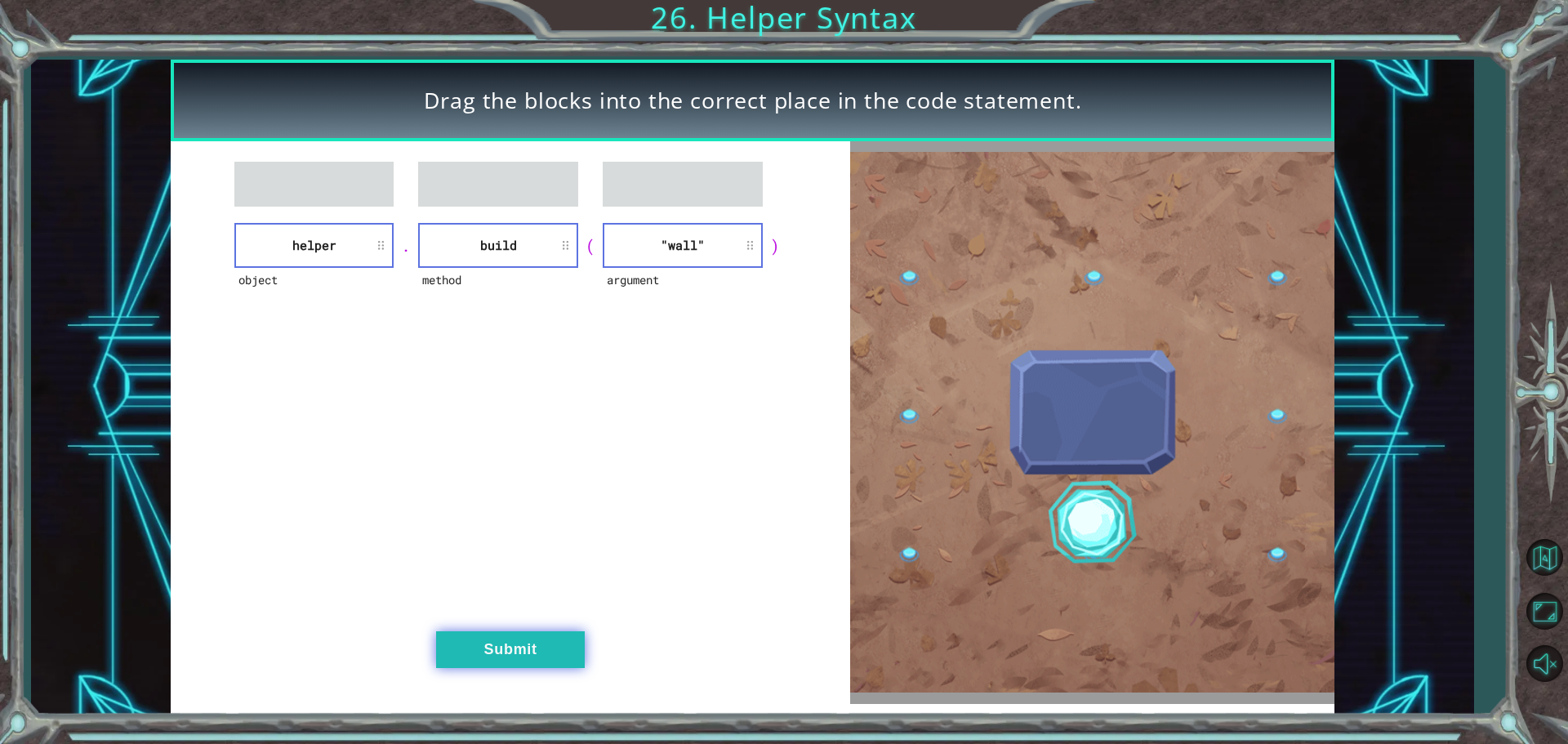
click at [478, 648] on button "Submit" at bounding box center [511, 650] width 149 height 36
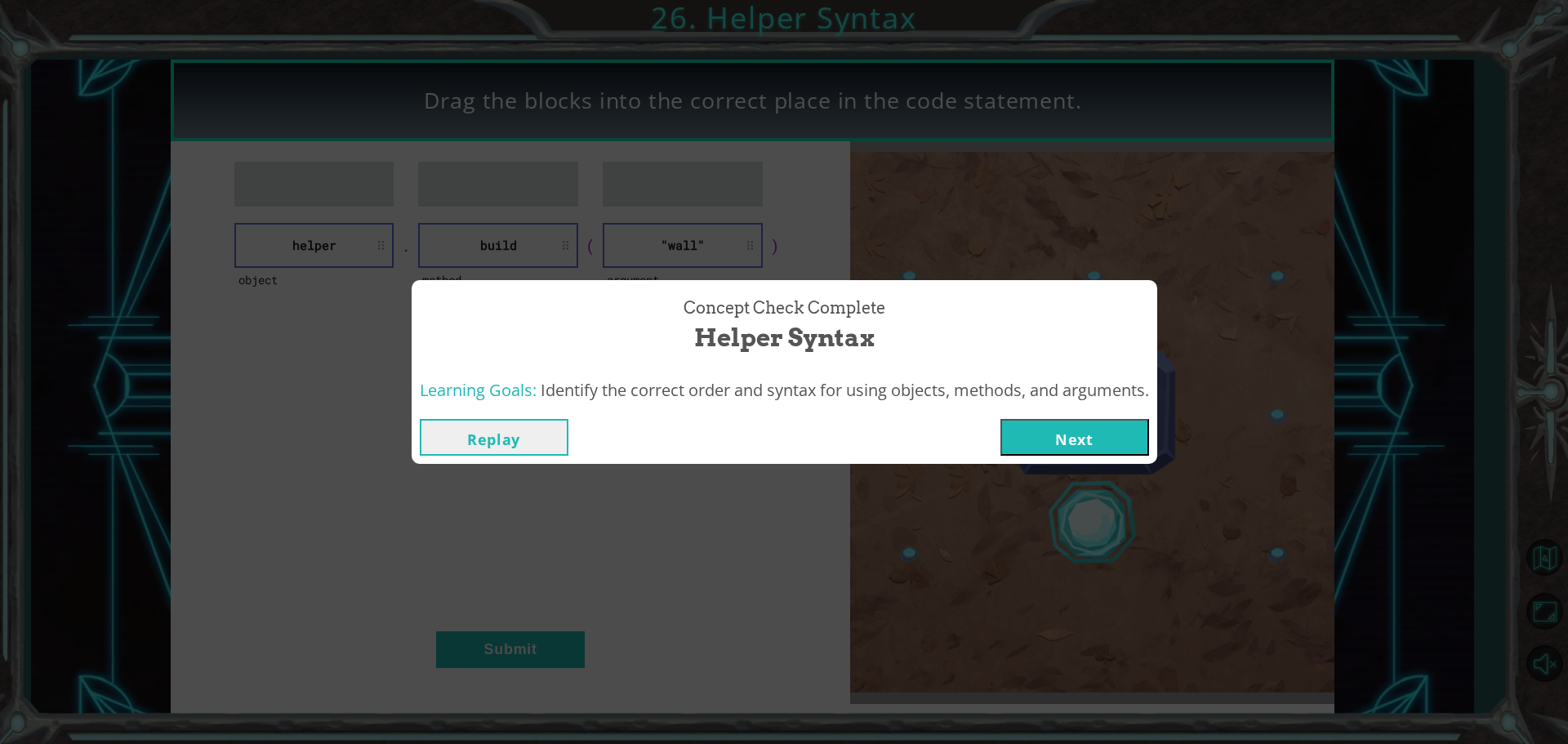
click at [1076, 435] on button "Next" at bounding box center [1075, 437] width 149 height 36
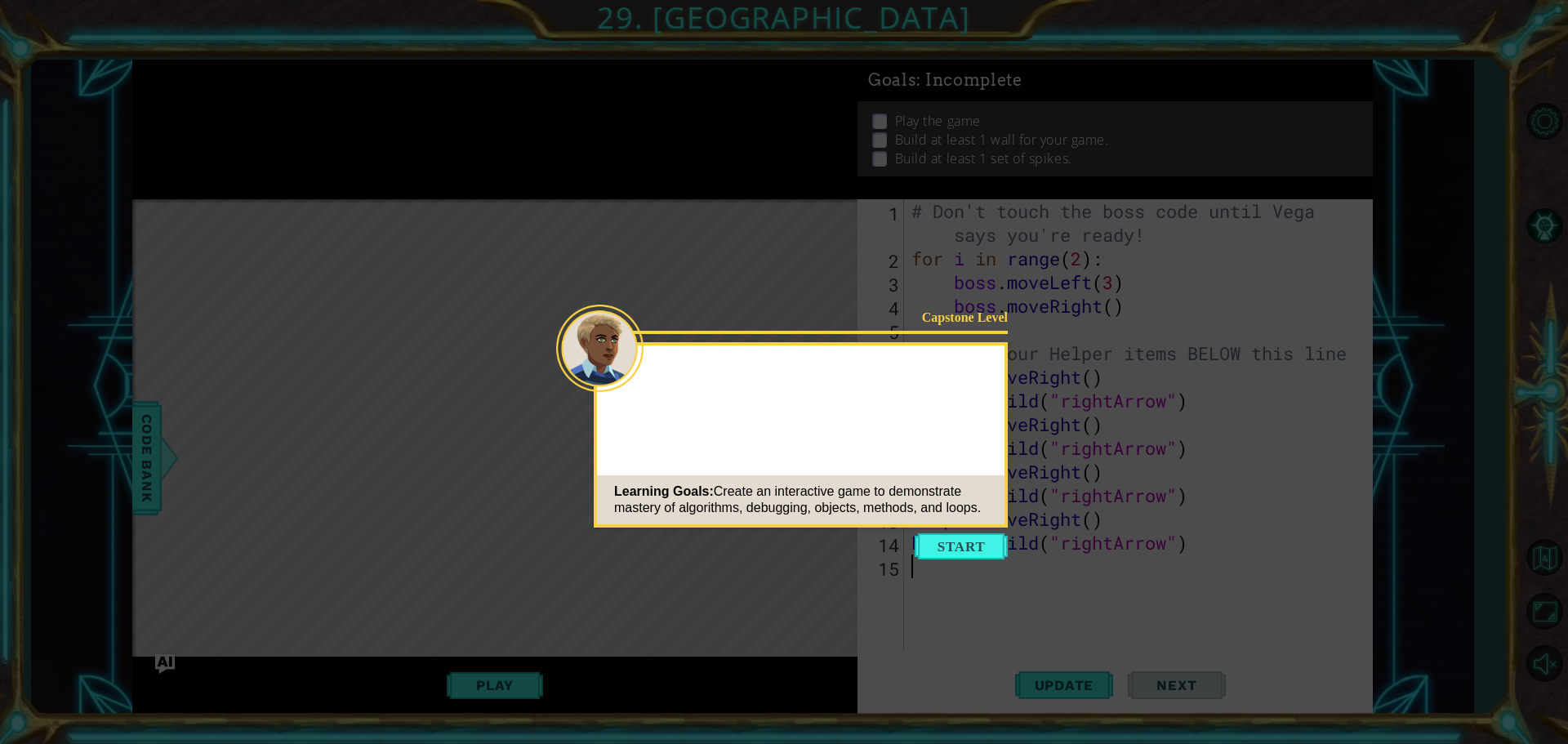
click at [977, 546] on button "Start" at bounding box center [961, 546] width 93 height 26
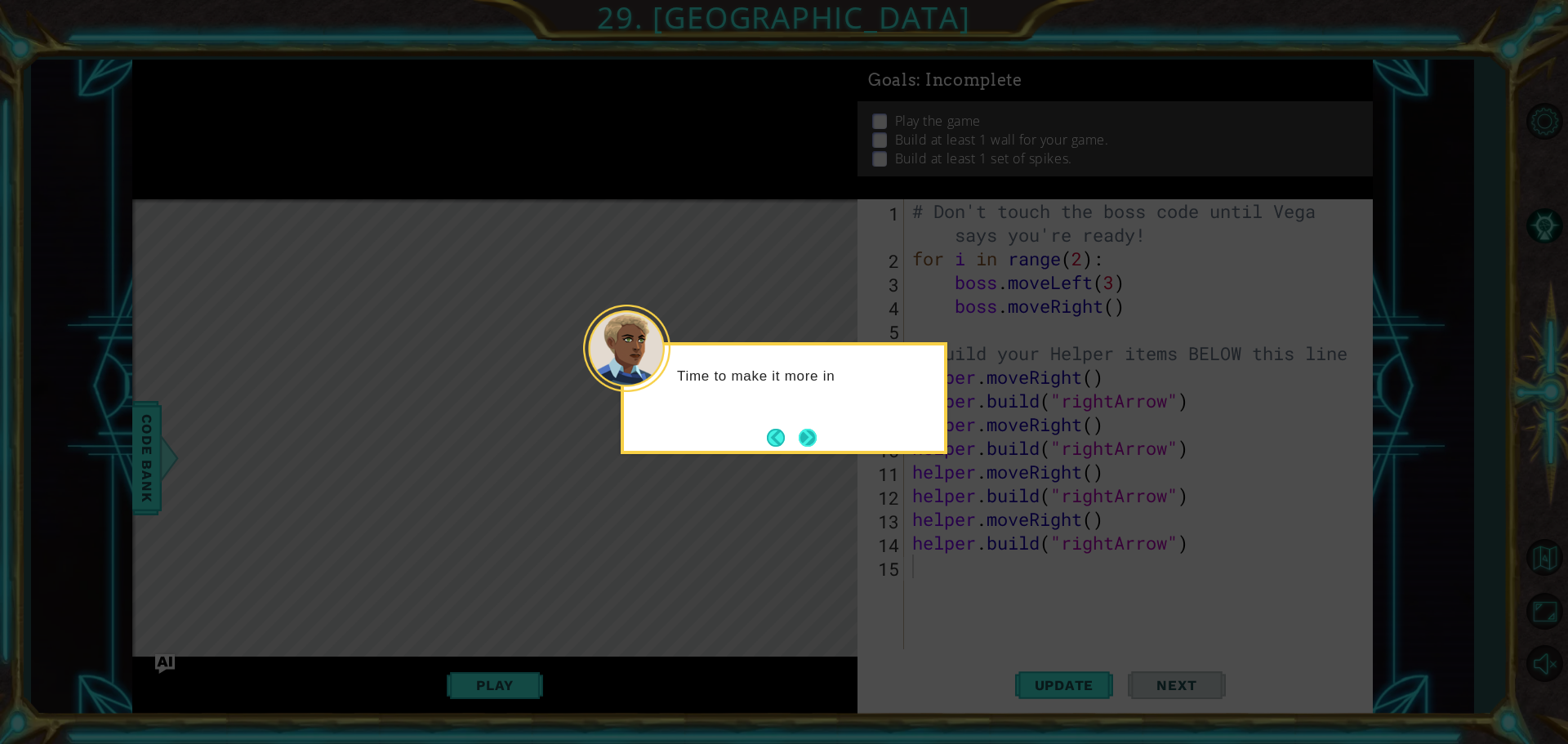
click at [818, 444] on button "Next" at bounding box center [808, 438] width 25 height 25
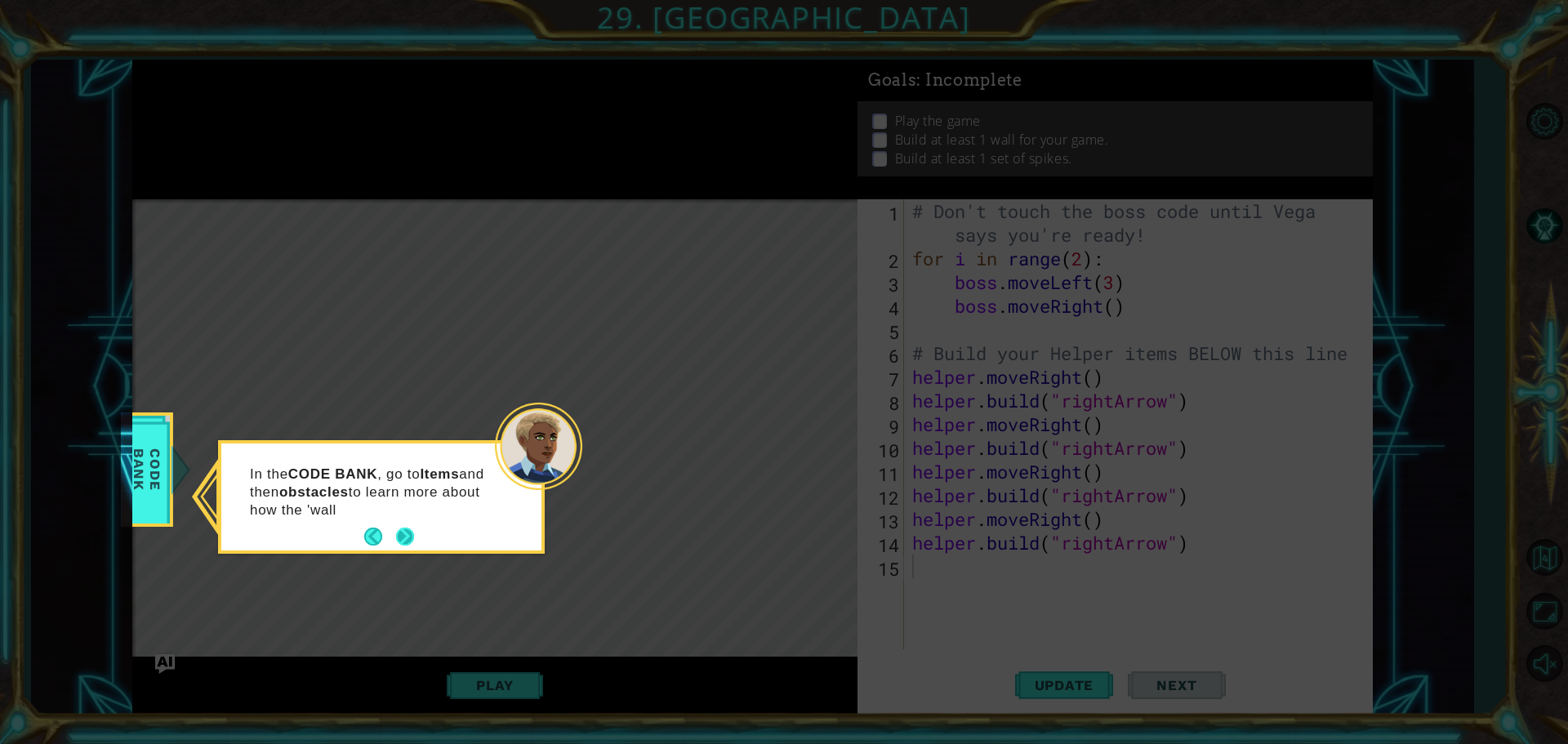
click at [397, 529] on button "Next" at bounding box center [405, 537] width 19 height 19
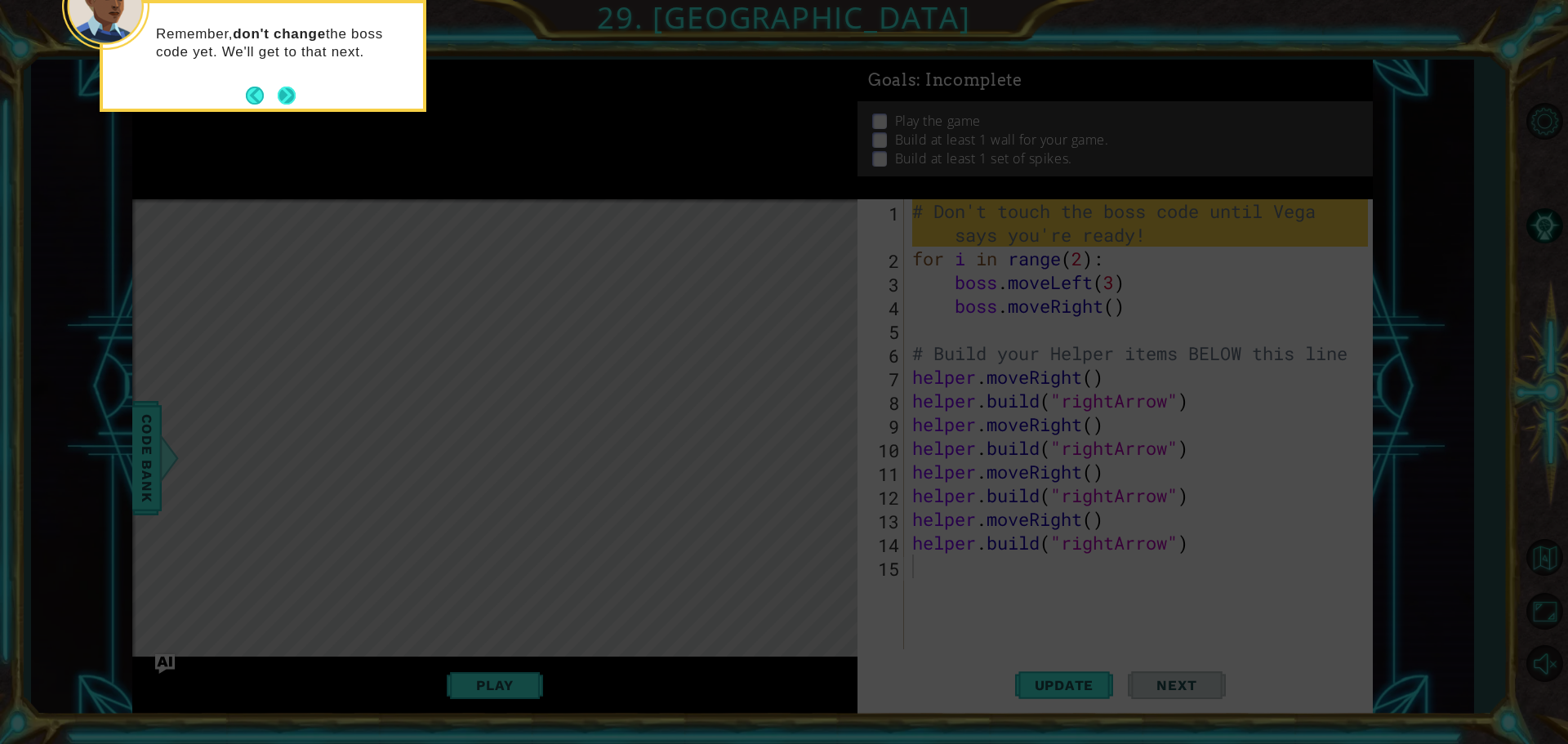
click at [292, 95] on button "Next" at bounding box center [287, 96] width 28 height 28
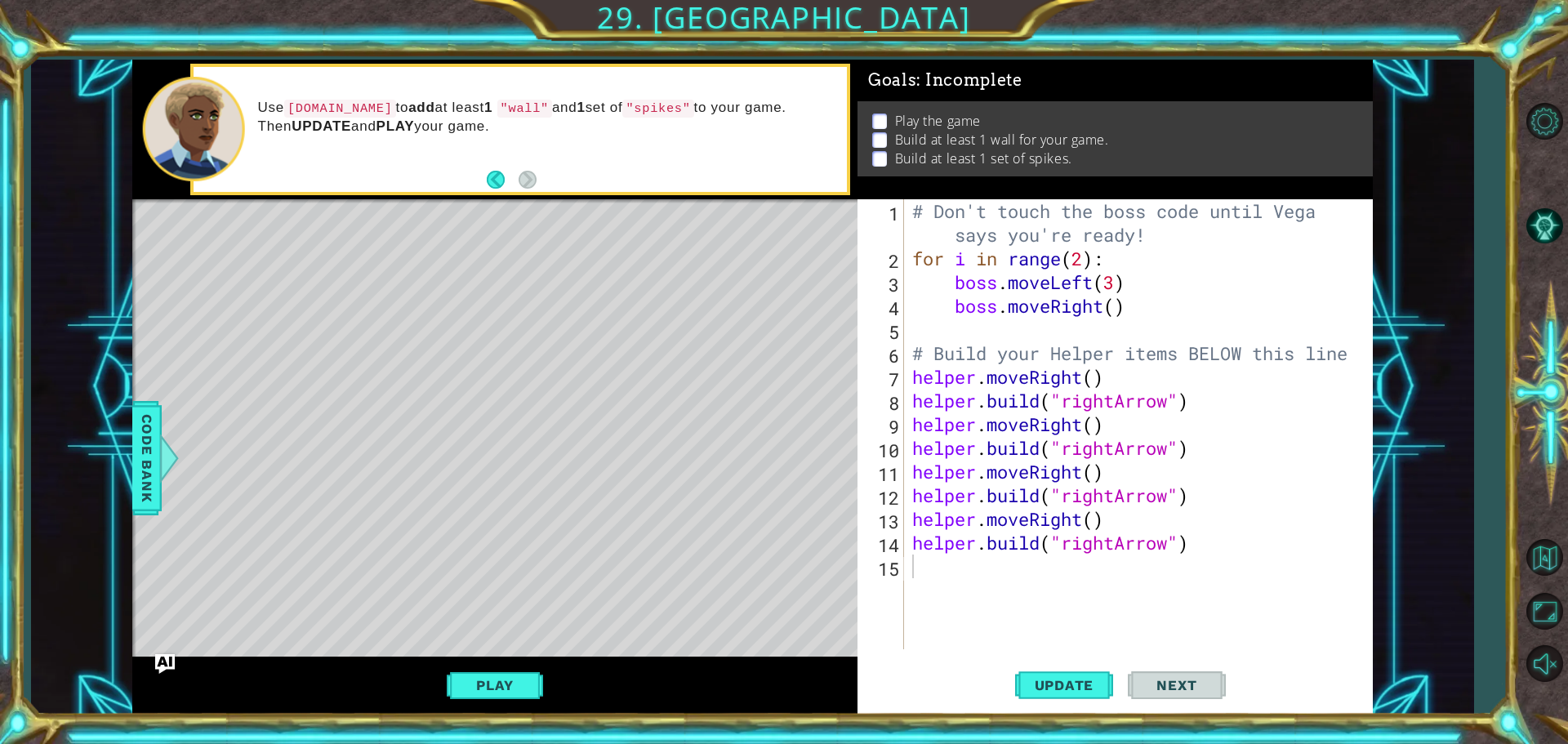
drag, startPoint x: 1040, startPoint y: 725, endPoint x: 1060, endPoint y: 744, distance: 27.6
click at [1060, 743] on html "1 ההההההההההההההההההההההההההההההההההההההההההההההההההההההההההההההההההההההההההההה…" at bounding box center [784, 372] width 1568 height 744
click at [1032, 690] on span "Update" at bounding box center [1065, 685] width 93 height 17
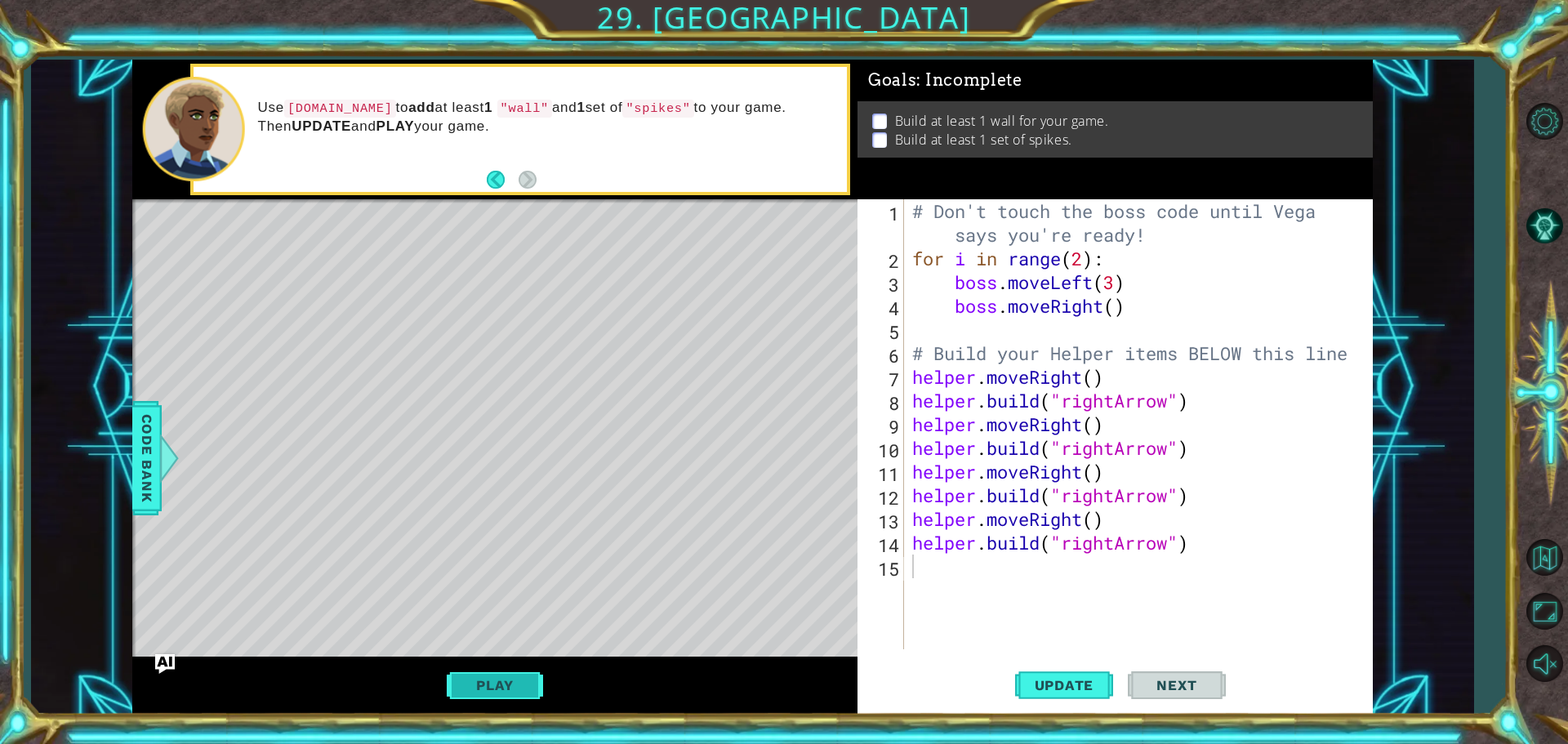
click at [454, 670] on button "Play" at bounding box center [495, 686] width 96 height 31
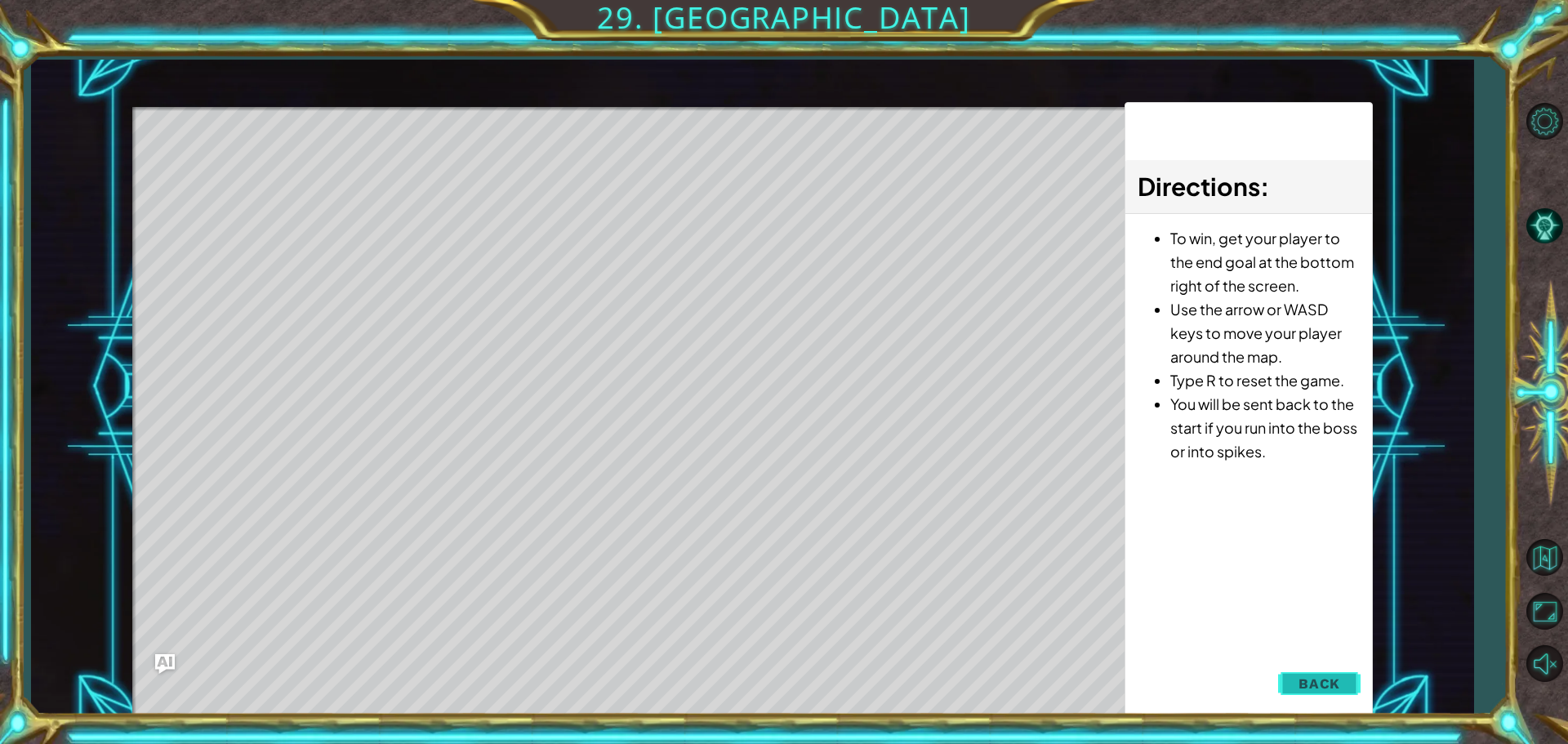
click at [1295, 686] on button "Back" at bounding box center [1319, 684] width 83 height 33
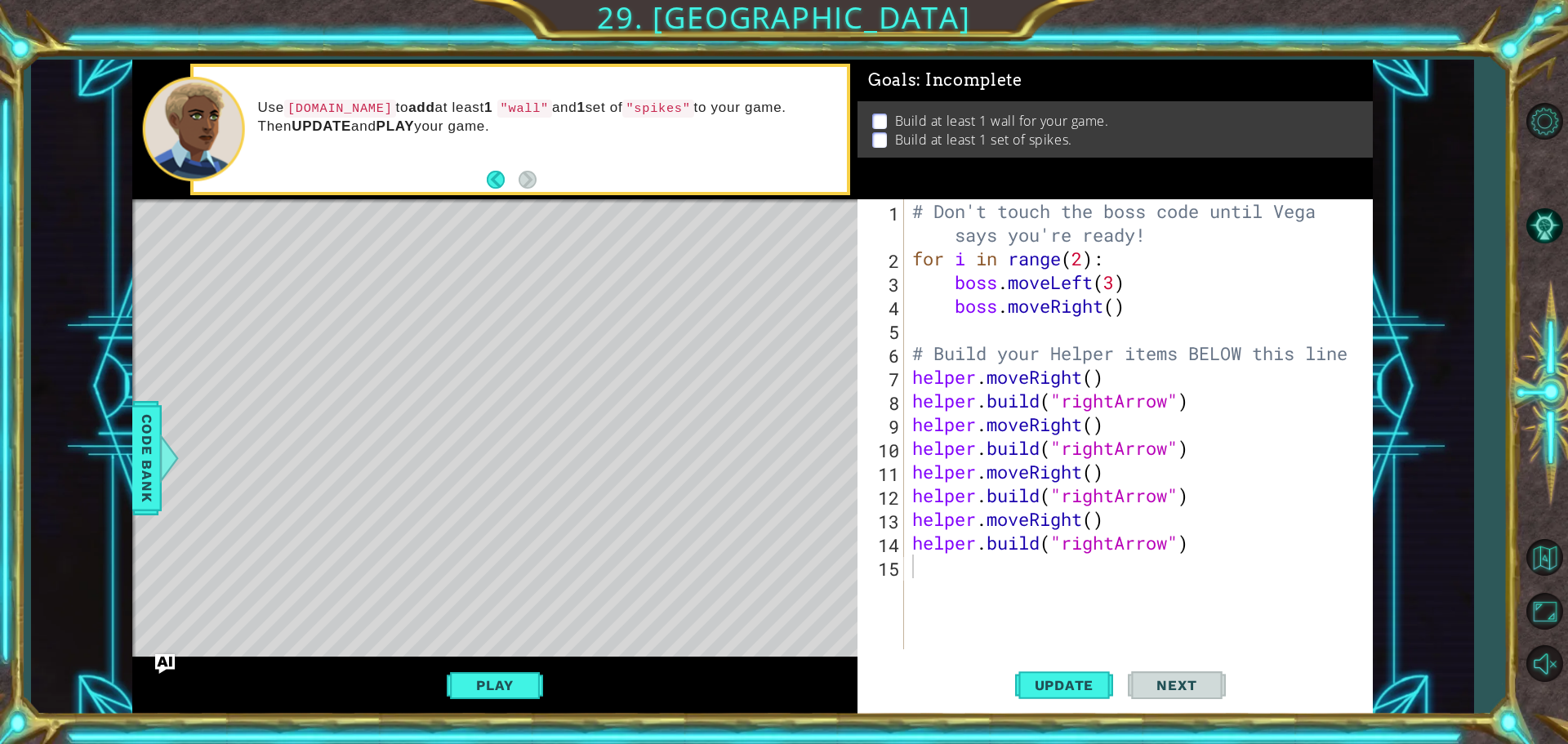
click at [1163, 613] on div "# Don't touch the boss code until [PERSON_NAME] says you're ready! for i in ran…" at bounding box center [1142, 460] width 467 height 522
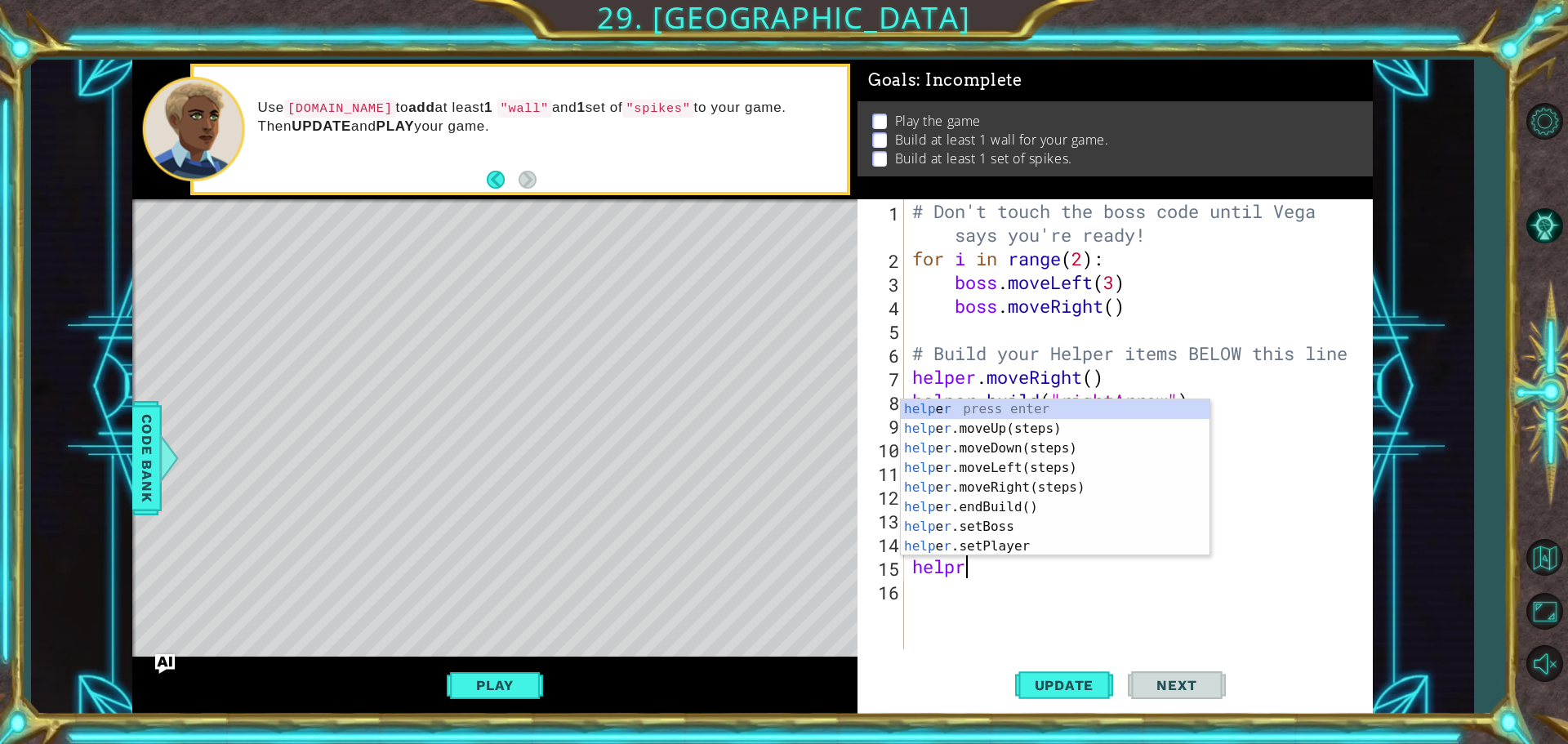
scroll to position [0, 2]
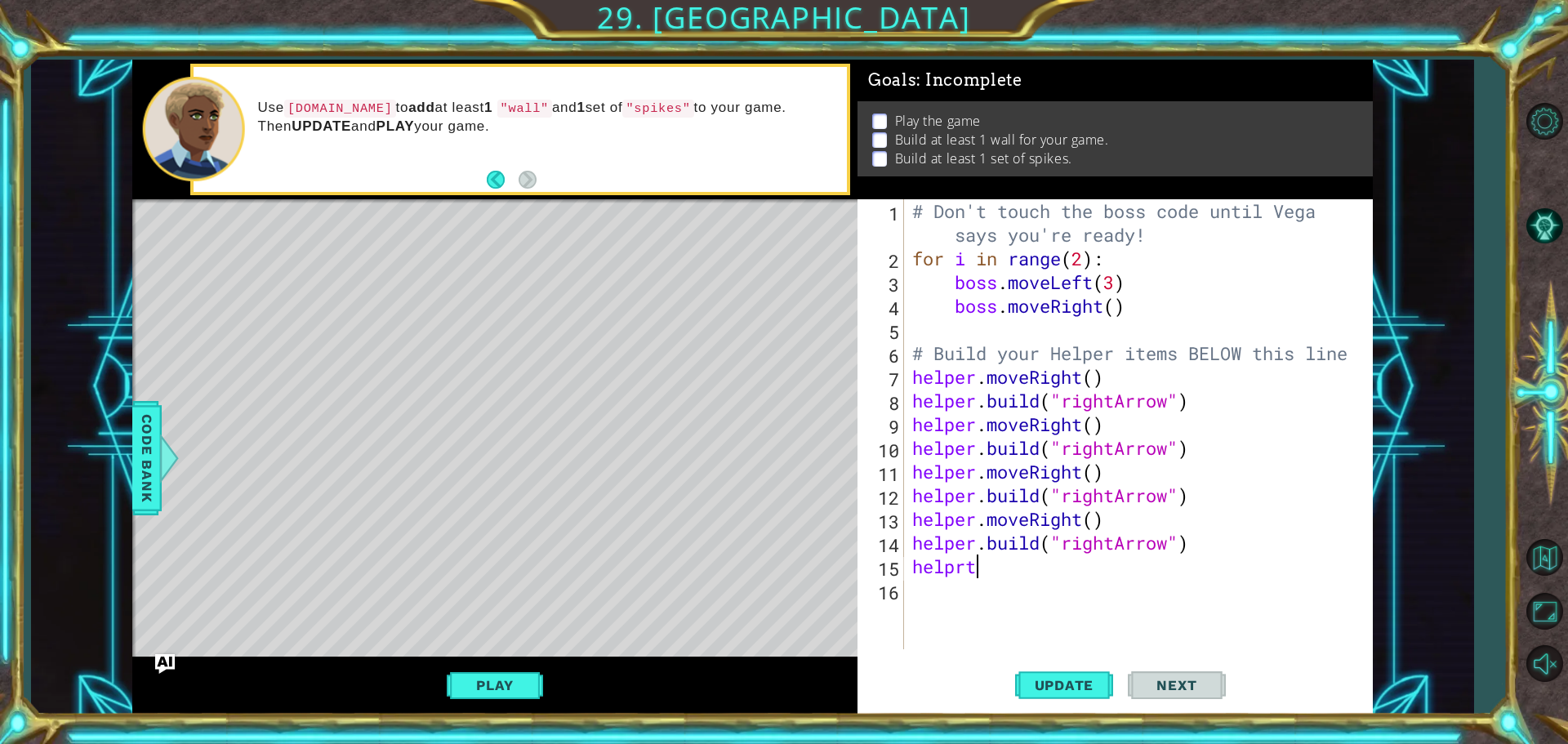
type textarea "helprt"
click at [1109, 560] on div "1 ההההההההההההההההההההההההההההההההההההההההההההההההההההההההההההההההההההההההההההה…" at bounding box center [784, 372] width 1568 height 744
click at [1095, 592] on div "# Don't touch the boss code until [PERSON_NAME] says you're ready! for i in ran…" at bounding box center [1142, 460] width 467 height 522
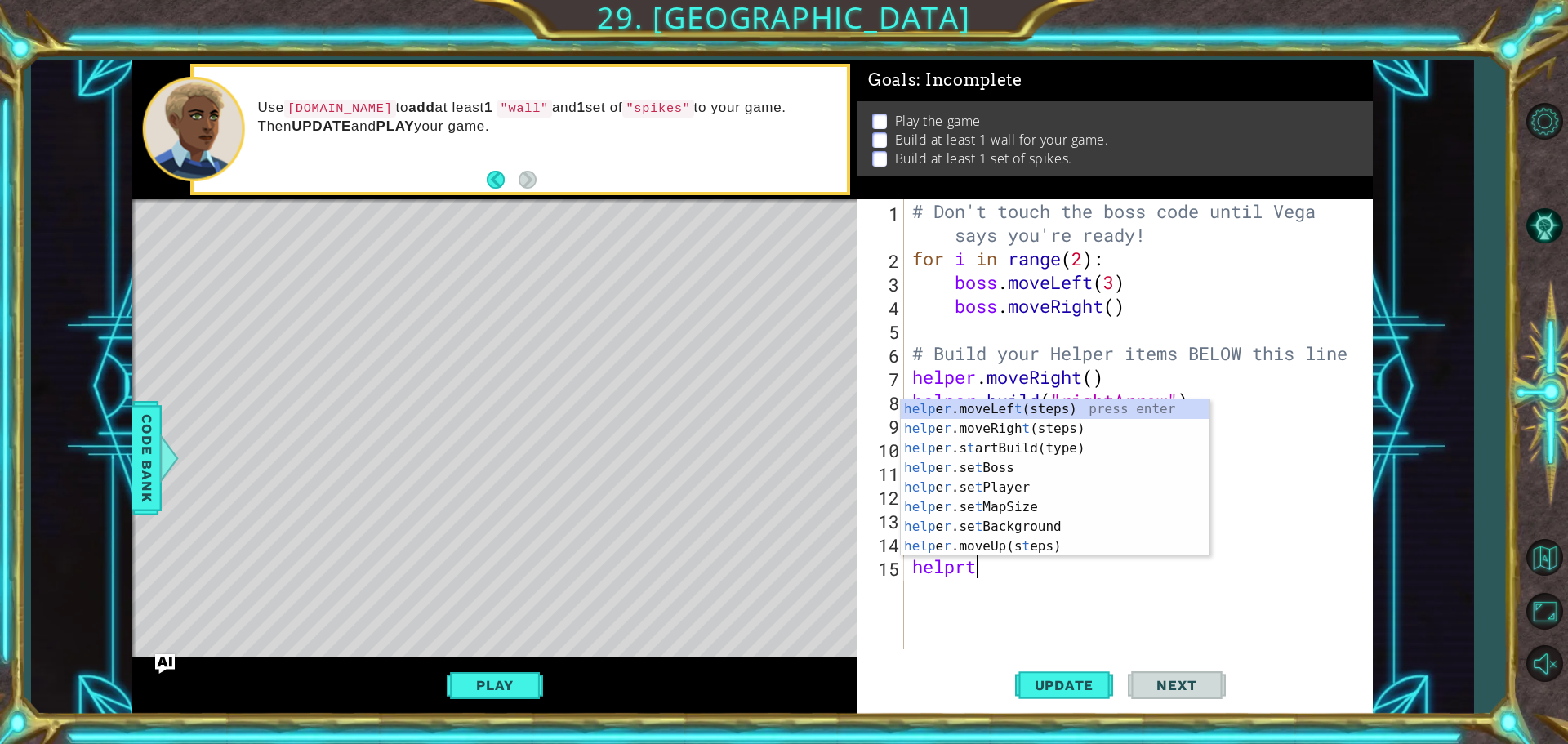
type textarea "helpr"
